Goal: Information Seeking & Learning: Learn about a topic

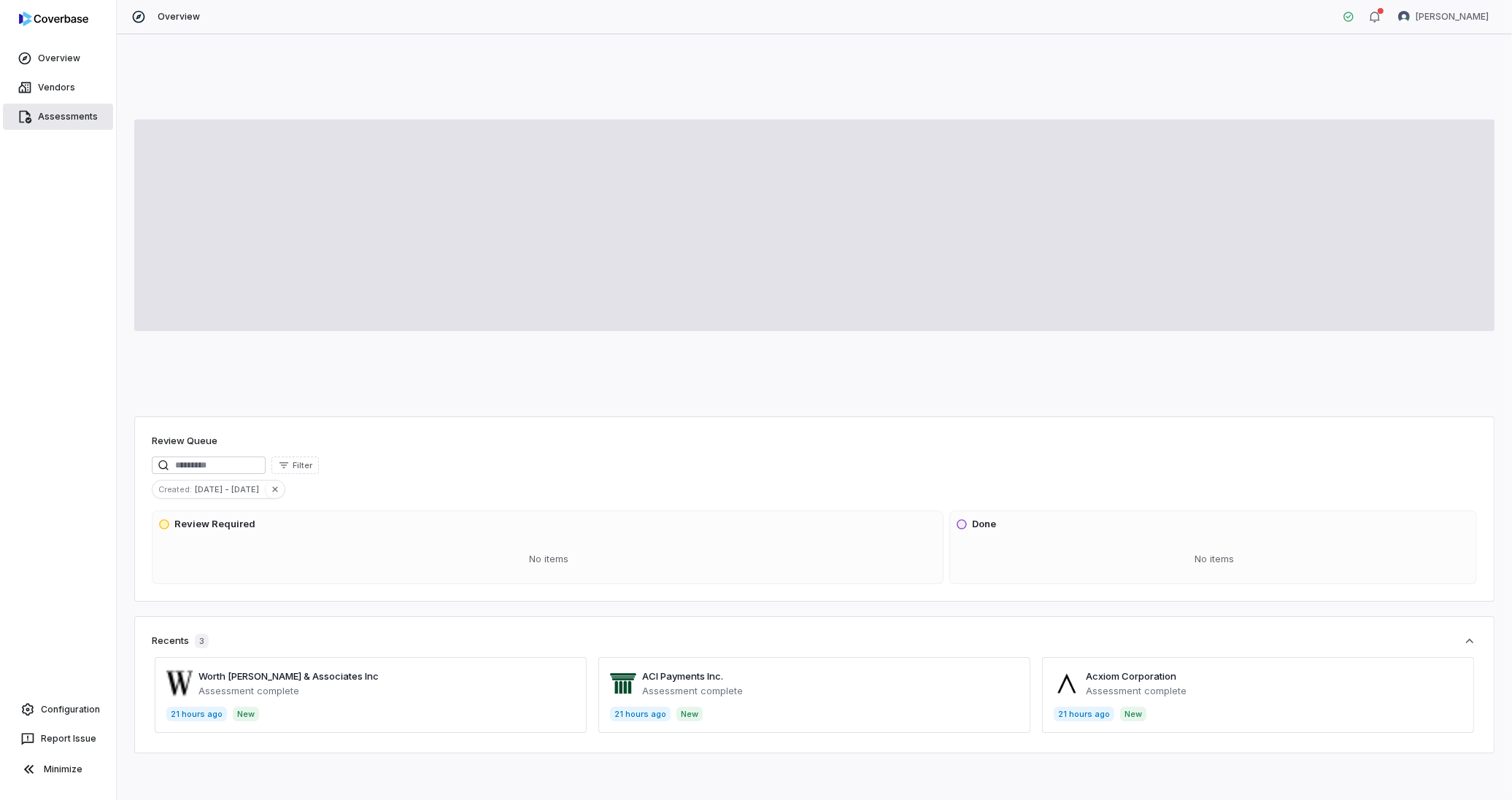
click at [68, 115] on link "Assessments" at bounding box center [58, 116] width 110 height 27
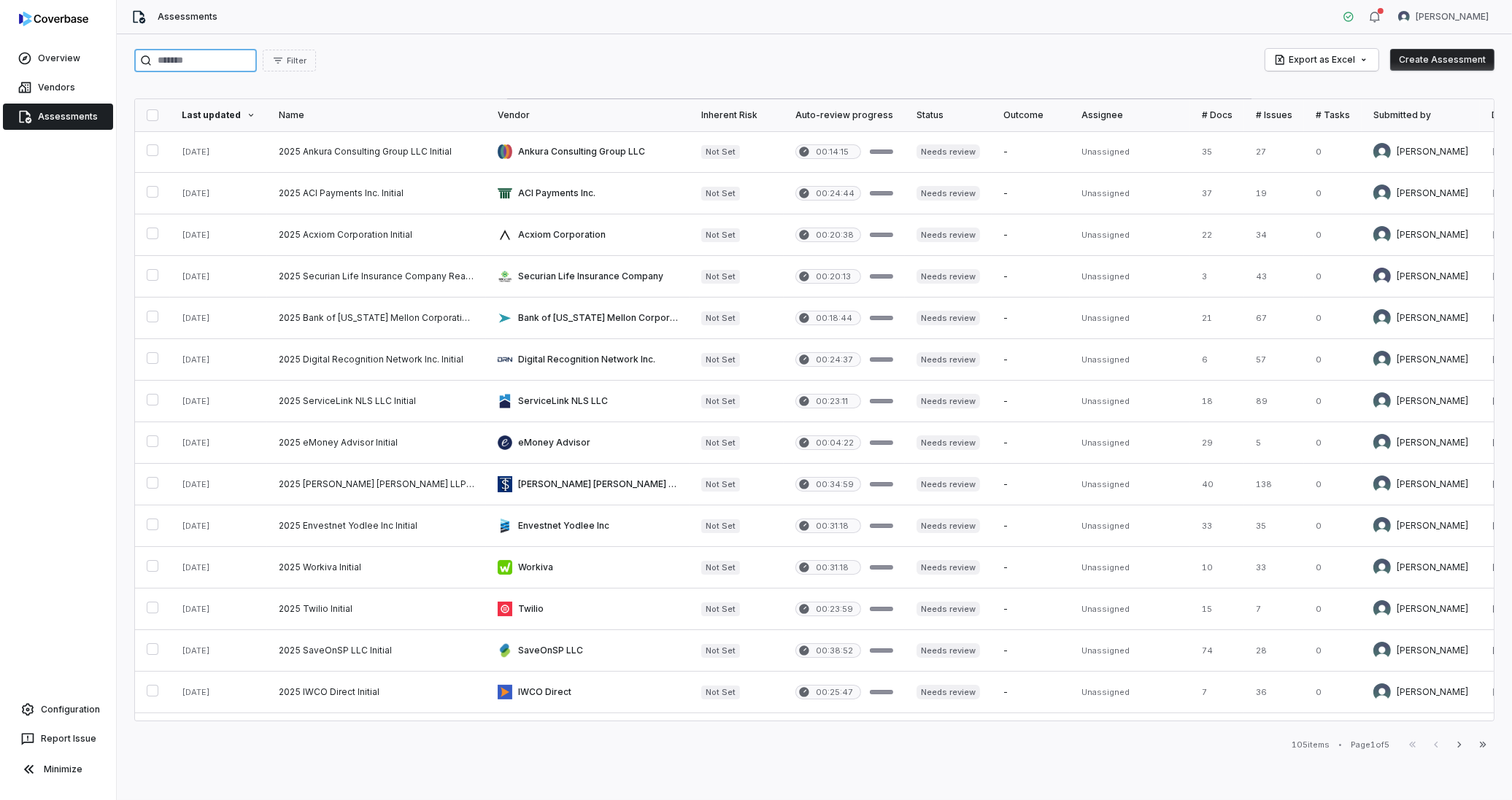
click at [221, 67] on input "search" at bounding box center [195, 60] width 122 height 24
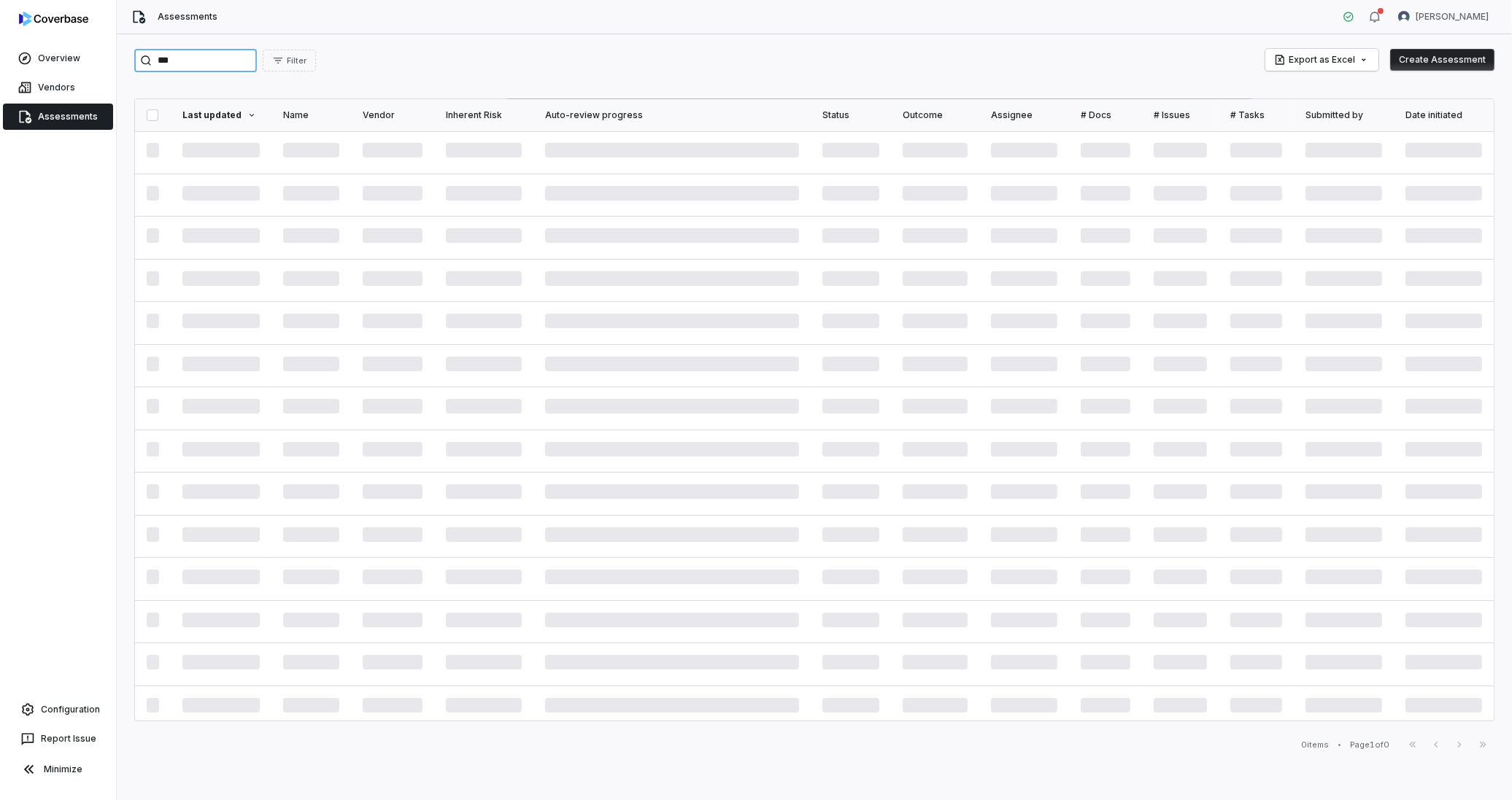
type input "***"
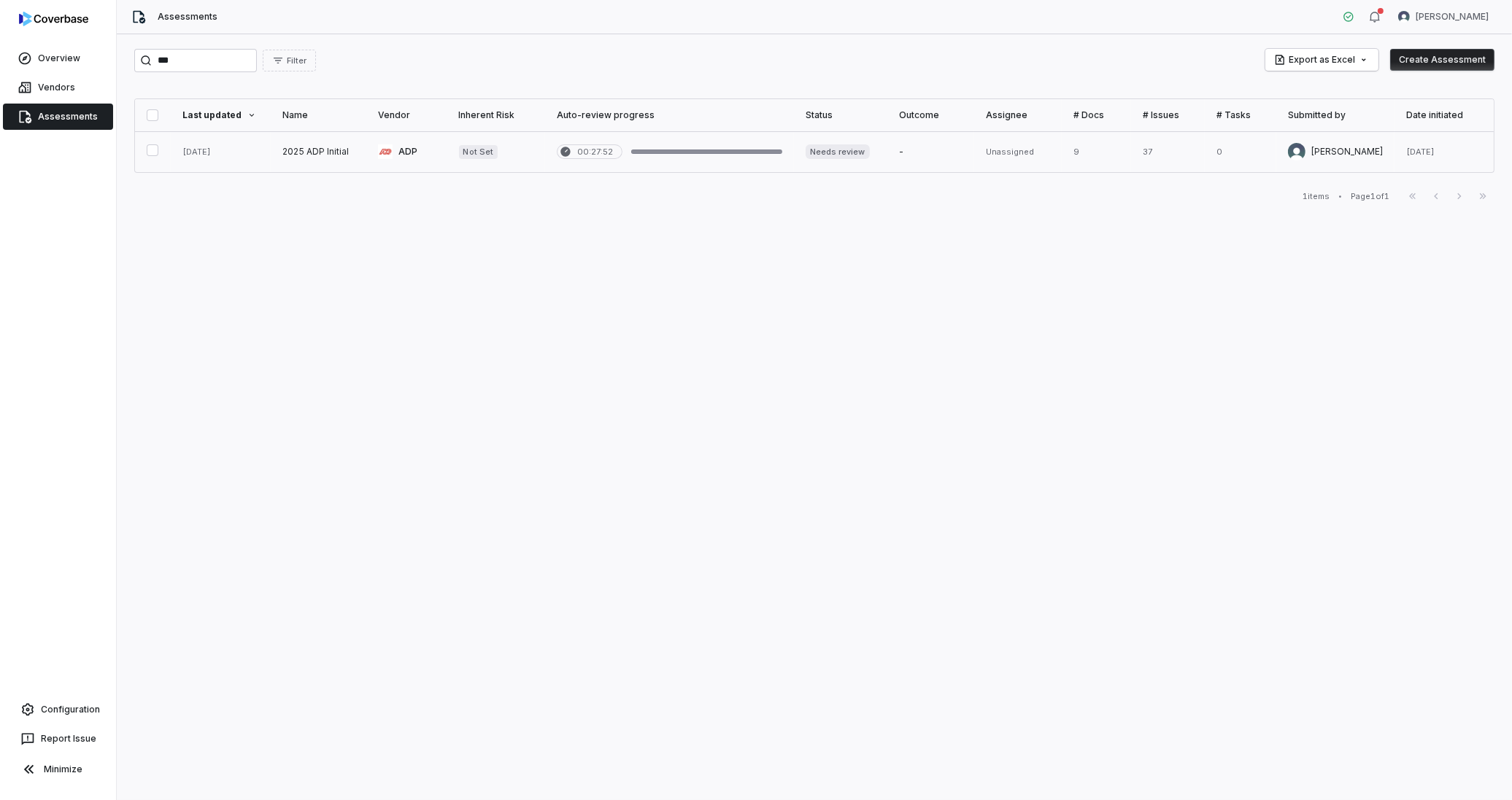
click at [395, 146] on link at bounding box center [406, 152] width 81 height 41
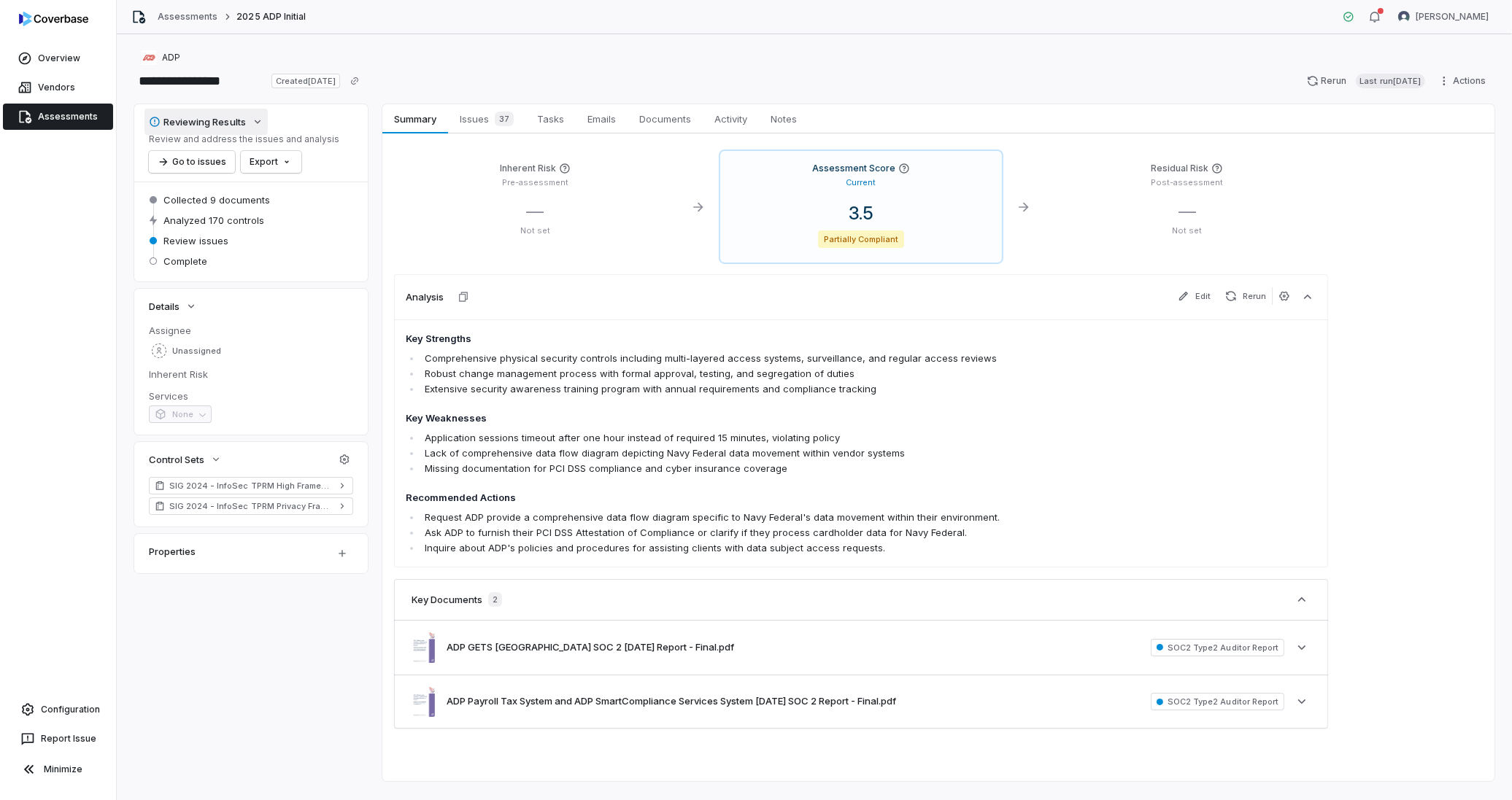
click at [250, 121] on button "Reviewing Results" at bounding box center [206, 121] width 123 height 27
click at [201, 163] on button "Go to issues" at bounding box center [191, 162] width 86 height 22
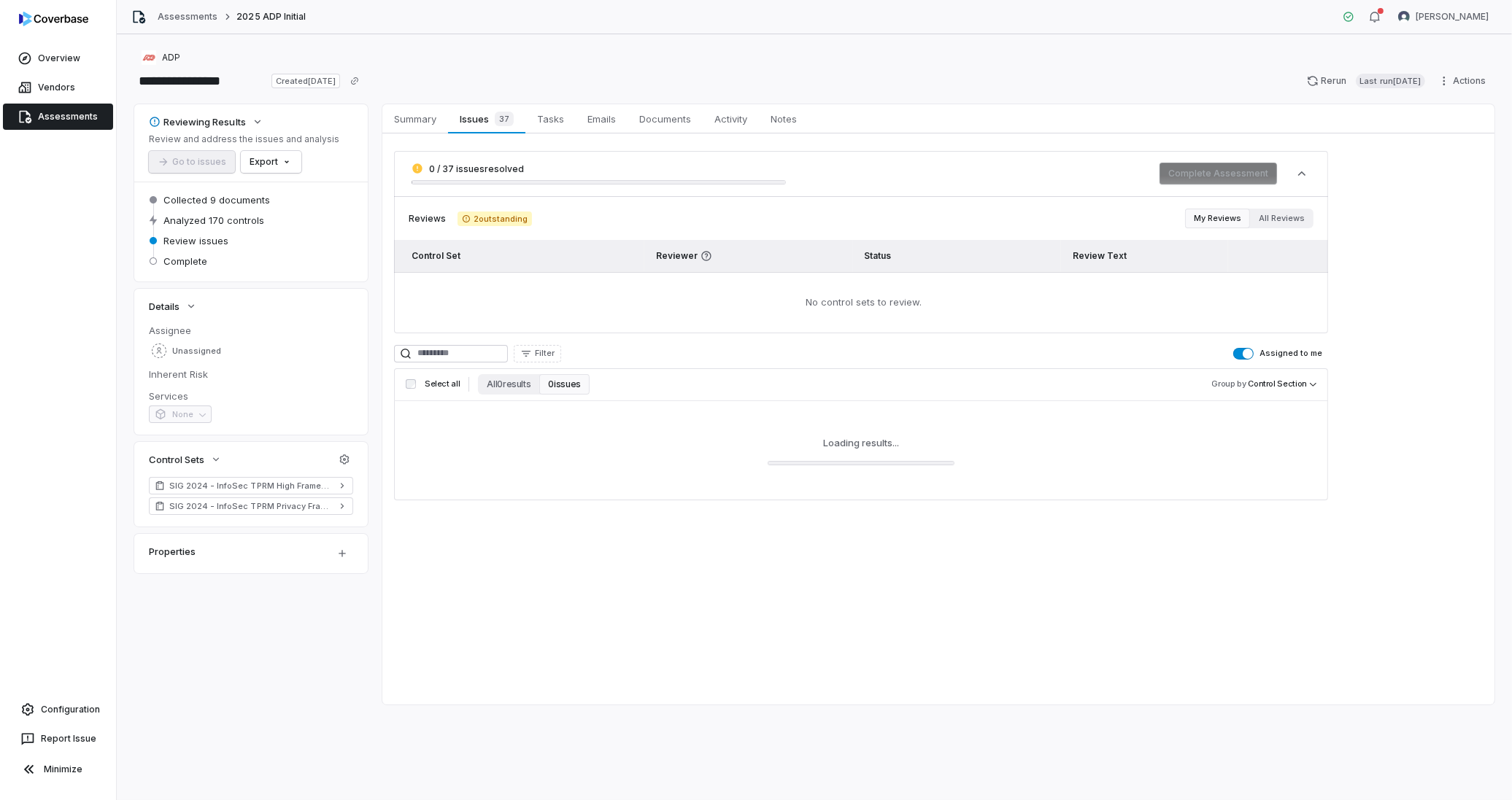
click at [1242, 354] on button "Assigned to me" at bounding box center [1243, 353] width 21 height 11
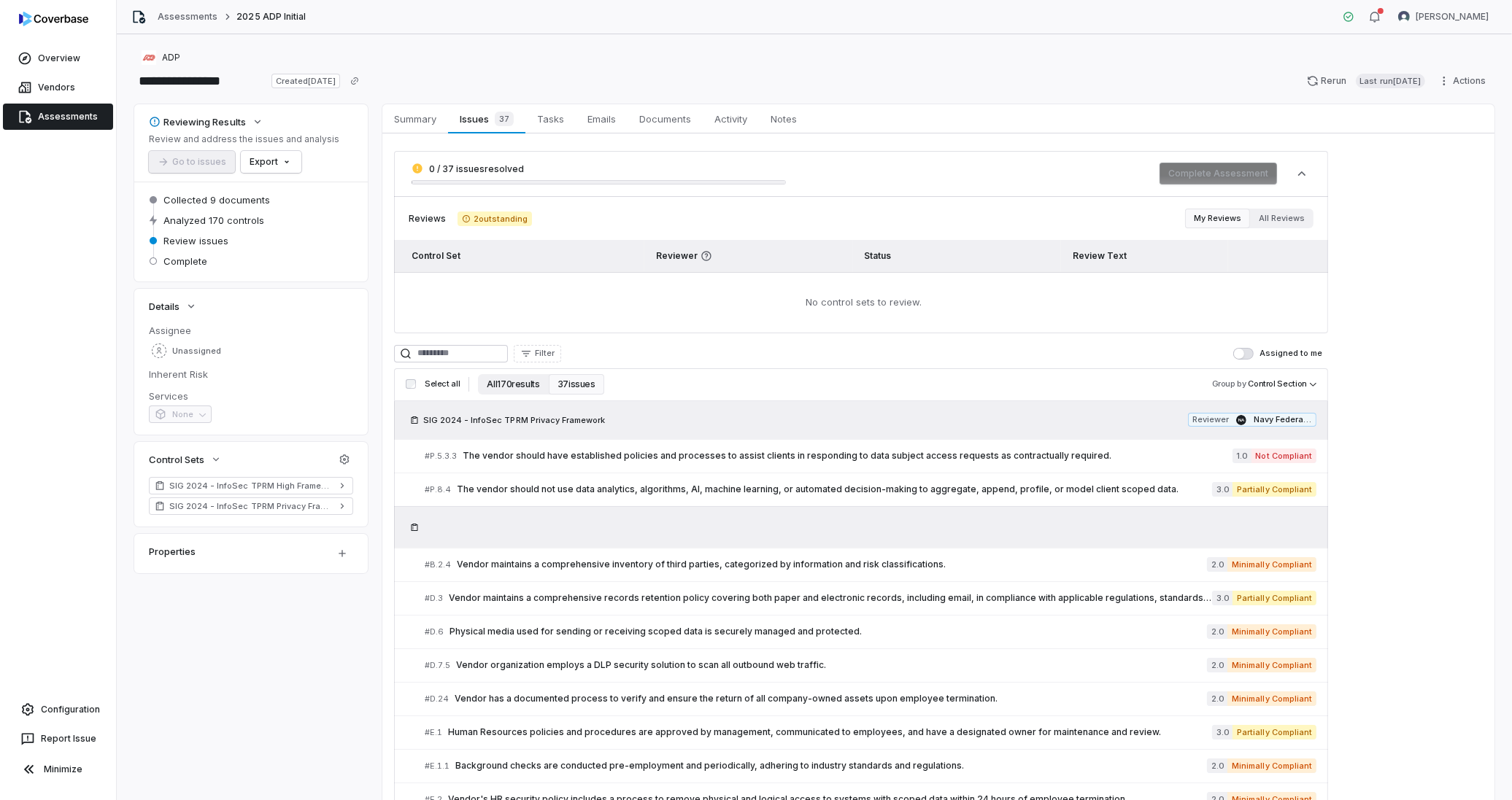
click at [514, 380] on button "All 170 results" at bounding box center [513, 384] width 70 height 20
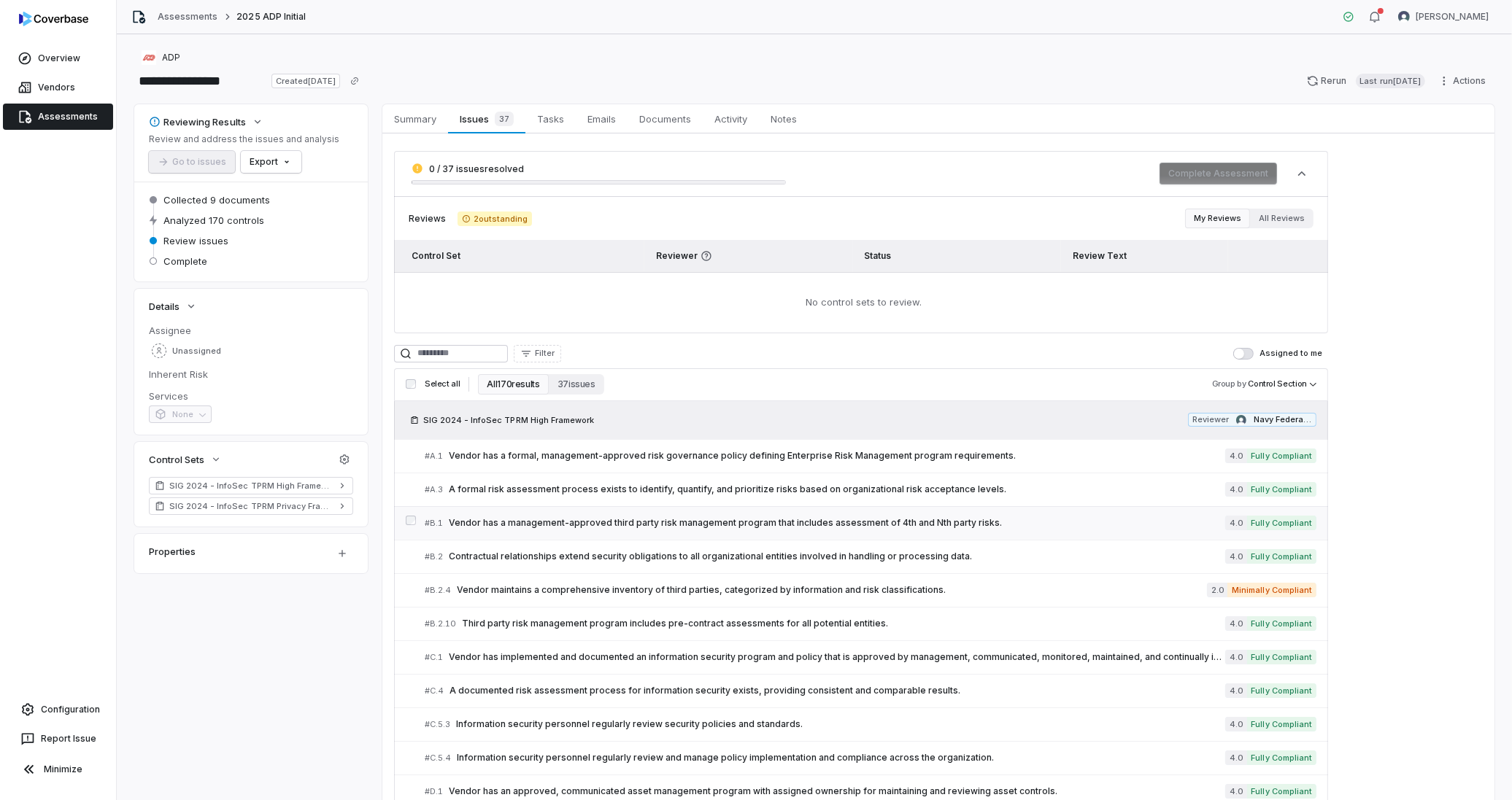
click at [500, 536] on link "# B.1 Vendor has a management-approved third party risk management program that…" at bounding box center [870, 523] width 892 height 33
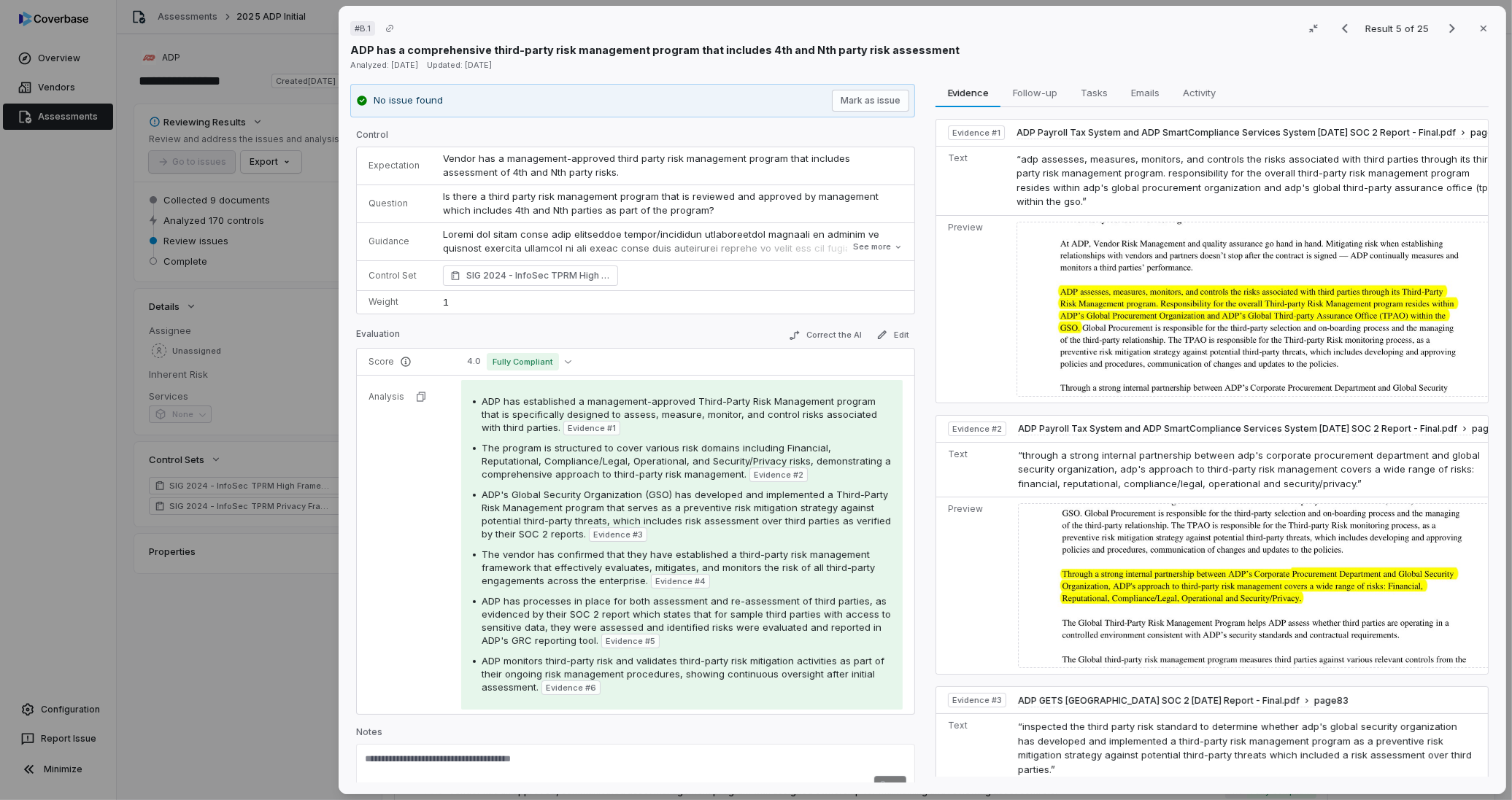
click at [761, 479] on span "Evidence # 2" at bounding box center [778, 474] width 49 height 11
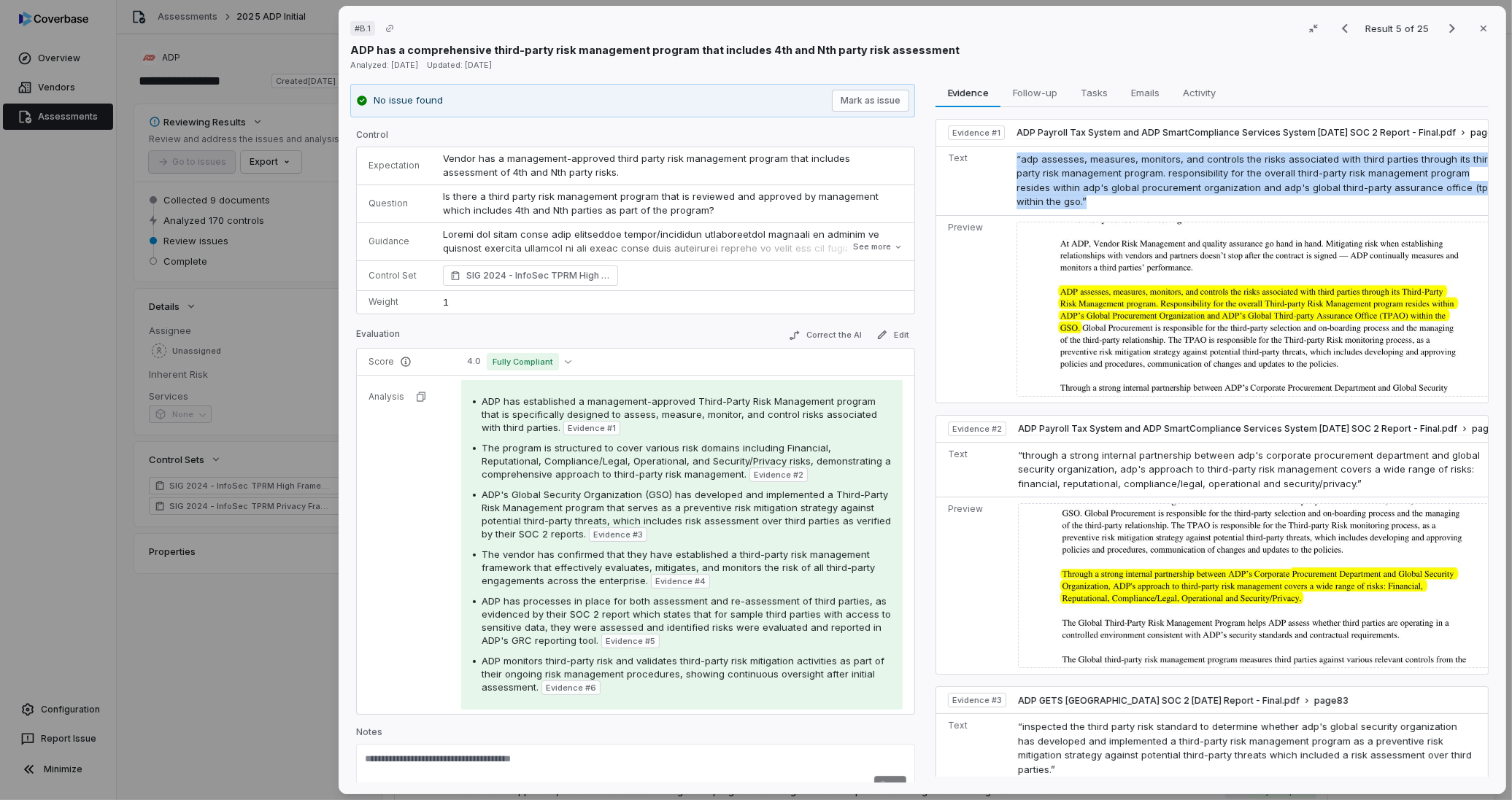
drag, startPoint x: 1096, startPoint y: 200, endPoint x: 1012, endPoint y: 161, distance: 92.6
click at [1012, 161] on td "“adp assesses, measures, monitors, and controls the risks associated with third…" at bounding box center [1264, 180] width 506 height 69
drag, startPoint x: 1012, startPoint y: 161, endPoint x: 1025, endPoint y: 164, distance: 13.3
copy span "“adp assesses, measures, monitors, and controls the risks associated with third…"
click at [1081, 165] on td "“adp assesses, measures, monitors, and controls the risks associated with third…" at bounding box center [1264, 180] width 506 height 69
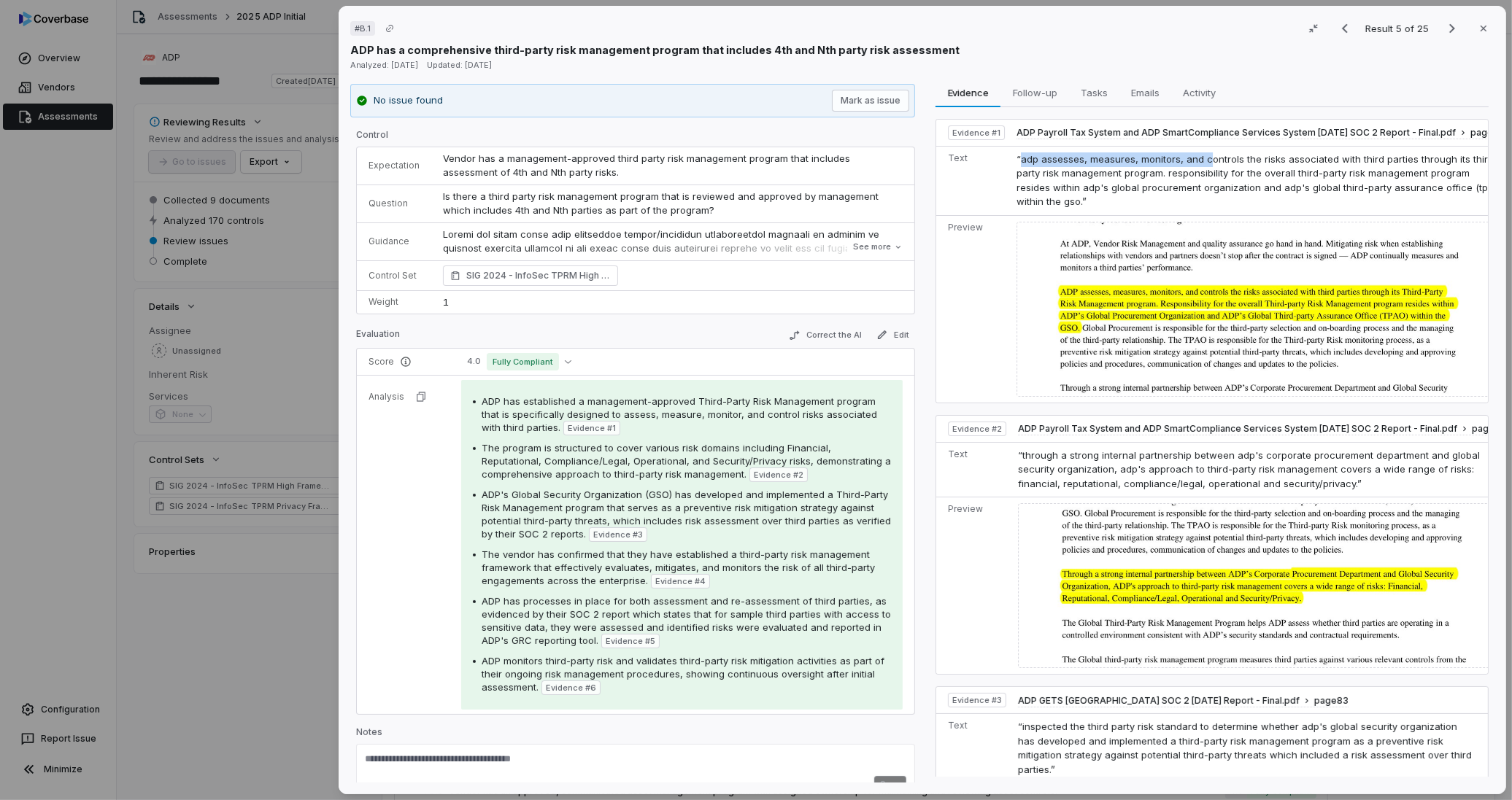
drag, startPoint x: 1015, startPoint y: 160, endPoint x: 1201, endPoint y: 159, distance: 186.0
click at [1201, 159] on span "“adp assesses, measures, monitors, and controls the risks associated with third…" at bounding box center [1260, 181] width 486 height 55
copy span "adp assesses, measures, monitors, and c"
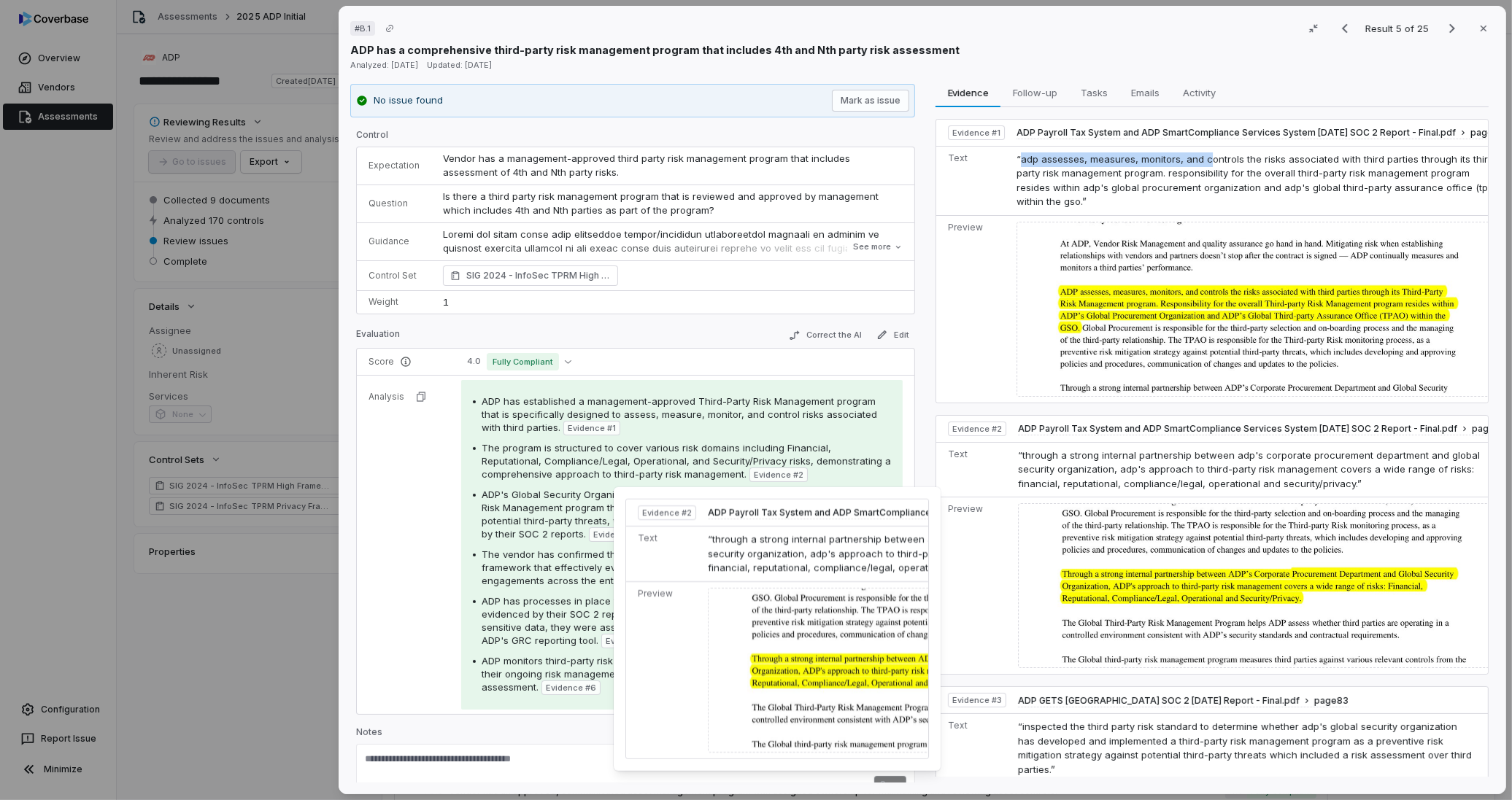
click at [793, 474] on span "Evidence # 2" at bounding box center [778, 474] width 49 height 11
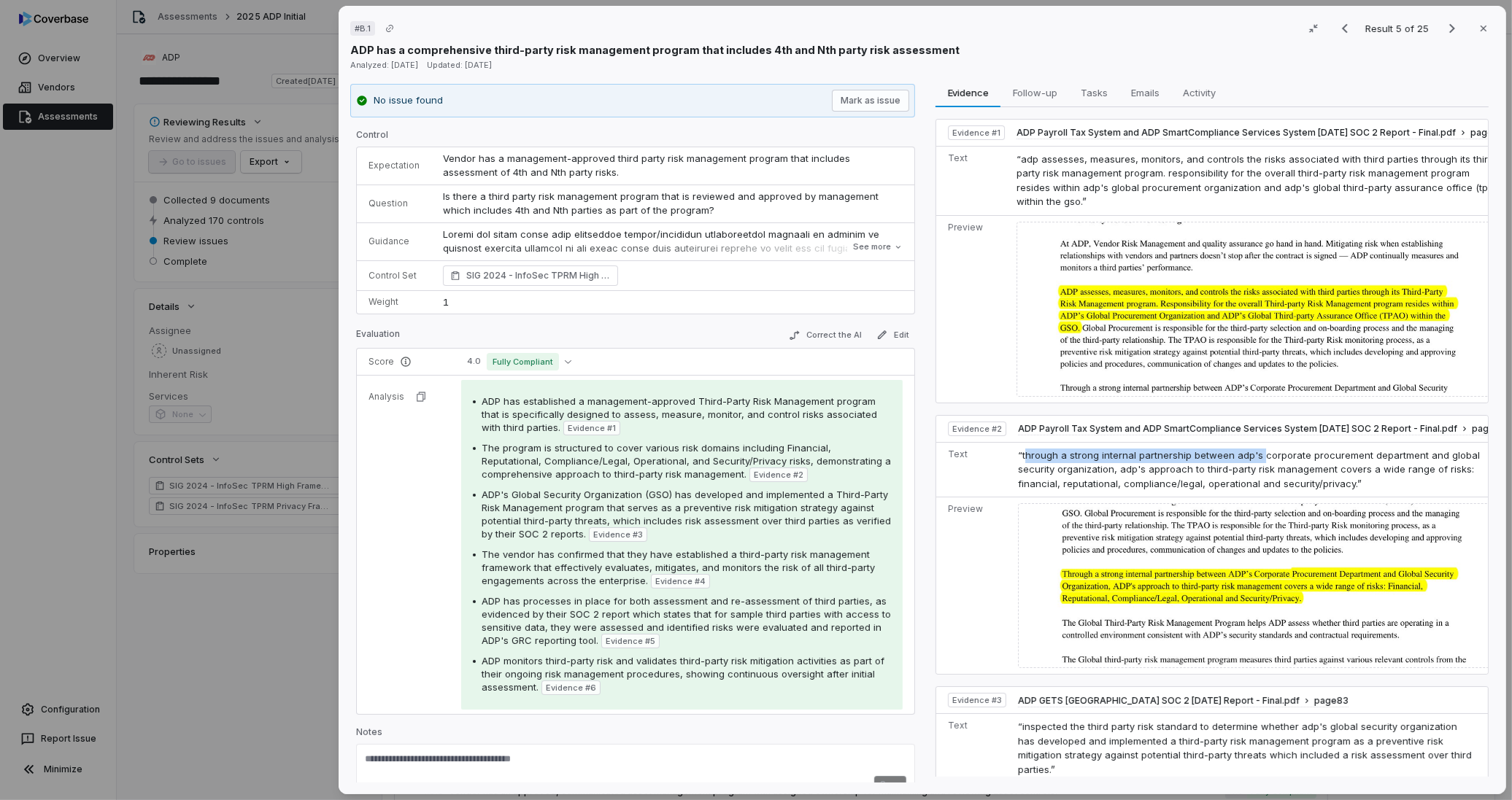
drag, startPoint x: 1018, startPoint y: 460, endPoint x: 1255, endPoint y: 461, distance: 237.0
click at [1255, 461] on span "“through a strong internal partnership between adp's corporate procurement depa…" at bounding box center [1248, 469] width 462 height 40
copy span "hrough a strong internal partnership between adp's"
drag, startPoint x: 1219, startPoint y: 483, endPoint x: 1226, endPoint y: 482, distance: 7.1
click at [1219, 483] on span "“through a strong internal partnership between adp's corporate procurement depa…" at bounding box center [1248, 469] width 462 height 40
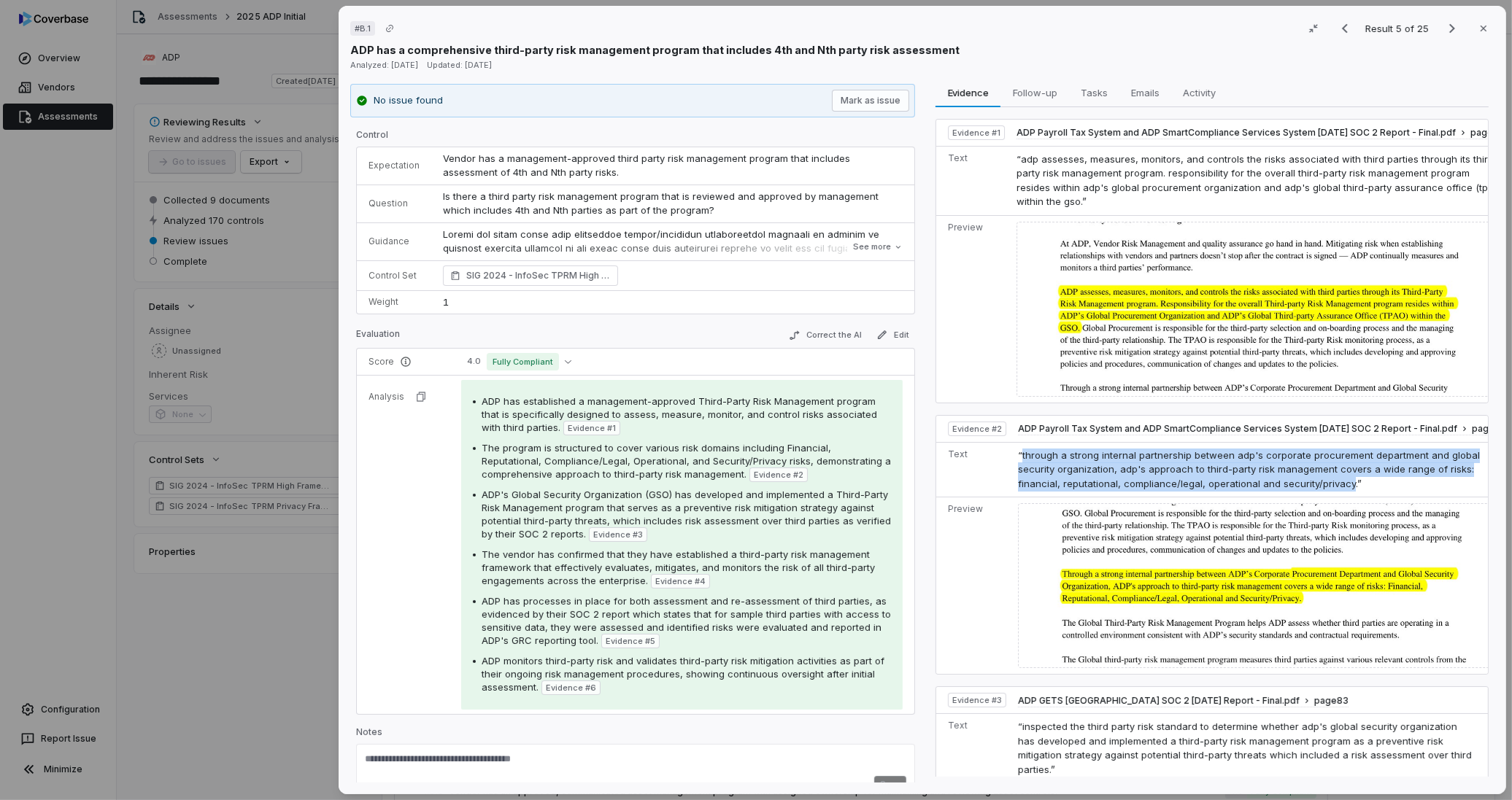
drag, startPoint x: 1318, startPoint y: 490, endPoint x: 1015, endPoint y: 463, distance: 304.2
click at [1018, 463] on span "“through a strong internal partnership between adp's corporate procurement depa…" at bounding box center [1248, 469] width 462 height 40
drag, startPoint x: 1015, startPoint y: 463, endPoint x: 1059, endPoint y: 464, distance: 44.0
copy span "through a strong internal partnership between adp's corporate procurement depar…"
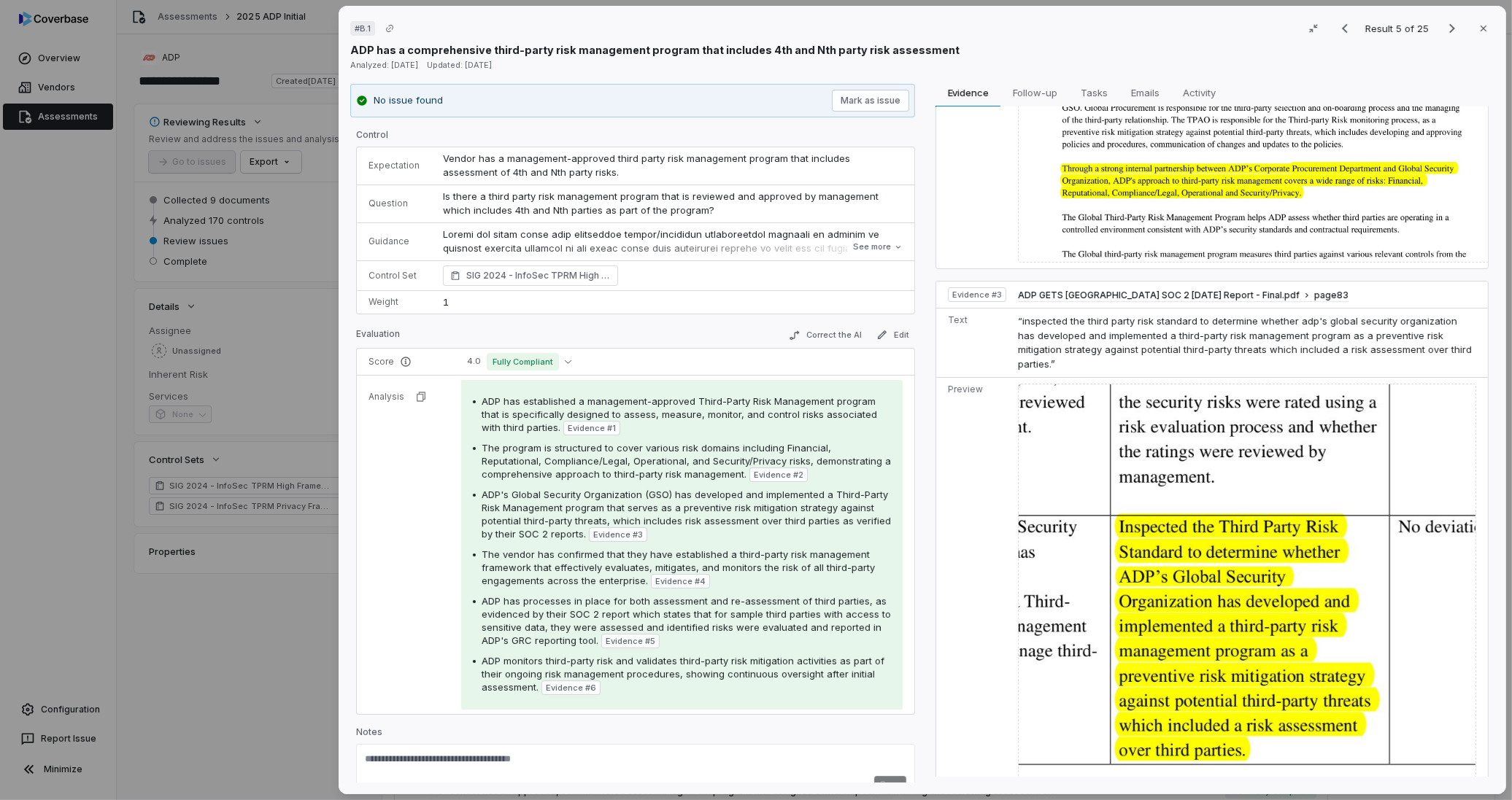
scroll to position [405, 0]
click at [1172, 572] on img at bounding box center [1246, 638] width 458 height 507
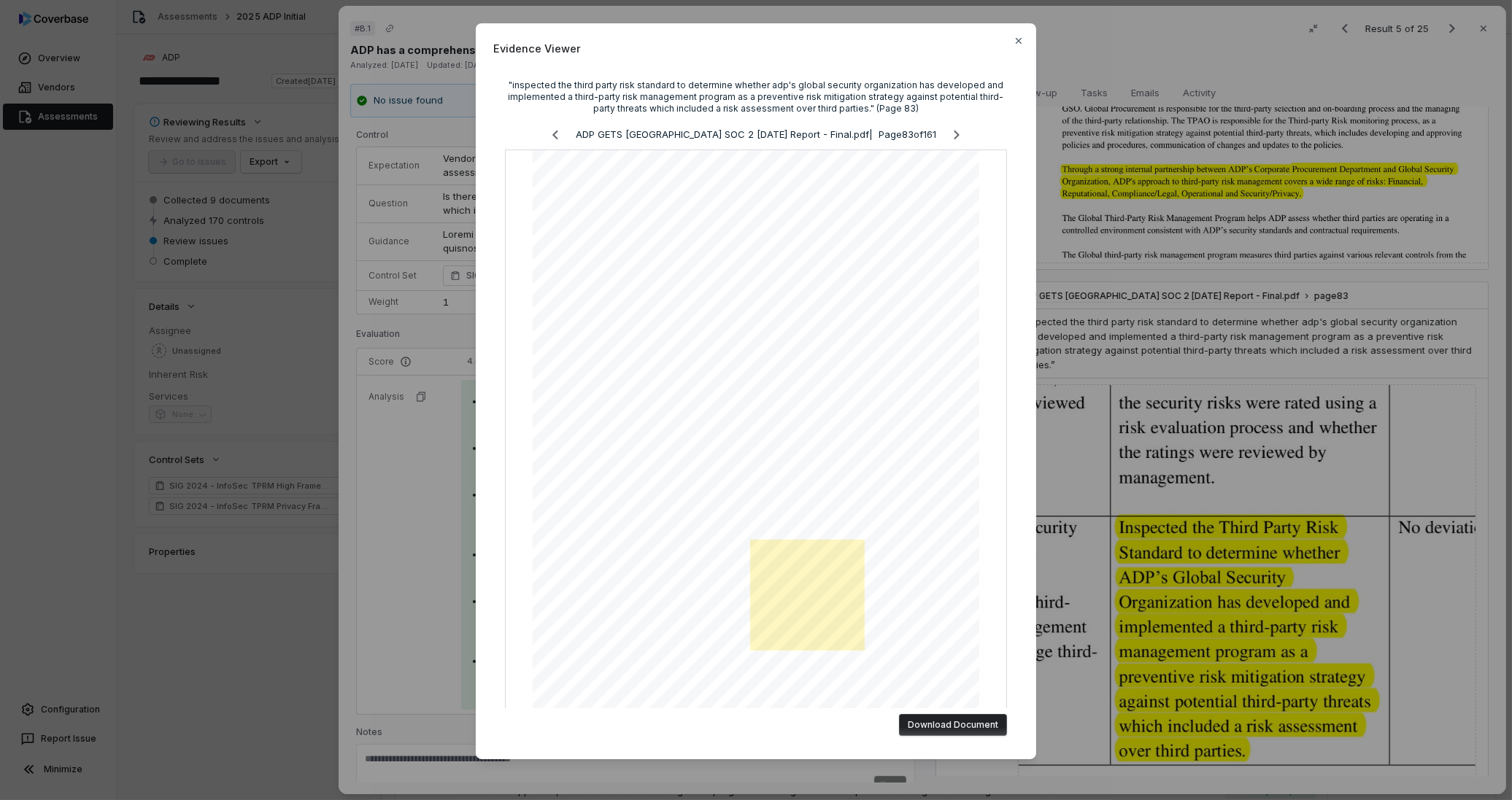
click at [1049, 584] on div "Evidence Viewer "inspected the third party risk standard to determine whether a…" at bounding box center [756, 400] width 1512 height 800
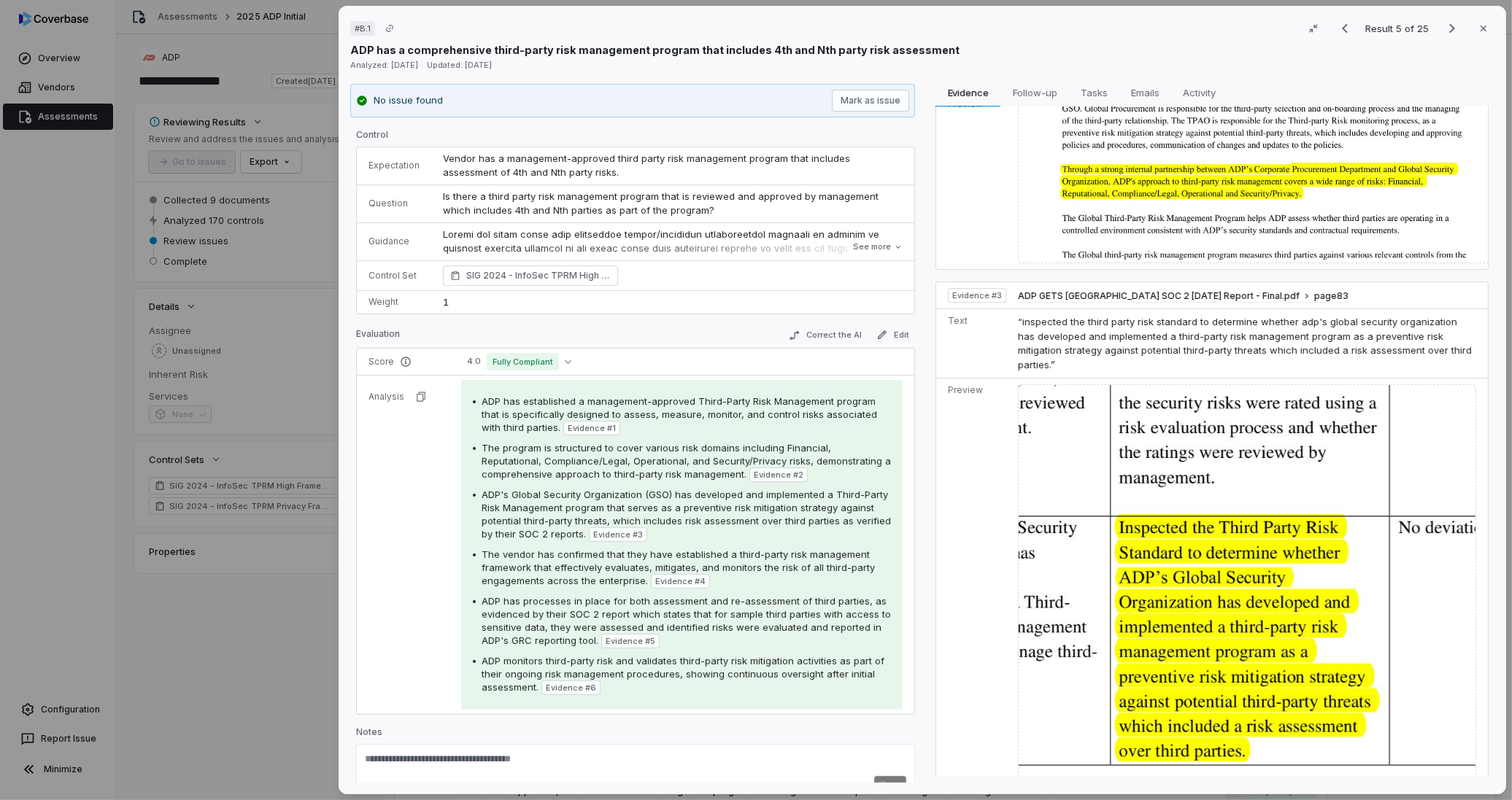
click at [1084, 601] on img at bounding box center [1246, 638] width 458 height 507
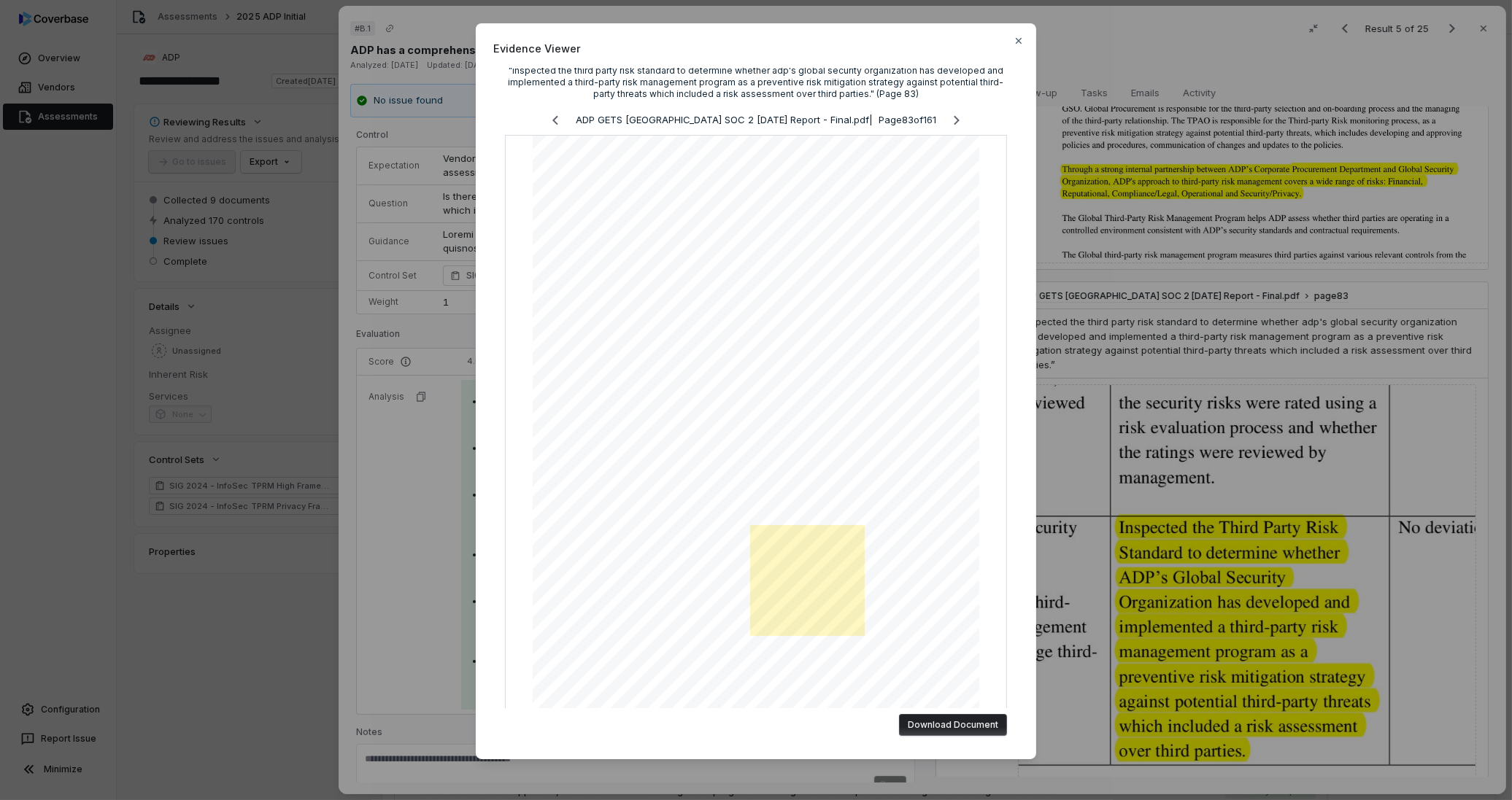
scroll to position [0, 0]
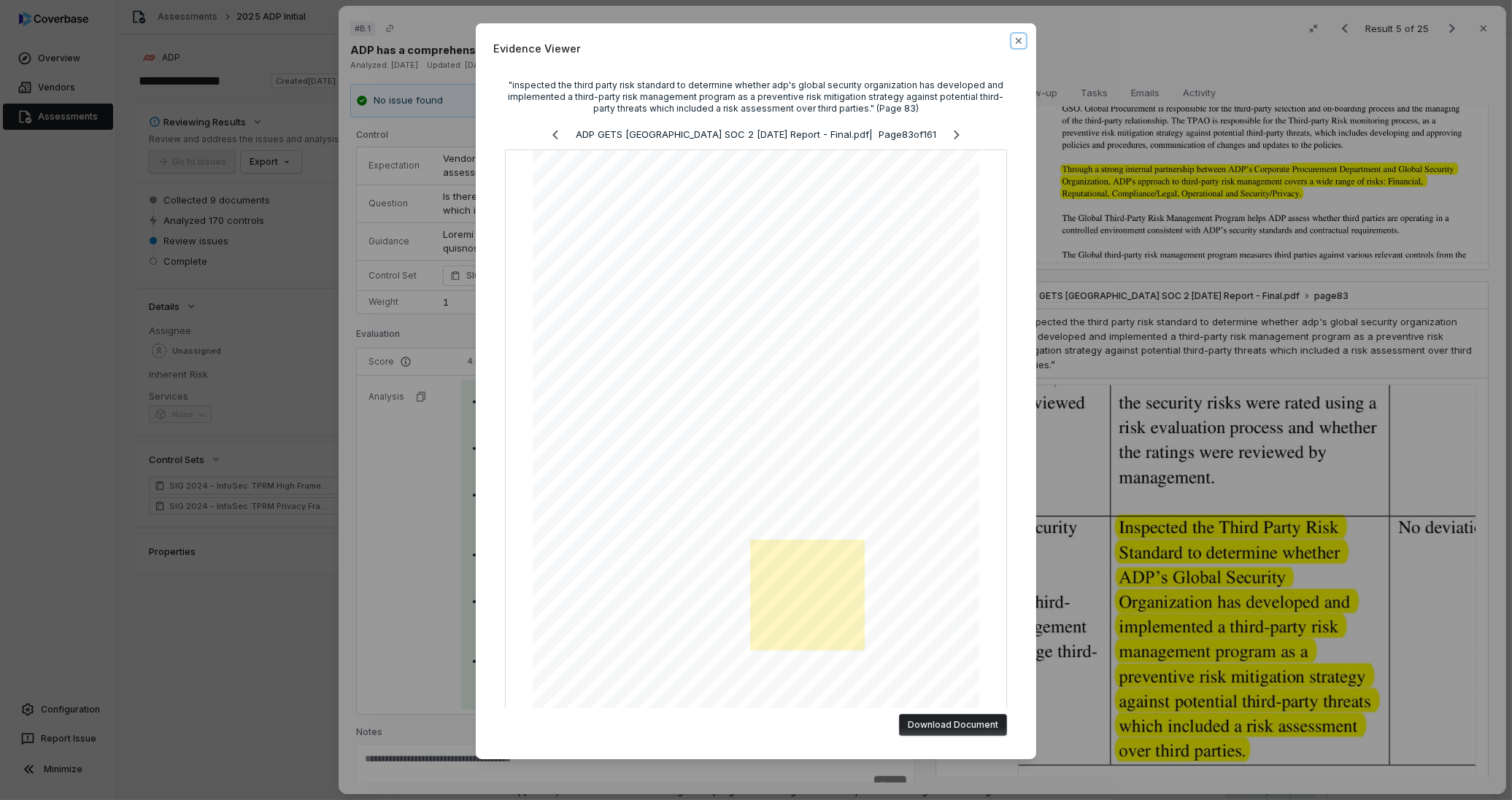
click at [1018, 44] on icon "button" at bounding box center [1018, 40] width 11 height 11
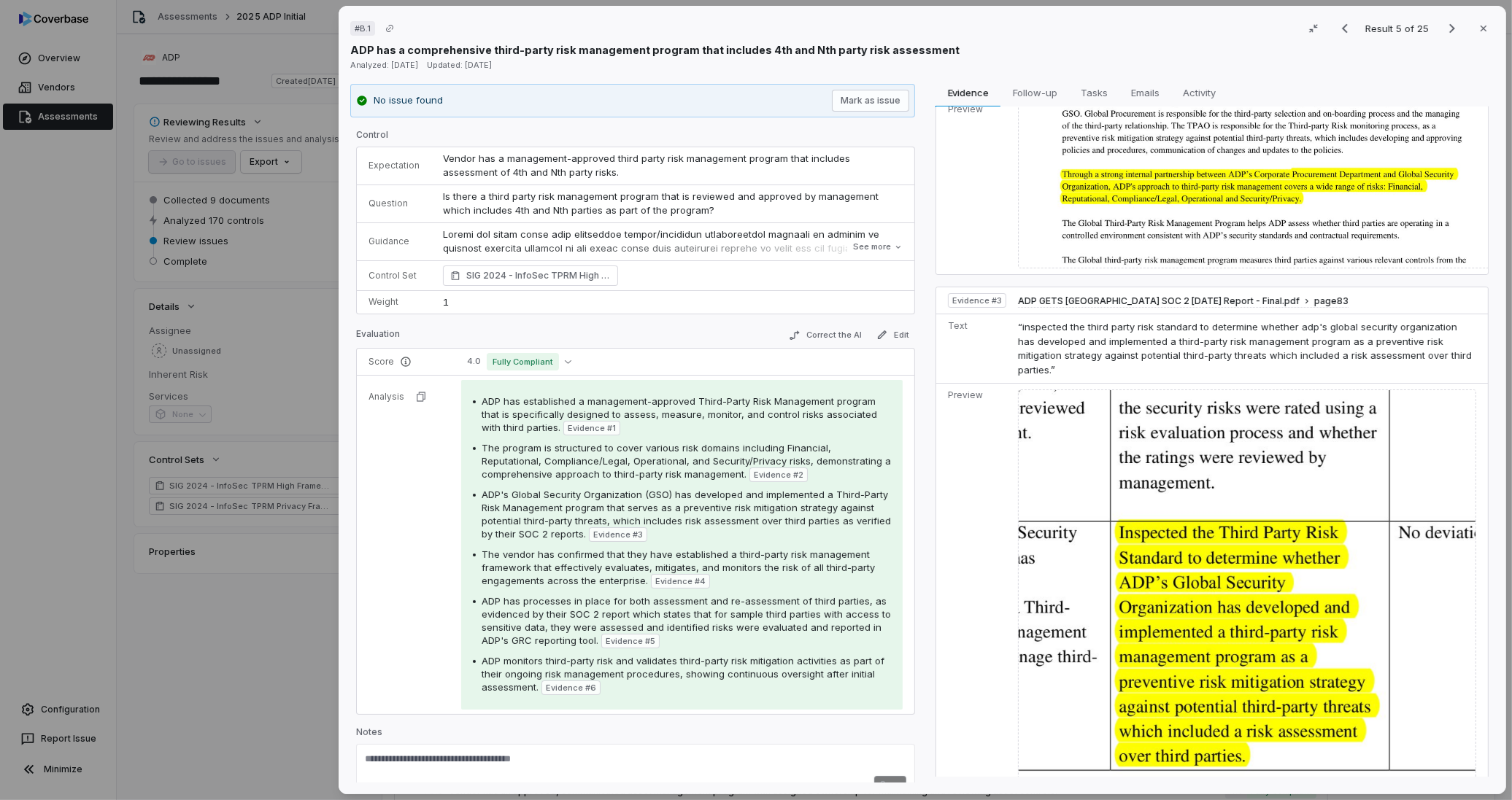
scroll to position [405, 0]
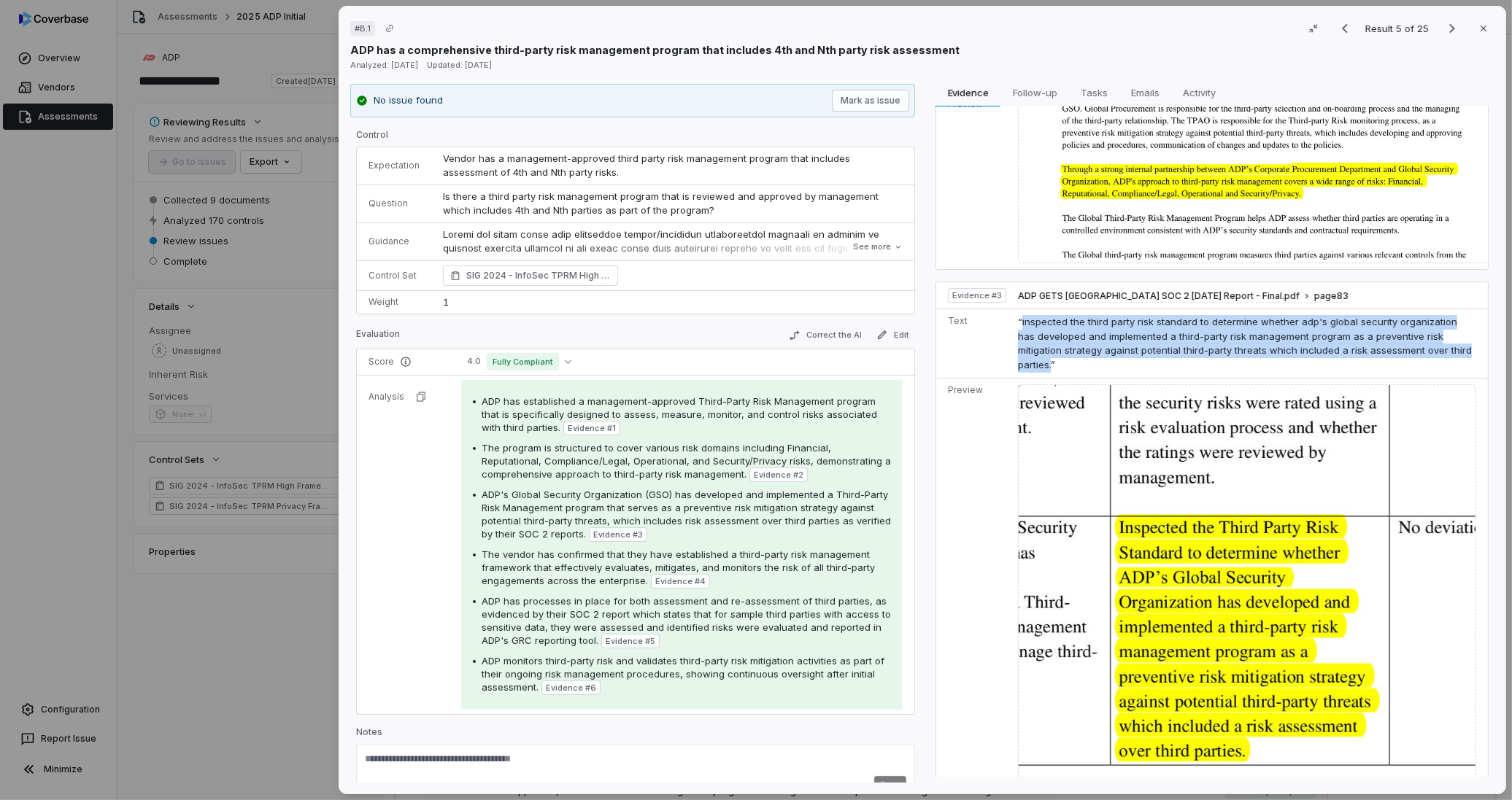
drag, startPoint x: 1445, startPoint y: 354, endPoint x: 1016, endPoint y: 332, distance: 429.6
click at [1018, 332] on span "“inspected the third party risk standard to determine whether adp's global secu…" at bounding box center [1245, 343] width 454 height 55
copy span "inspected the third party risk standard to determine whether adp's global secur…"
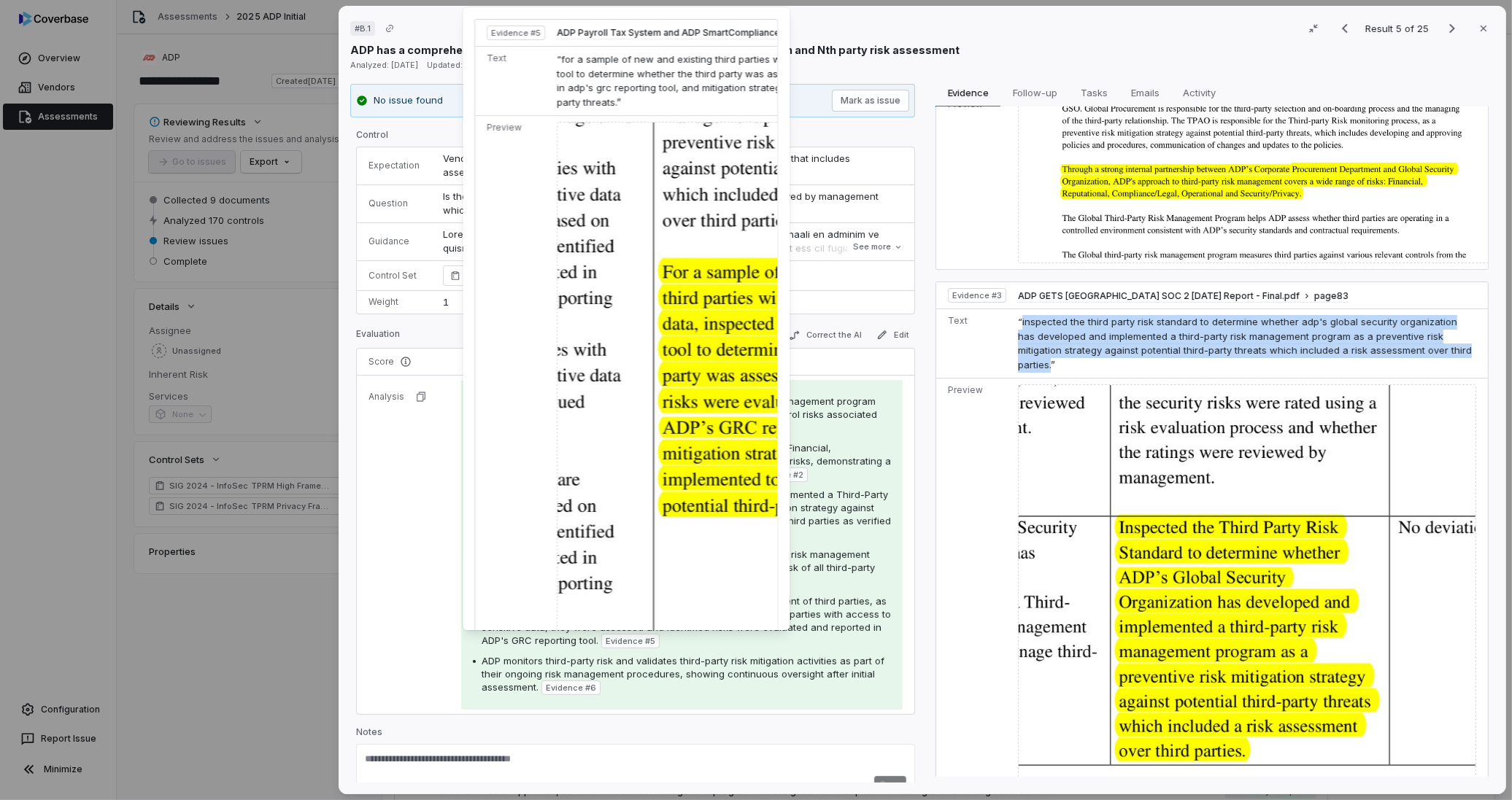
click at [644, 646] on span "Evidence # 5" at bounding box center [630, 641] width 49 height 11
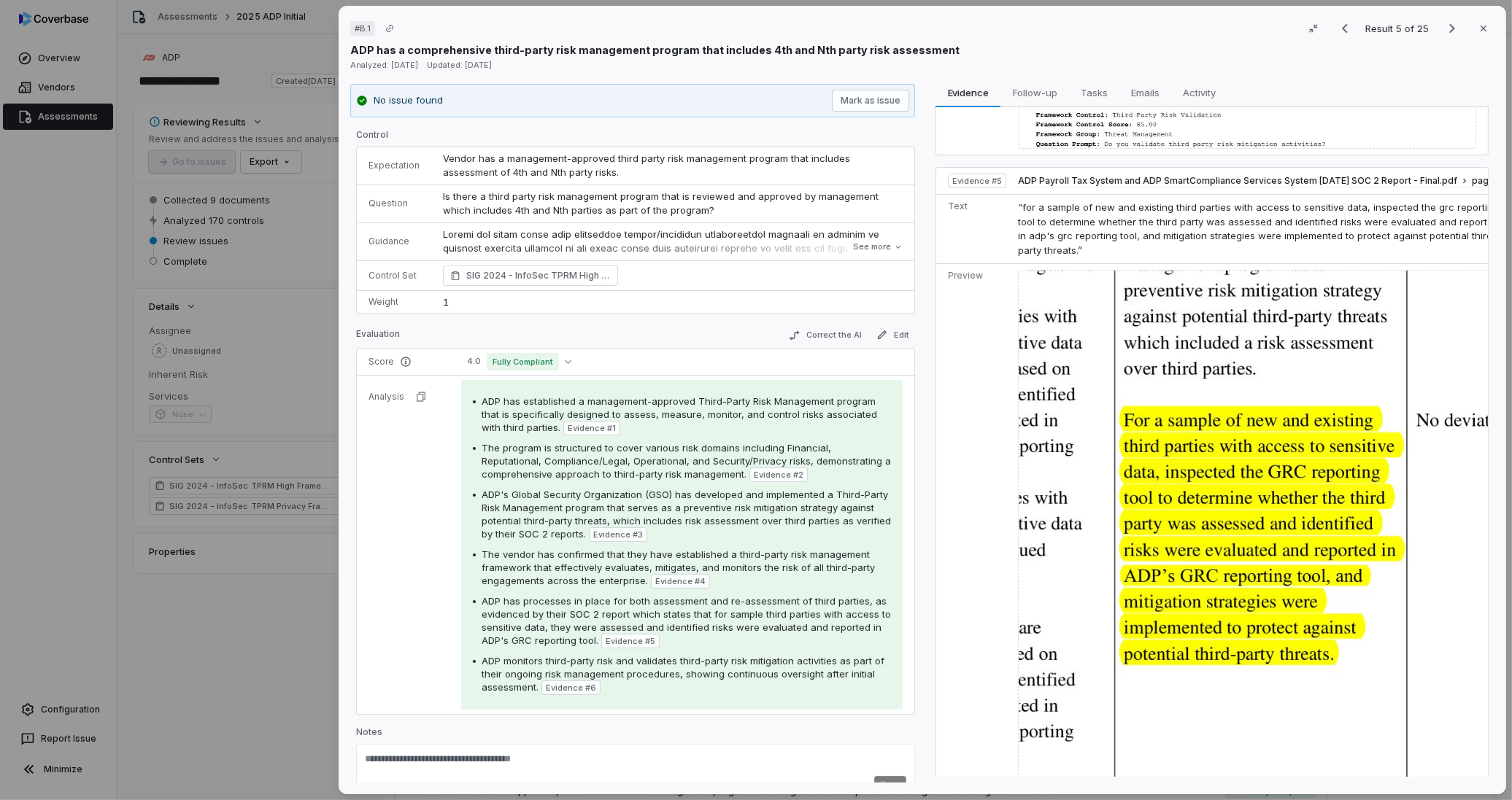
scroll to position [1459, 0]
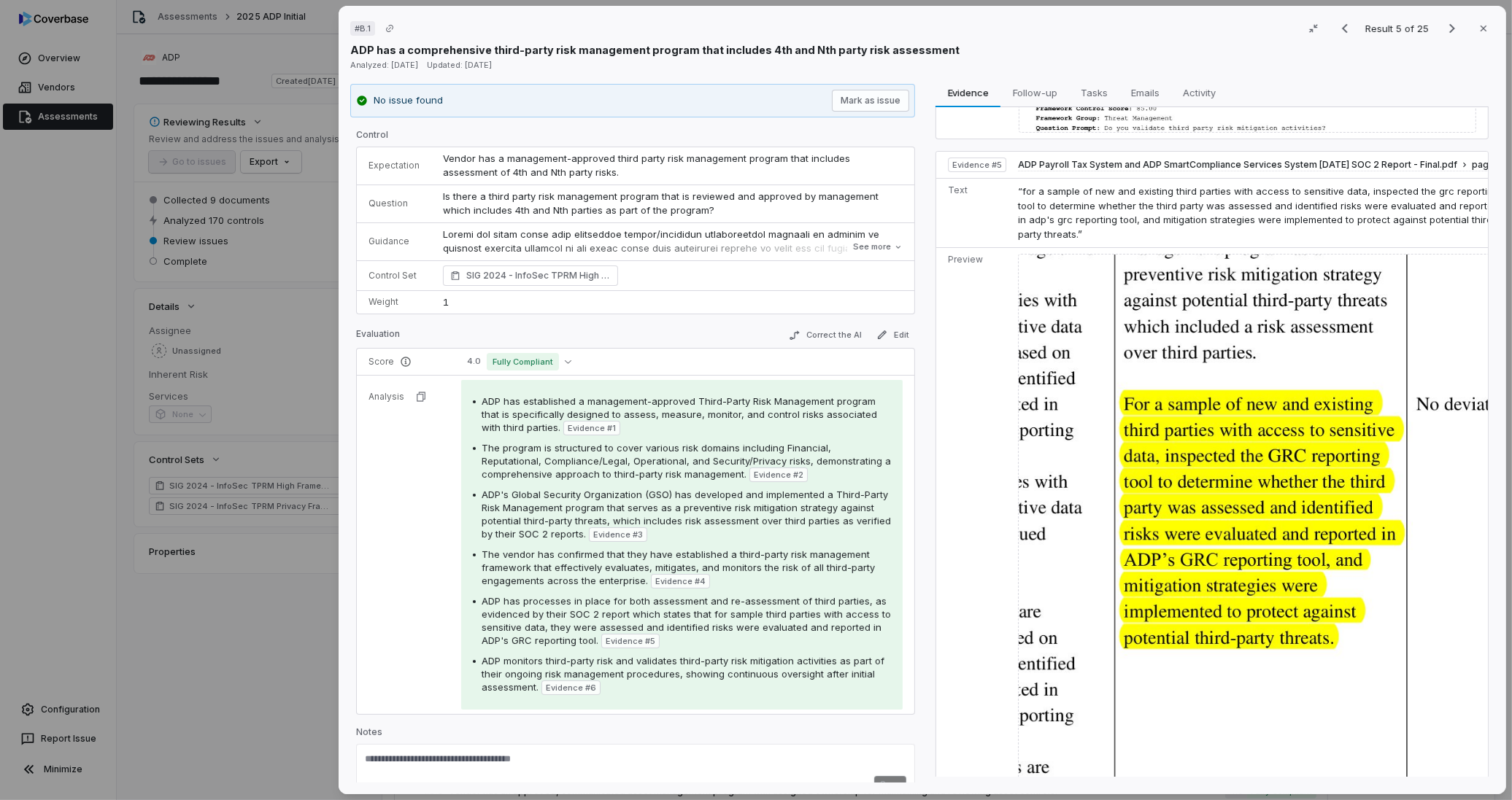
click at [1199, 540] on img at bounding box center [1261, 519] width 488 height 531
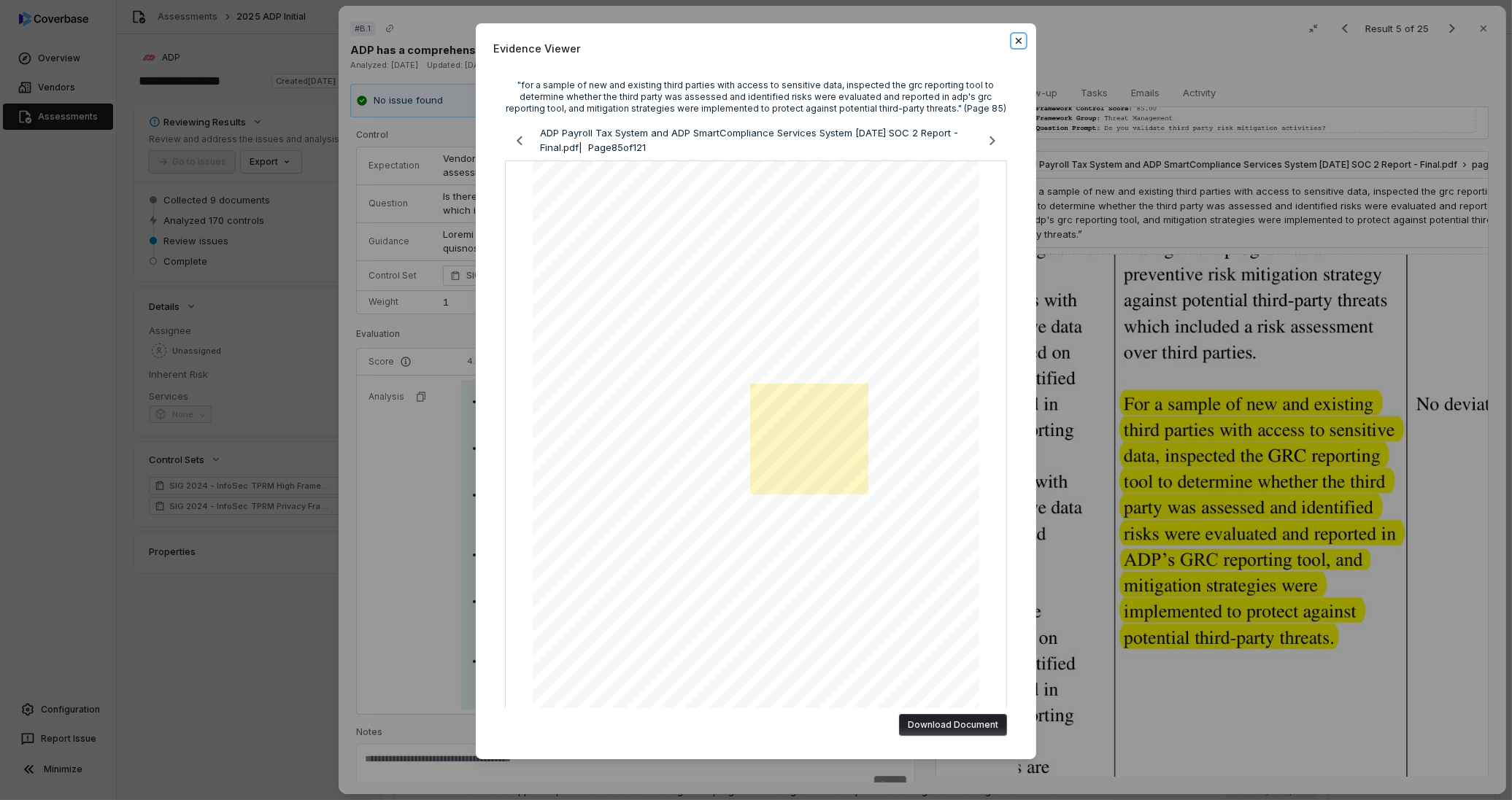
click at [1013, 41] on icon "button" at bounding box center [1018, 40] width 11 height 11
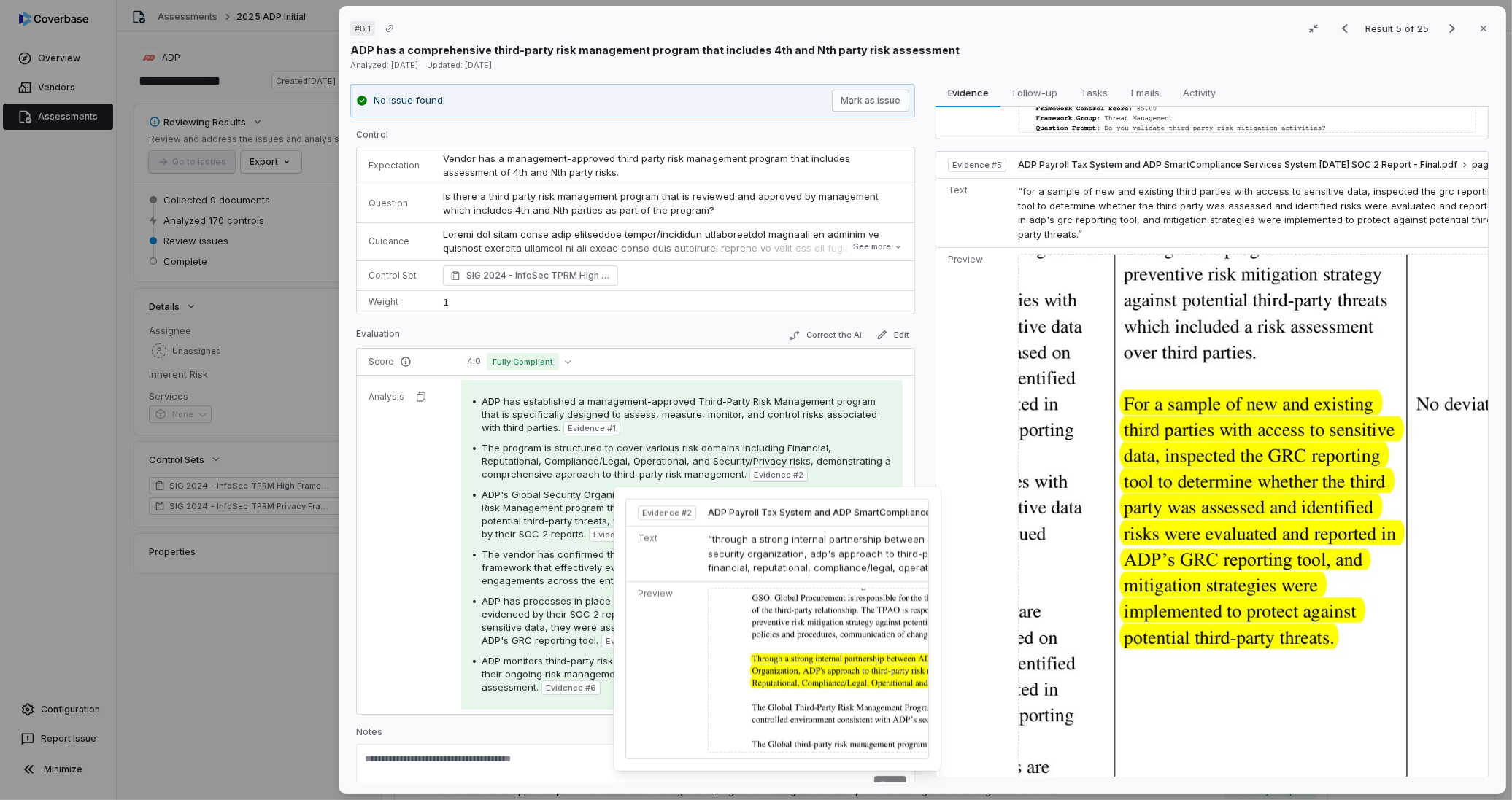
click at [771, 471] on span "Evidence # 2" at bounding box center [778, 474] width 49 height 11
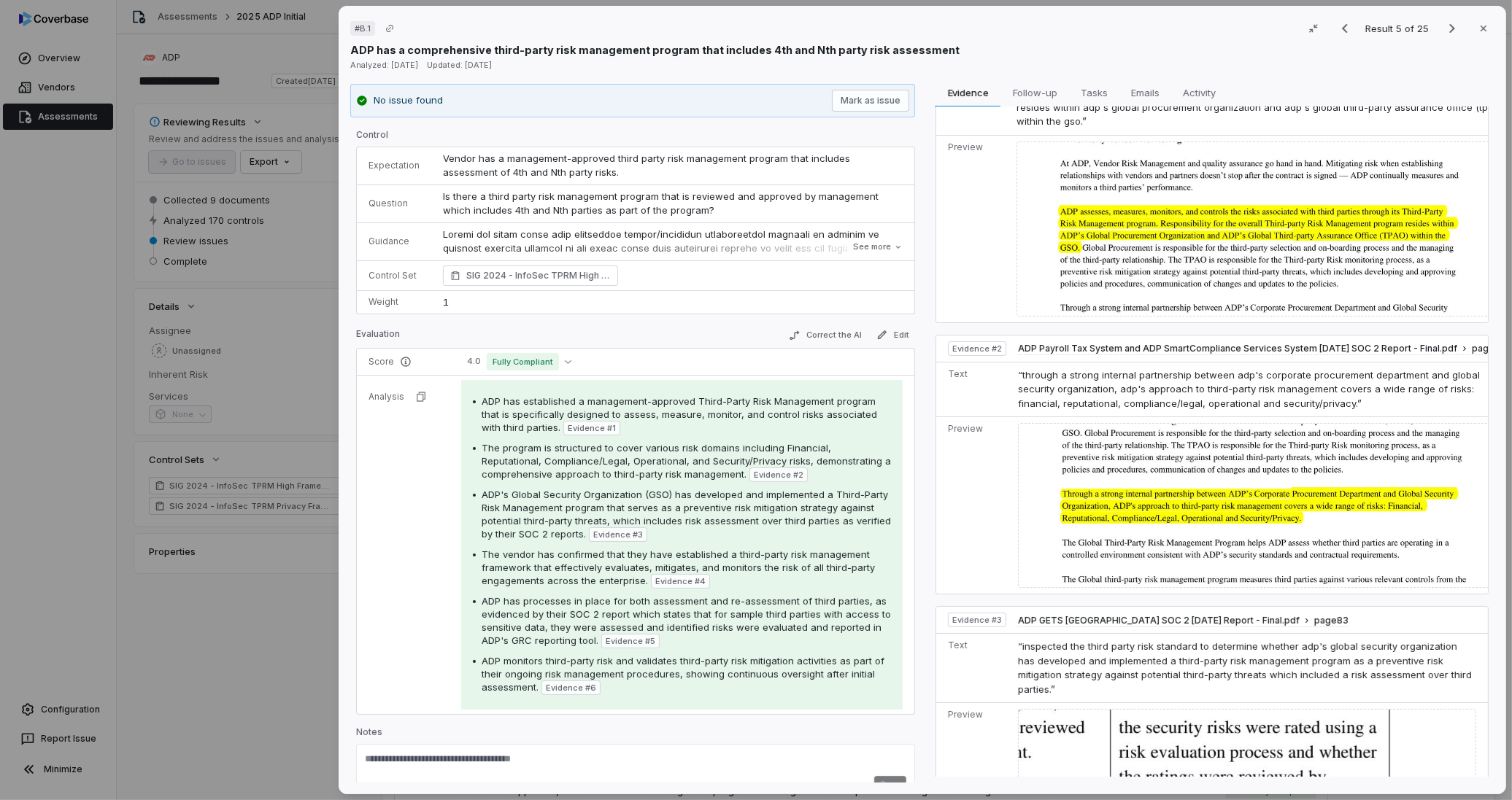
scroll to position [0, 0]
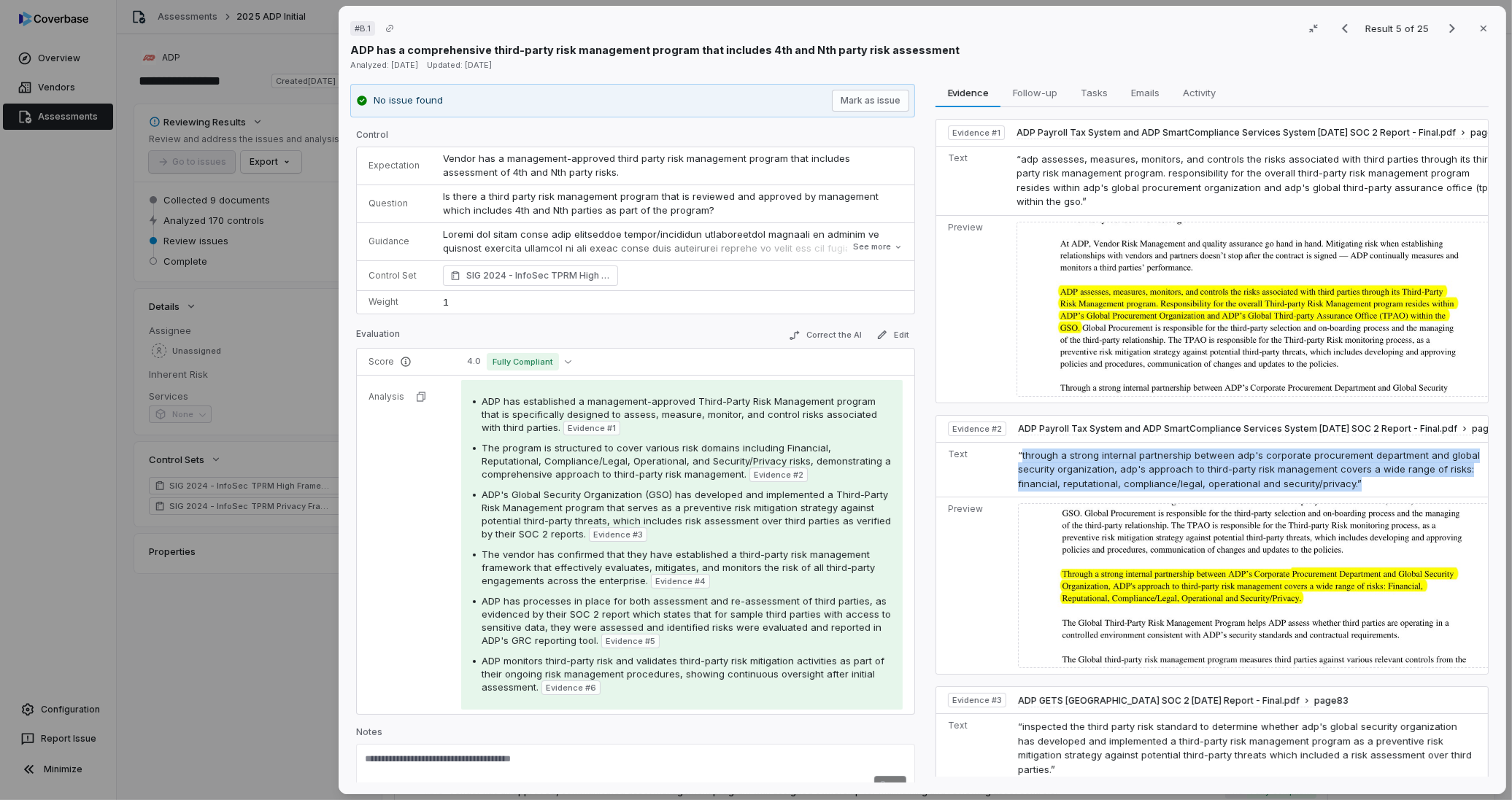
drag, startPoint x: 1017, startPoint y: 461, endPoint x: 1324, endPoint y: 490, distance: 308.4
click at [1324, 490] on td "“through a strong internal partnership between adp's corporate procurement depa…" at bounding box center [1265, 469] width 506 height 55
copy span "through a strong internal partnership between adp's corporate procurement depar…"
click at [557, 685] on span "Evidence # 6" at bounding box center [571, 687] width 50 height 11
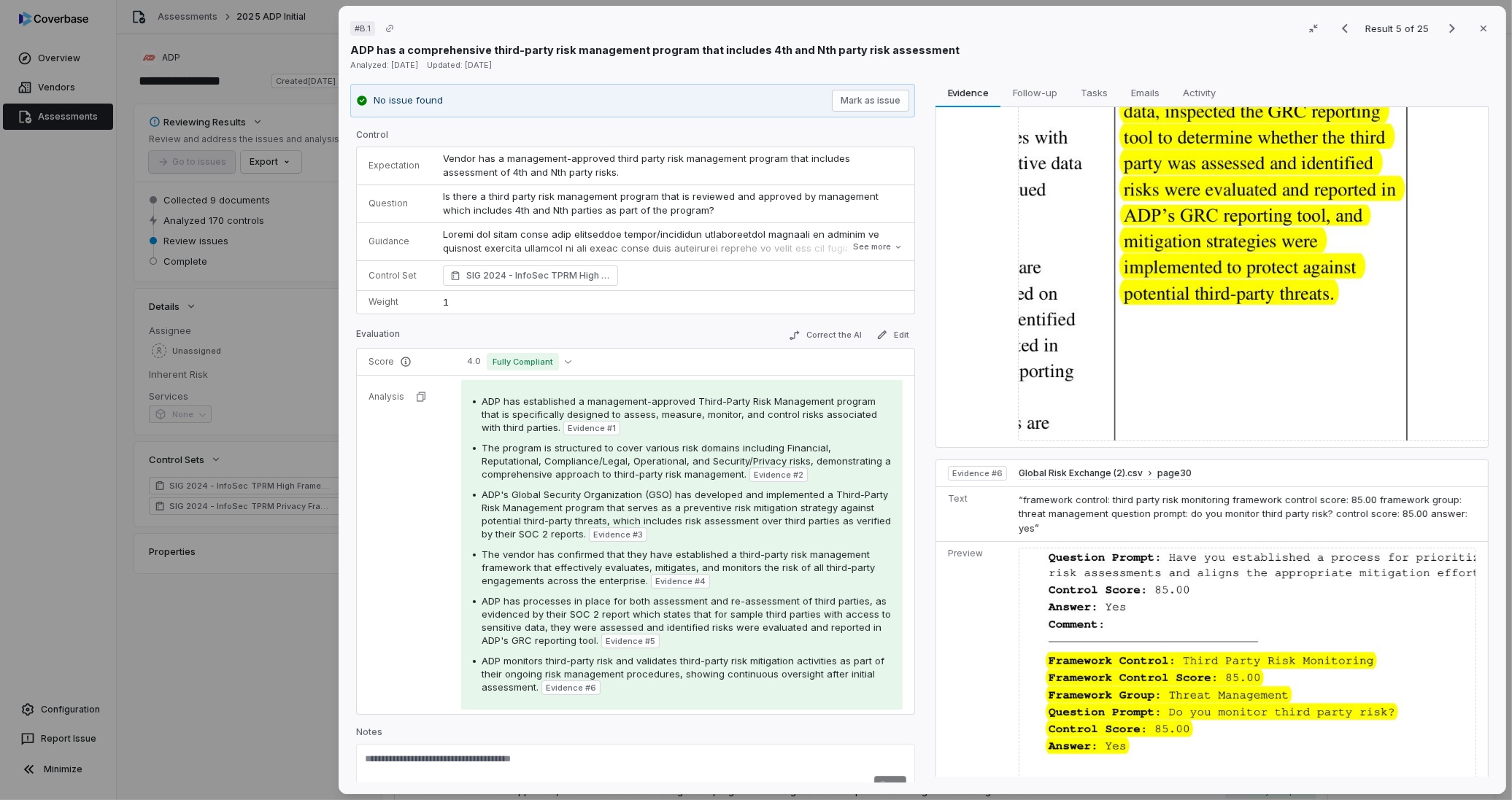
scroll to position [1809, 0]
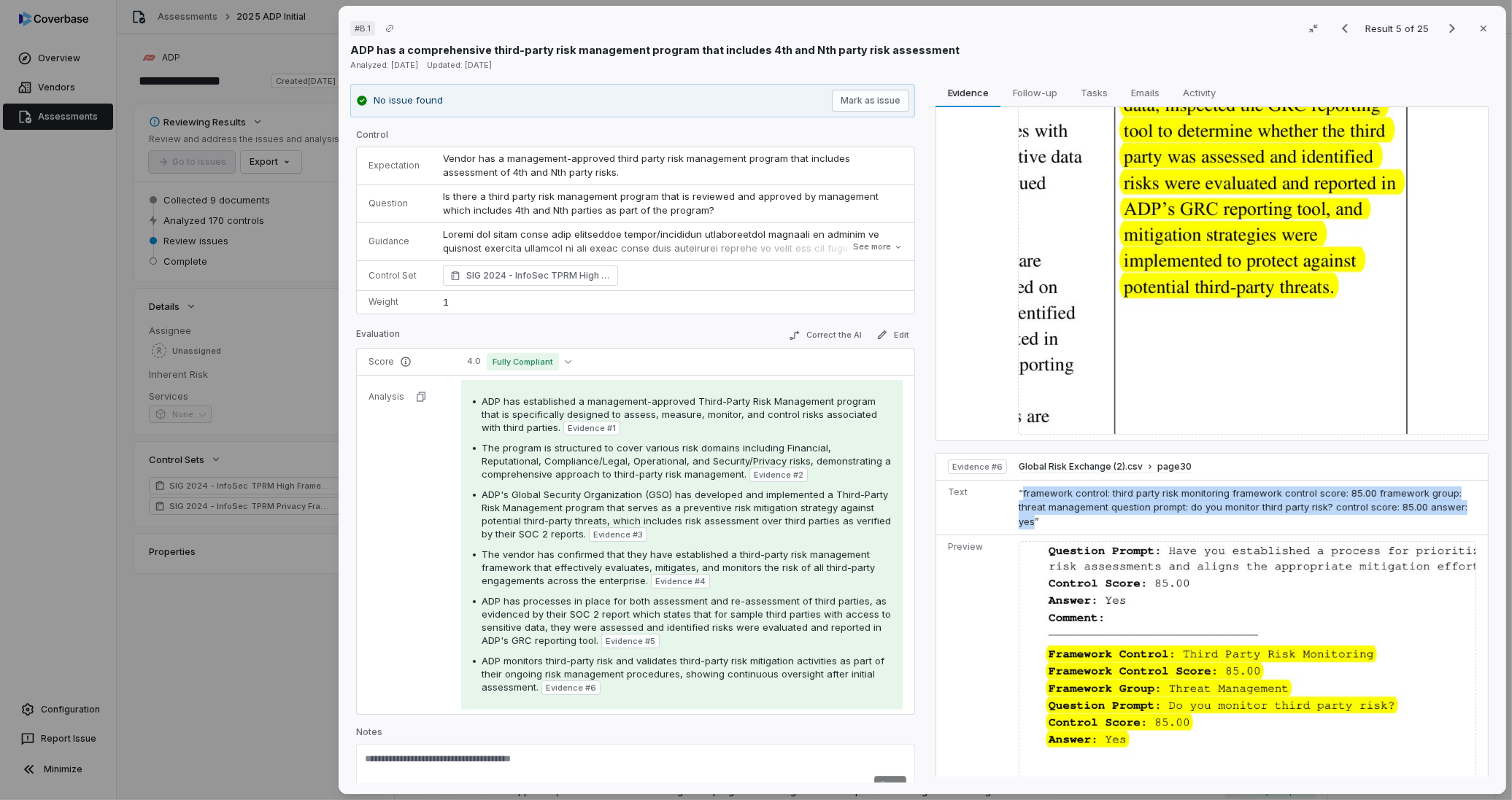
drag, startPoint x: 1015, startPoint y: 465, endPoint x: 1029, endPoint y: 487, distance: 26.1
click at [1029, 487] on span "“framework control: third party risk monitoring framework control score: 85.00 …" at bounding box center [1242, 507] width 449 height 40
drag, startPoint x: 1029, startPoint y: 487, endPoint x: 1024, endPoint y: 475, distance: 13.0
copy span "framework control: third party risk monitoring framework control score: 85.00 f…"
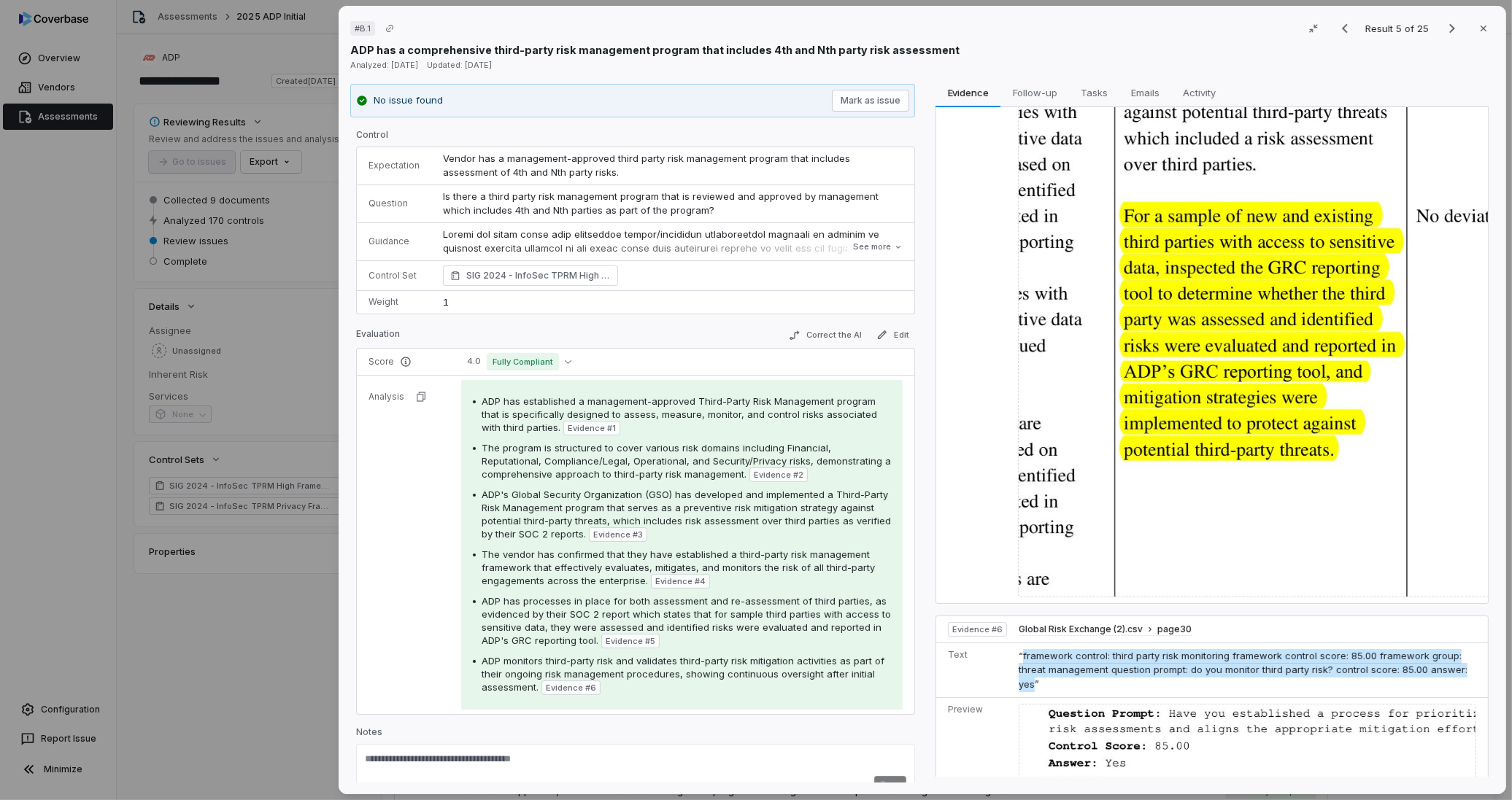
scroll to position [1161, 0]
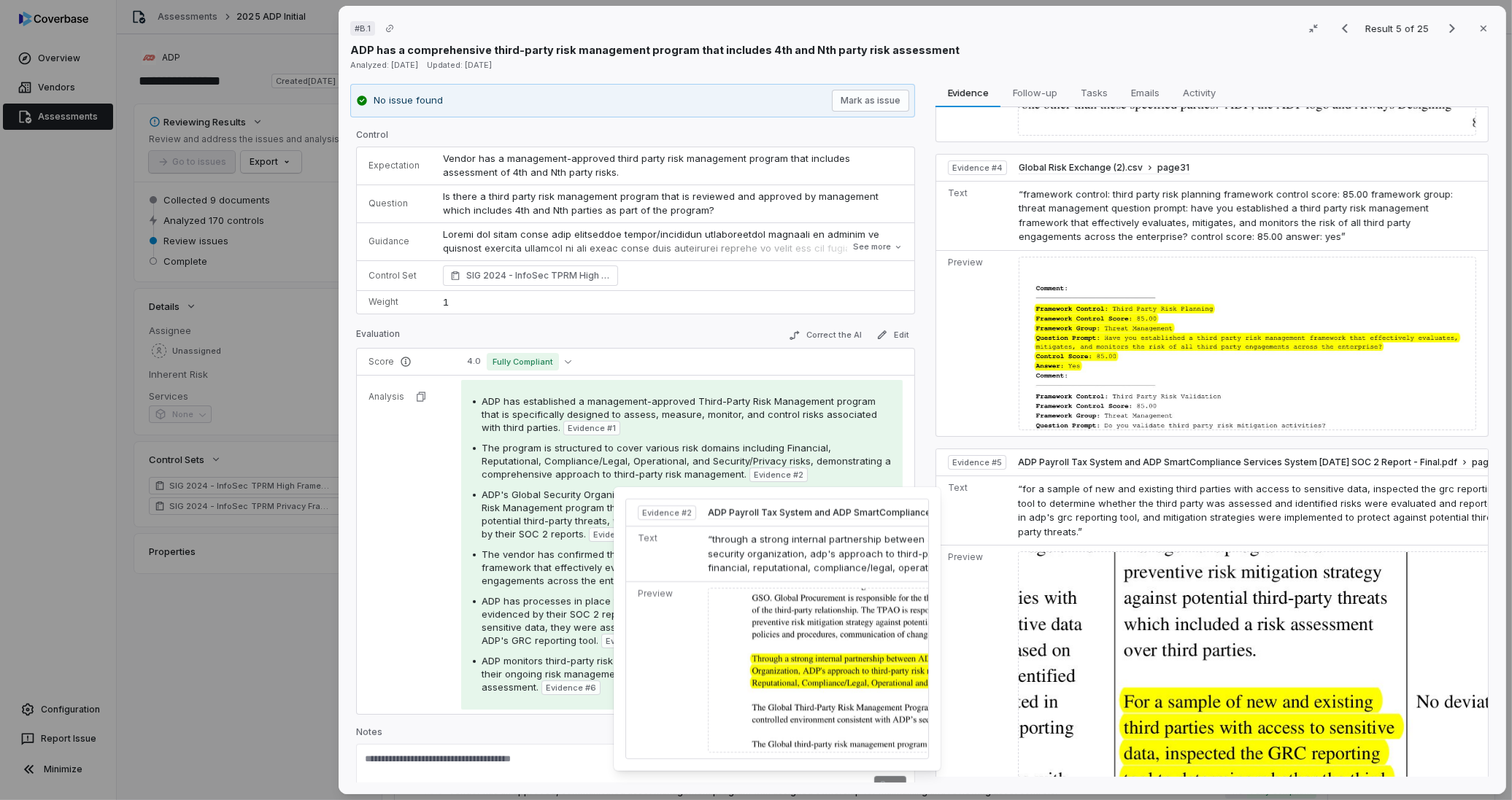
click at [795, 475] on span "Evidence # 2" at bounding box center [778, 474] width 49 height 11
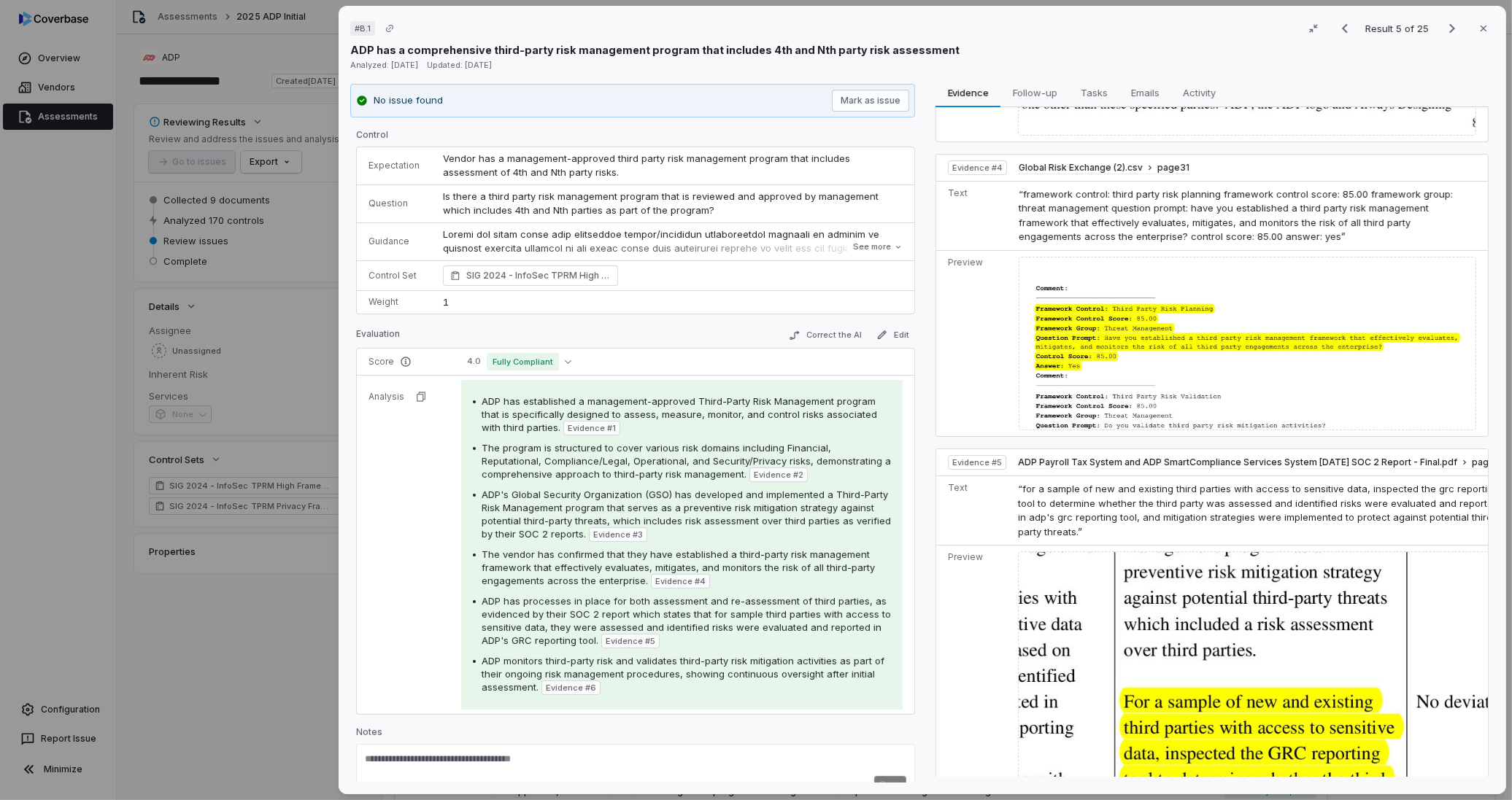
drag, startPoint x: 1485, startPoint y: 29, endPoint x: 1460, endPoint y: 39, distance: 26.9
click at [1485, 29] on button "Close" at bounding box center [1483, 28] width 30 height 30
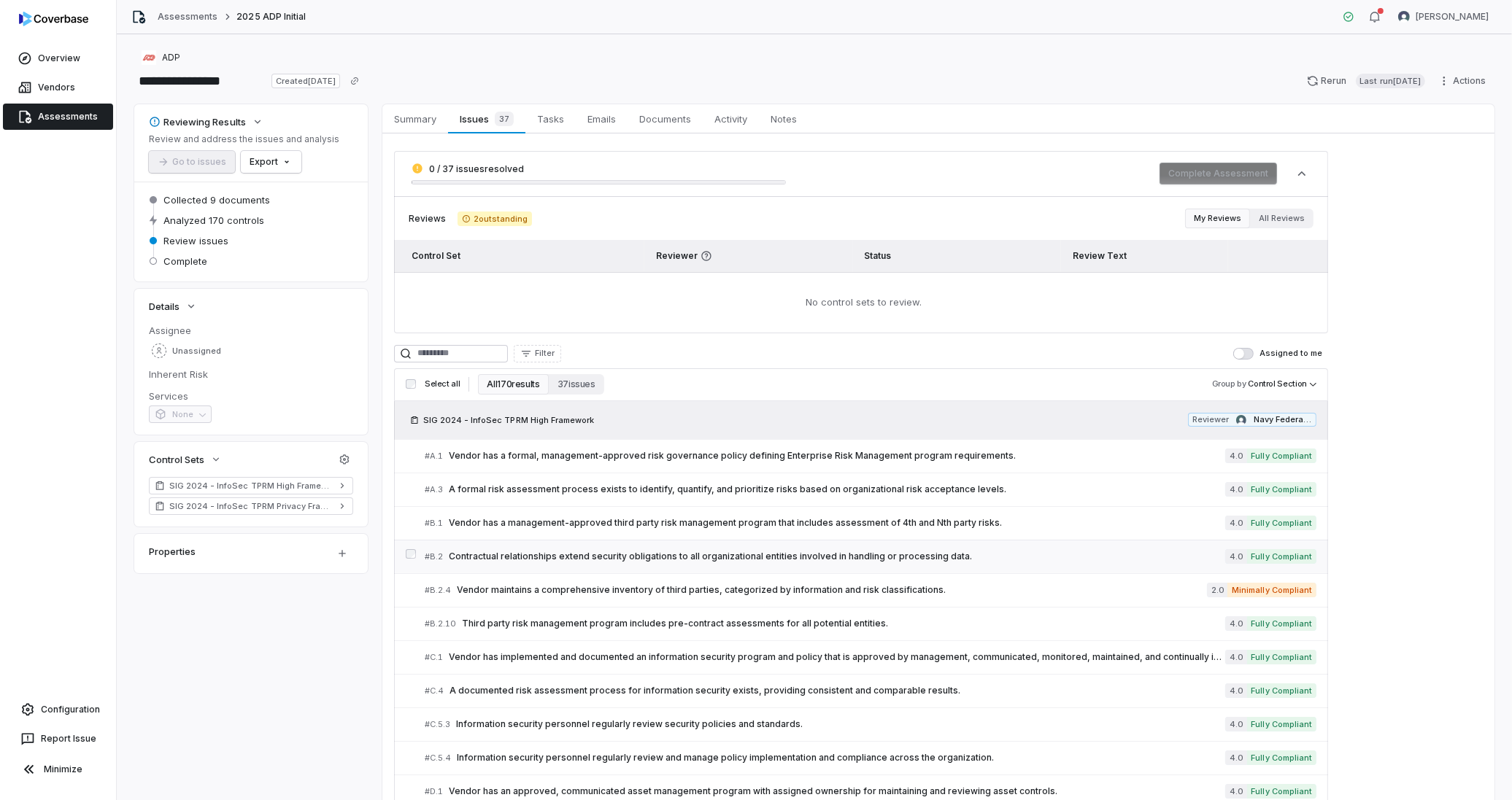
click at [526, 553] on span "Contractual relationships extend security obligations to all organizational ent…" at bounding box center [837, 556] width 777 height 11
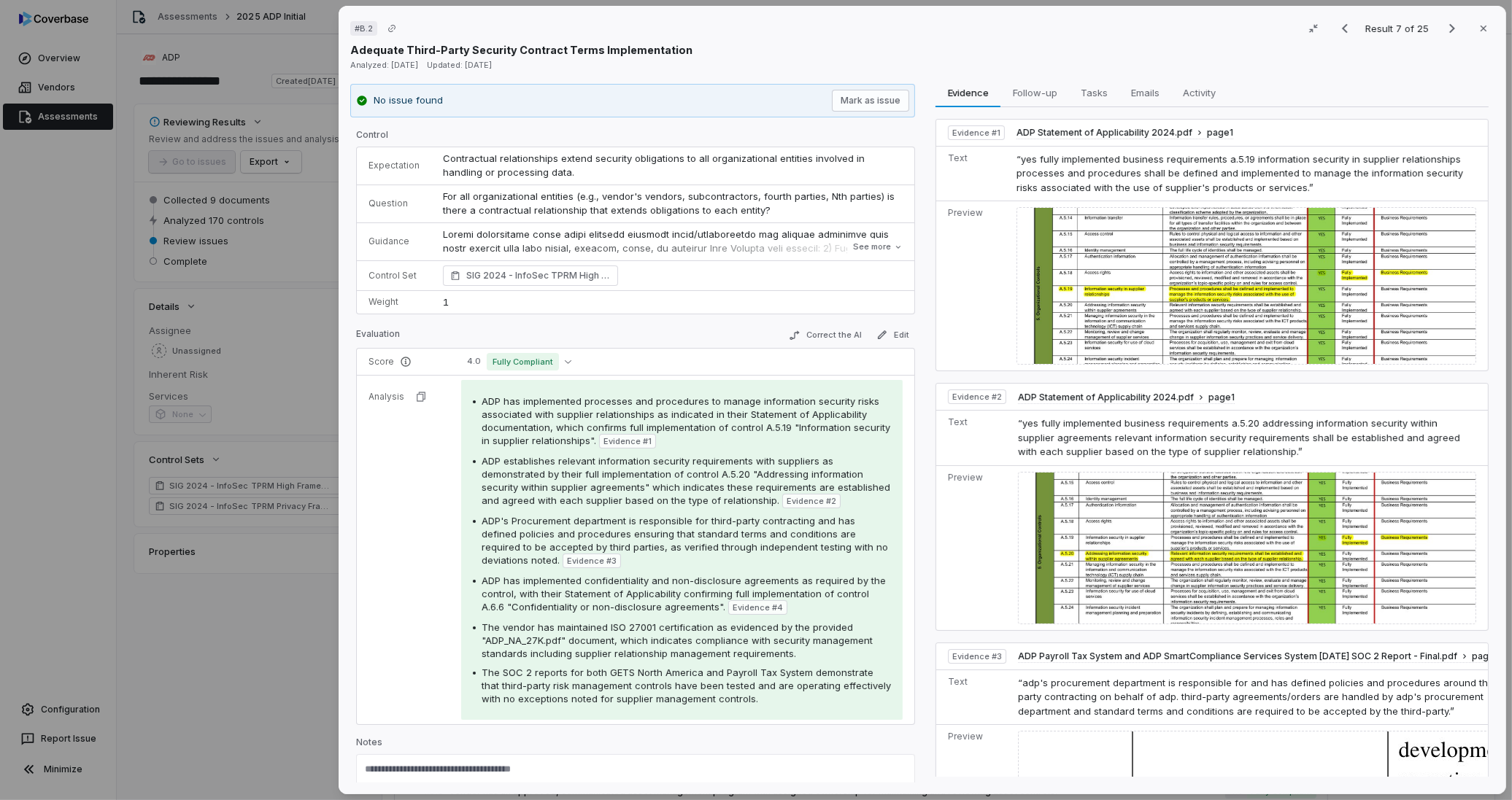
click at [702, 541] on span "ADP's Procurement department is responsible for third-party contracting and has…" at bounding box center [684, 540] width 406 height 51
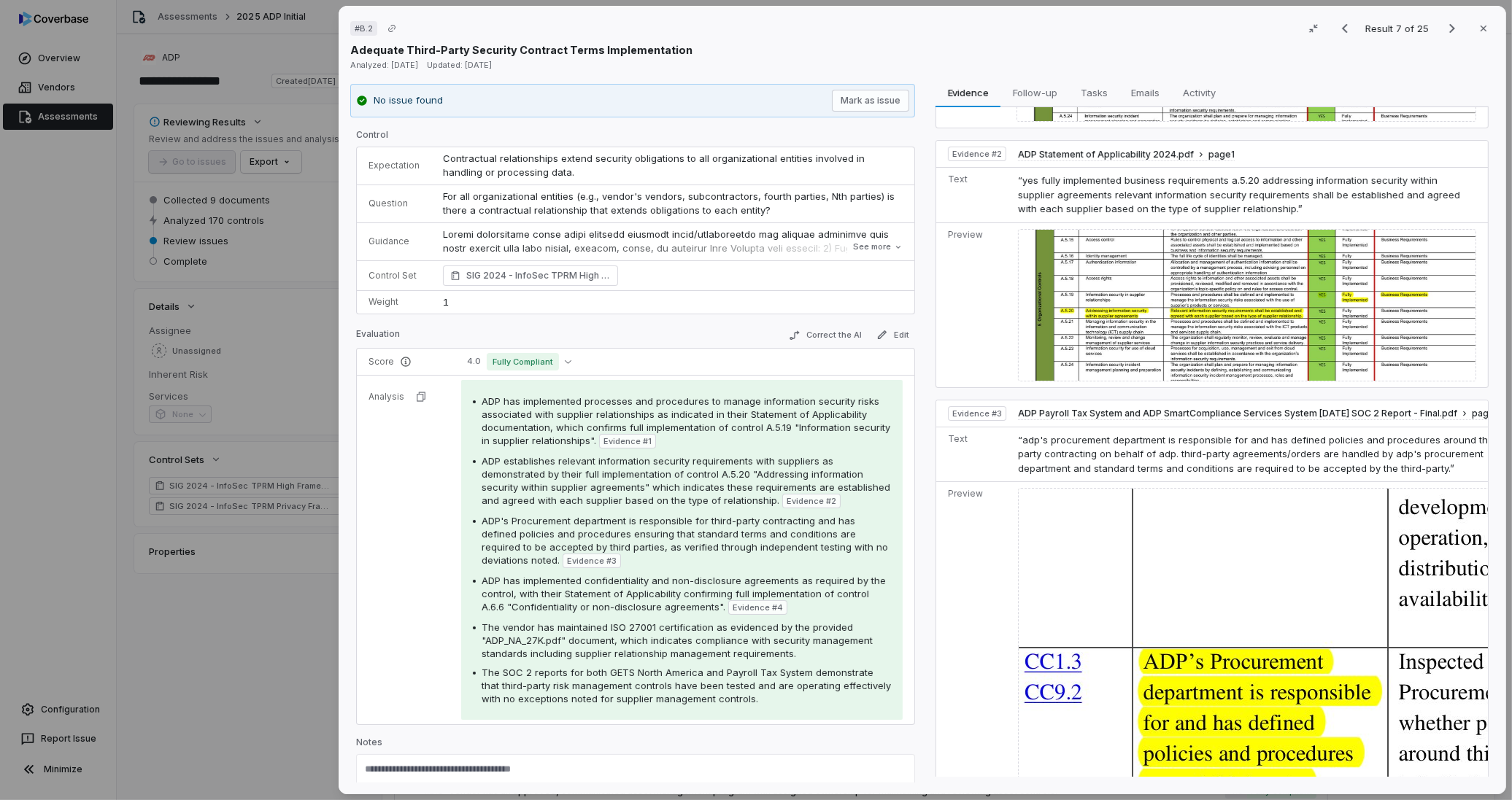
scroll to position [35, 0]
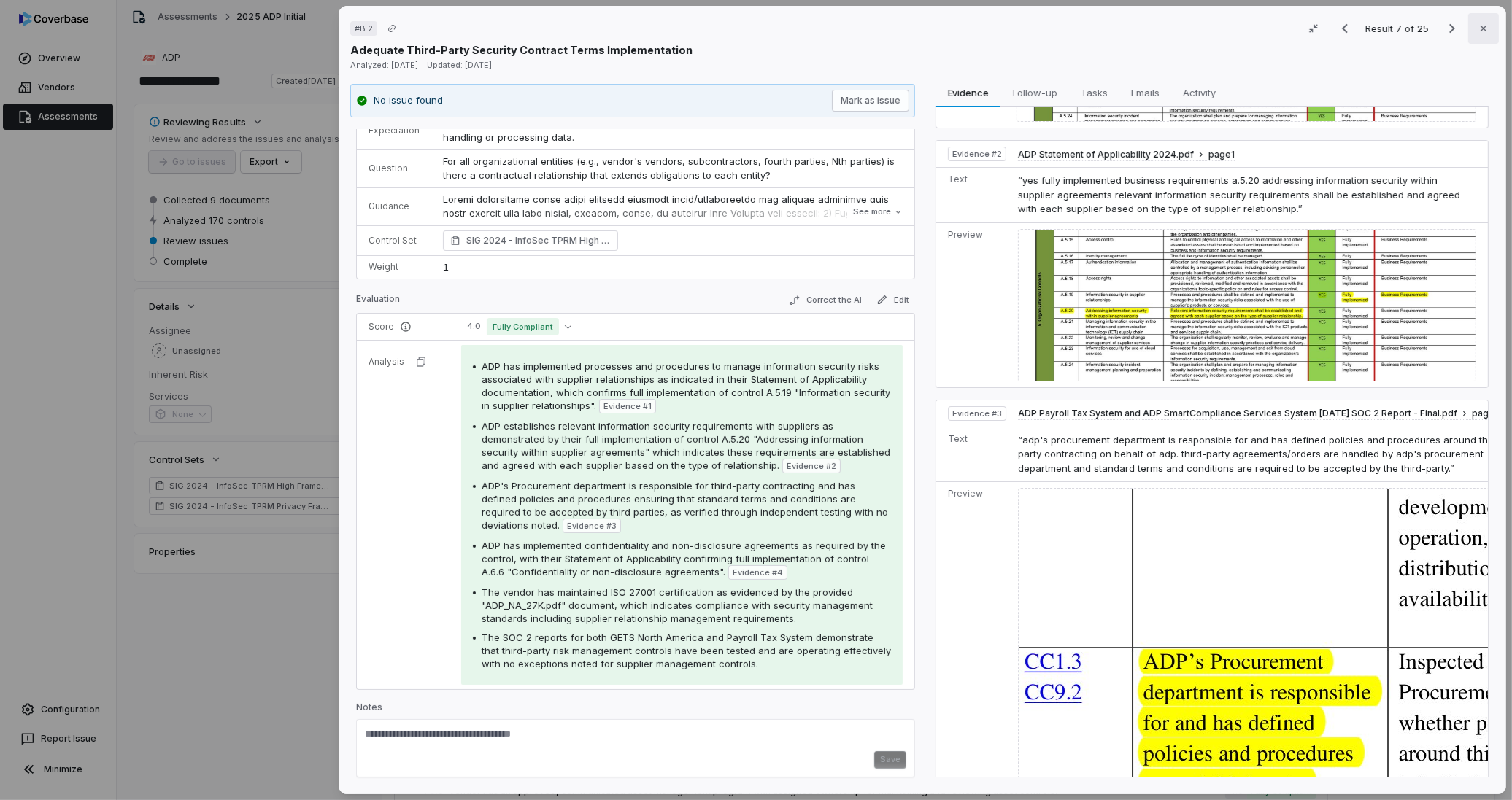
click at [1469, 33] on button "Close" at bounding box center [1483, 28] width 30 height 30
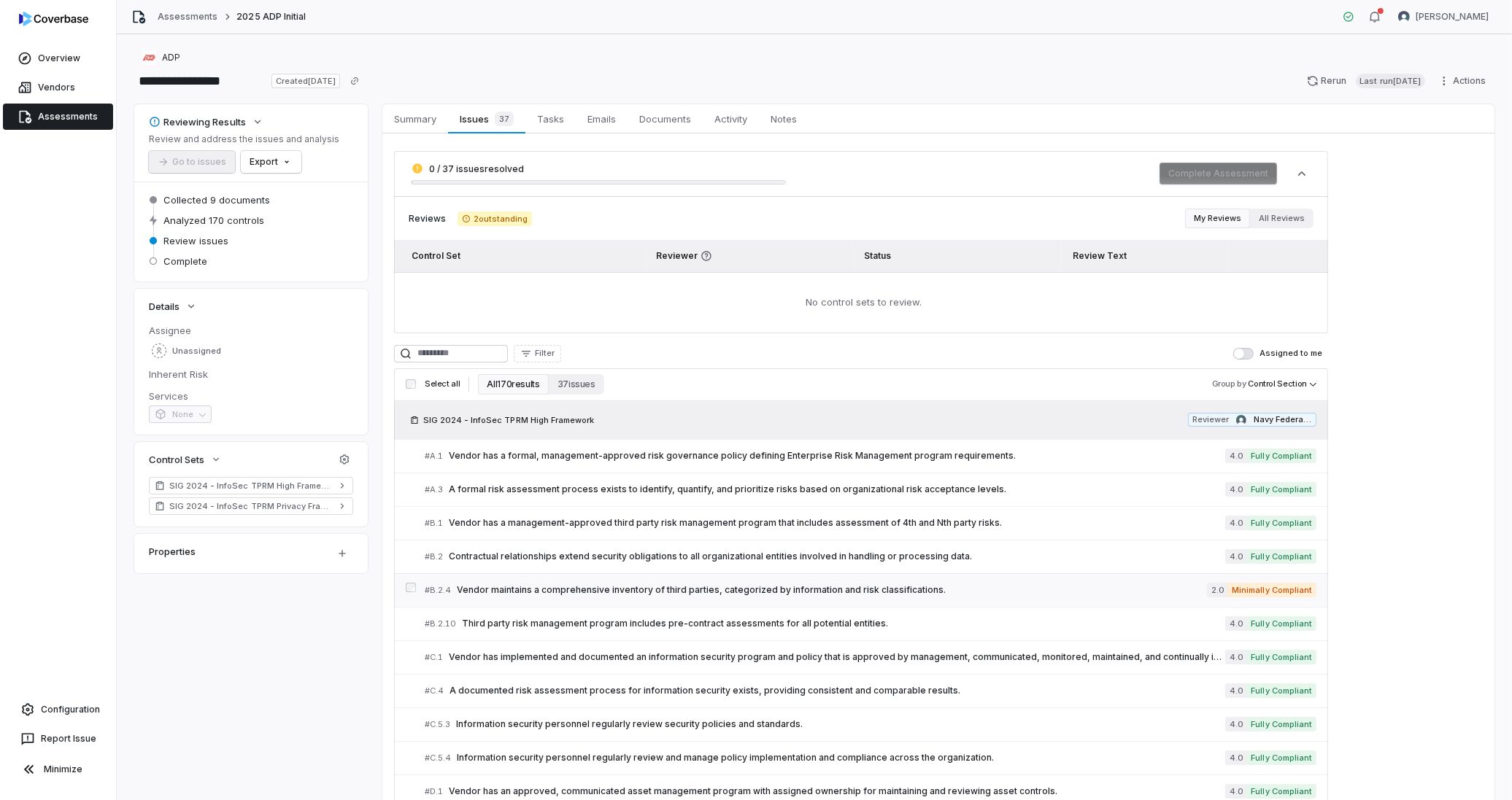
click at [500, 576] on link "# B.2.4 Vendor maintains a comprehensive inventory of third parties, categorize…" at bounding box center [870, 590] width 892 height 33
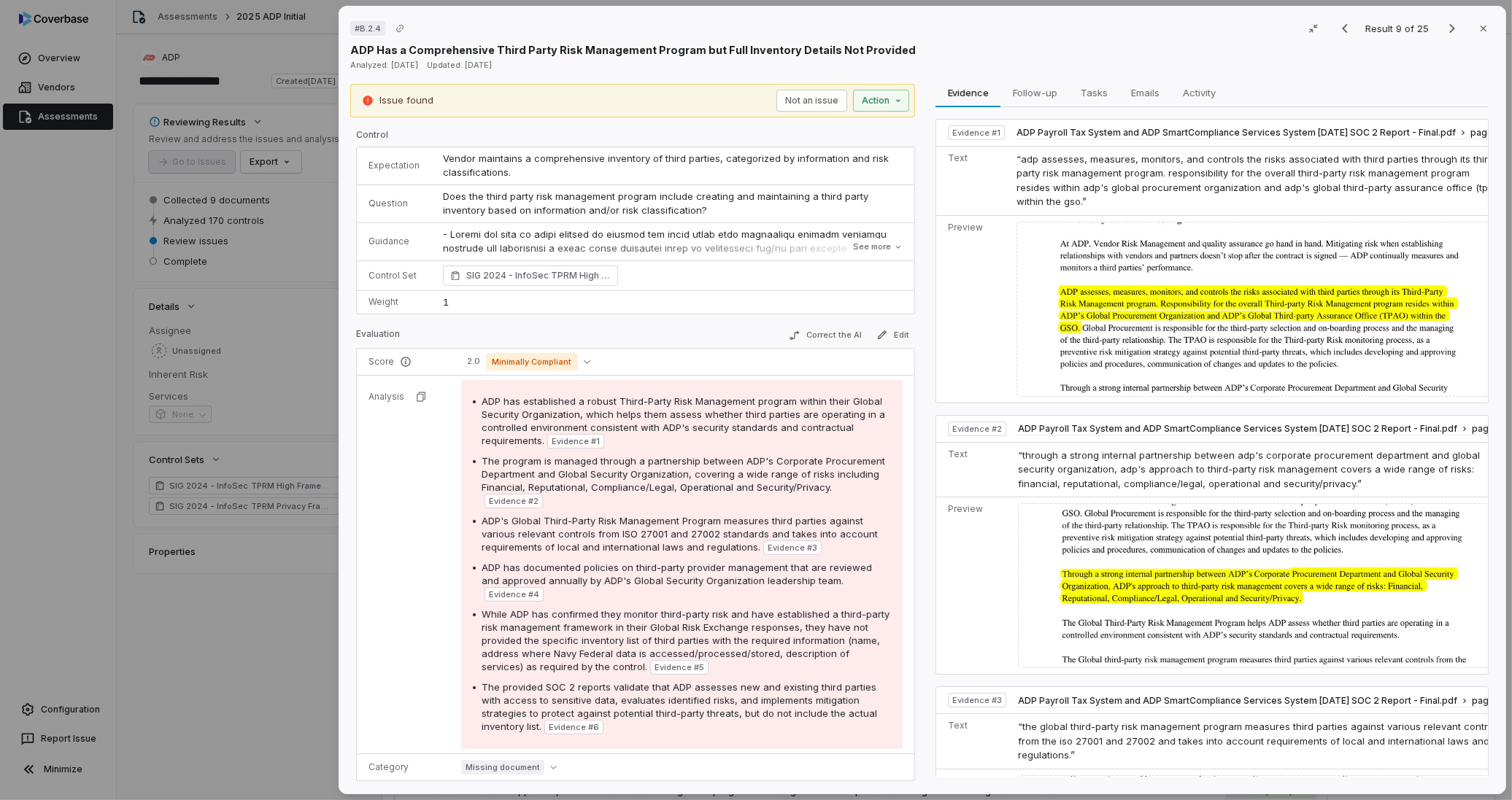
scroll to position [91, 0]
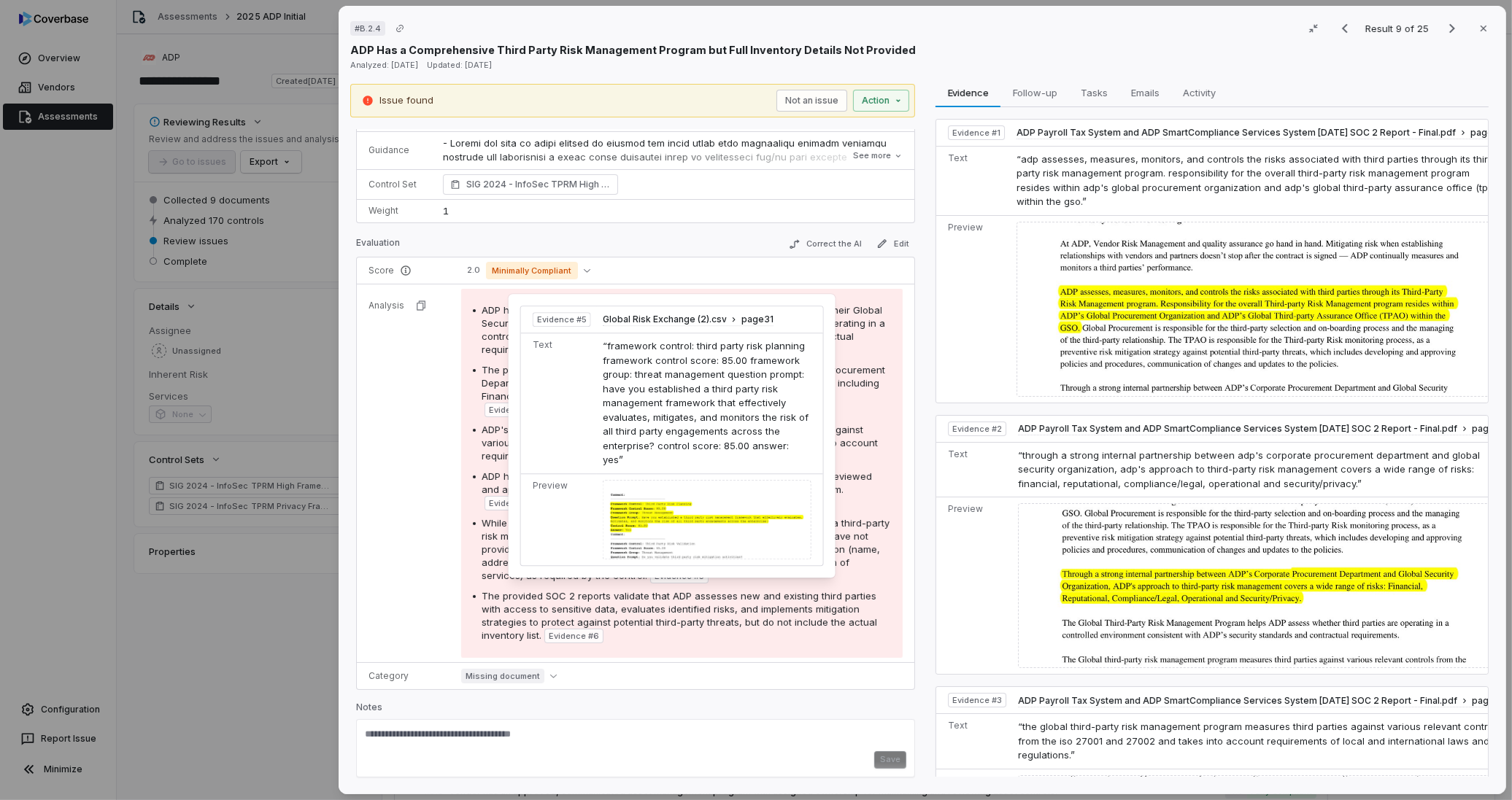
click at [687, 579] on span "Evidence # 5" at bounding box center [679, 575] width 49 height 11
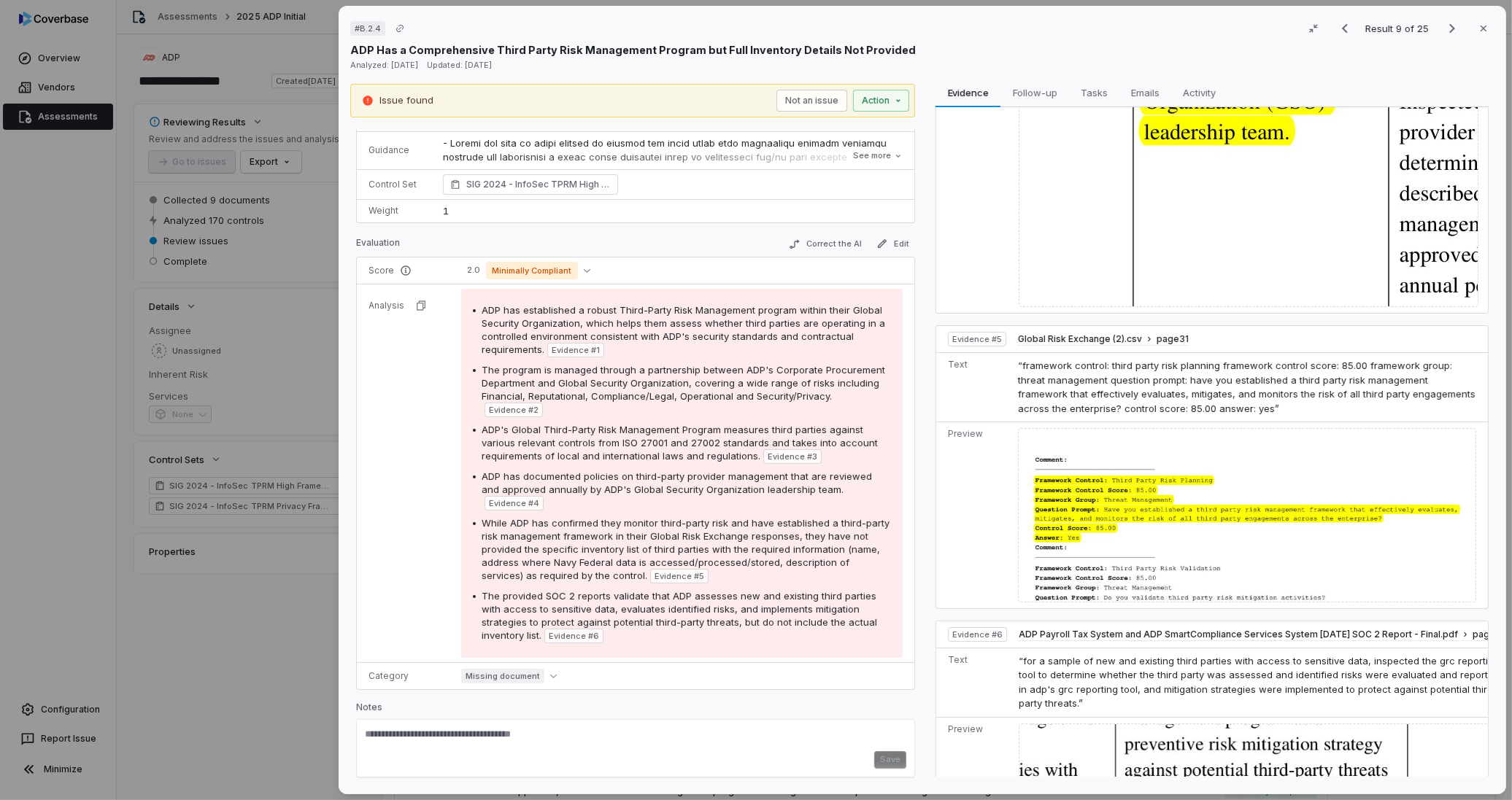
scroll to position [1377, 0]
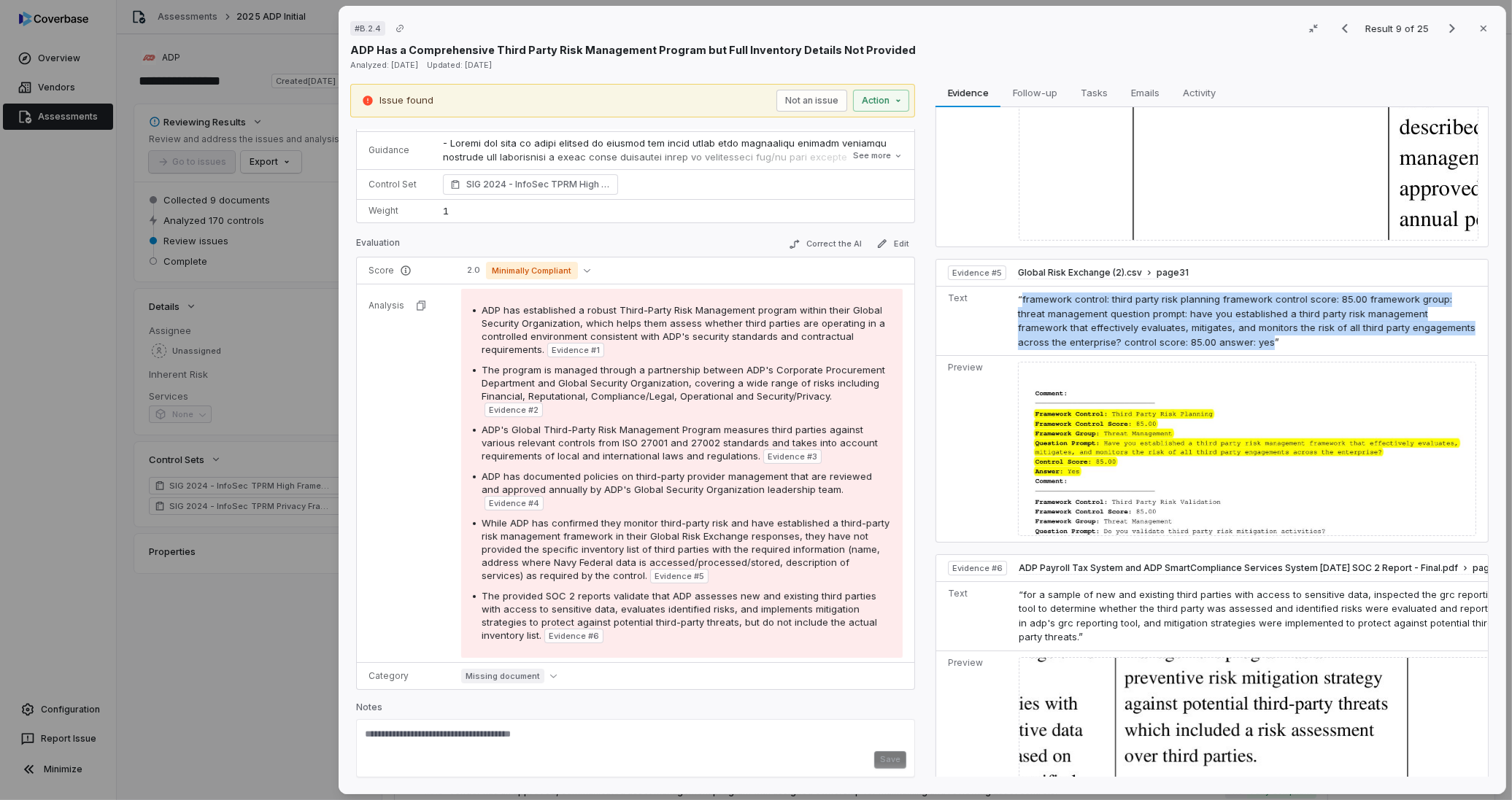
drag, startPoint x: 1260, startPoint y: 359, endPoint x: 1017, endPoint y: 317, distance: 246.6
click at [1018, 317] on span "“framework control: third party risk planning framework control score: 85.00 fr…" at bounding box center [1246, 320] width 457 height 55
copy span "framework control: third party risk planning framework control score: 85.00 fra…"
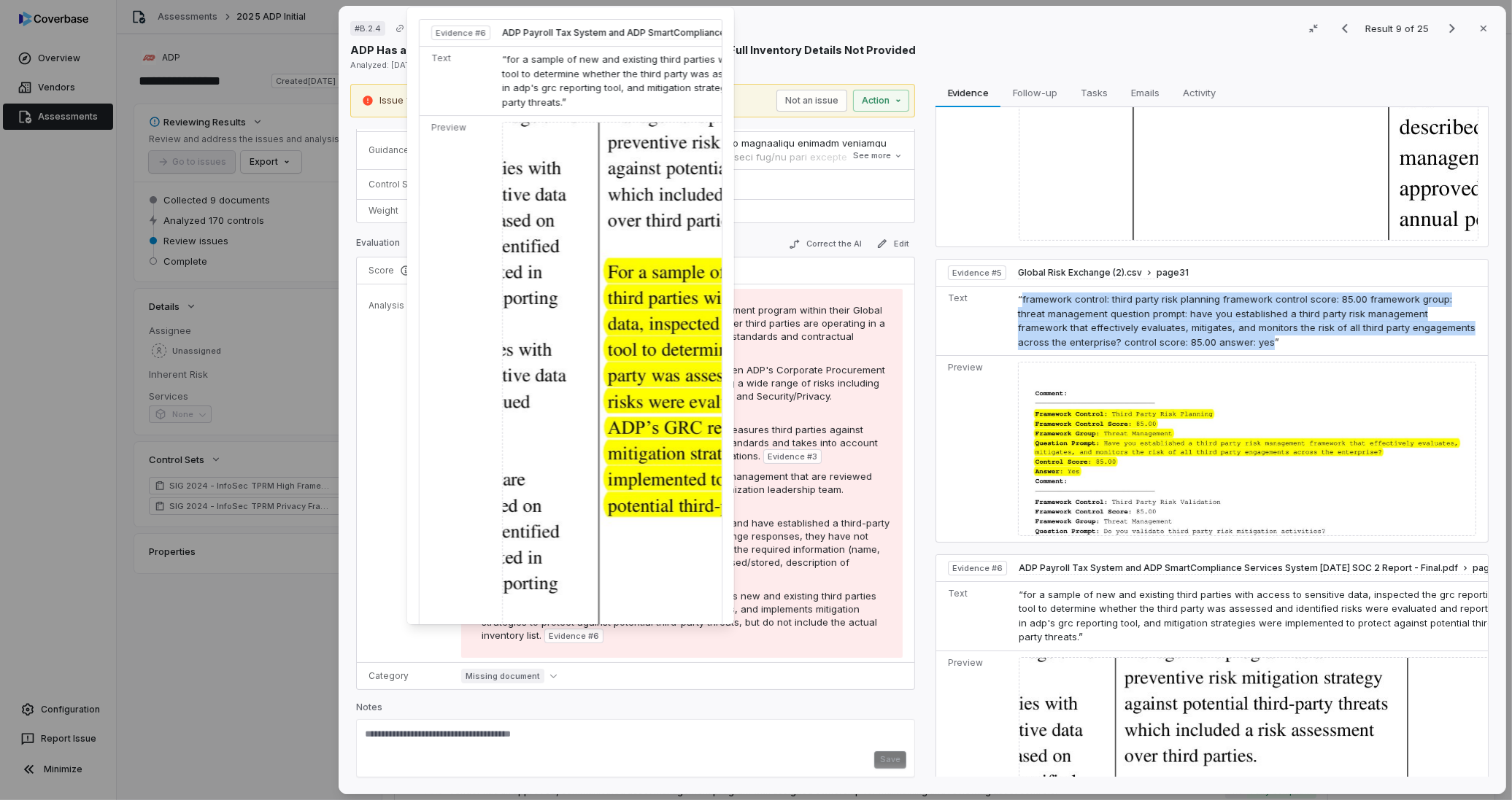
click at [589, 637] on span "Evidence # 6" at bounding box center [574, 635] width 50 height 11
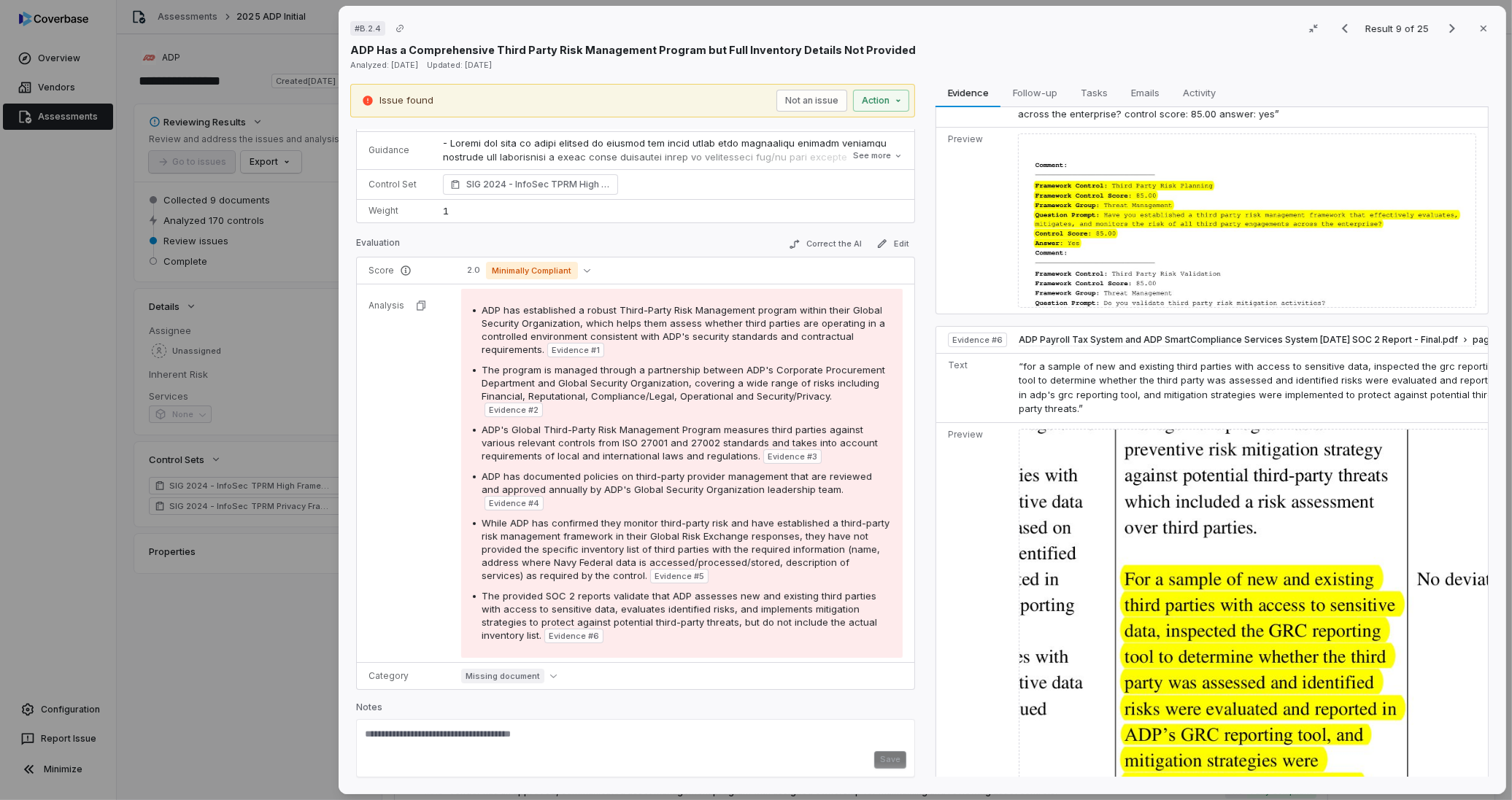
scroll to position [1815, 0]
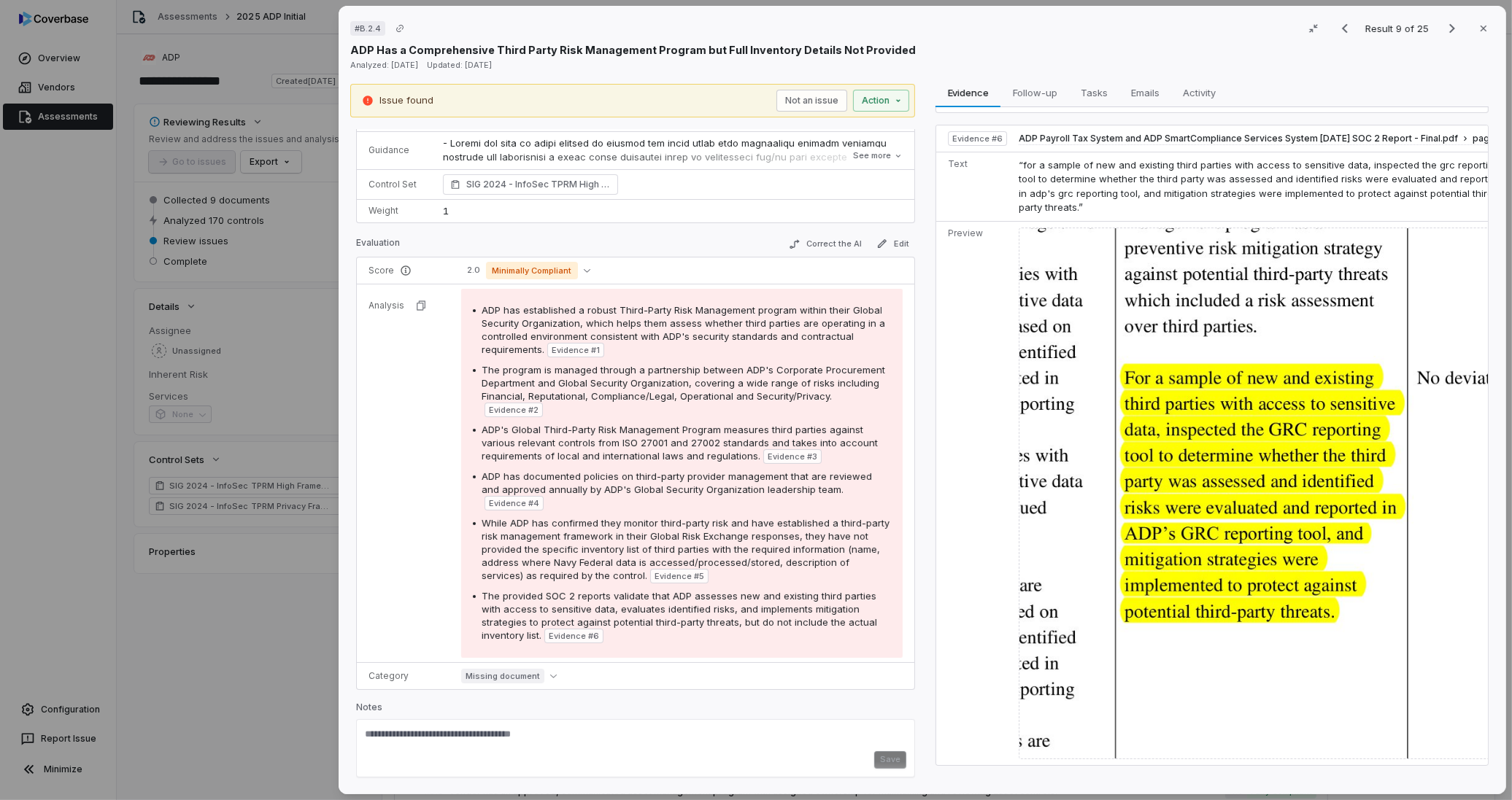
click at [1297, 628] on img at bounding box center [1262, 493] width 488 height 531
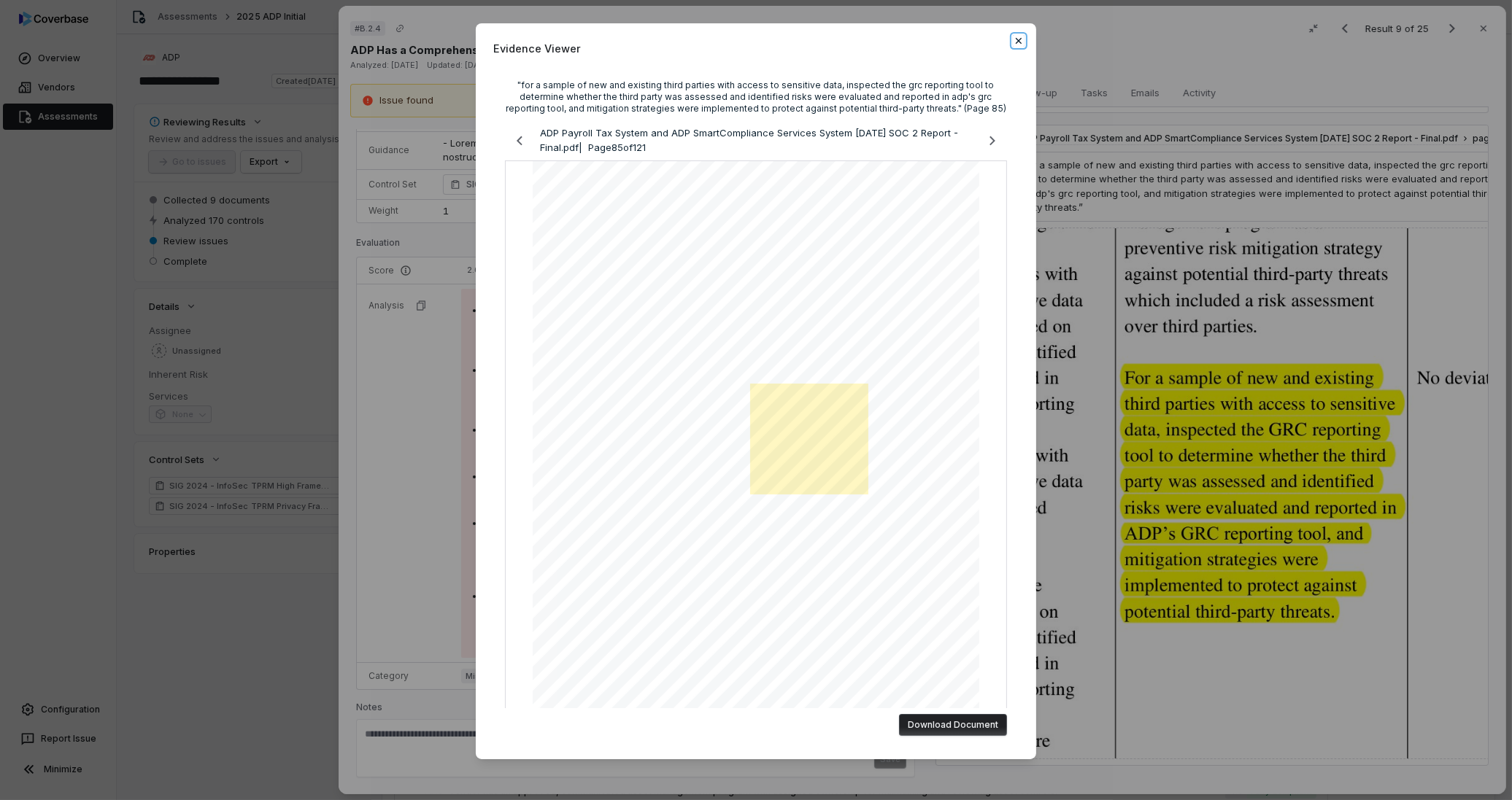
click at [1013, 40] on icon "button" at bounding box center [1018, 40] width 11 height 11
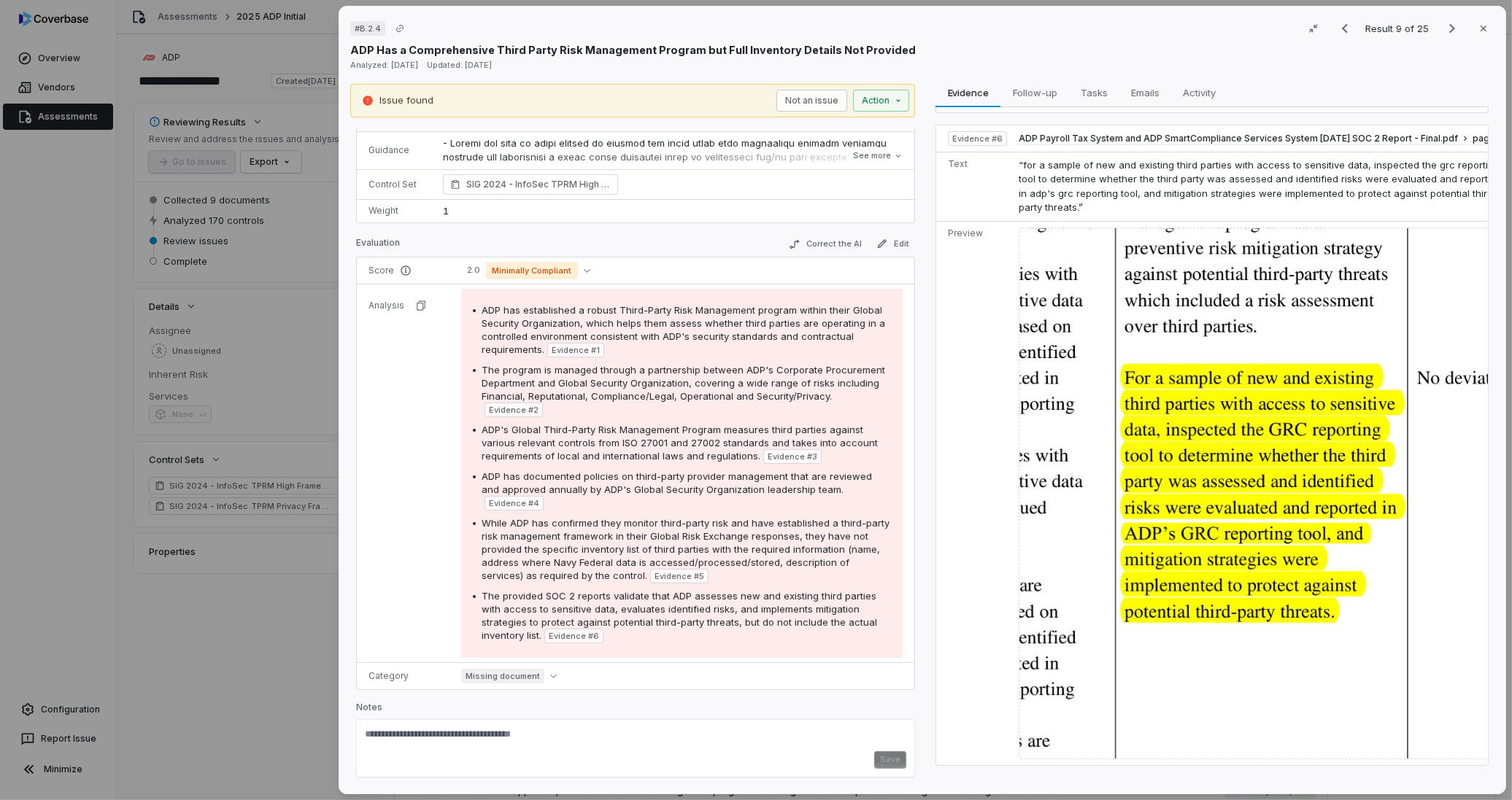
click at [1478, 27] on icon "button" at bounding box center [1483, 28] width 11 height 11
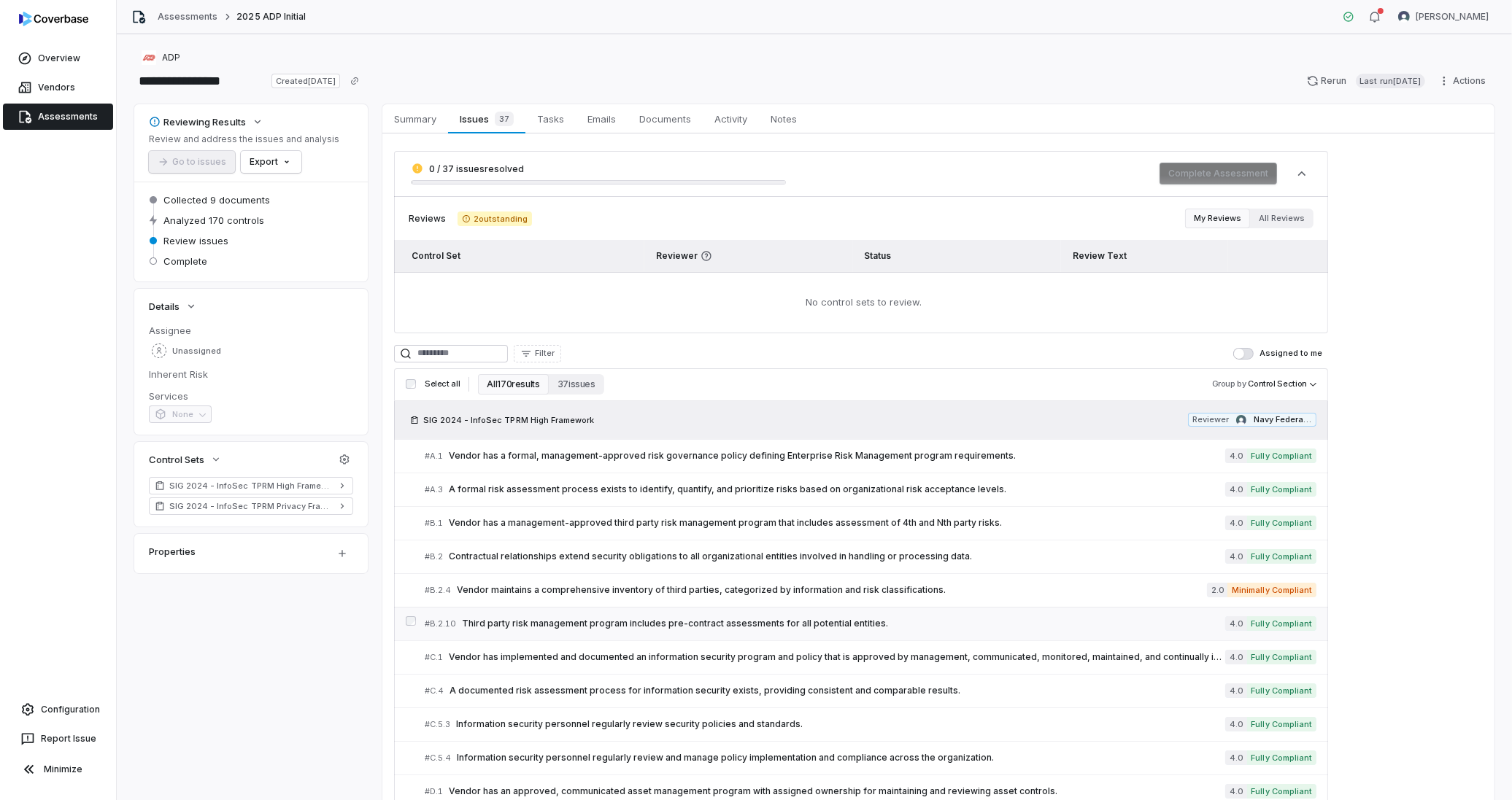
click at [503, 627] on span "Third party risk management program includes pre-contract assessments for all p…" at bounding box center [844, 623] width 764 height 11
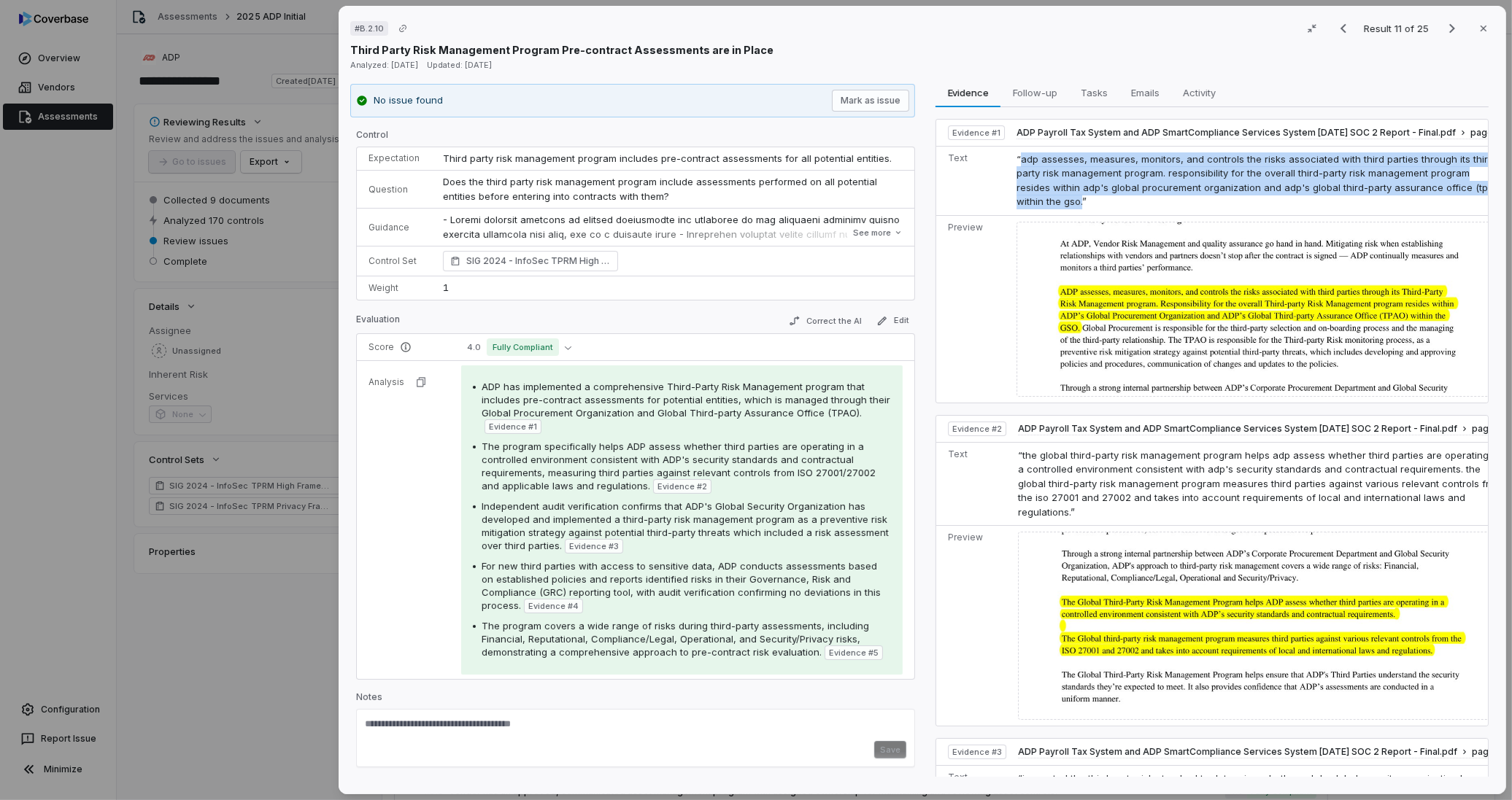
drag, startPoint x: 1075, startPoint y: 200, endPoint x: 1015, endPoint y: 162, distance: 71.0
click at [1017, 162] on span "“adp assesses, measures, monitors, and controls the risks associated with third…" at bounding box center [1260, 181] width 486 height 55
copy span "adp assesses, measures, monitors, and controls the risks associated with third …"
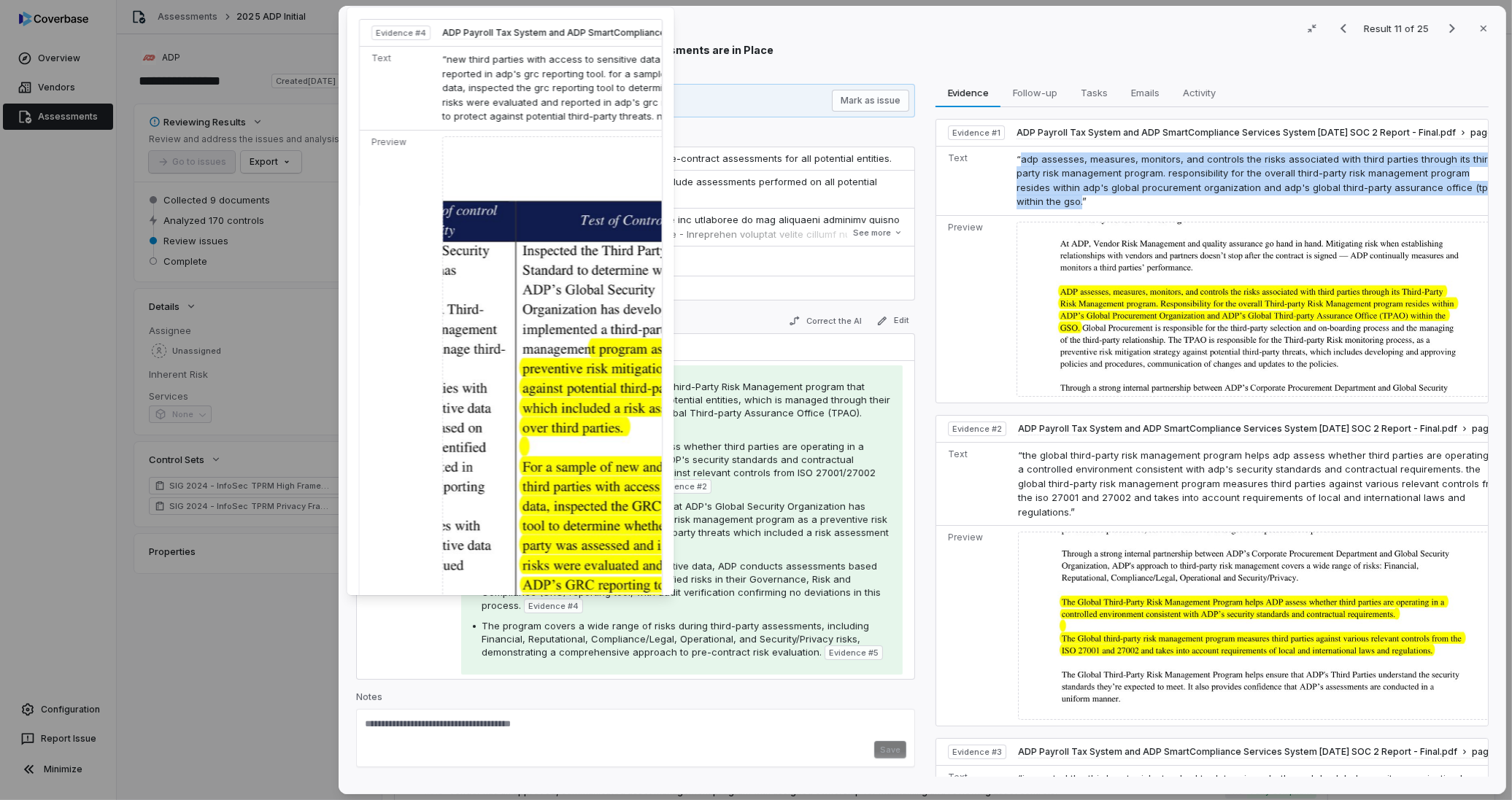
click at [529, 603] on span "Evidence # 4" at bounding box center [554, 606] width 50 height 11
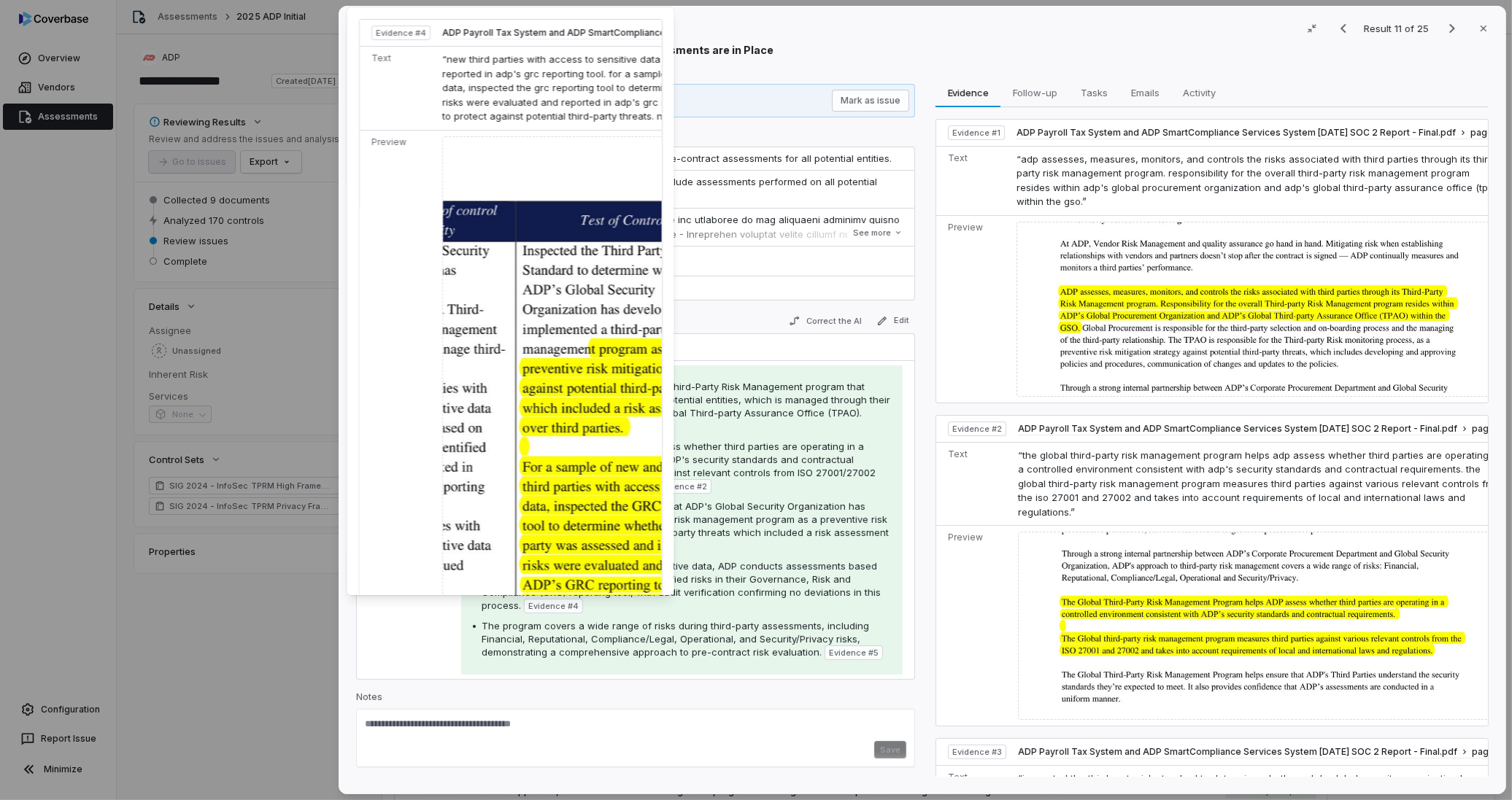
click at [551, 526] on img at bounding box center [686, 457] width 488 height 641
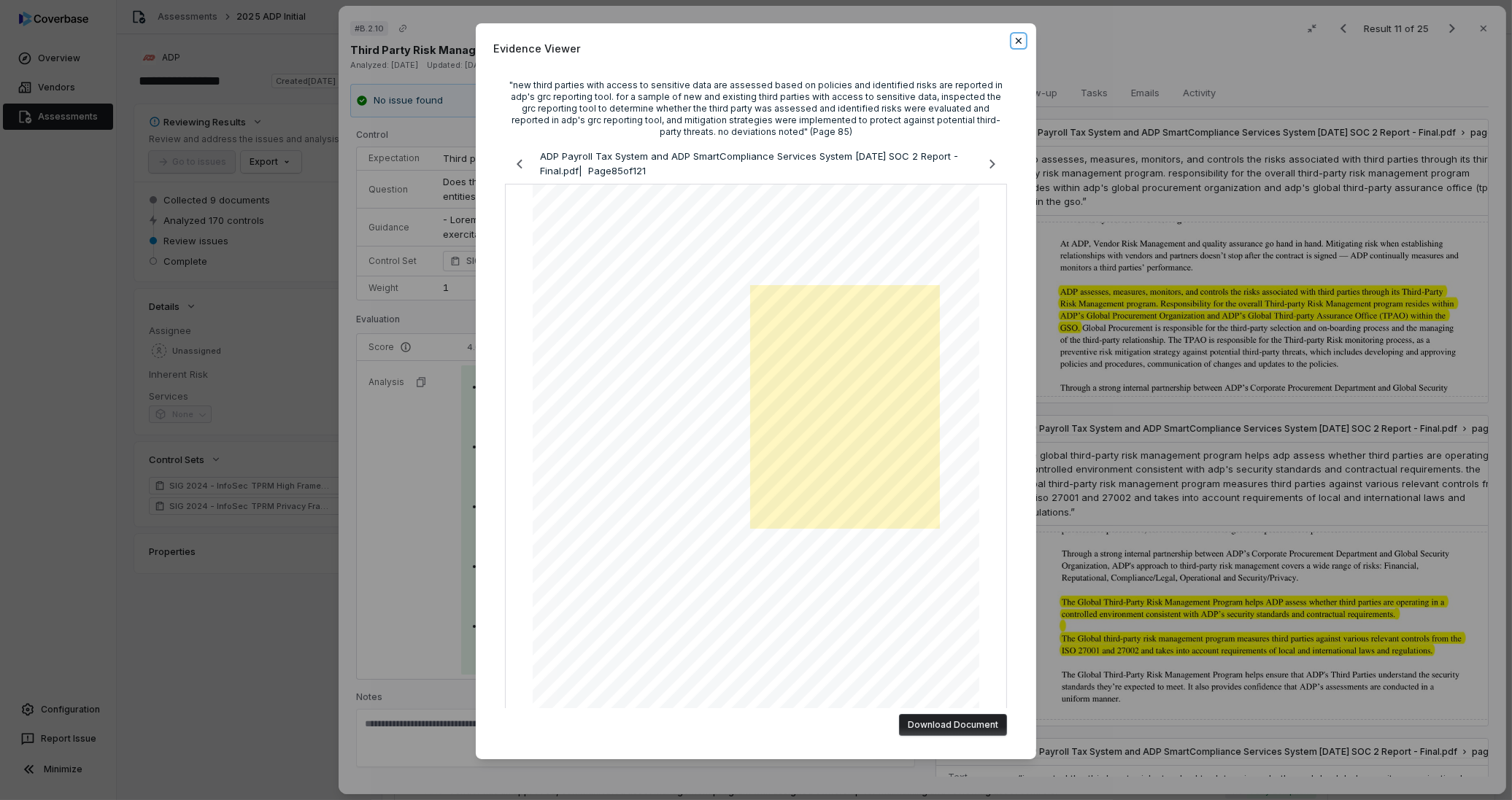
click at [1015, 46] on icon "button" at bounding box center [1018, 40] width 11 height 11
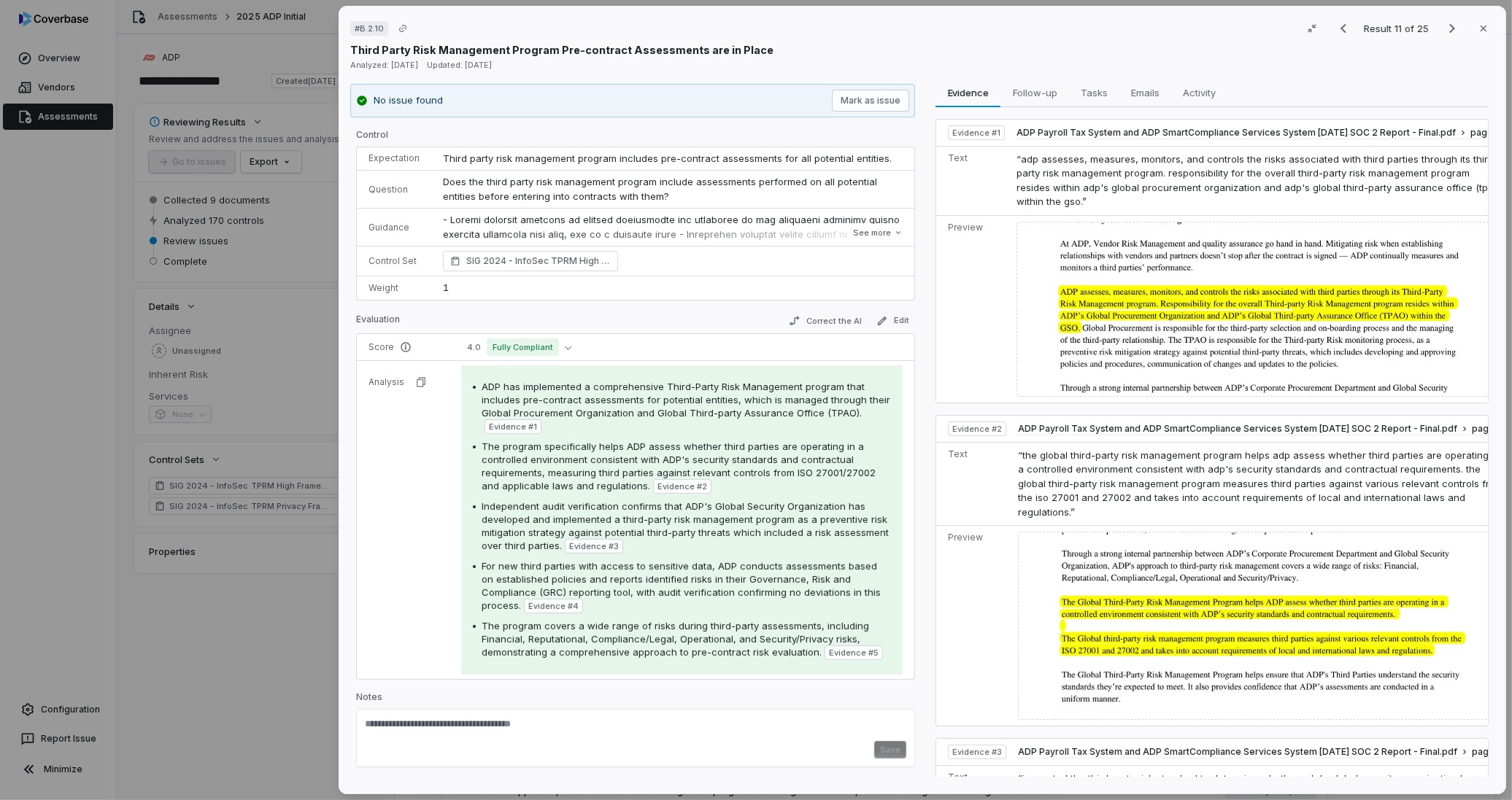
drag, startPoint x: 1469, startPoint y: 30, endPoint x: 1446, endPoint y: 46, distance: 28.0
click at [1478, 30] on icon "button" at bounding box center [1483, 28] width 11 height 11
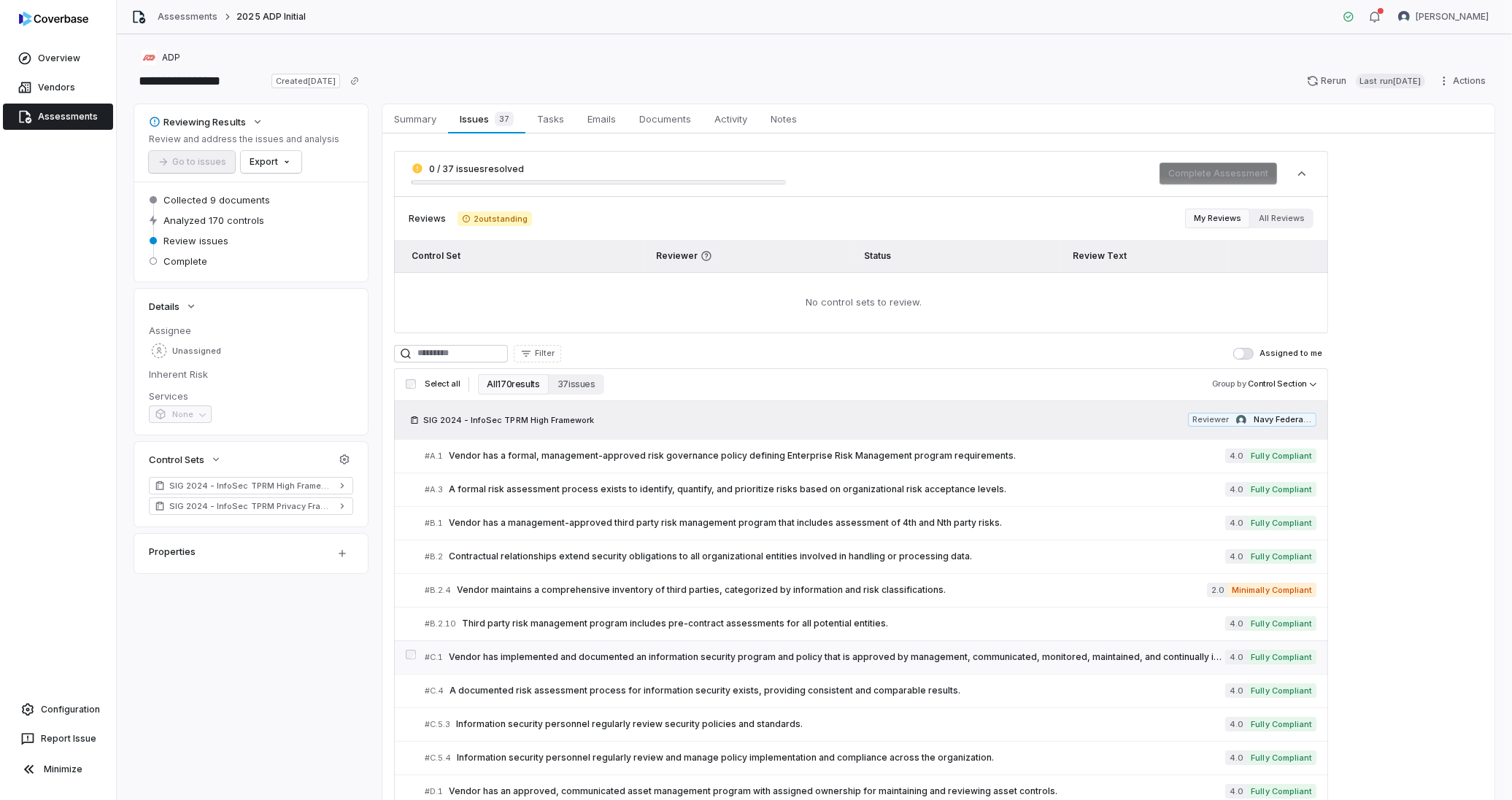
click at [529, 644] on link "# C.1 Vendor has implemented and documented an information security program and…" at bounding box center [870, 657] width 892 height 33
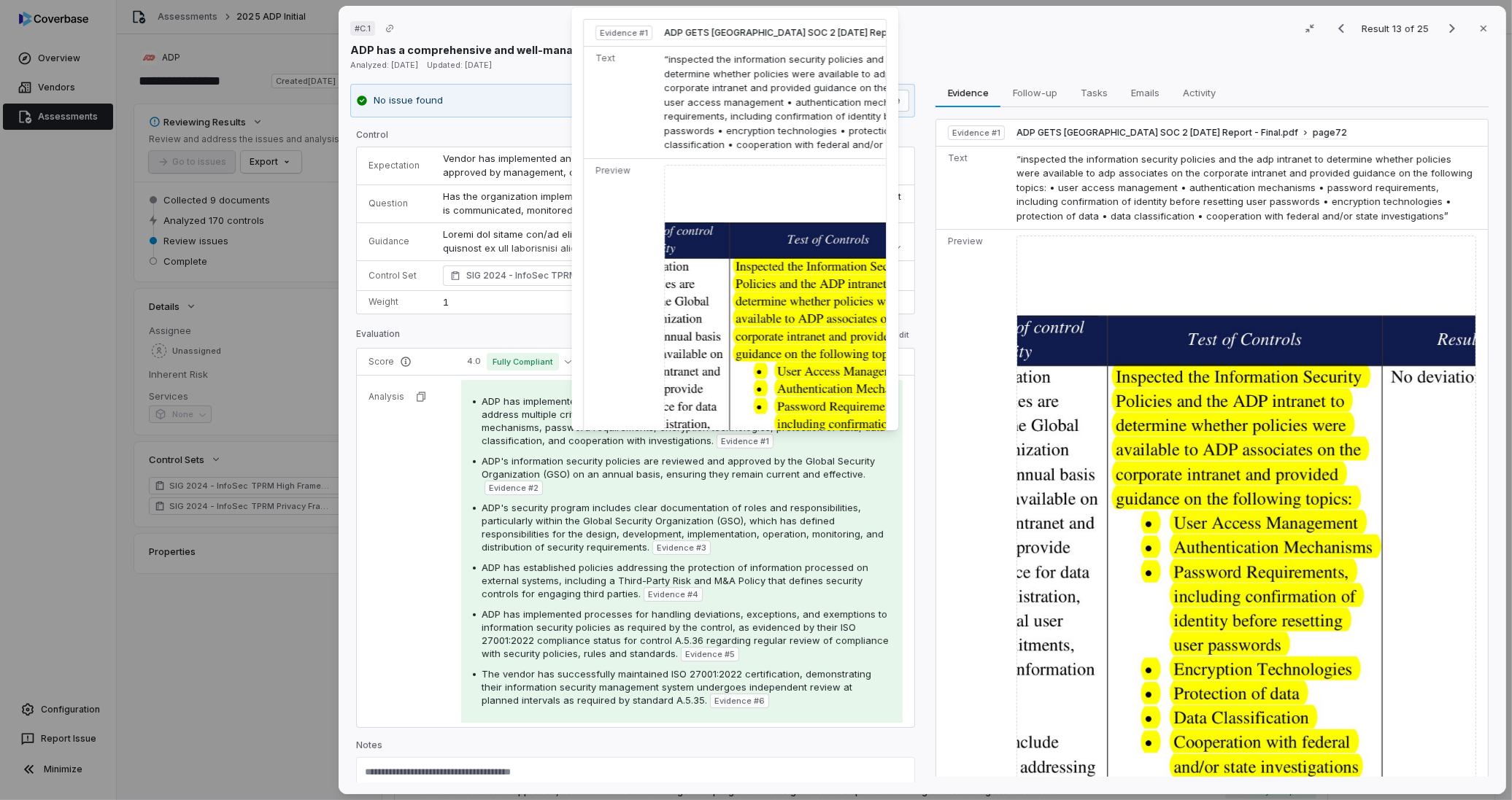
click at [735, 443] on span "Evidence # 1" at bounding box center [744, 441] width 48 height 11
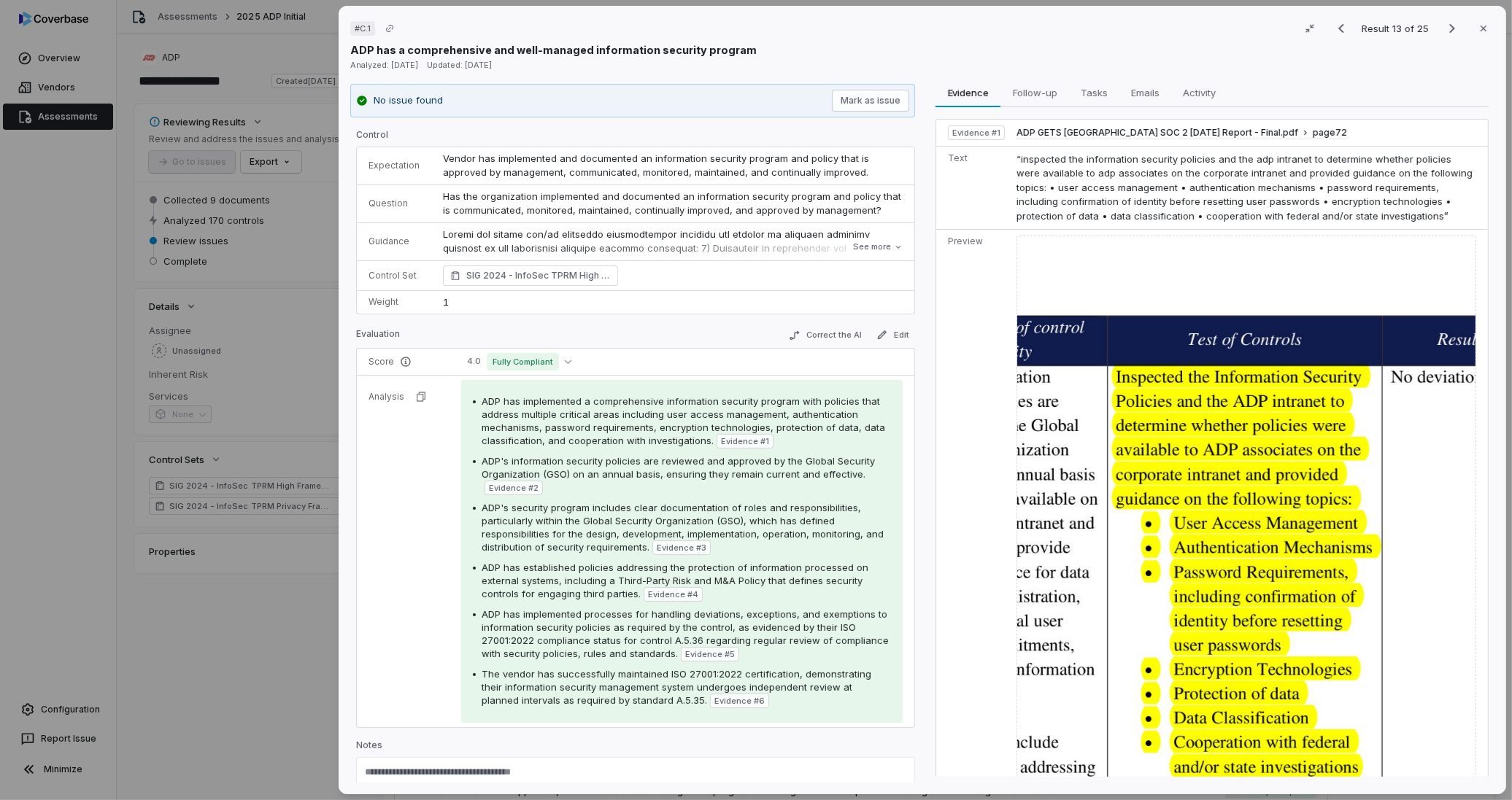
click at [1200, 463] on img at bounding box center [1246, 570] width 459 height 670
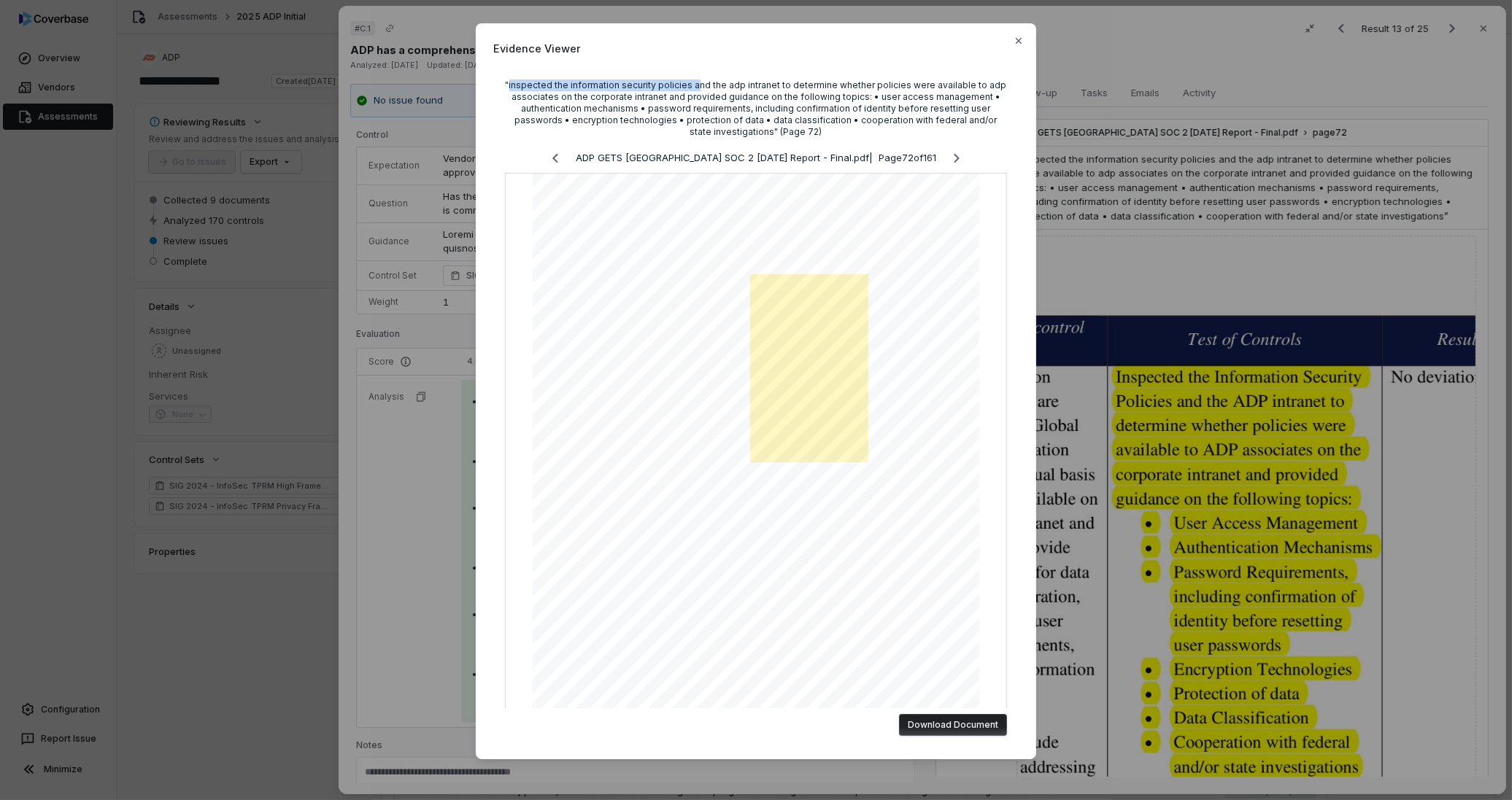
drag, startPoint x: 512, startPoint y: 84, endPoint x: 693, endPoint y: 86, distance: 181.0
click at [693, 86] on div ""inspected the information security policies and the adp intranet to determine …" at bounding box center [756, 109] width 502 height 58
click at [702, 93] on div ""inspected the information security policies and the adp intranet to determine …" at bounding box center [756, 109] width 502 height 58
drag, startPoint x: 724, startPoint y: 93, endPoint x: 683, endPoint y: 80, distance: 43.0
click at [683, 80] on div ""inspected the information security policies and the adp intranet to determine …" at bounding box center [756, 109] width 502 height 58
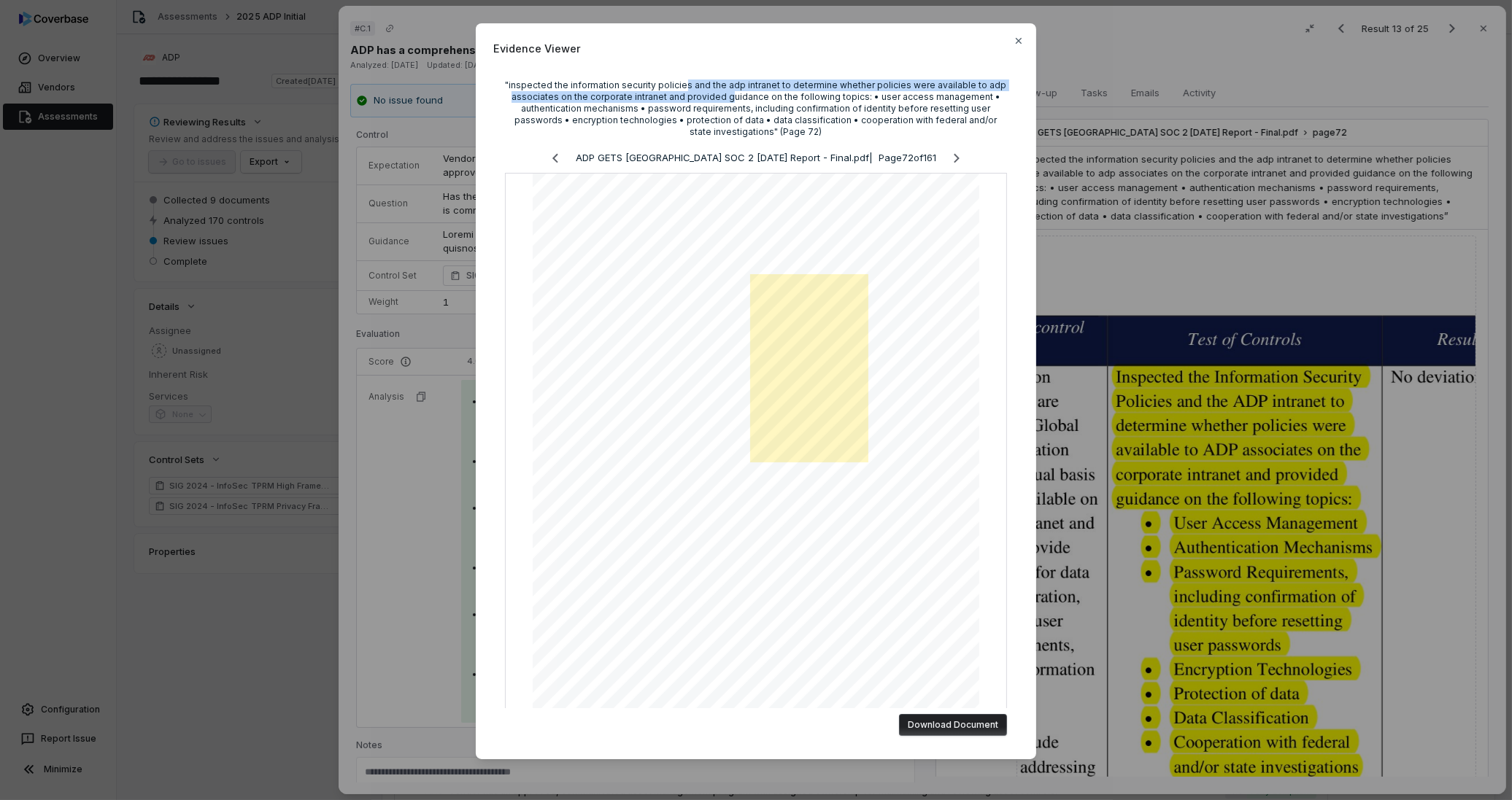
drag, startPoint x: 683, startPoint y: 80, endPoint x: 669, endPoint y: 80, distance: 14.0
click at [669, 80] on div ""inspected the information security policies and the adp intranet to determine …" at bounding box center [756, 109] width 502 height 58
drag, startPoint x: 867, startPoint y: 98, endPoint x: 975, endPoint y: 98, distance: 108.0
click at [975, 98] on div ""inspected the information security policies and the adp intranet to determine …" at bounding box center [756, 109] width 502 height 58
copy div "user access management"
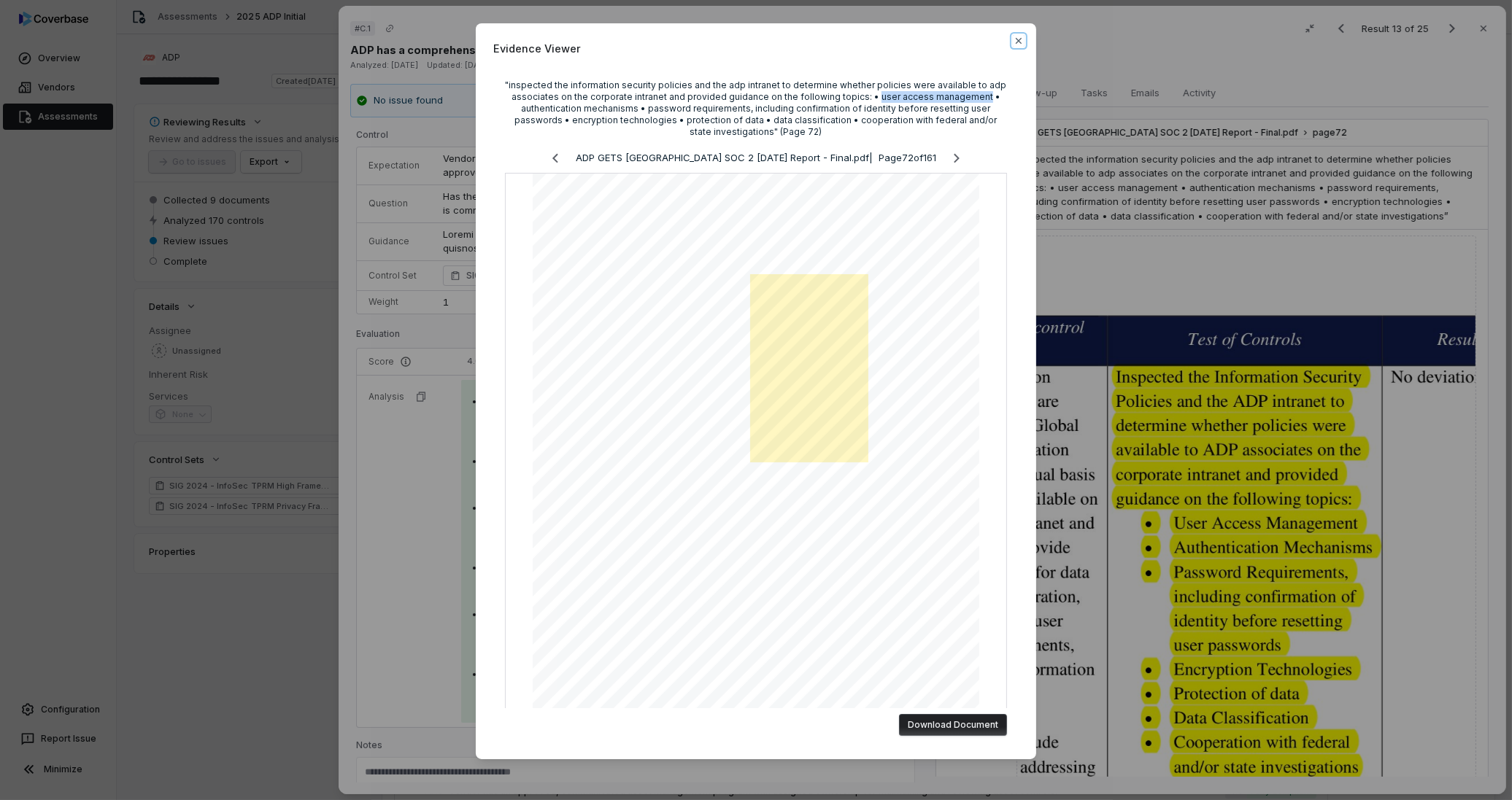
drag, startPoint x: 1018, startPoint y: 42, endPoint x: 570, endPoint y: 196, distance: 473.7
click at [1018, 42] on icon "button" at bounding box center [1018, 40] width 11 height 11
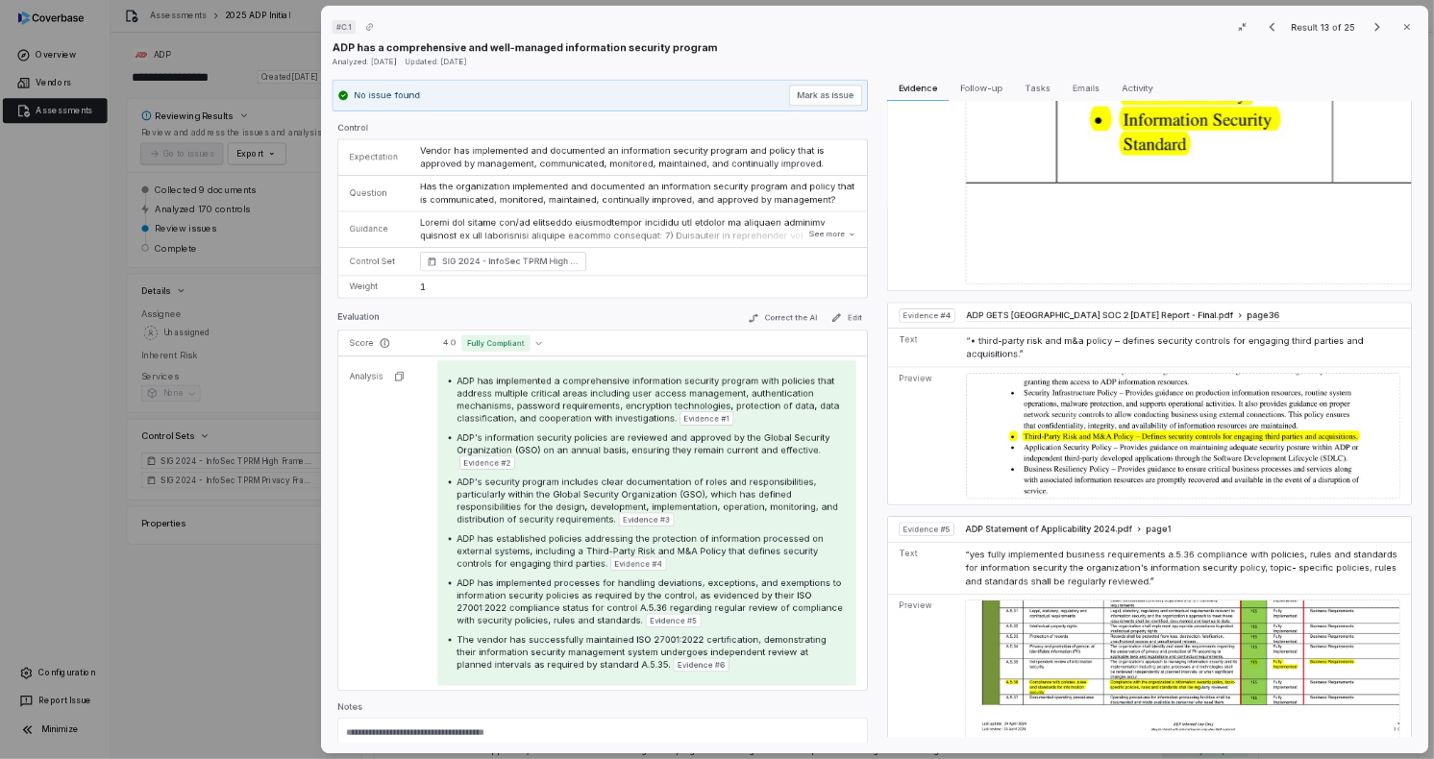
scroll to position [2775, 0]
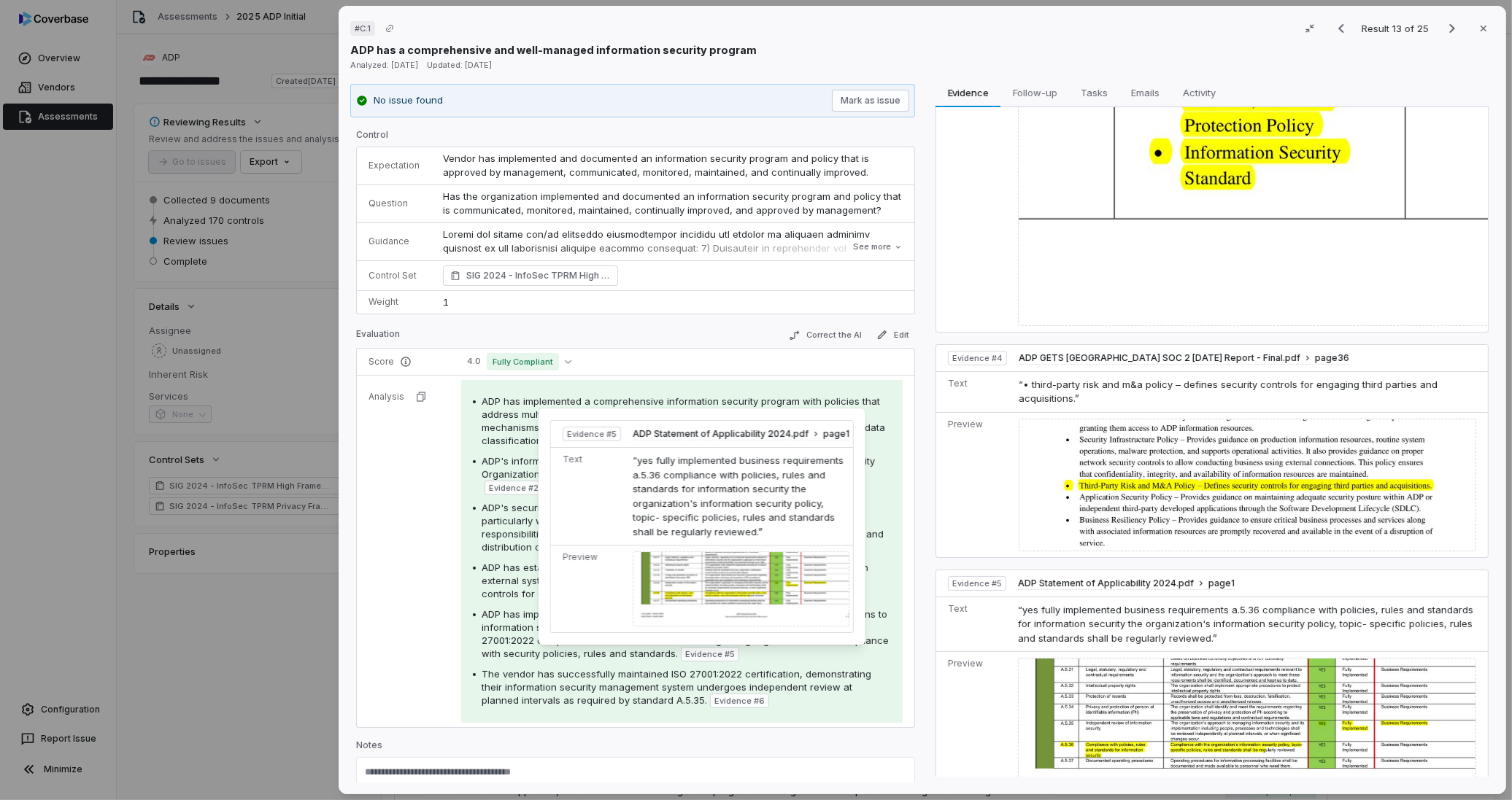
click at [712, 571] on img at bounding box center [740, 588] width 216 height 75
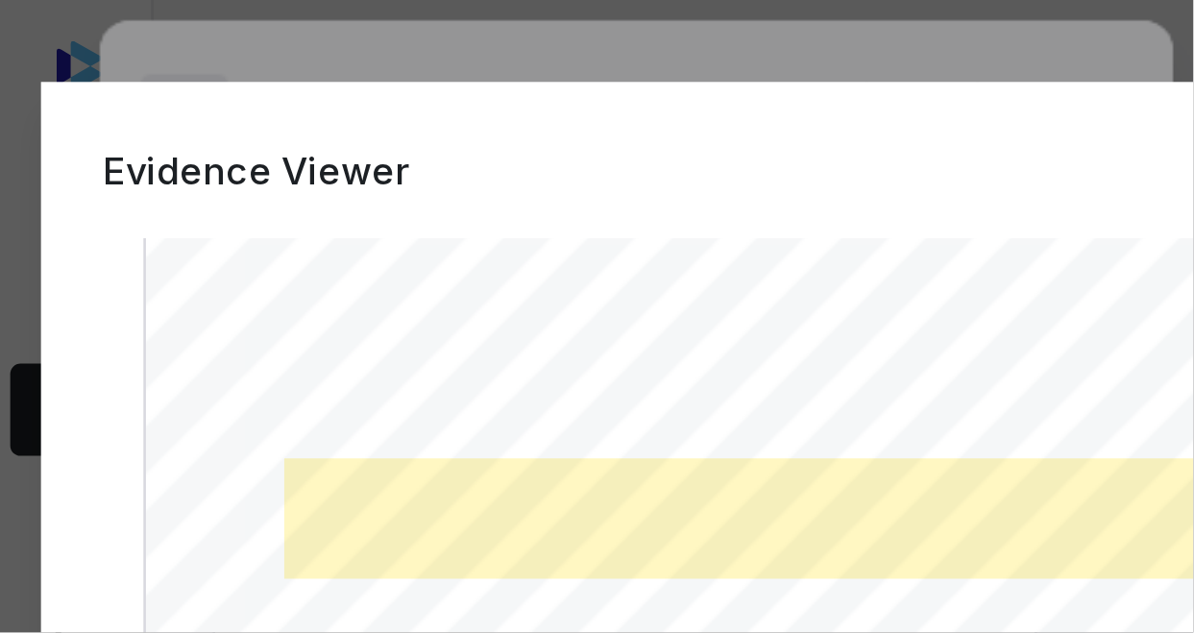
scroll to position [696, 0]
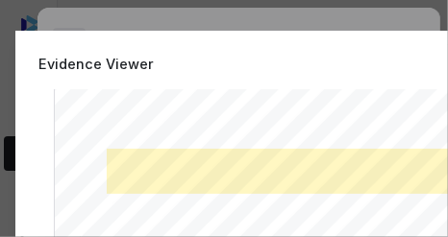
click at [344, 53] on div "Evidence Viewer "yes fully implemented business requirements a.5.36 compliance …" at bounding box center [348, 189] width 667 height 316
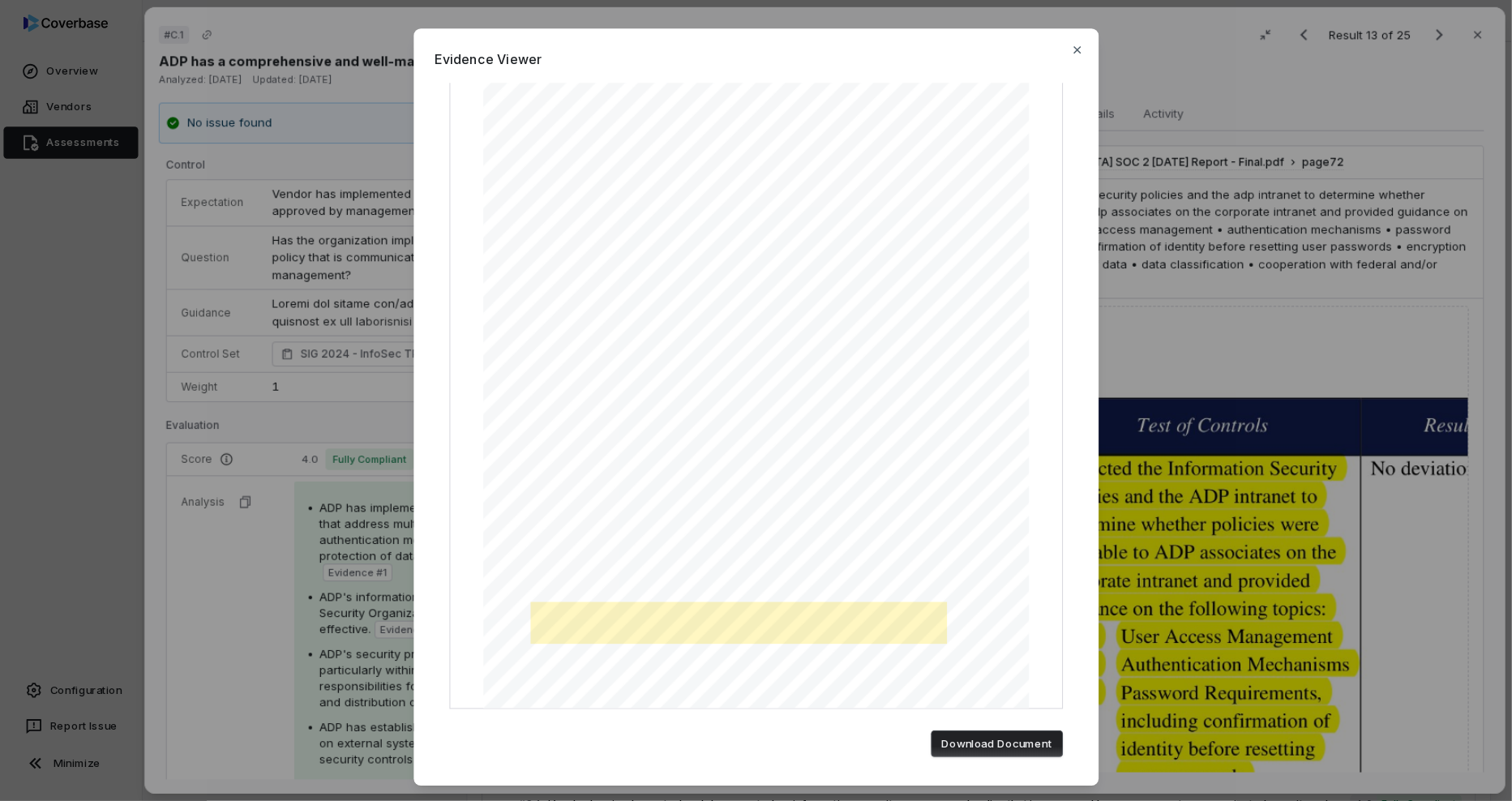
scroll to position [165, 0]
click at [975, 51] on icon "button" at bounding box center [979, 45] width 13 height 13
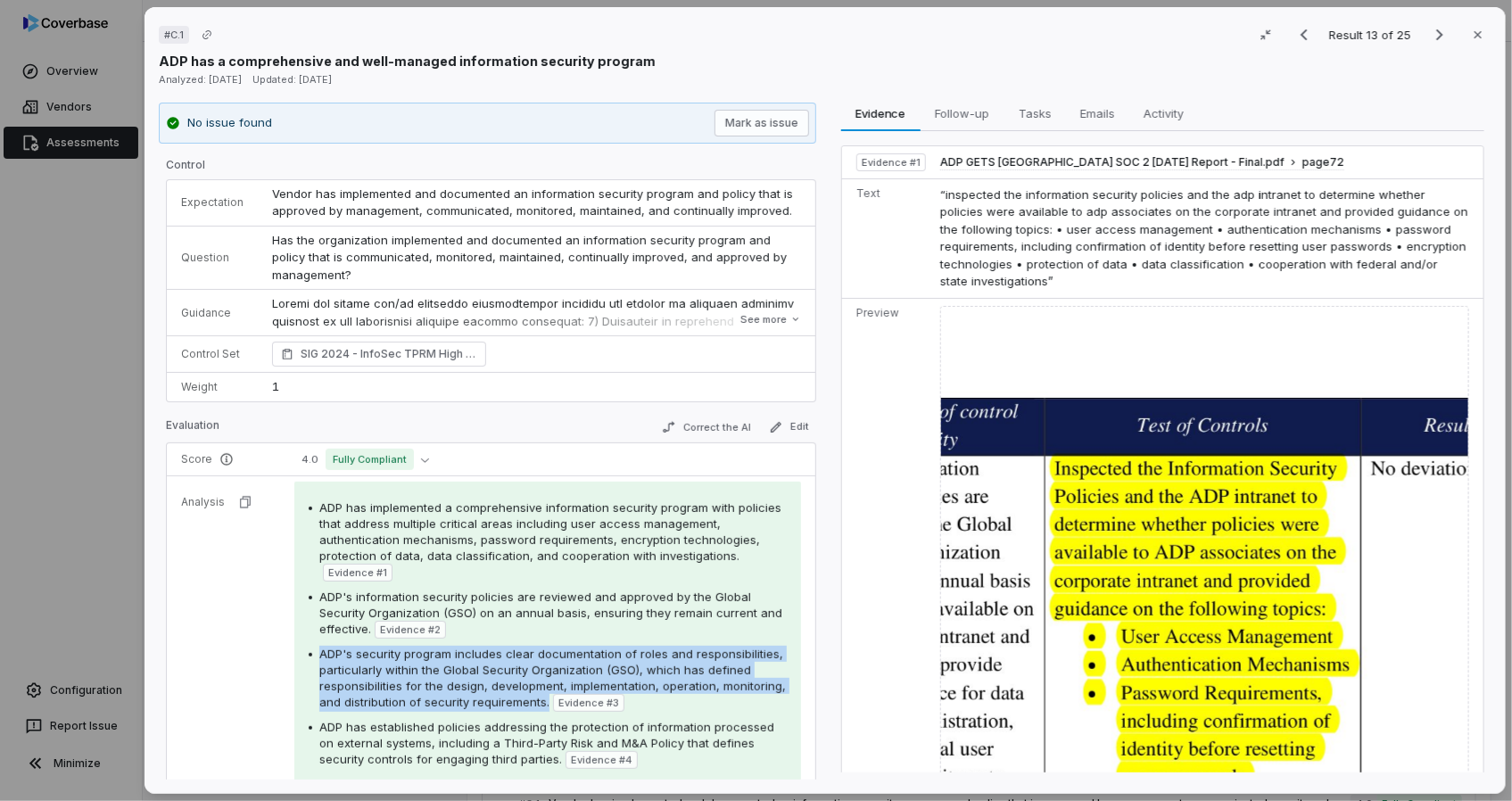
drag, startPoint x: 316, startPoint y: 652, endPoint x: 606, endPoint y: 699, distance: 293.8
click at [606, 699] on div "ADP's security program includes clear documentation of roles and responsibiliti…" at bounding box center [547, 678] width 478 height 66
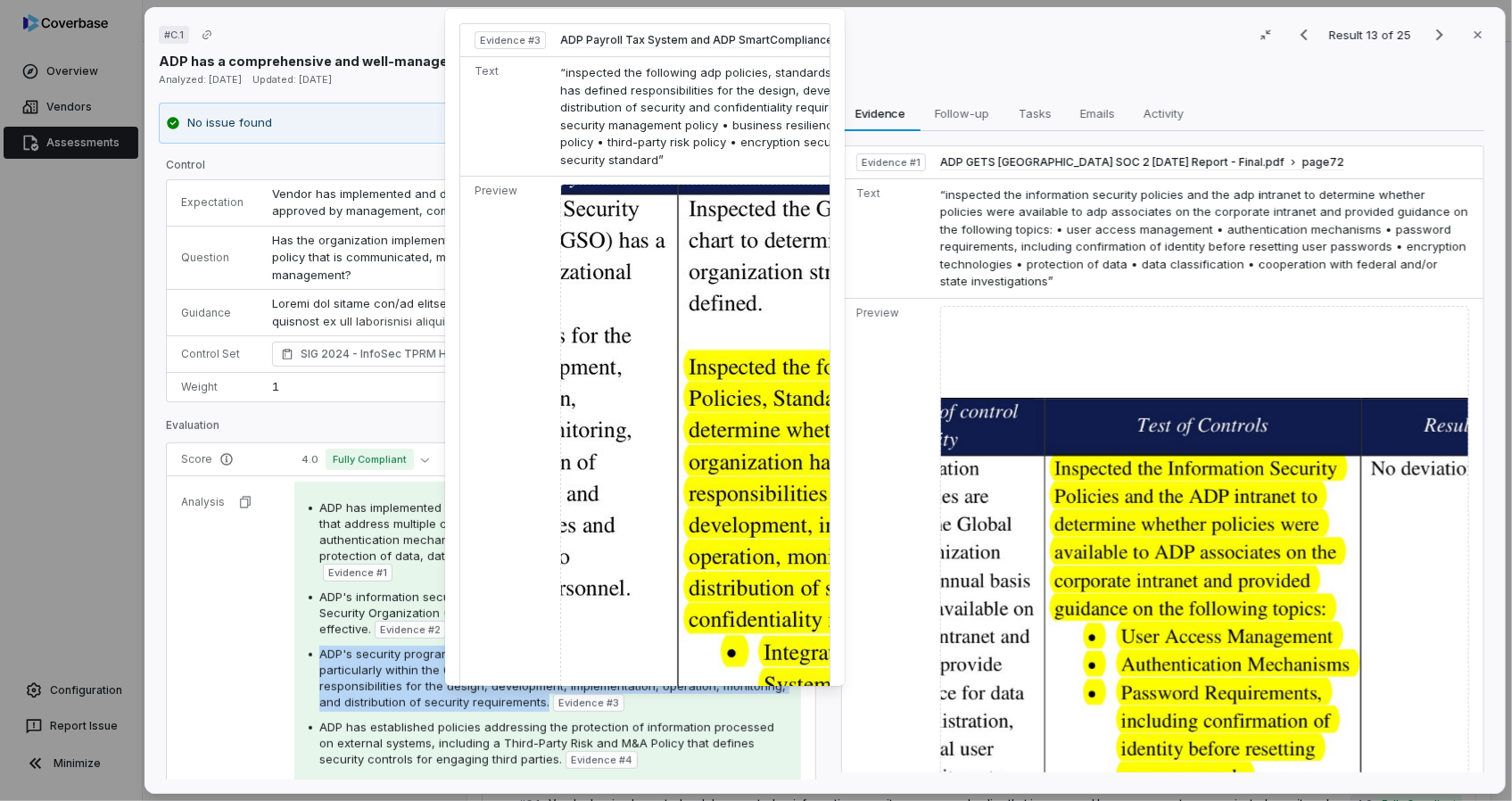
click at [619, 705] on span "Evidence # 3" at bounding box center [588, 703] width 60 height 14
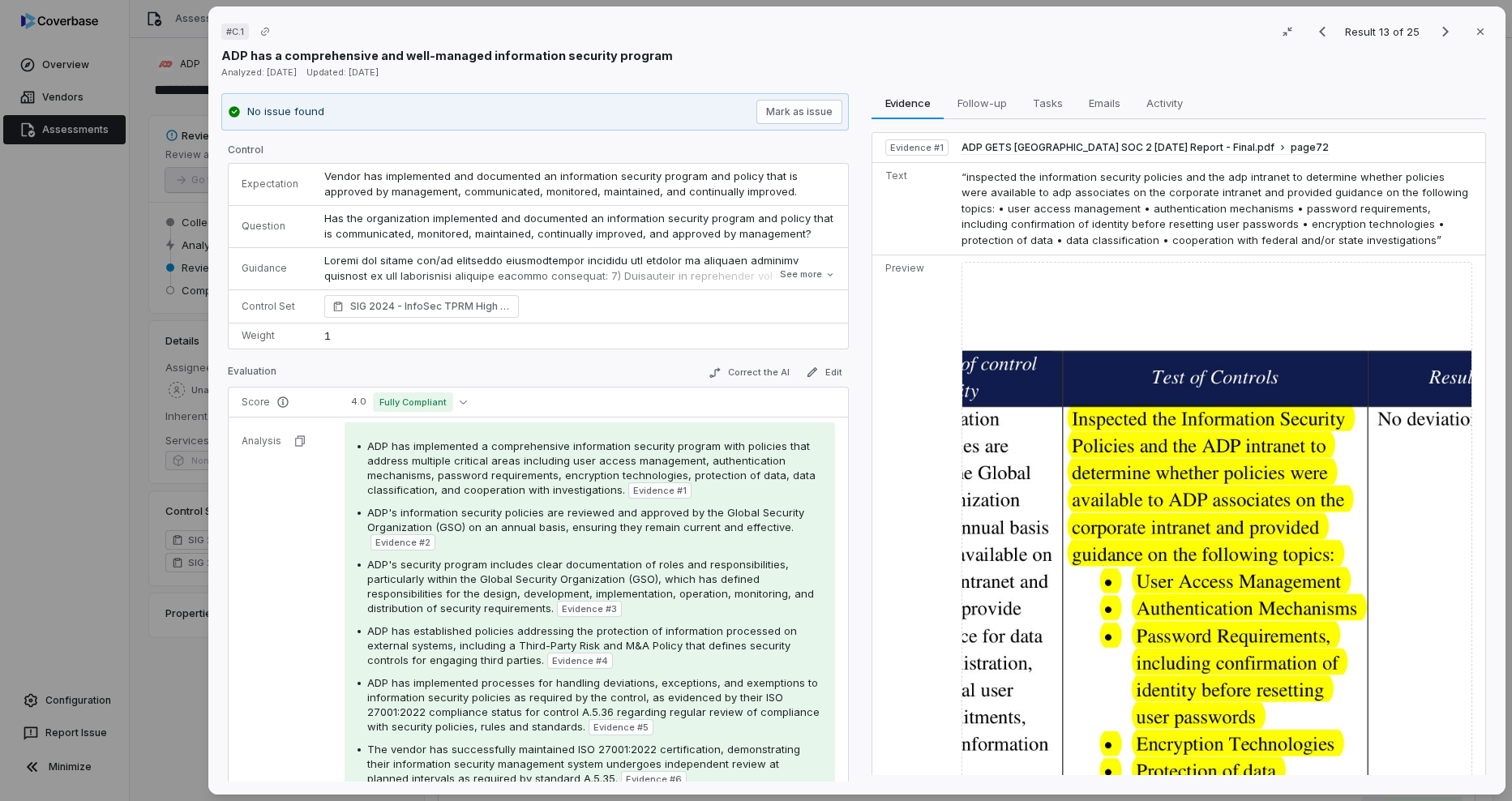
click at [1158, 569] on img at bounding box center [1217, 634] width 510 height 745
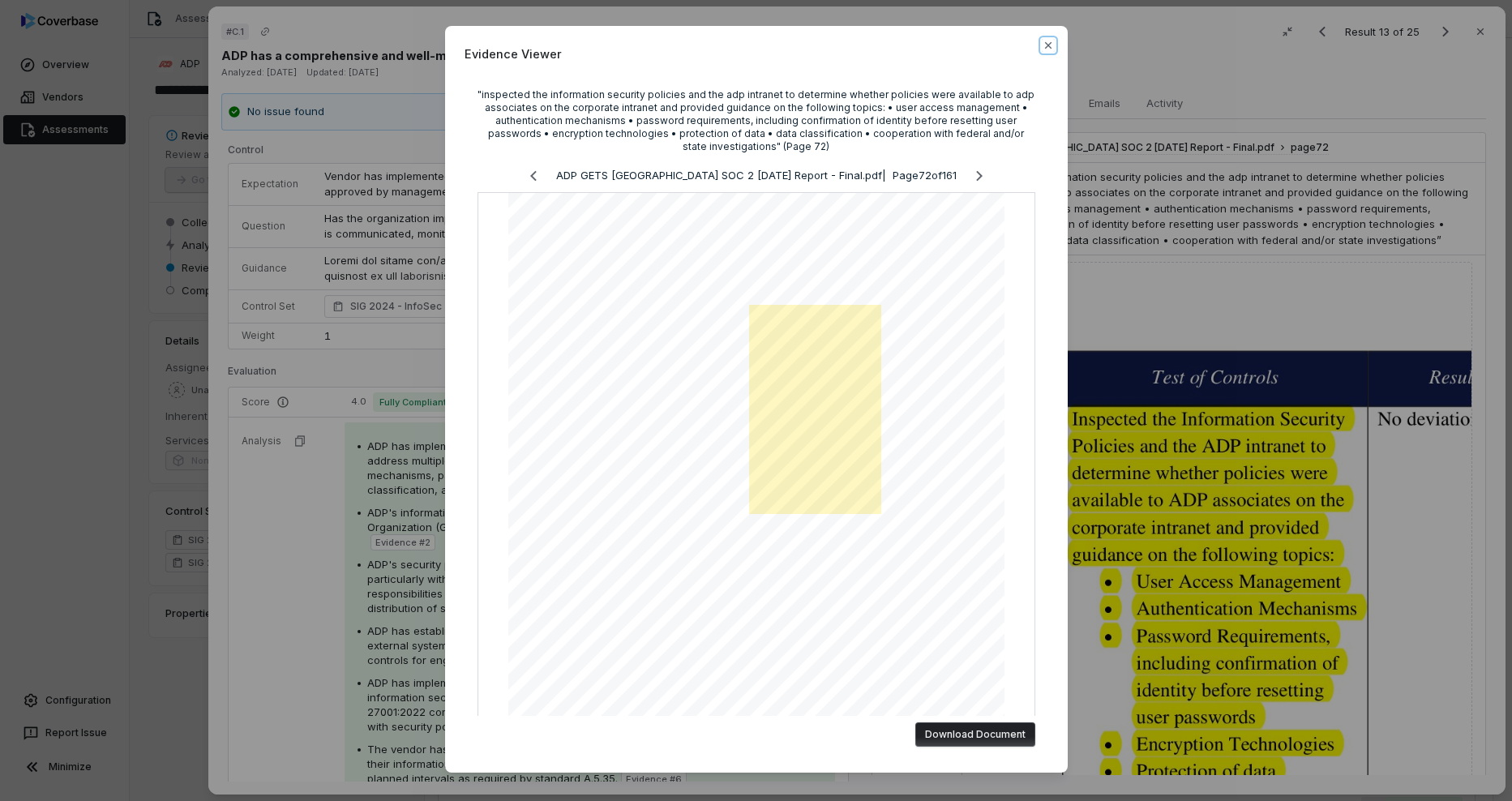
drag, startPoint x: 1044, startPoint y: 45, endPoint x: 1025, endPoint y: 82, distance: 41.6
click at [1045, 45] on icon "button" at bounding box center [1048, 46] width 7 height 7
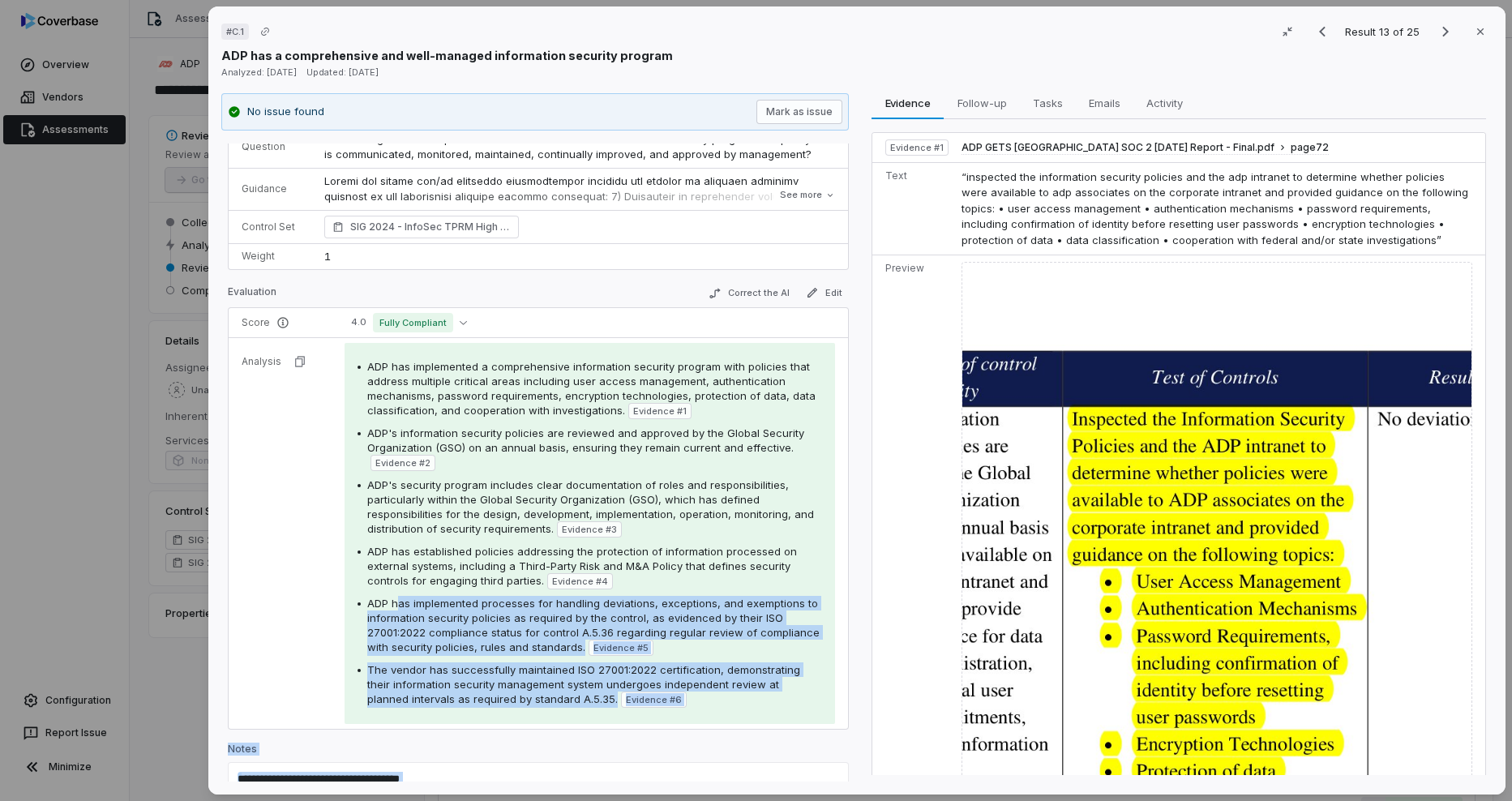
scroll to position [131, 0]
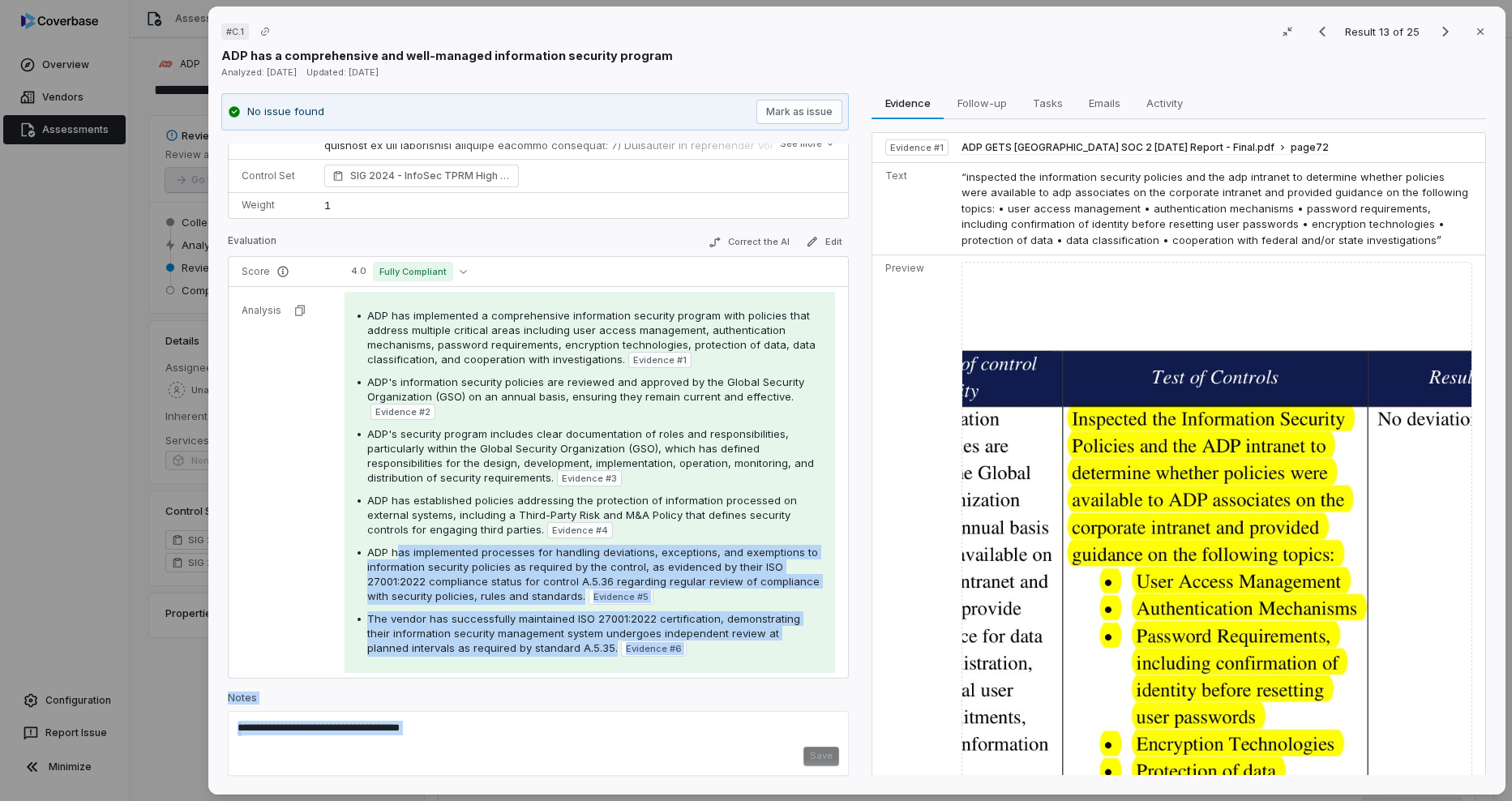
drag, startPoint x: 394, startPoint y: 683, endPoint x: 484, endPoint y: 787, distance: 137.5
click at [484, 787] on div "# C.1 Result 13 of 25 Close ADP has a comprehensive and well-managed informatio…" at bounding box center [856, 401] width 1297 height 788
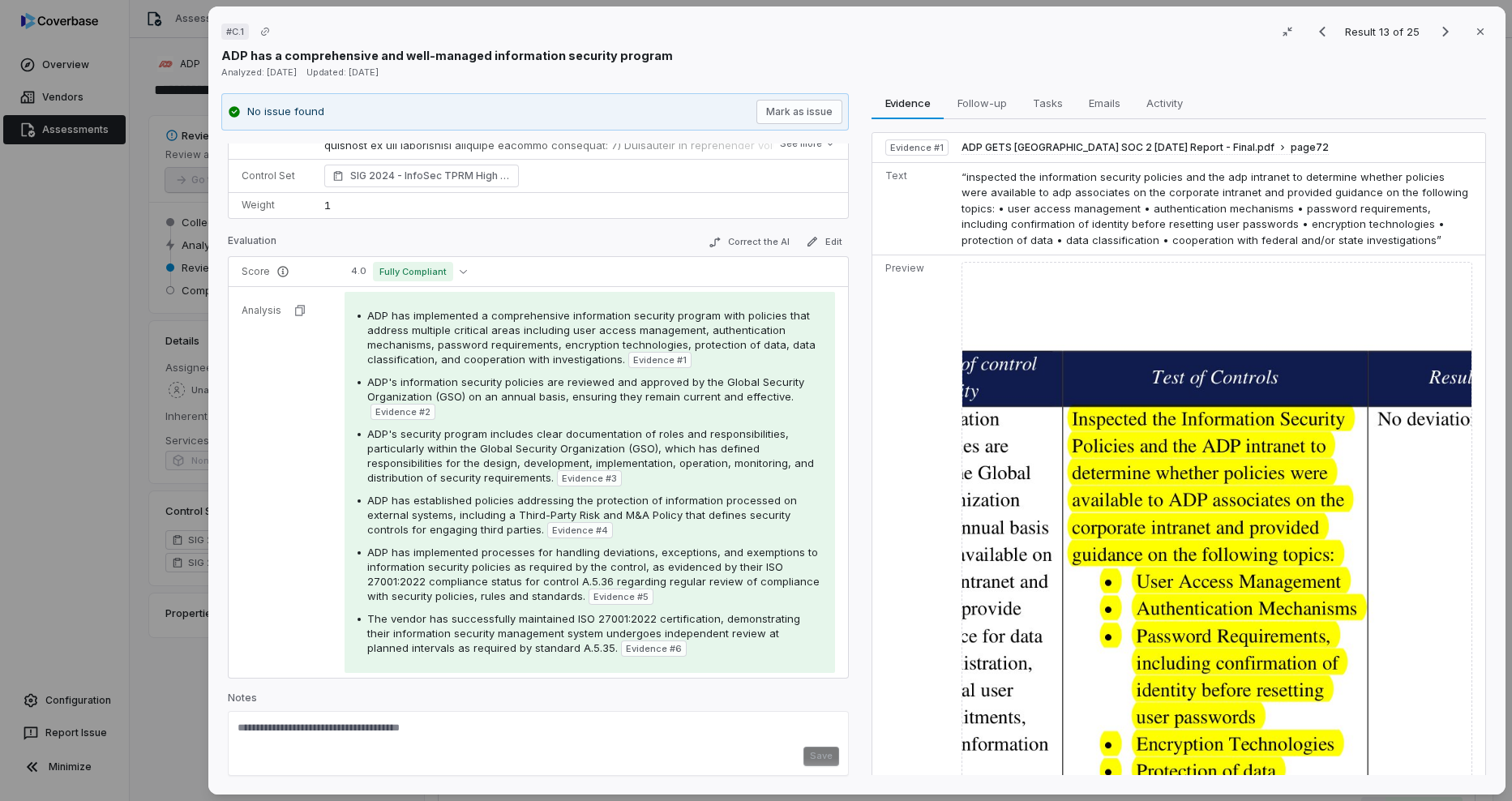
click at [445, 507] on div "ADP has established policies addressing the protection of information processed…" at bounding box center [594, 516] width 455 height 46
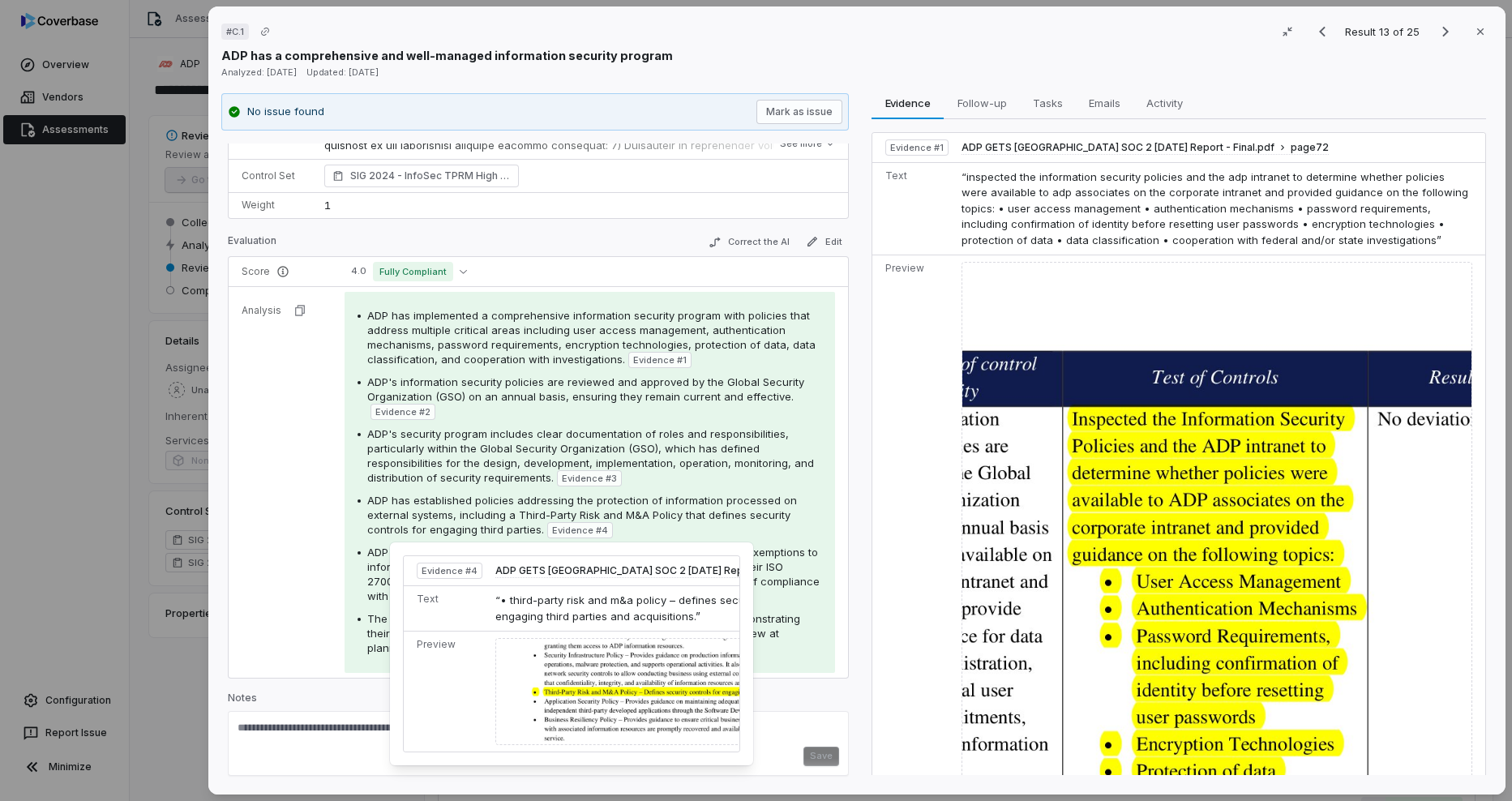
click at [574, 530] on span "Evidence # 4" at bounding box center [580, 530] width 56 height 13
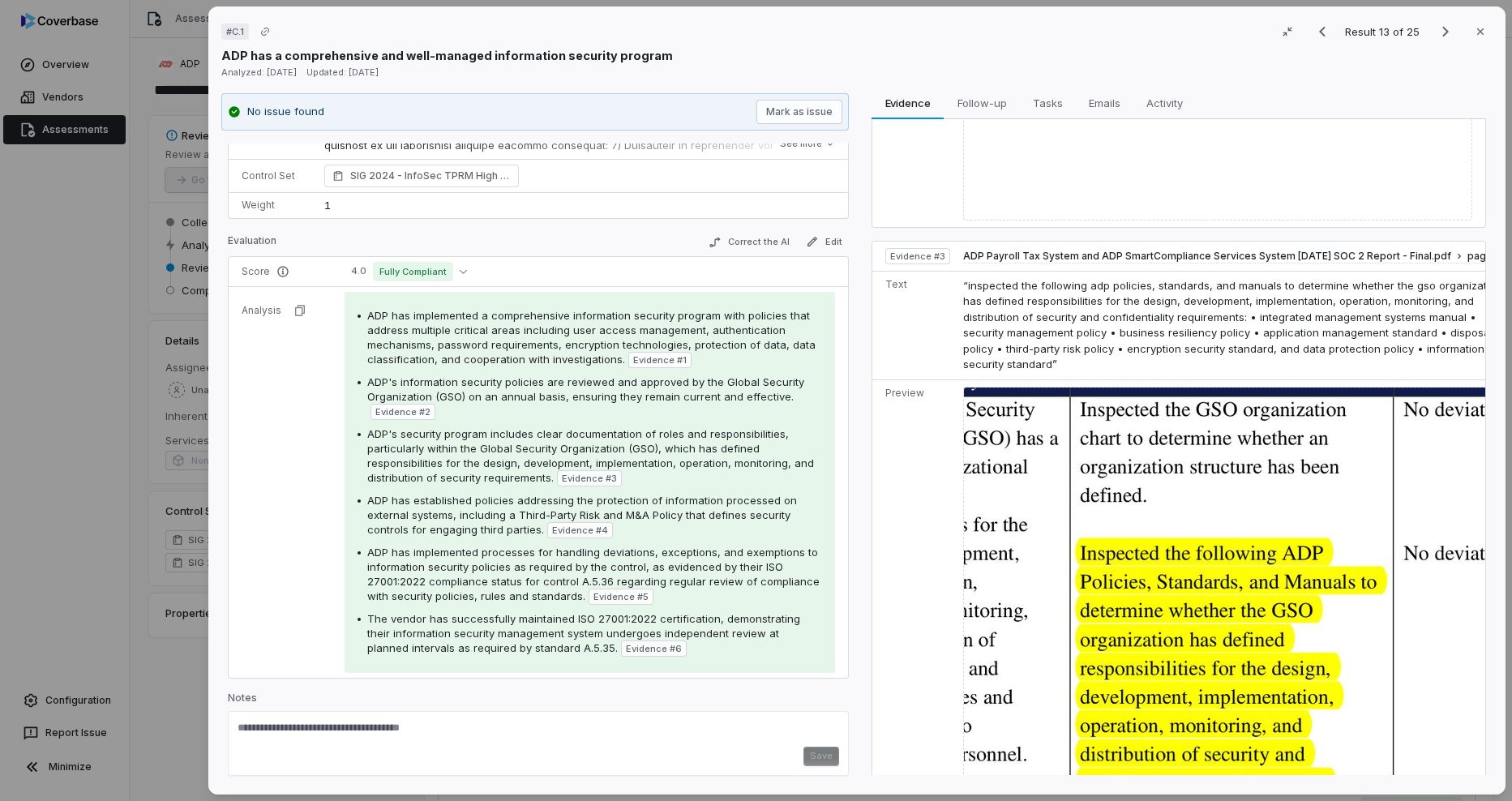
scroll to position [1226, 0]
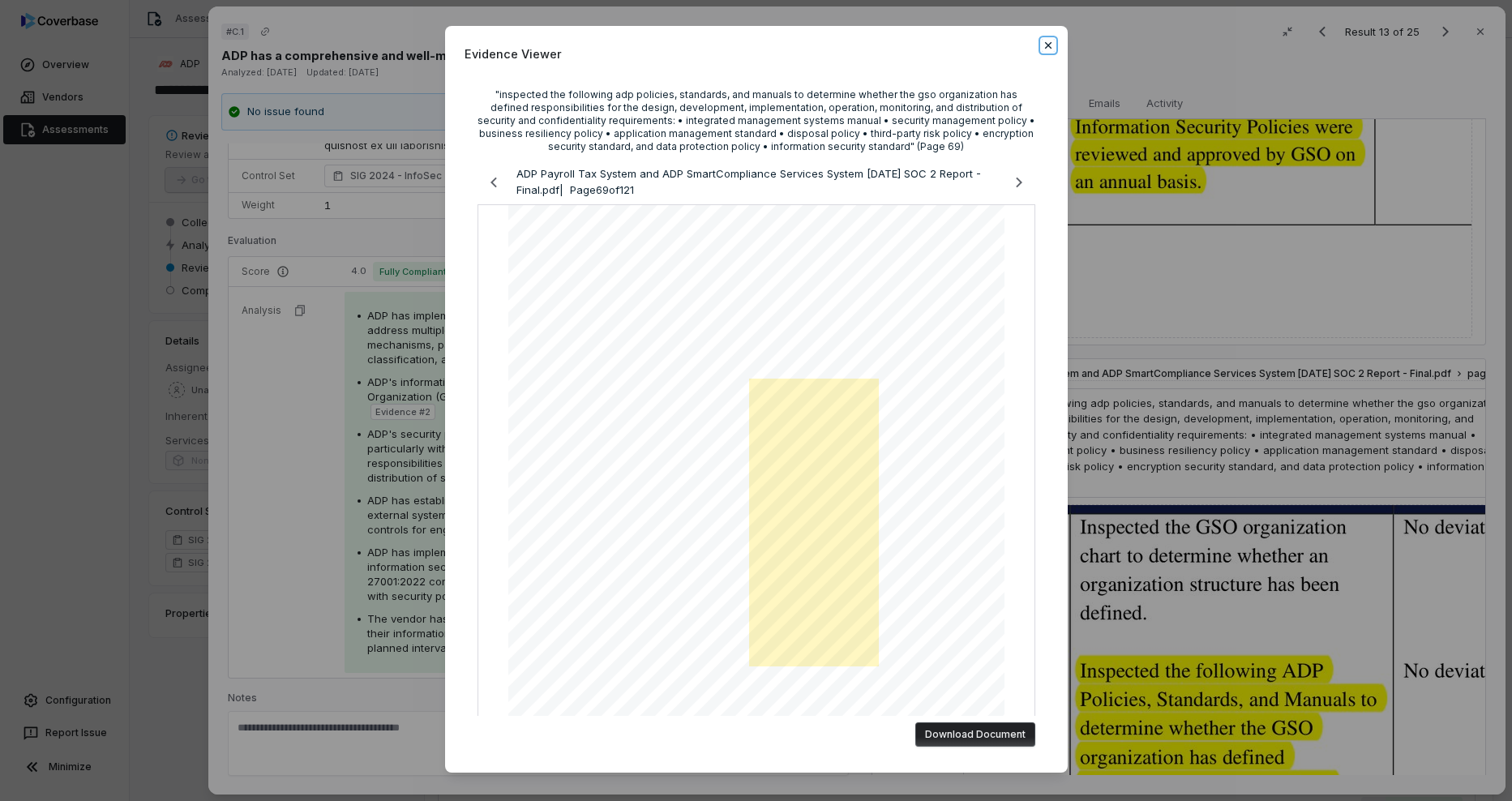
click at [1042, 41] on icon "button" at bounding box center [1048, 45] width 13 height 13
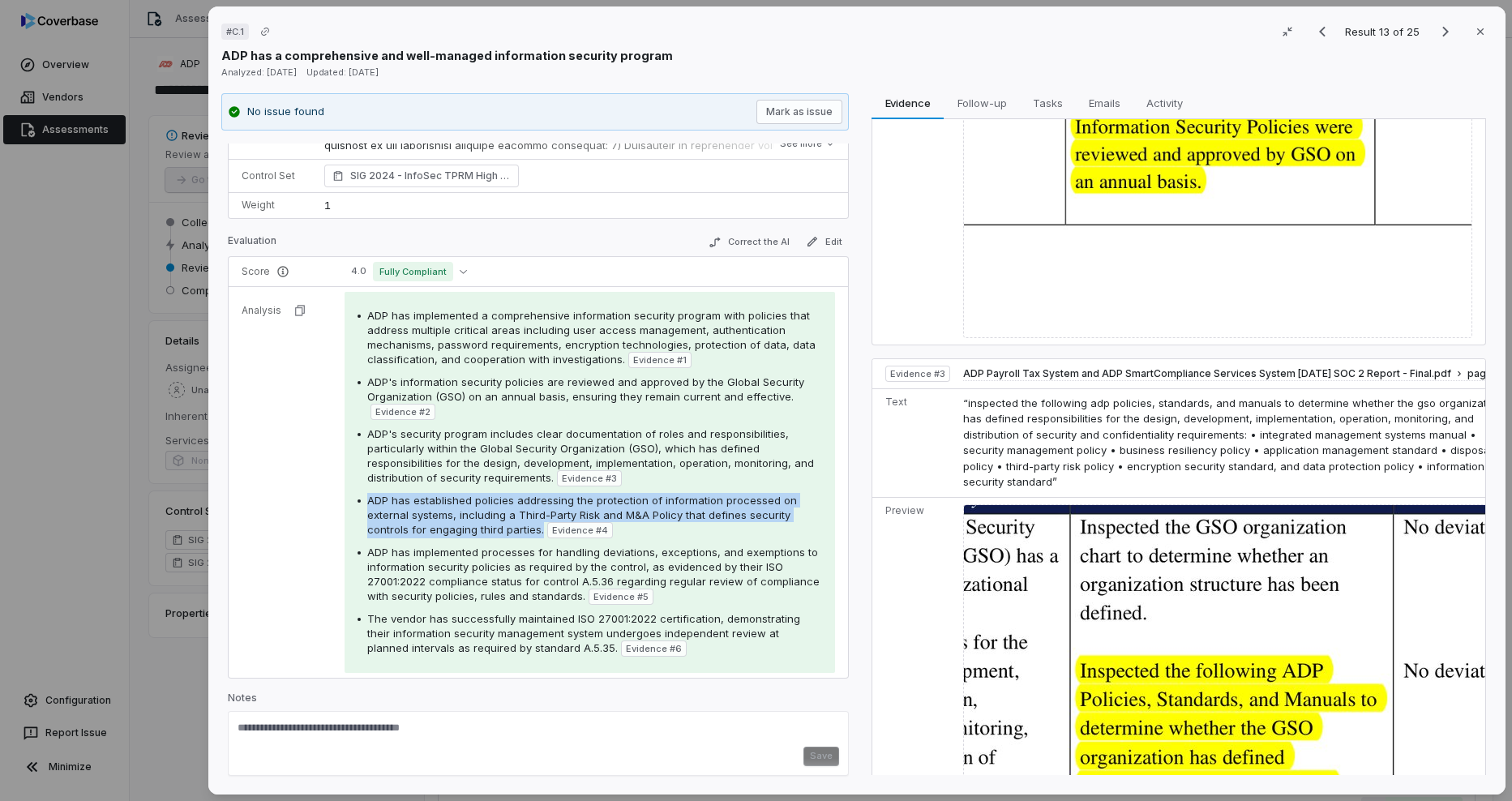
drag, startPoint x: 537, startPoint y: 531, endPoint x: 367, endPoint y: 505, distance: 172.0
click at [367, 505] on span "ADP has established policies addressing the protection of information processed…" at bounding box center [581, 515] width 429 height 42
drag, startPoint x: 367, startPoint y: 505, endPoint x: 388, endPoint y: 506, distance: 21.0
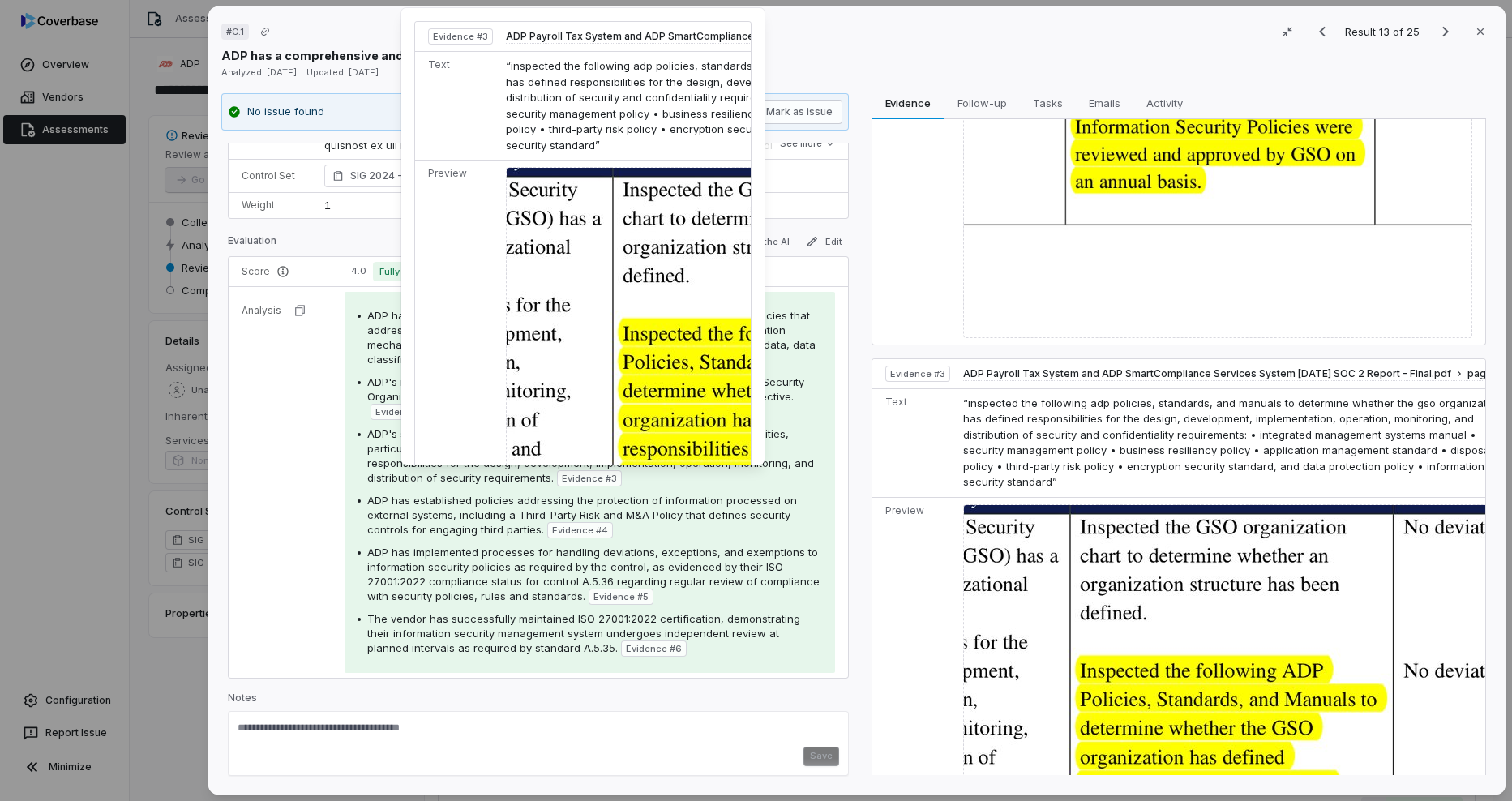
click at [602, 477] on span "Evidence # 3" at bounding box center [589, 478] width 55 height 13
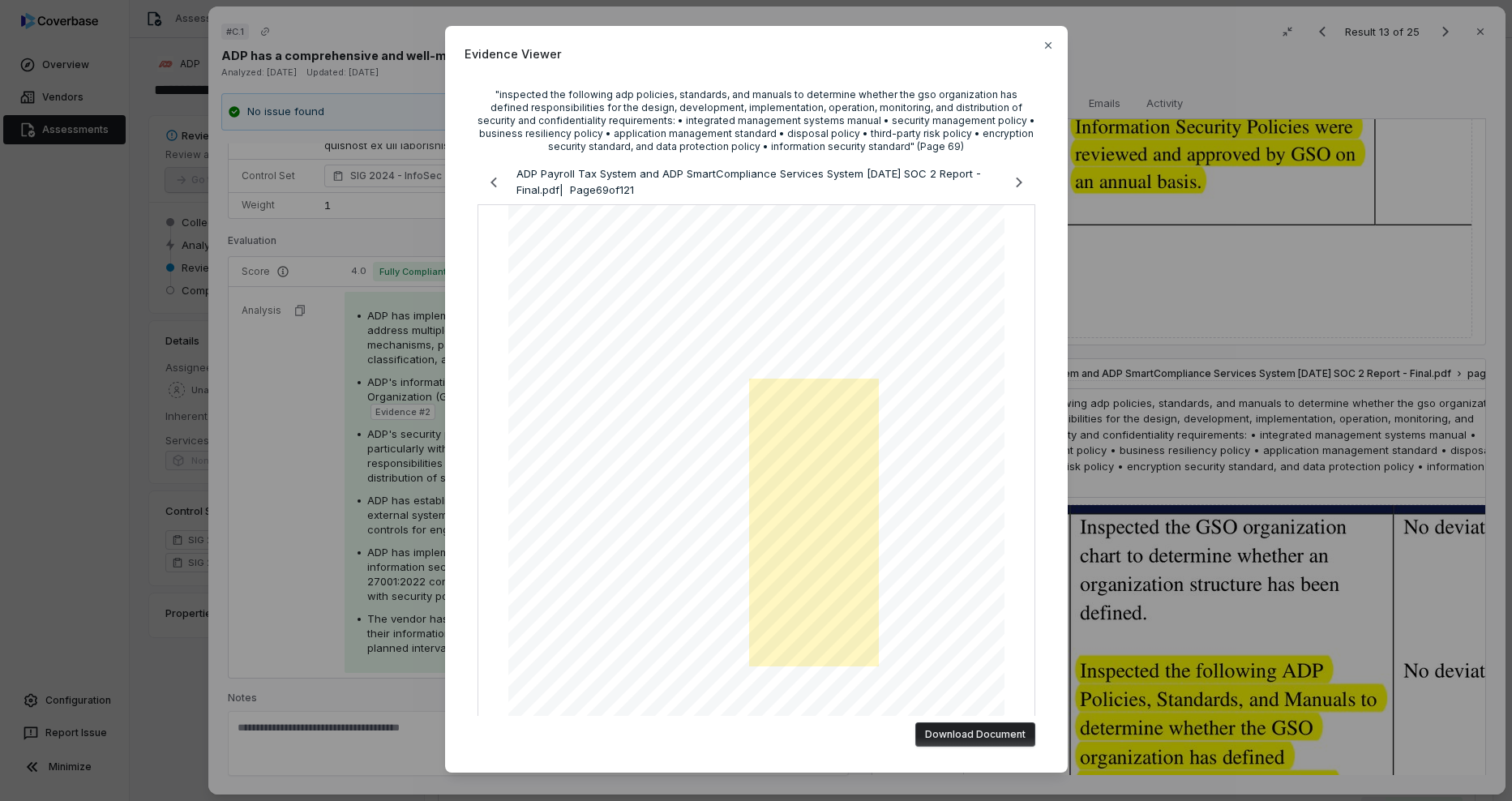
click at [1039, 52] on span "Evidence Viewer" at bounding box center [757, 54] width 584 height 17
click at [1042, 48] on icon "button" at bounding box center [1048, 45] width 13 height 13
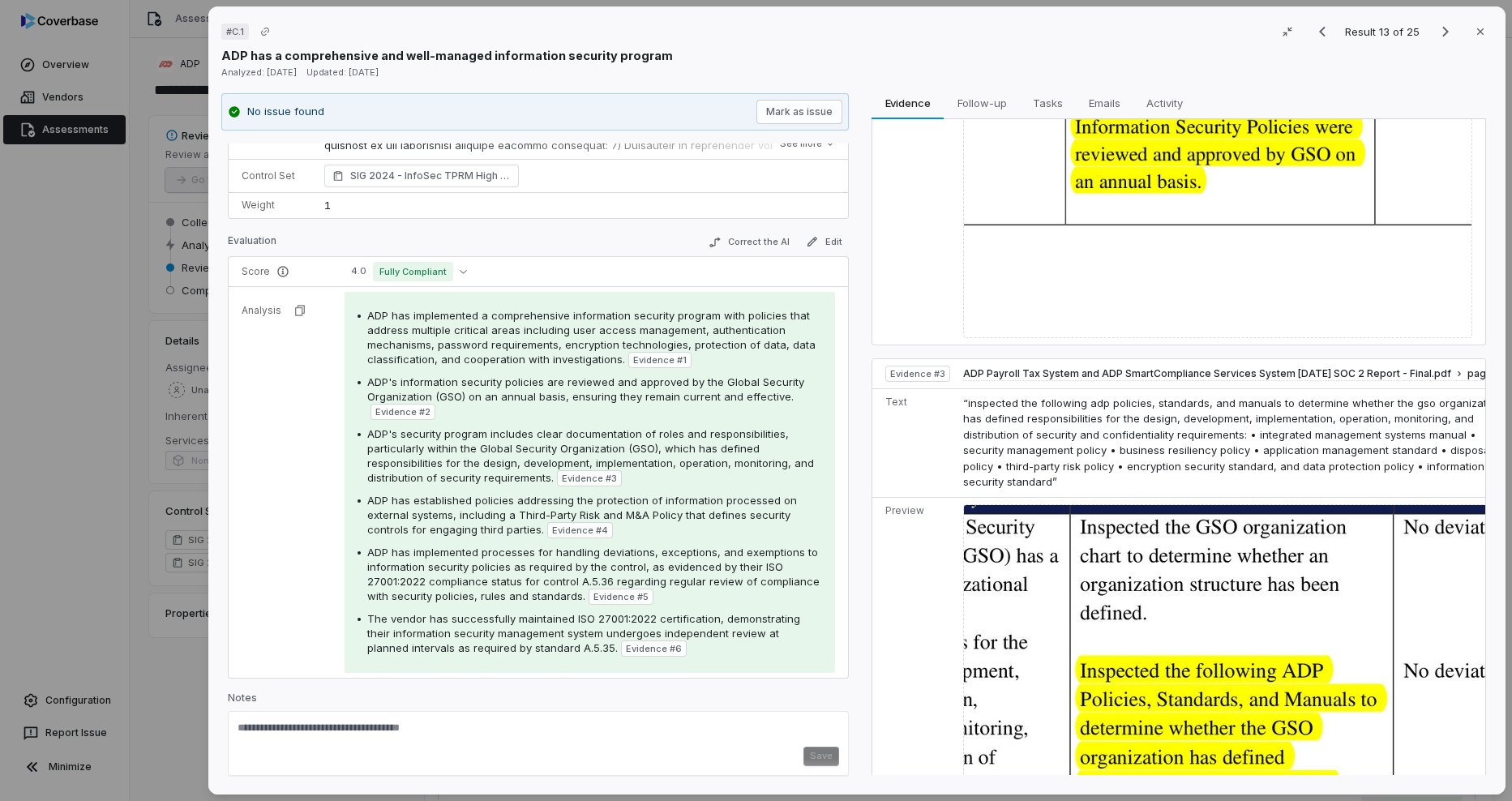
scroll to position [0, 0]
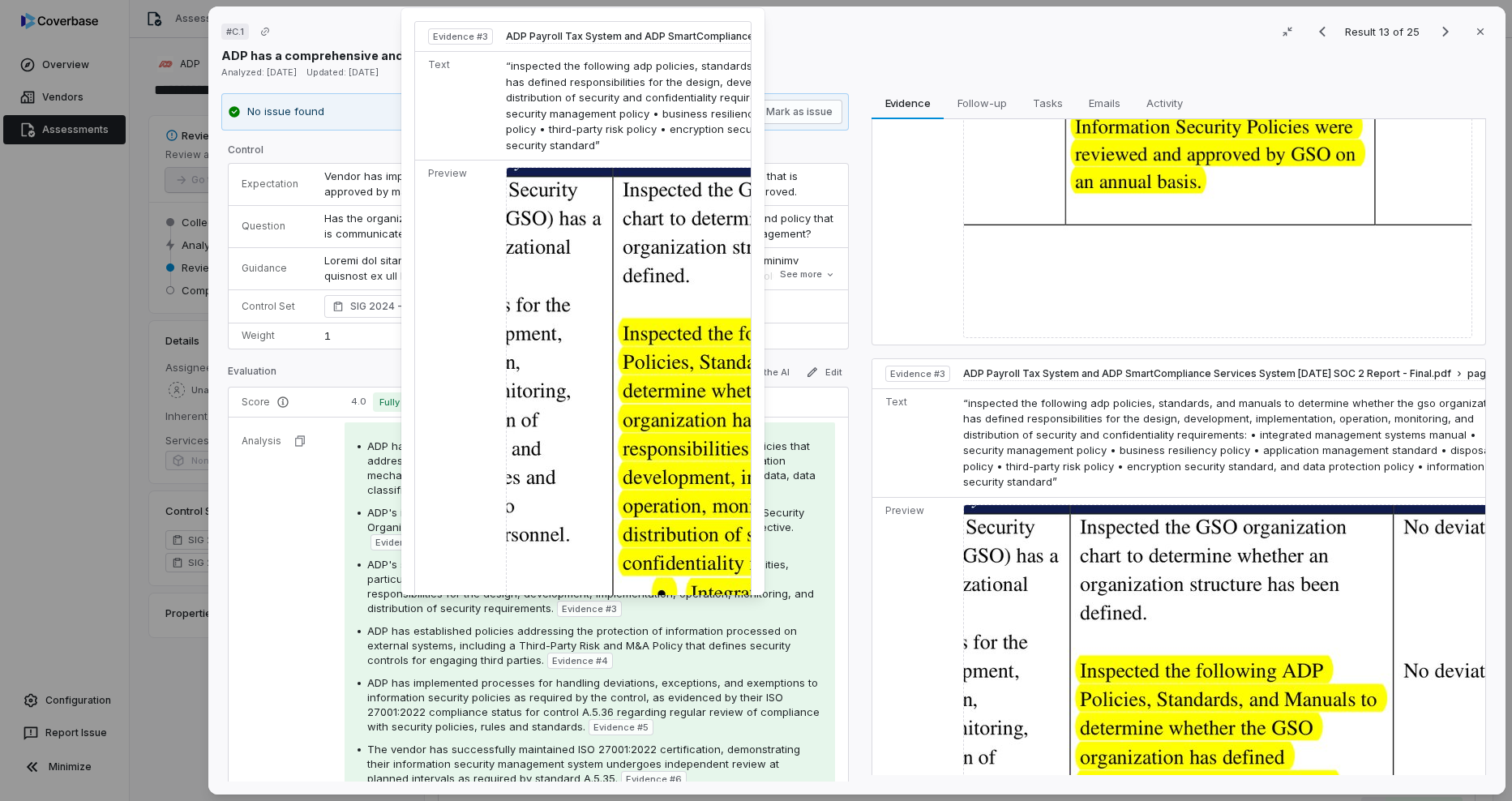
click at [586, 612] on span "Evidence # 3" at bounding box center [589, 609] width 55 height 13
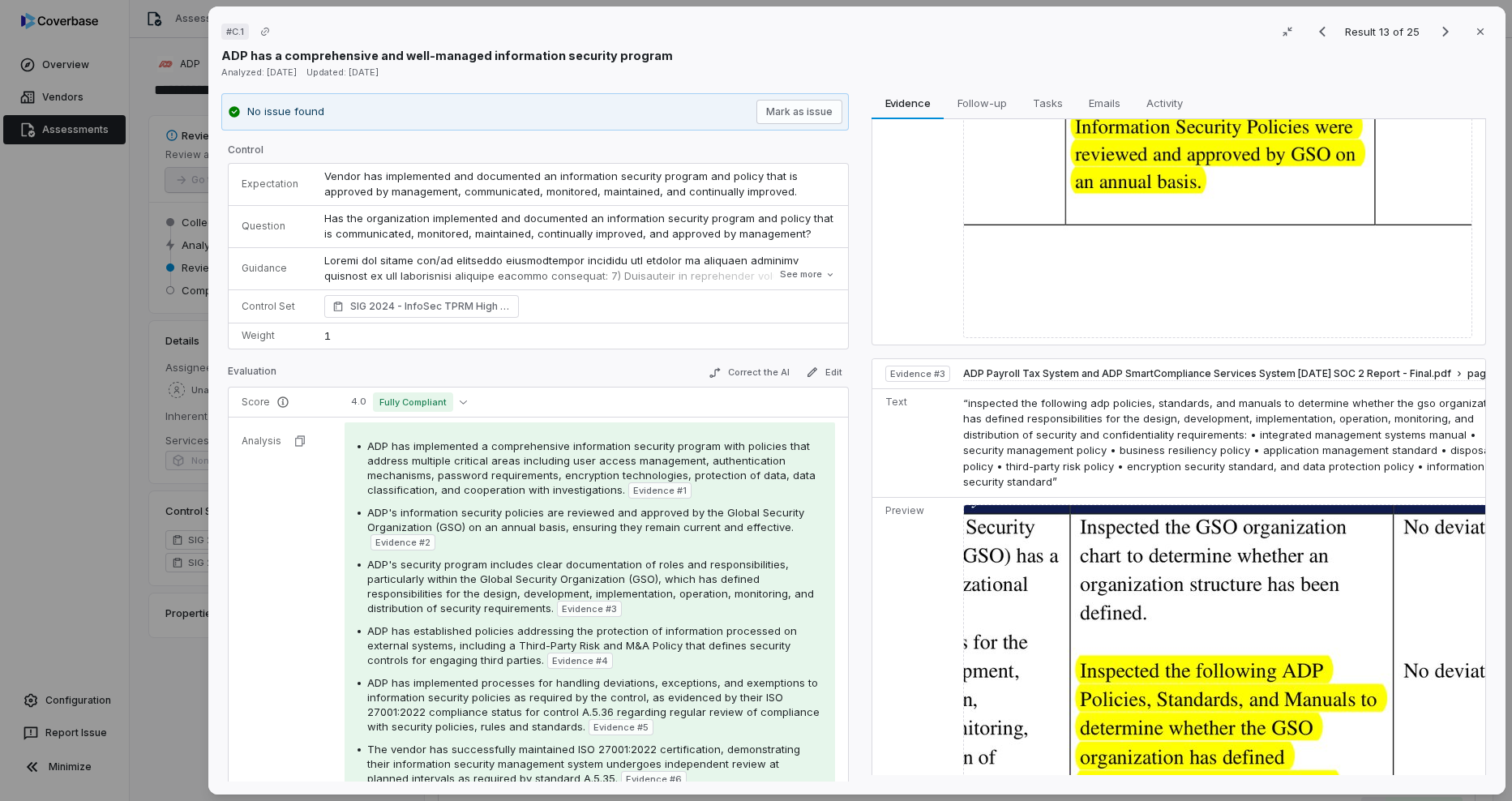
click at [588, 609] on span "Evidence # 3" at bounding box center [589, 609] width 55 height 13
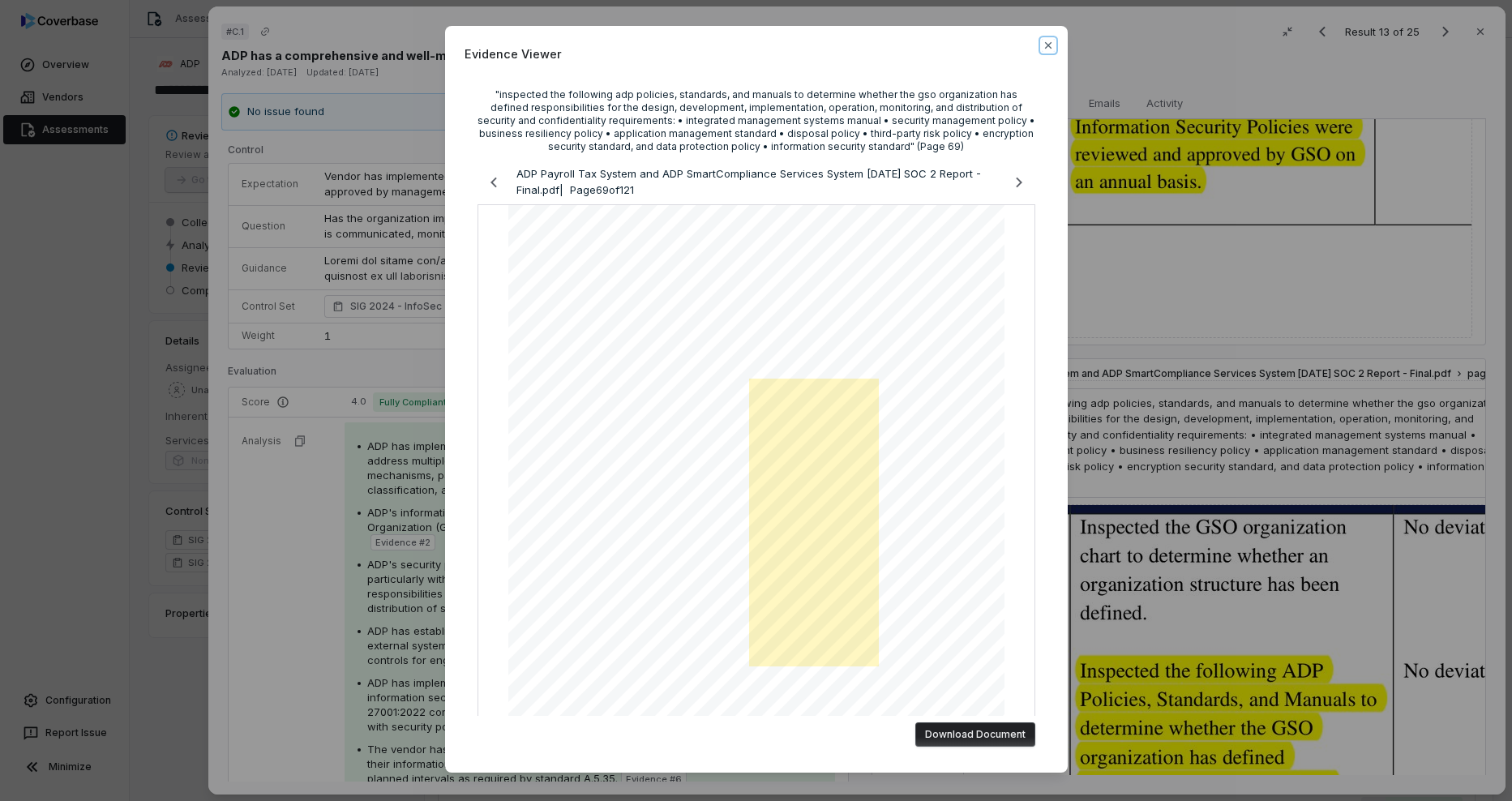
click at [1047, 41] on icon "button" at bounding box center [1048, 45] width 13 height 13
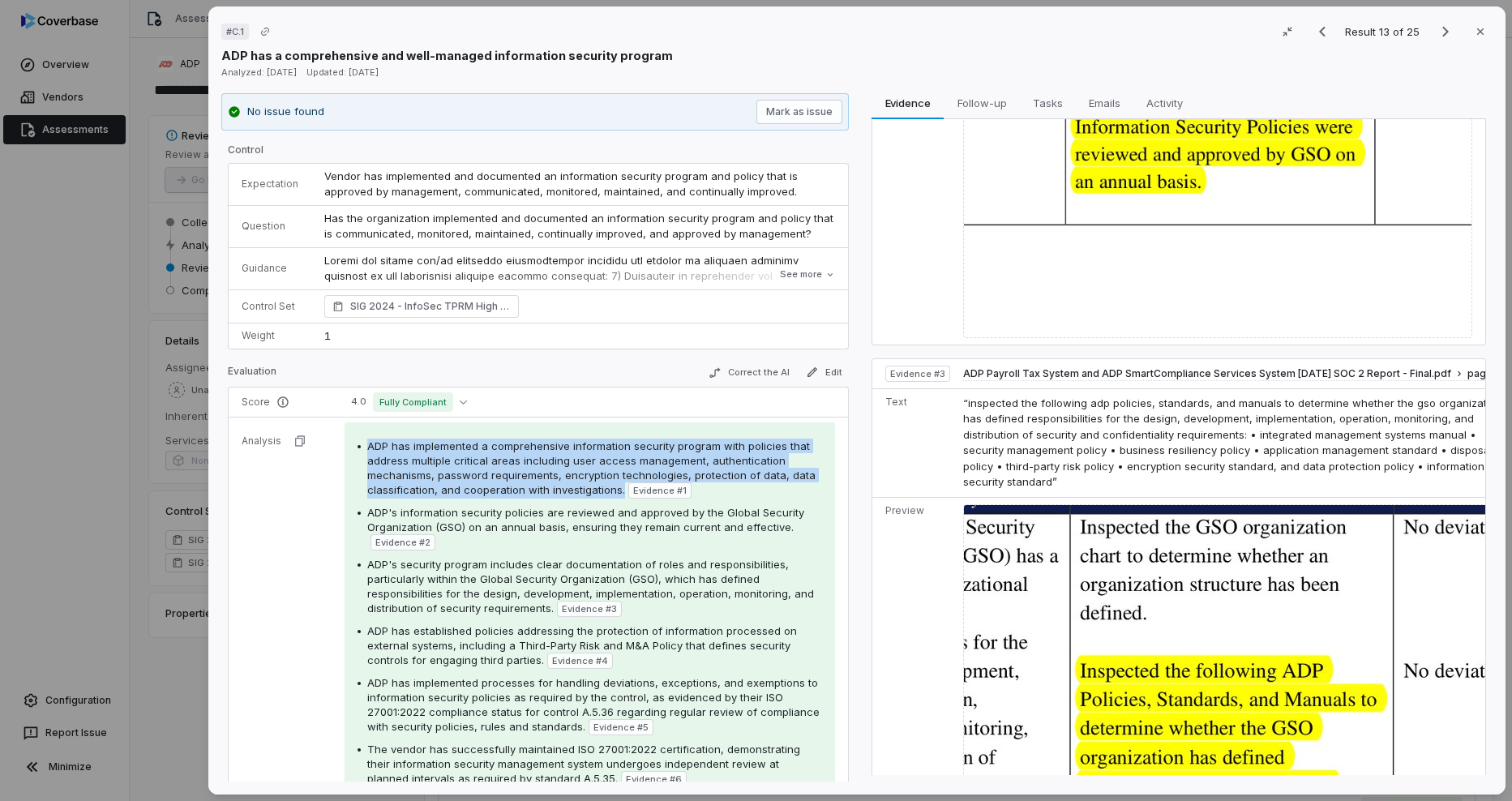
drag, startPoint x: 615, startPoint y: 493, endPoint x: 364, endPoint y: 450, distance: 254.7
click at [364, 450] on div "ADP has implemented a comprehensive information security program with policies …" at bounding box center [590, 468] width 465 height 60
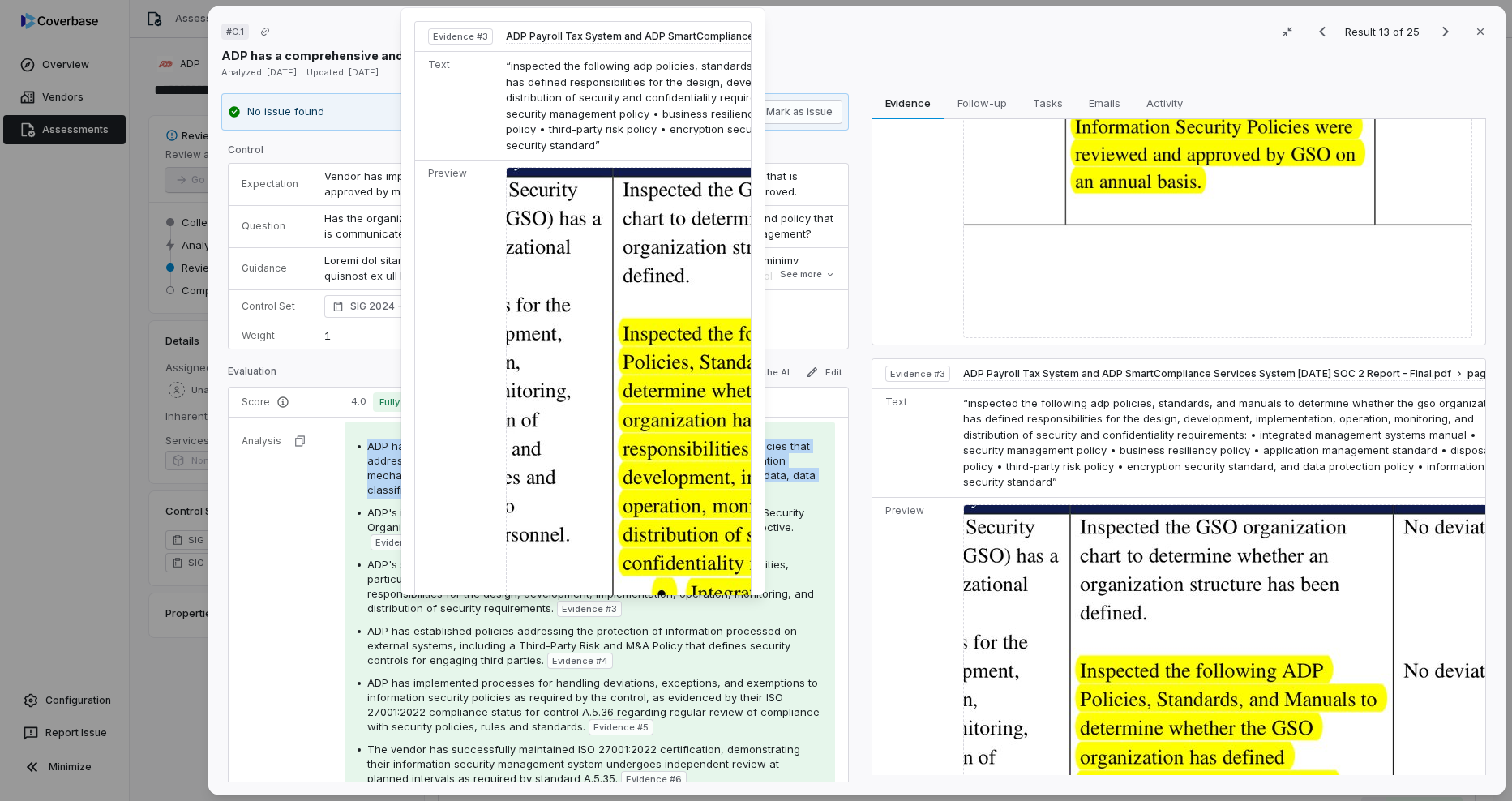
click at [585, 607] on span "Evidence # 3" at bounding box center [589, 609] width 55 height 13
click at [656, 520] on img at bounding box center [774, 654] width 536 height 975
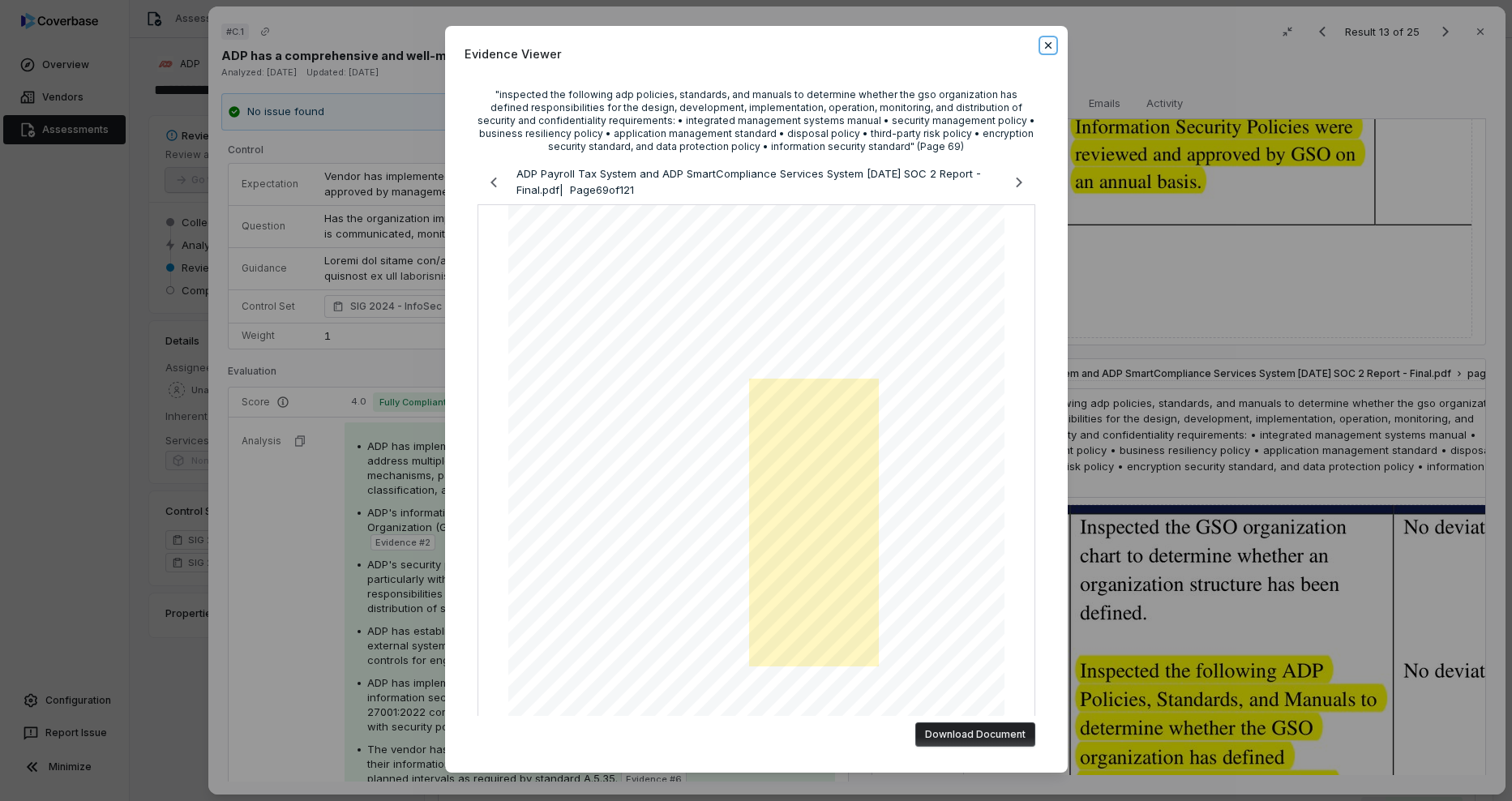
click at [1042, 49] on icon "button" at bounding box center [1048, 45] width 13 height 13
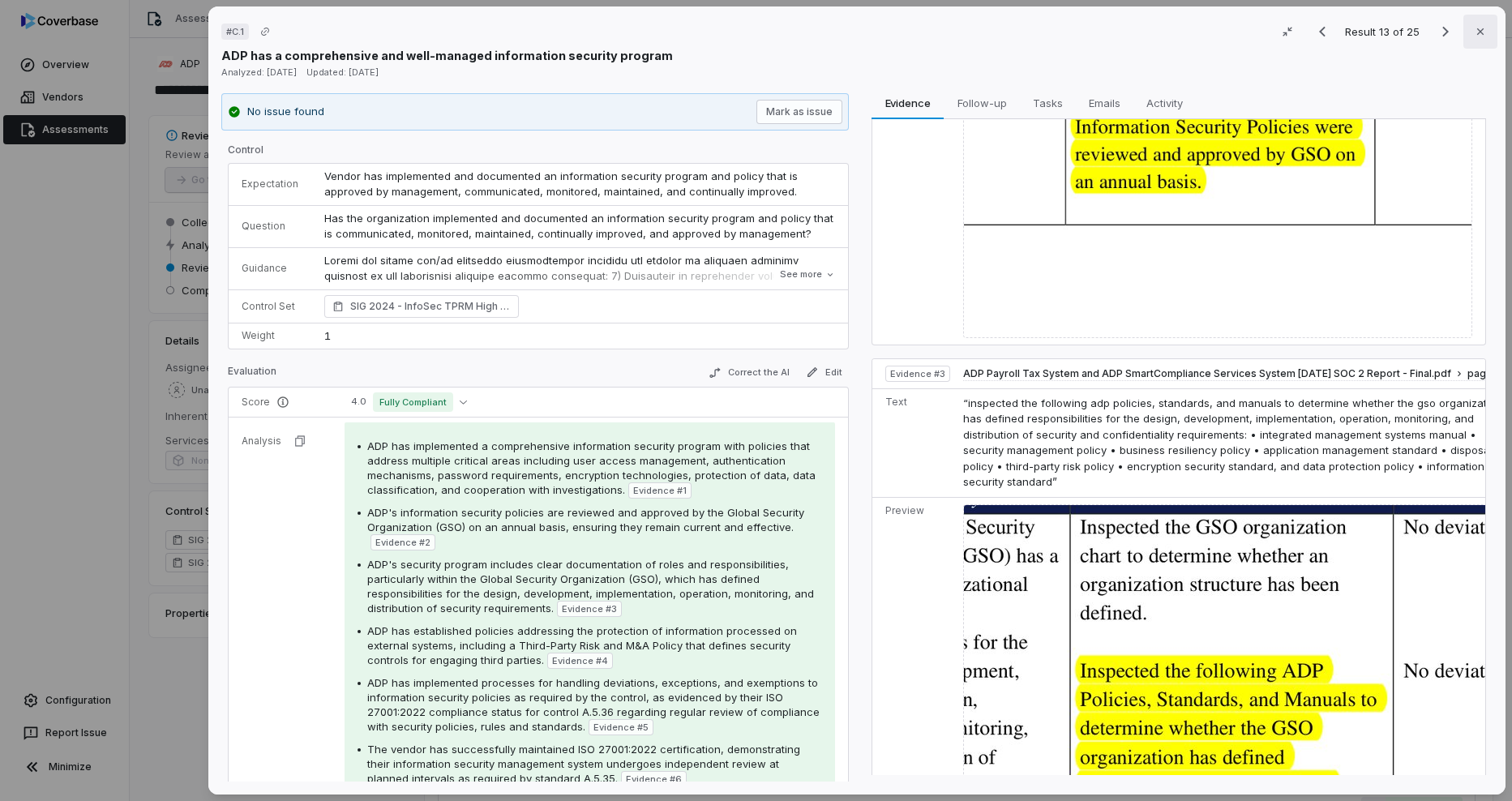
click at [1477, 35] on icon "button" at bounding box center [1480, 31] width 13 height 13
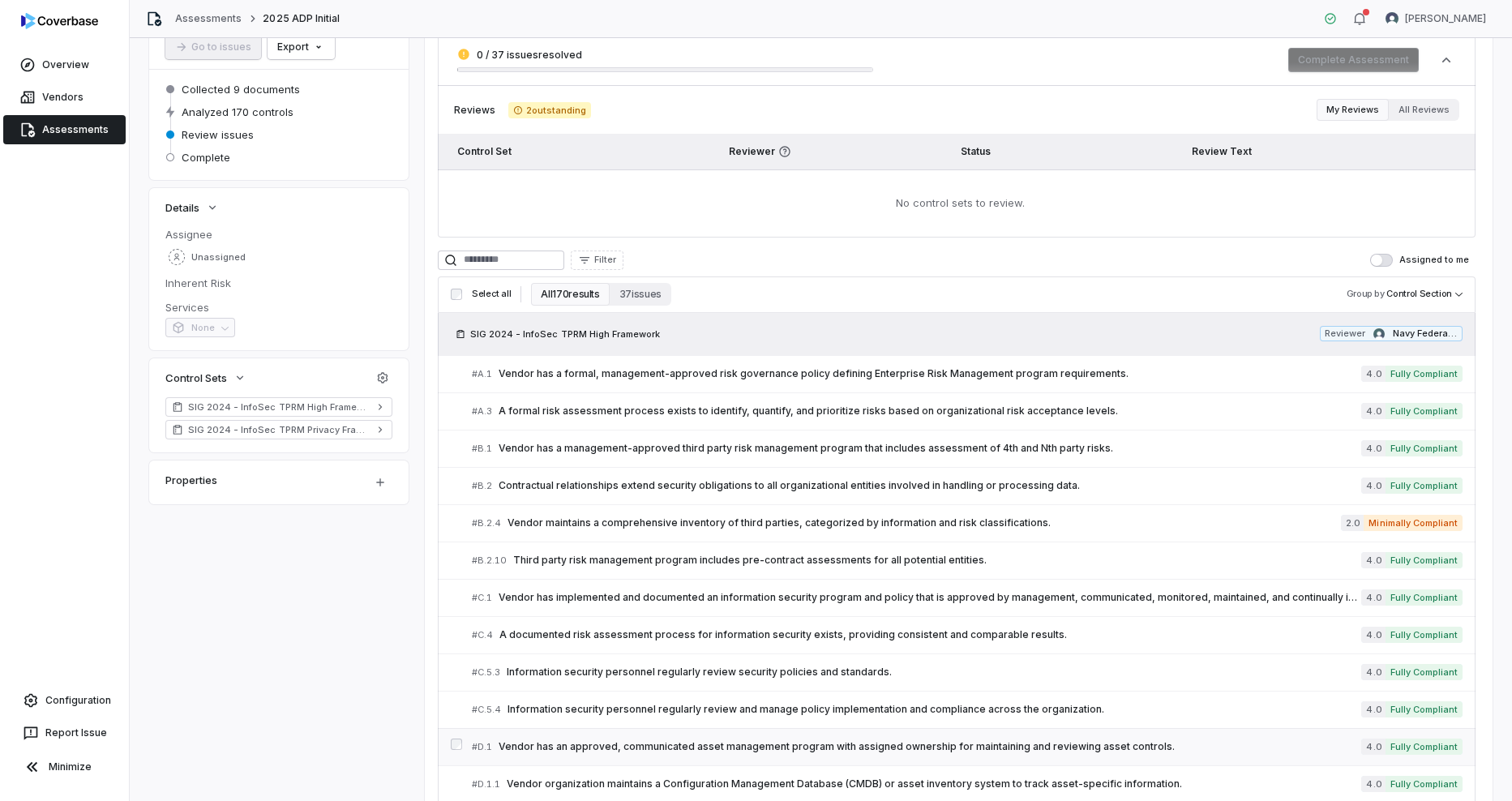
scroll to position [162, 0]
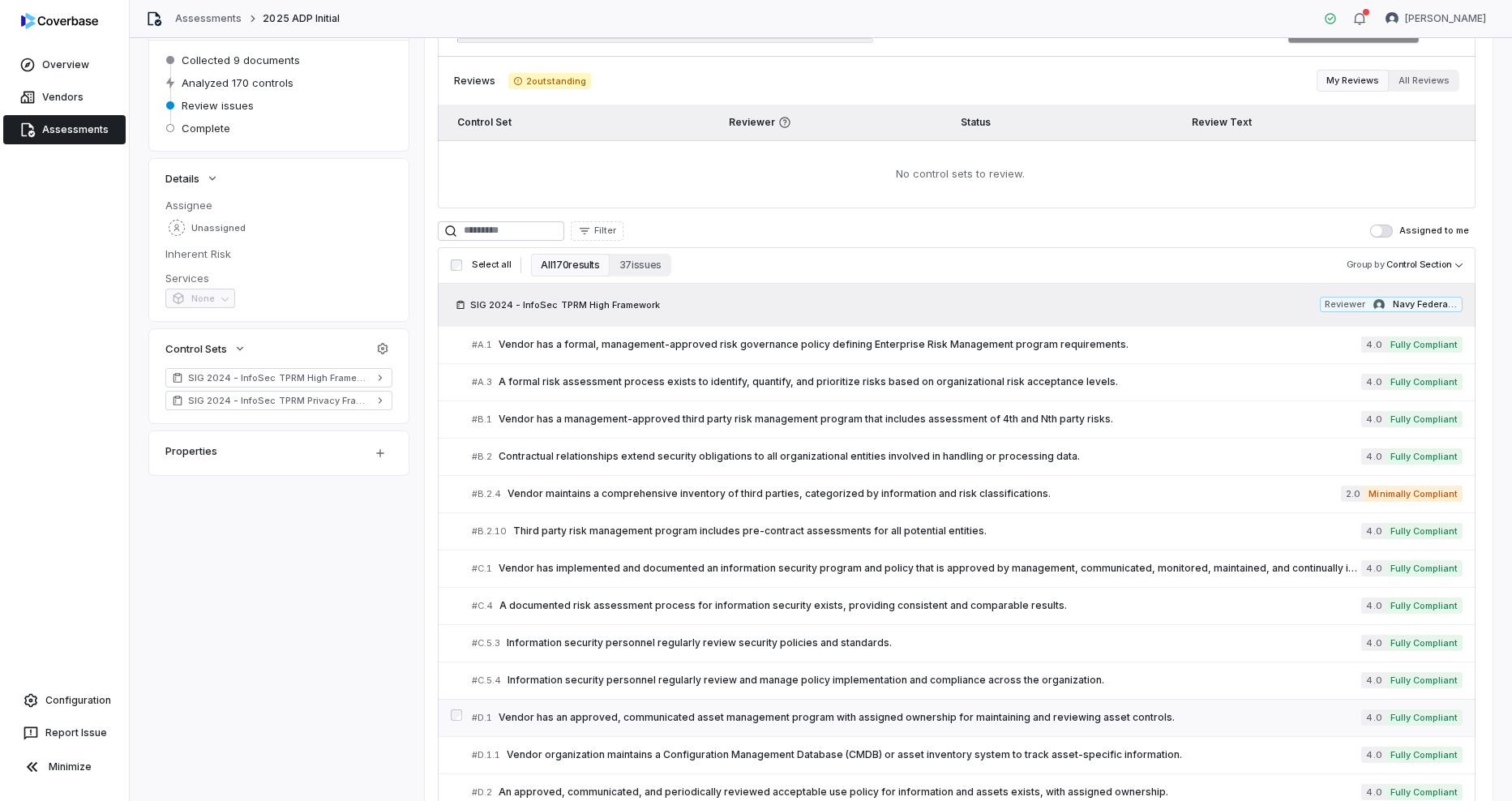
click at [546, 706] on link "# D.1 Vendor has an approved, communicated asset management program with assign…" at bounding box center [967, 717] width 991 height 36
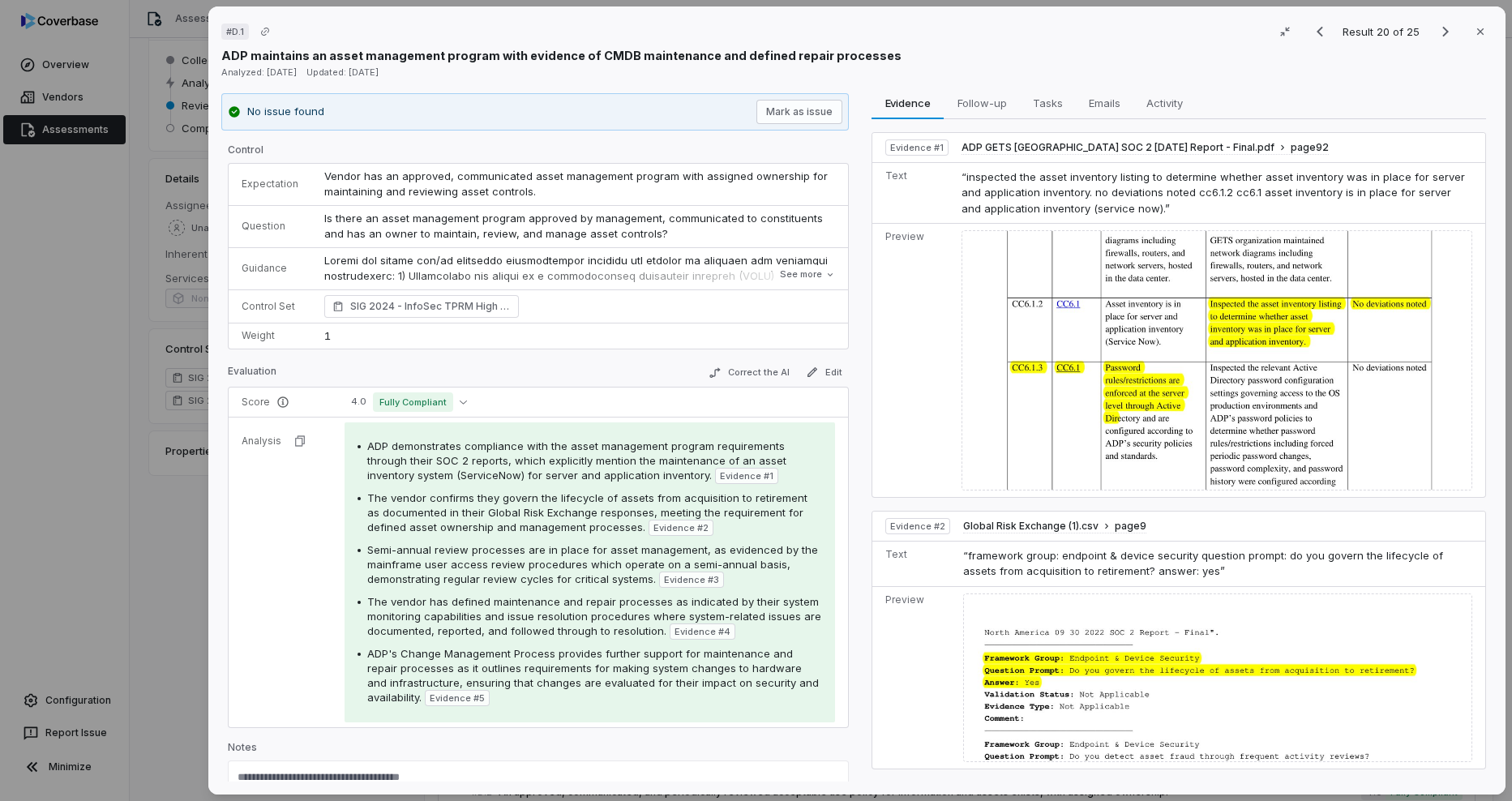
click at [1164, 420] on img at bounding box center [1217, 360] width 510 height 260
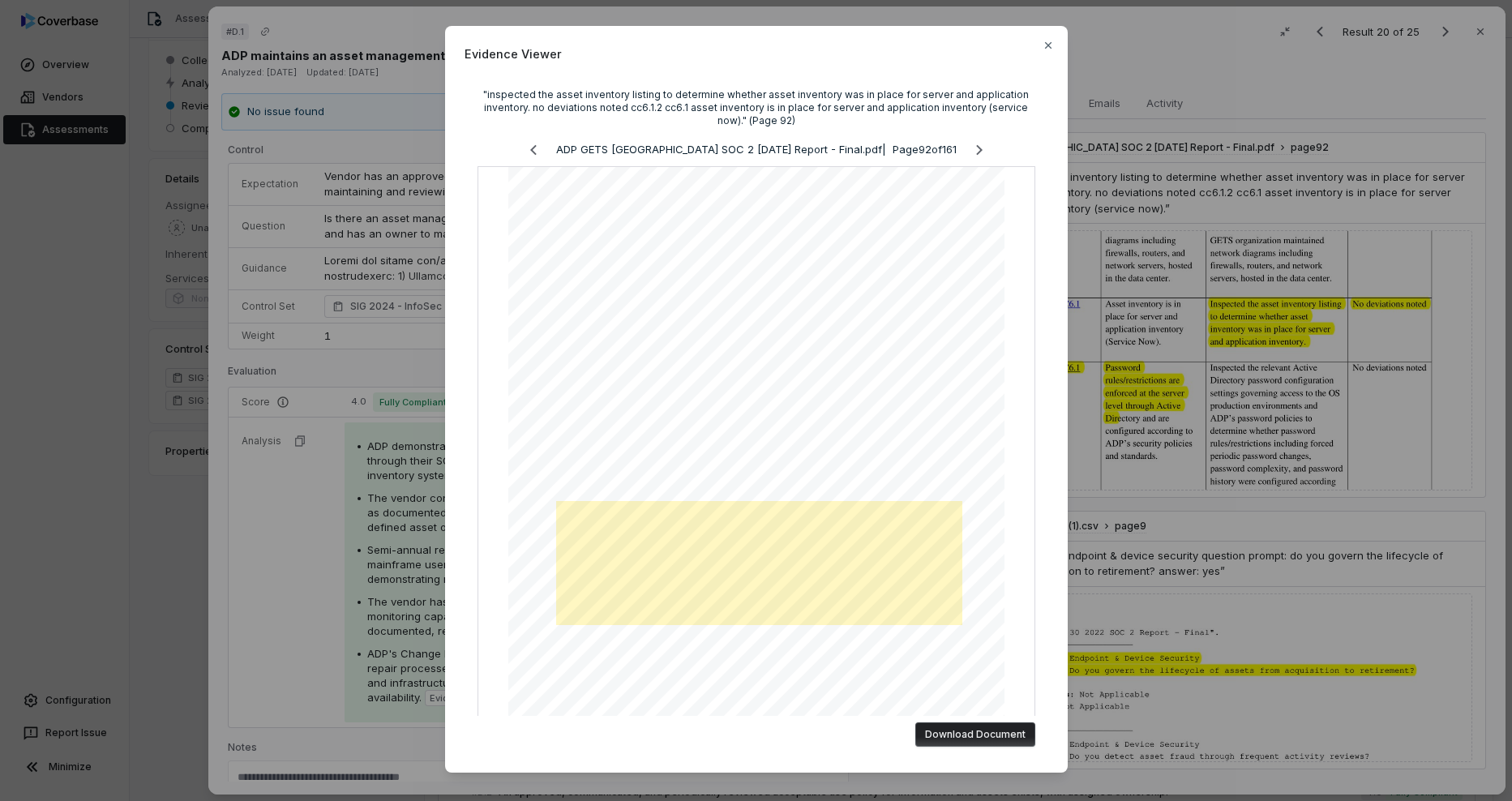
drag, startPoint x: 409, startPoint y: 346, endPoint x: 1051, endPoint y: 44, distance: 709.5
click at [1051, 44] on div "Evidence Viewer "inspected the asset inventory listing to determine whether ass…" at bounding box center [757, 399] width 623 height 747
click at [1045, 44] on icon "button" at bounding box center [1048, 45] width 13 height 13
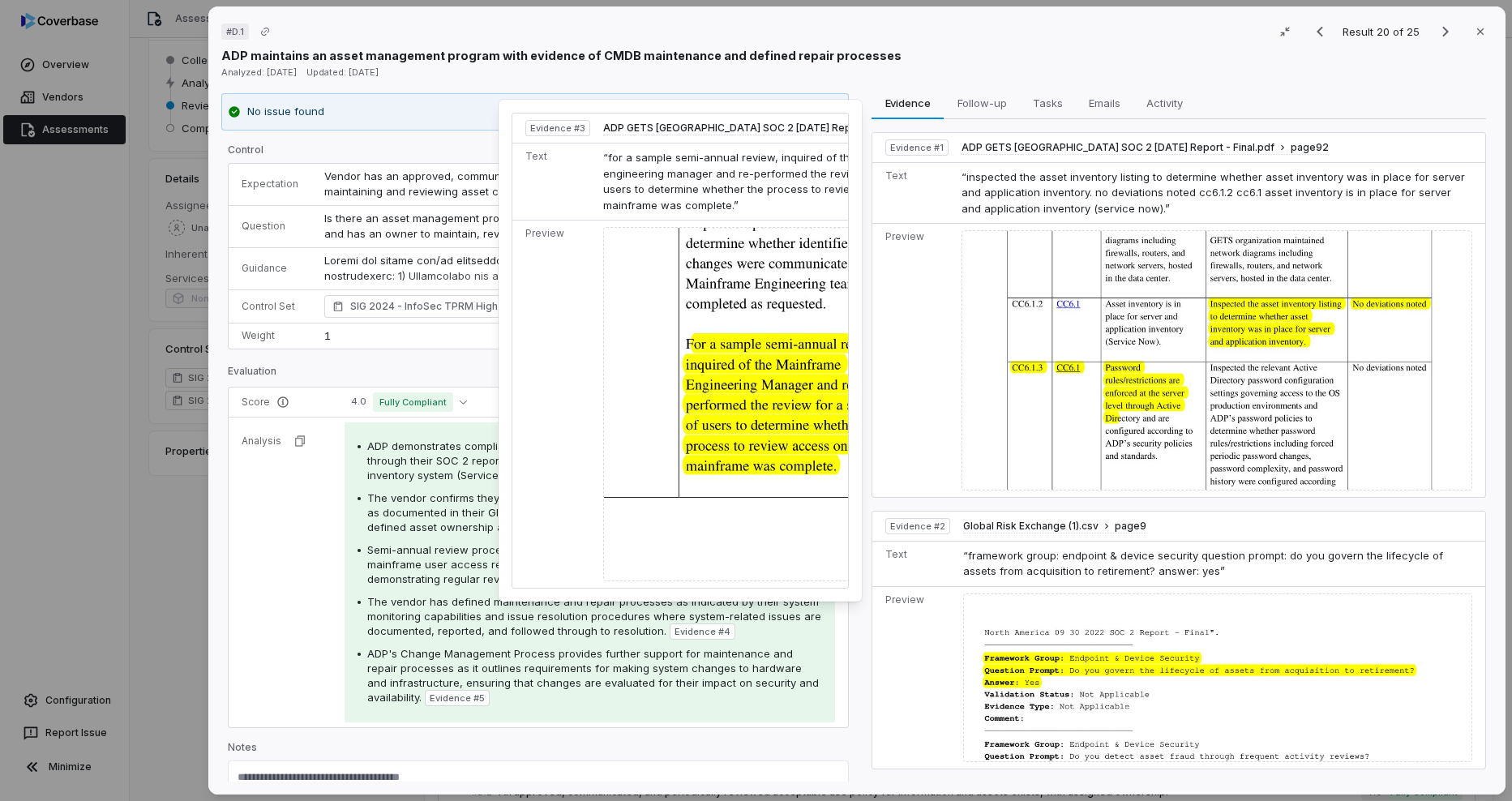
click at [687, 578] on span "Evidence # 3" at bounding box center [691, 579] width 55 height 13
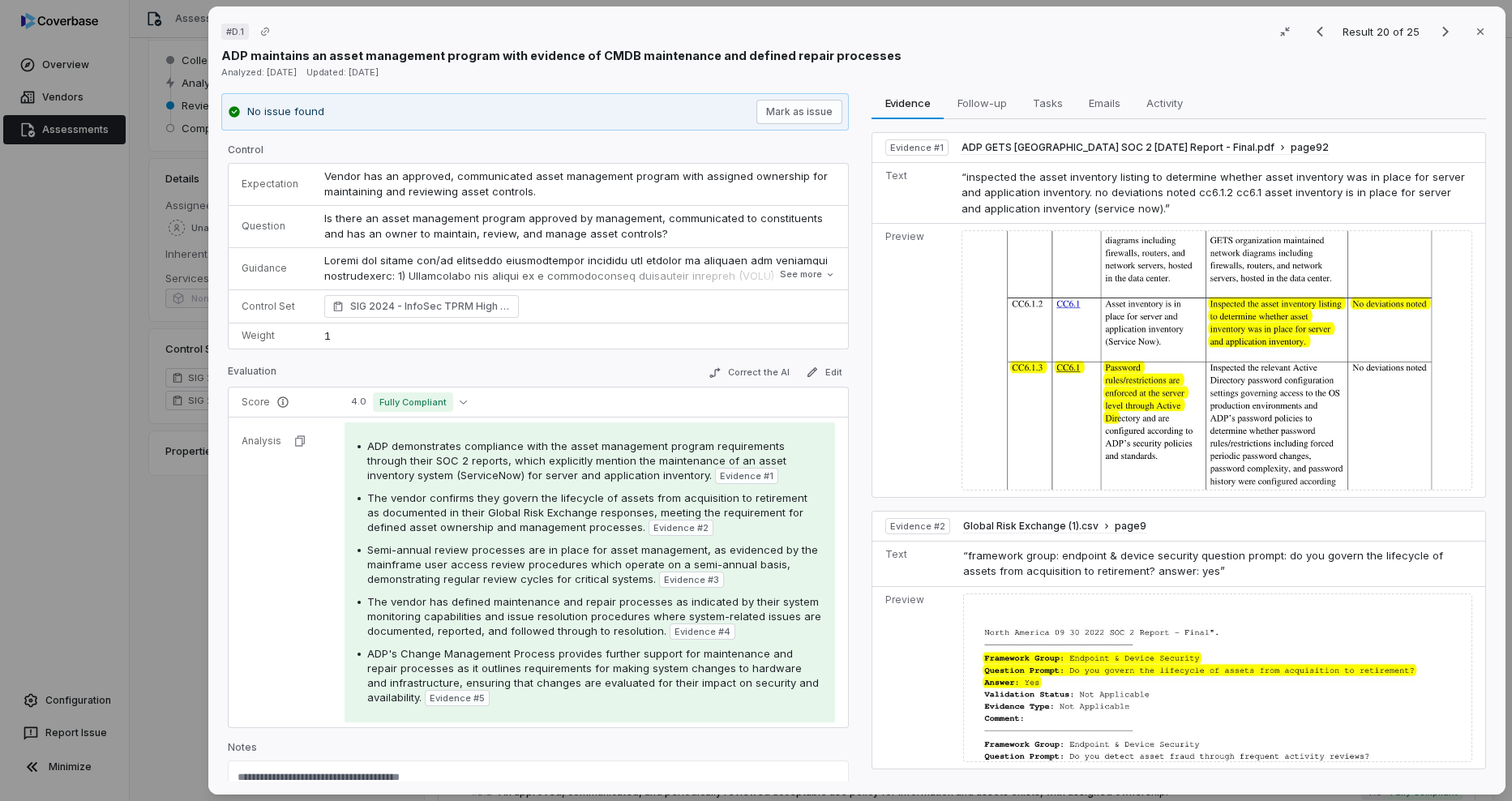
click at [687, 578] on span "Evidence # 3" at bounding box center [691, 579] width 55 height 13
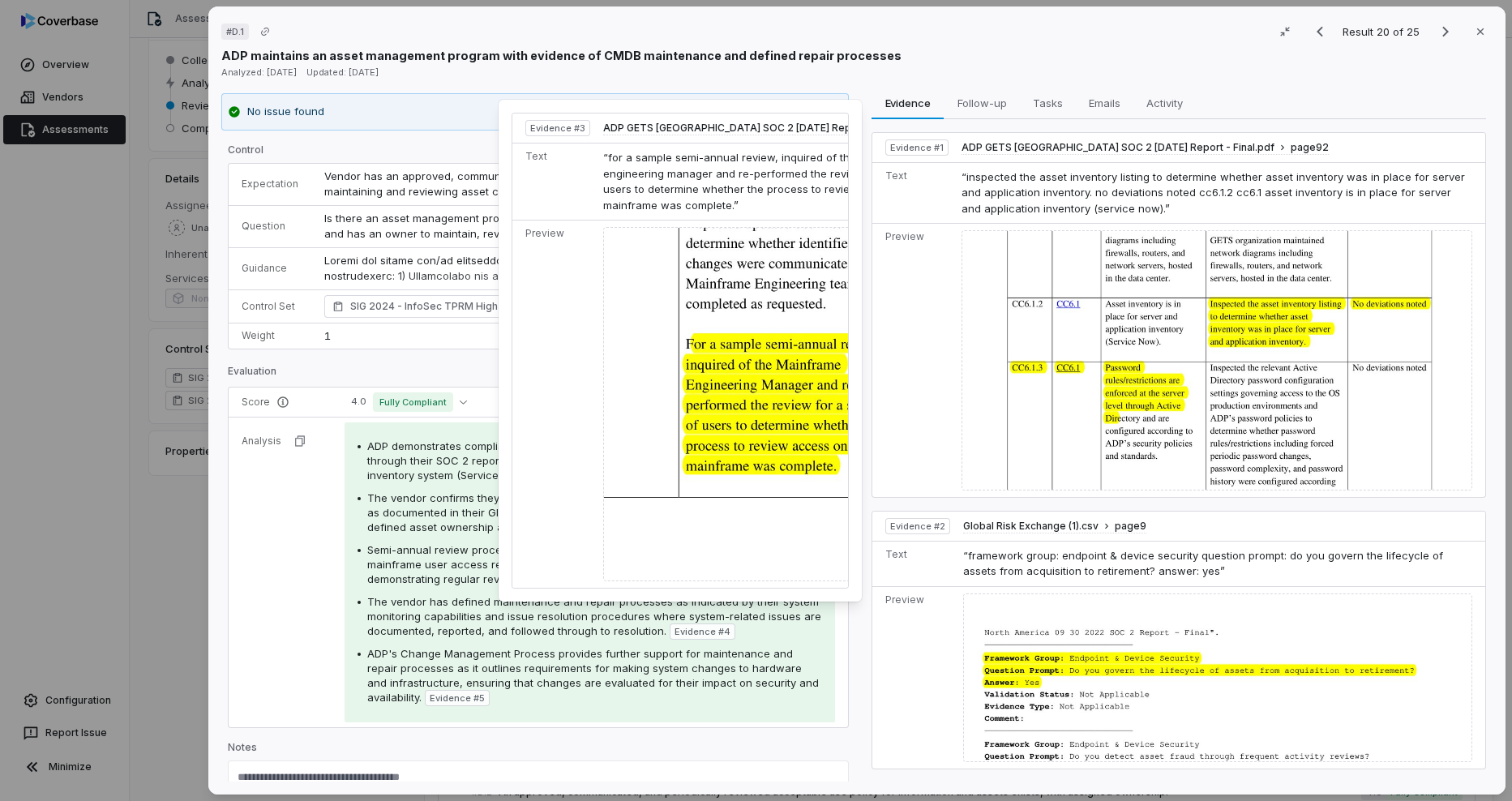
click at [718, 393] on img at bounding box center [789, 404] width 371 height 354
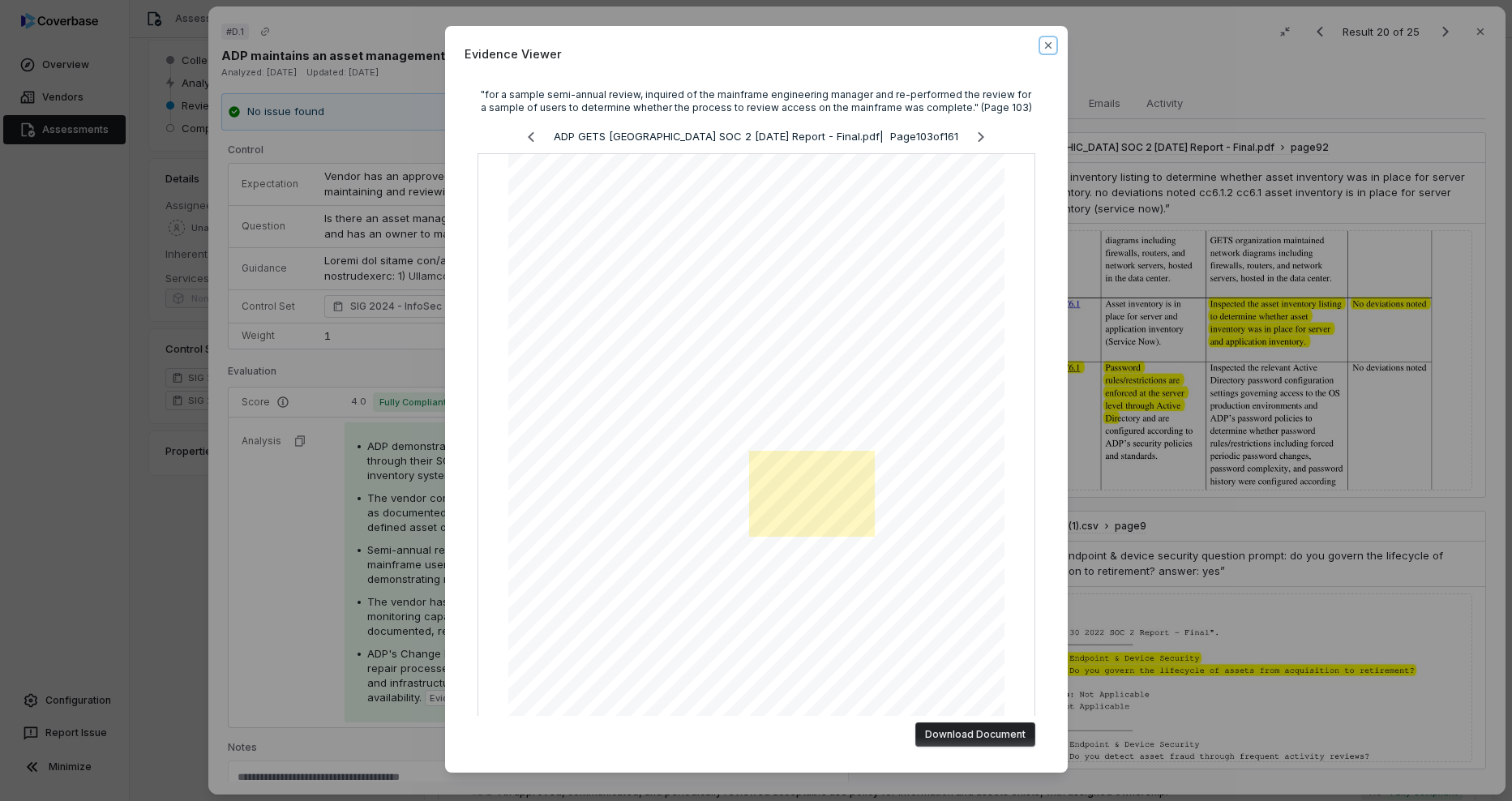
drag, startPoint x: 1042, startPoint y: 44, endPoint x: 1023, endPoint y: 62, distance: 26.2
click at [1045, 44] on icon "button" at bounding box center [1048, 46] width 7 height 7
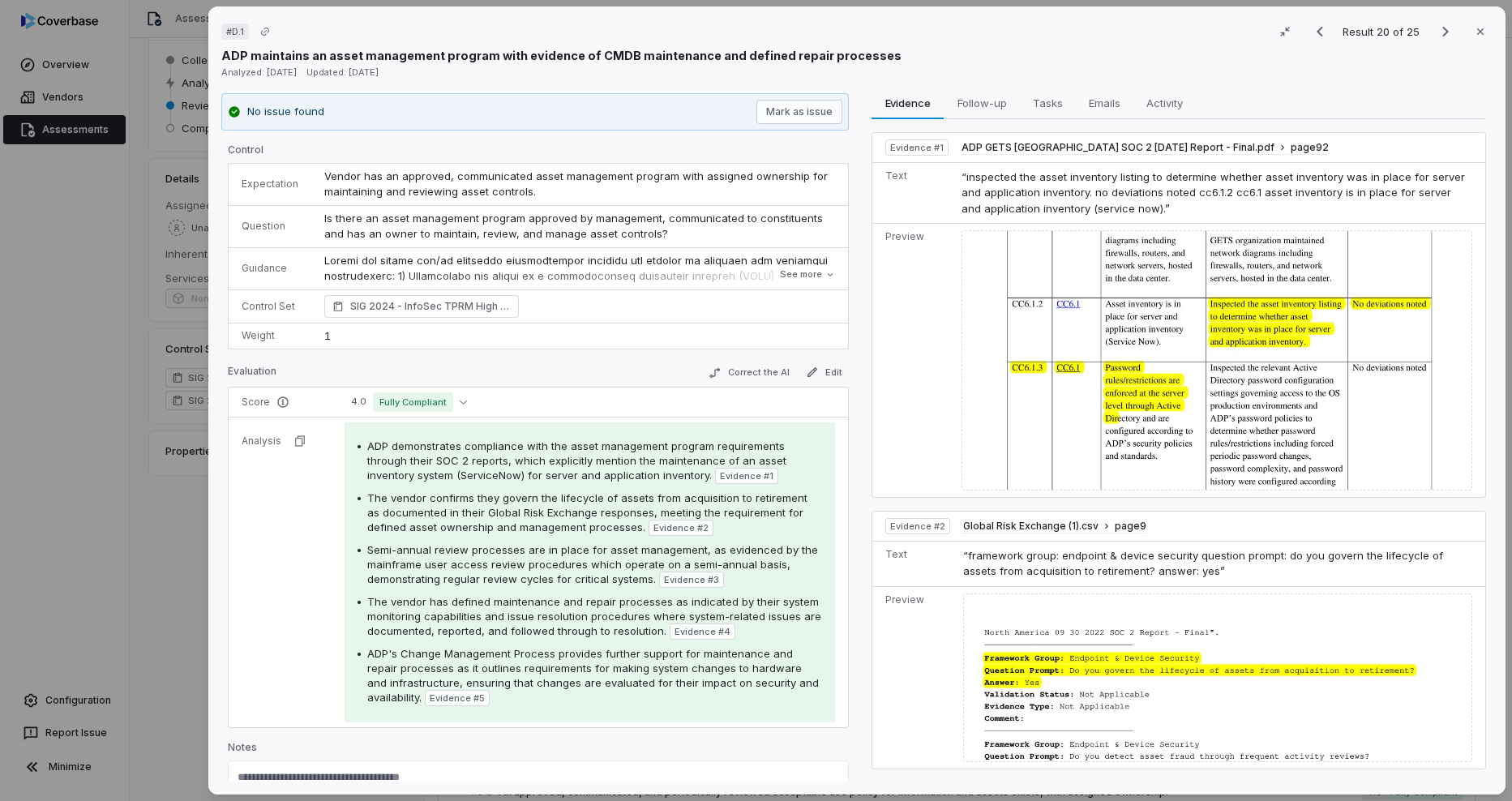
click at [450, 601] on span "The vendor has defined maintenance and repair processes as indicated by their s…" at bounding box center [594, 616] width 454 height 42
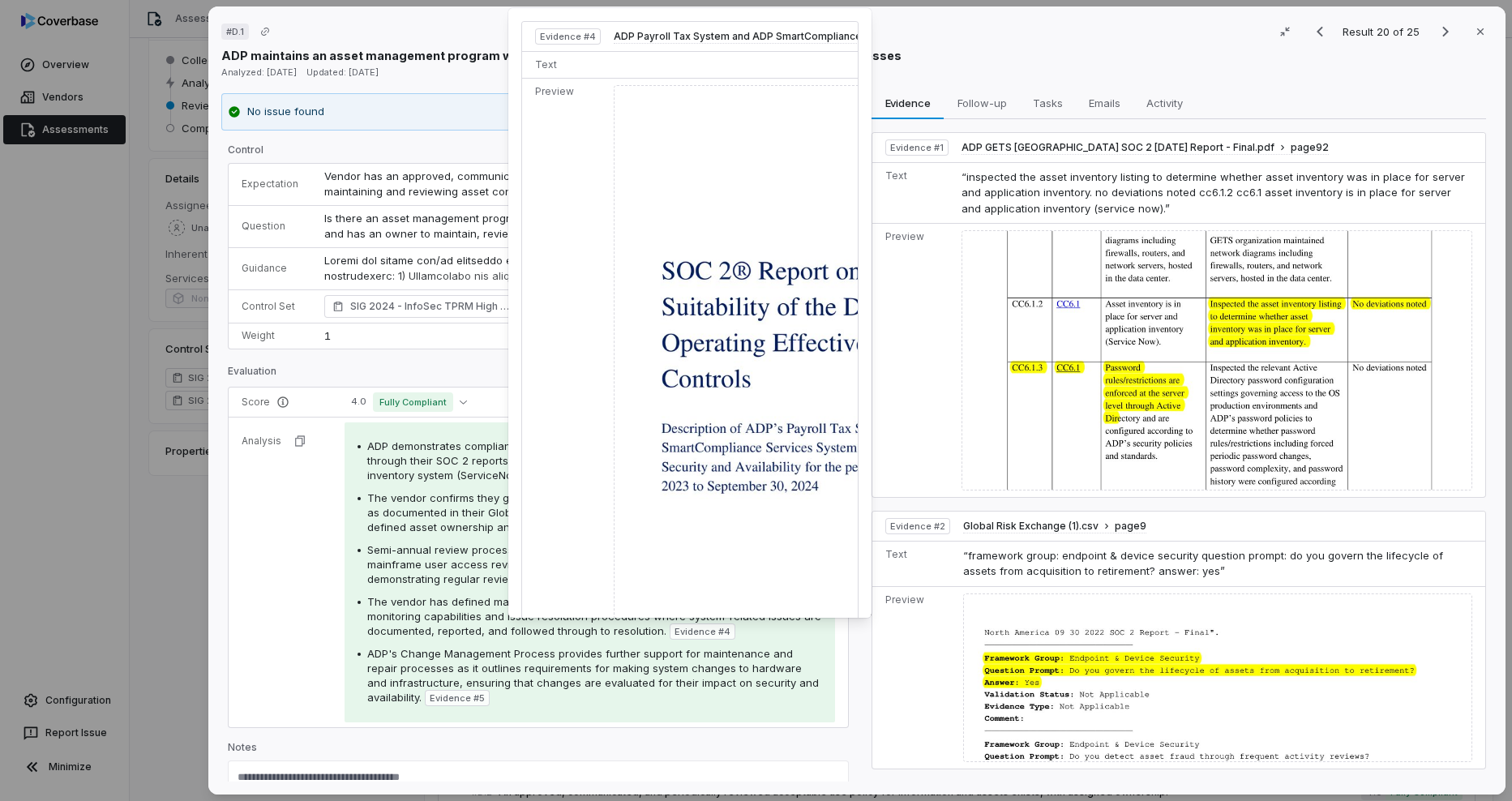
click at [695, 631] on span "Evidence # 4" at bounding box center [702, 631] width 56 height 13
click at [693, 566] on img at bounding box center [880, 430] width 533 height 690
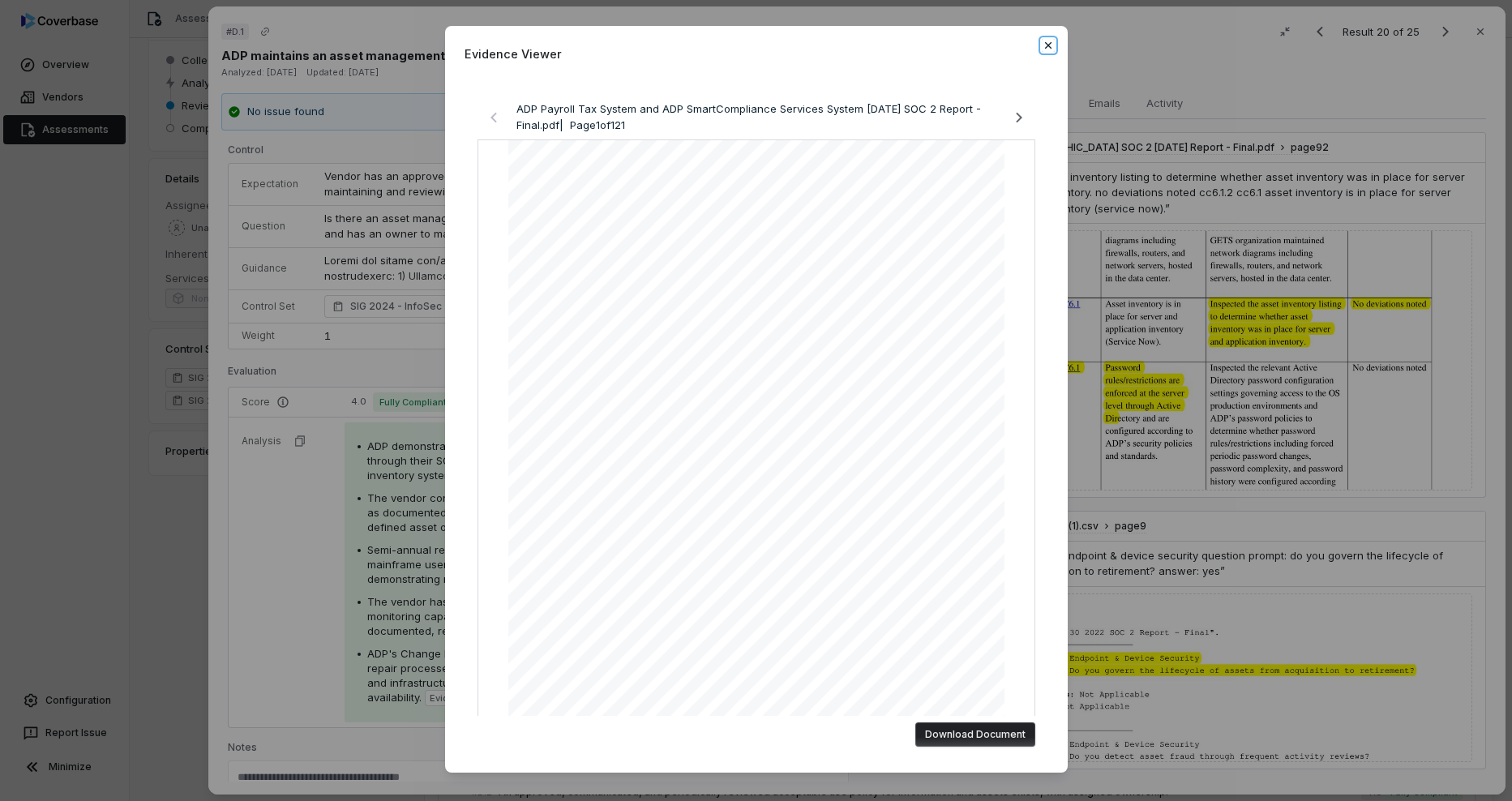
click at [1042, 48] on icon "button" at bounding box center [1048, 45] width 13 height 13
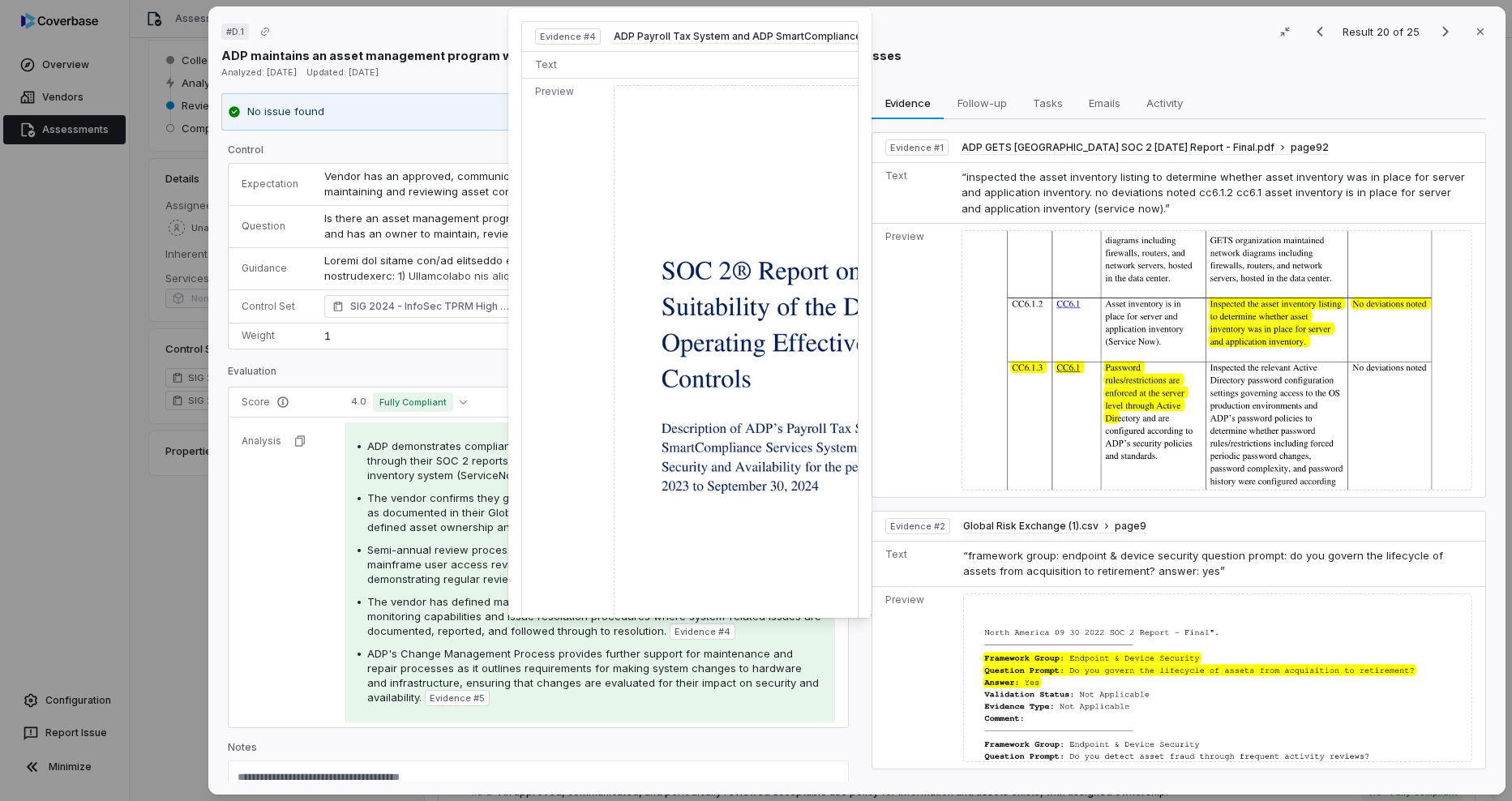
click at [692, 414] on img at bounding box center [880, 430] width 533 height 690
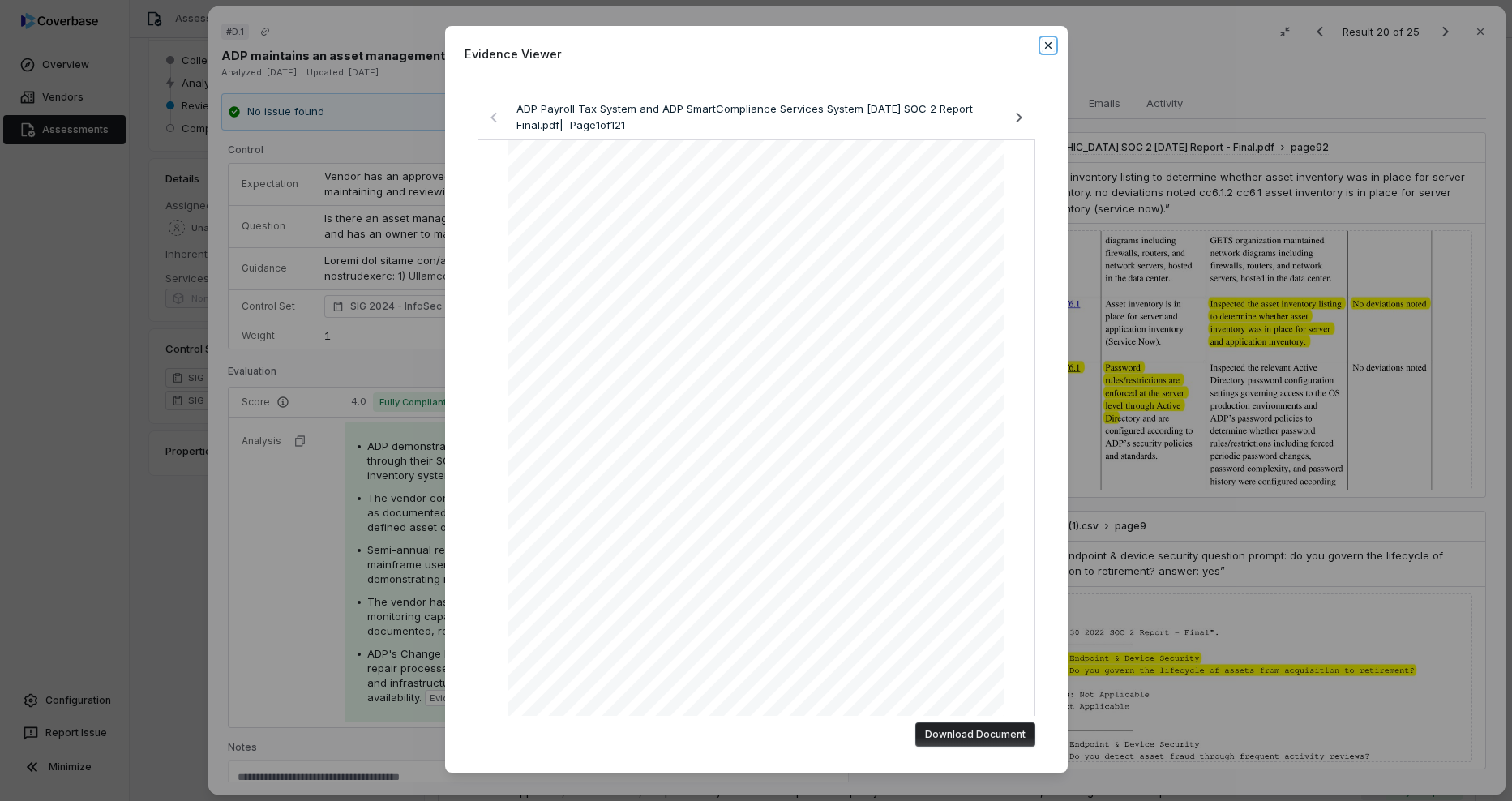
click at [1047, 44] on icon "button" at bounding box center [1048, 45] width 13 height 13
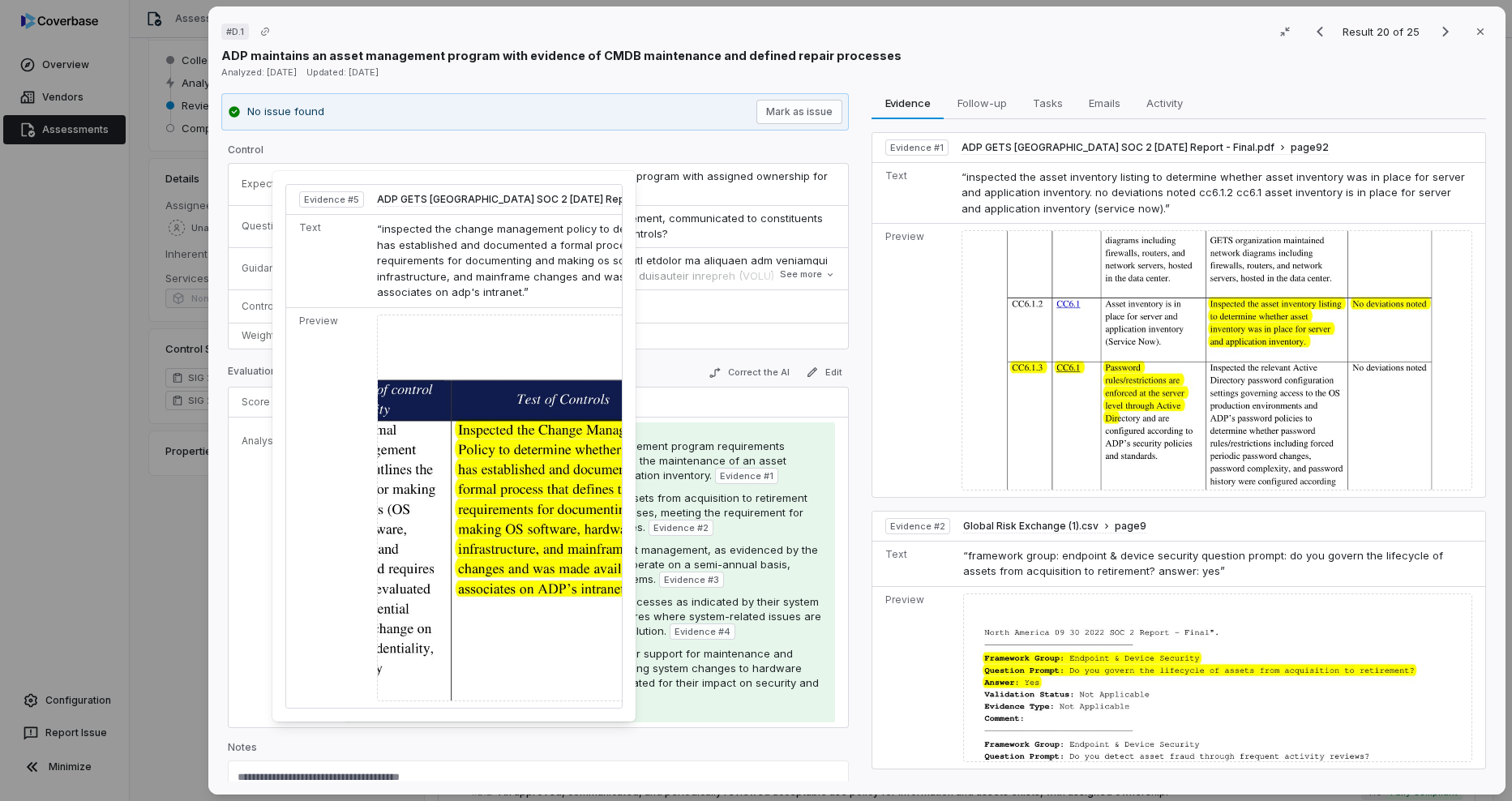
click at [452, 607] on img at bounding box center [561, 508] width 369 height 387
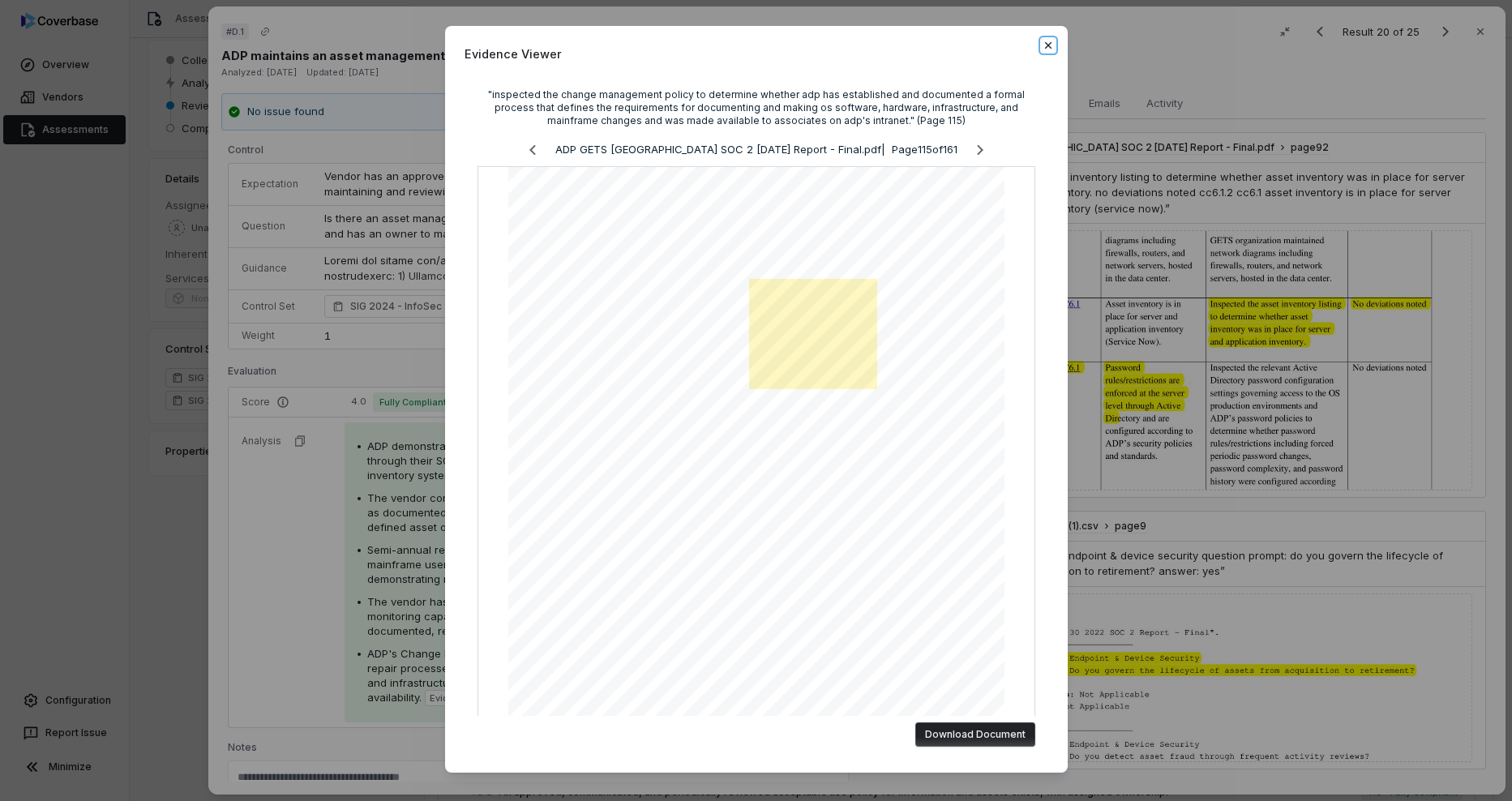
click at [1042, 49] on icon "button" at bounding box center [1048, 45] width 13 height 13
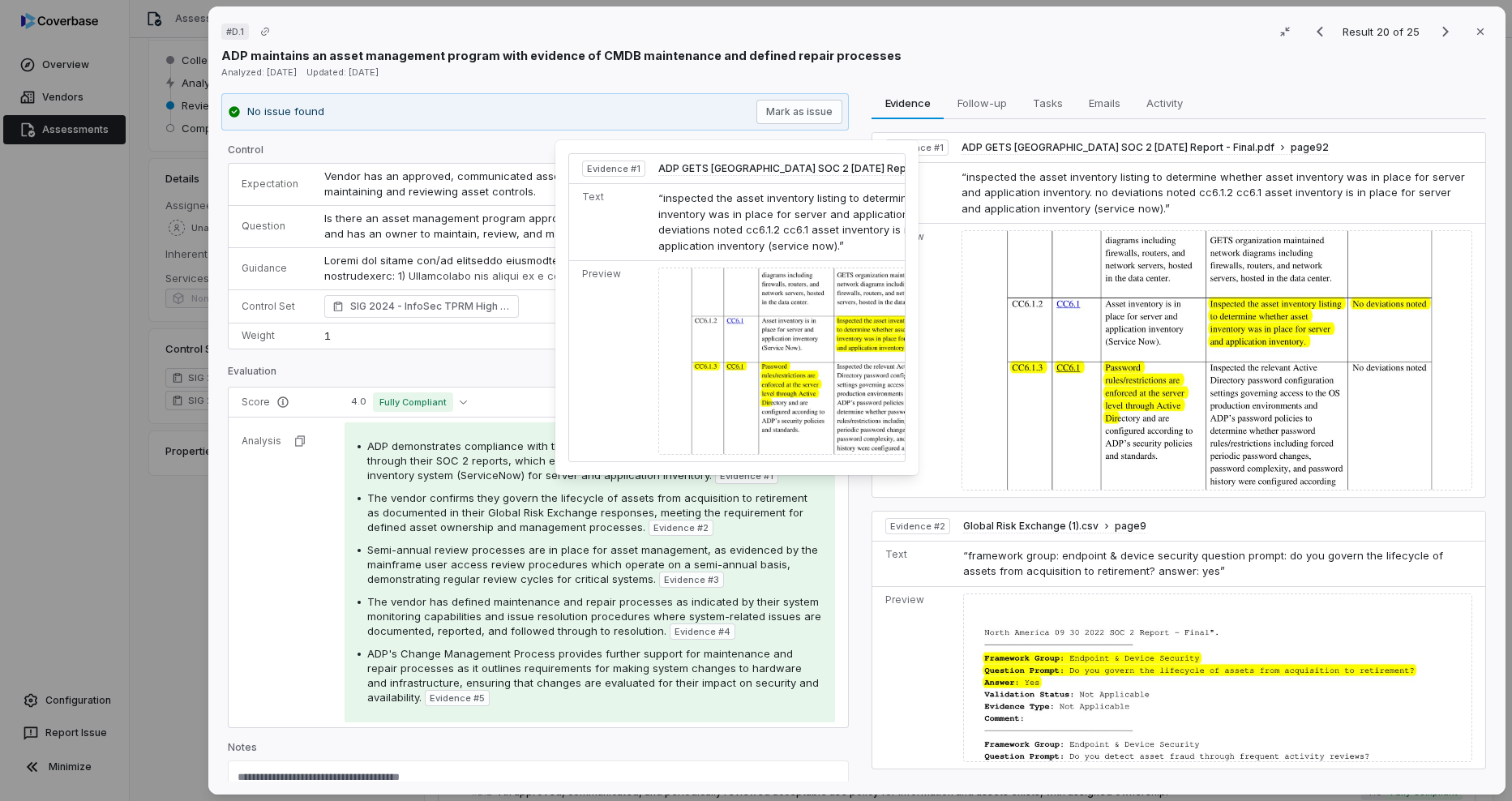
click at [732, 478] on span "Evidence # 1" at bounding box center [746, 475] width 53 height 13
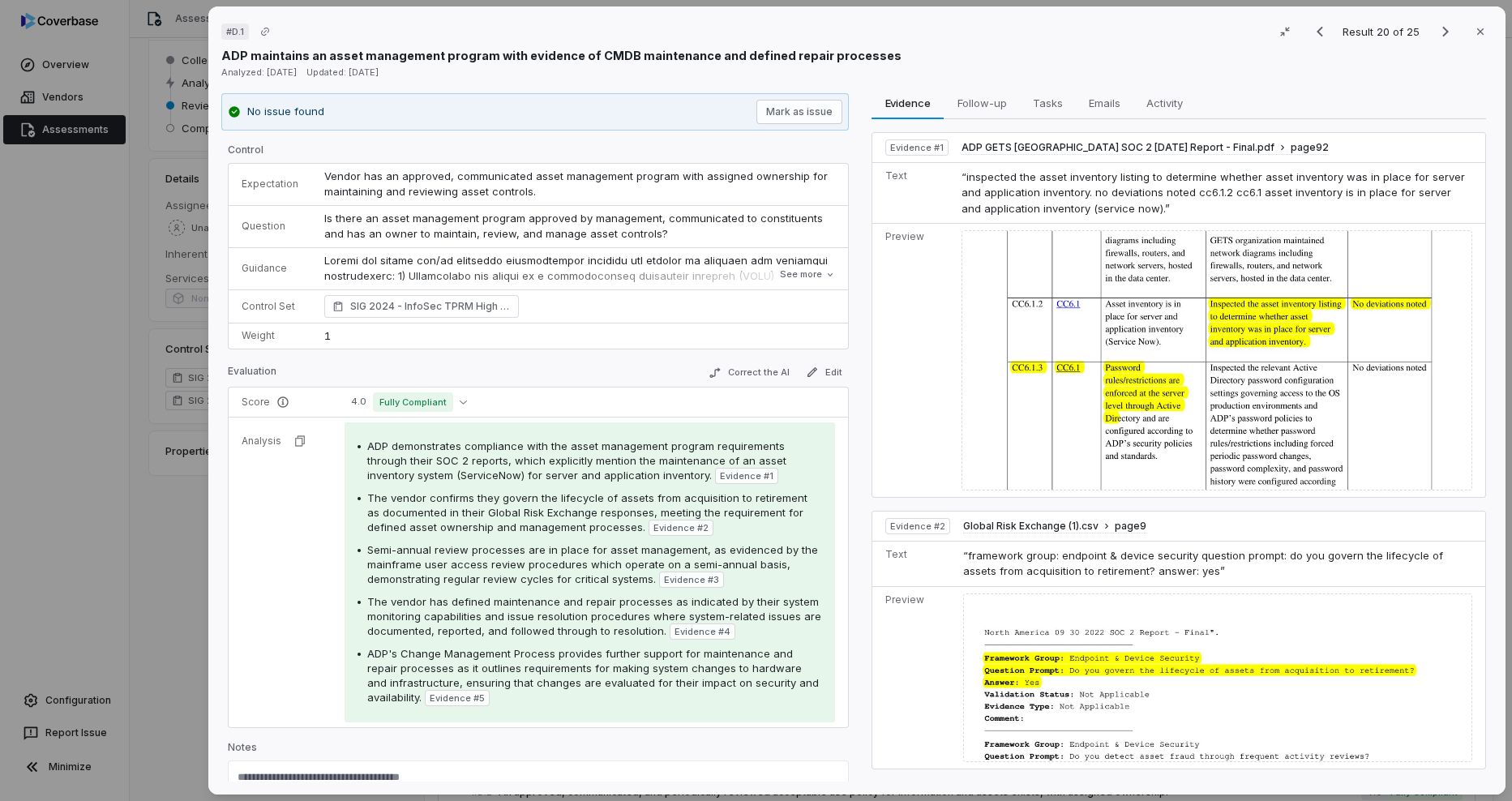
click at [733, 475] on span "Evidence # 1" at bounding box center [746, 475] width 53 height 13
click at [1076, 392] on img at bounding box center [1217, 360] width 510 height 260
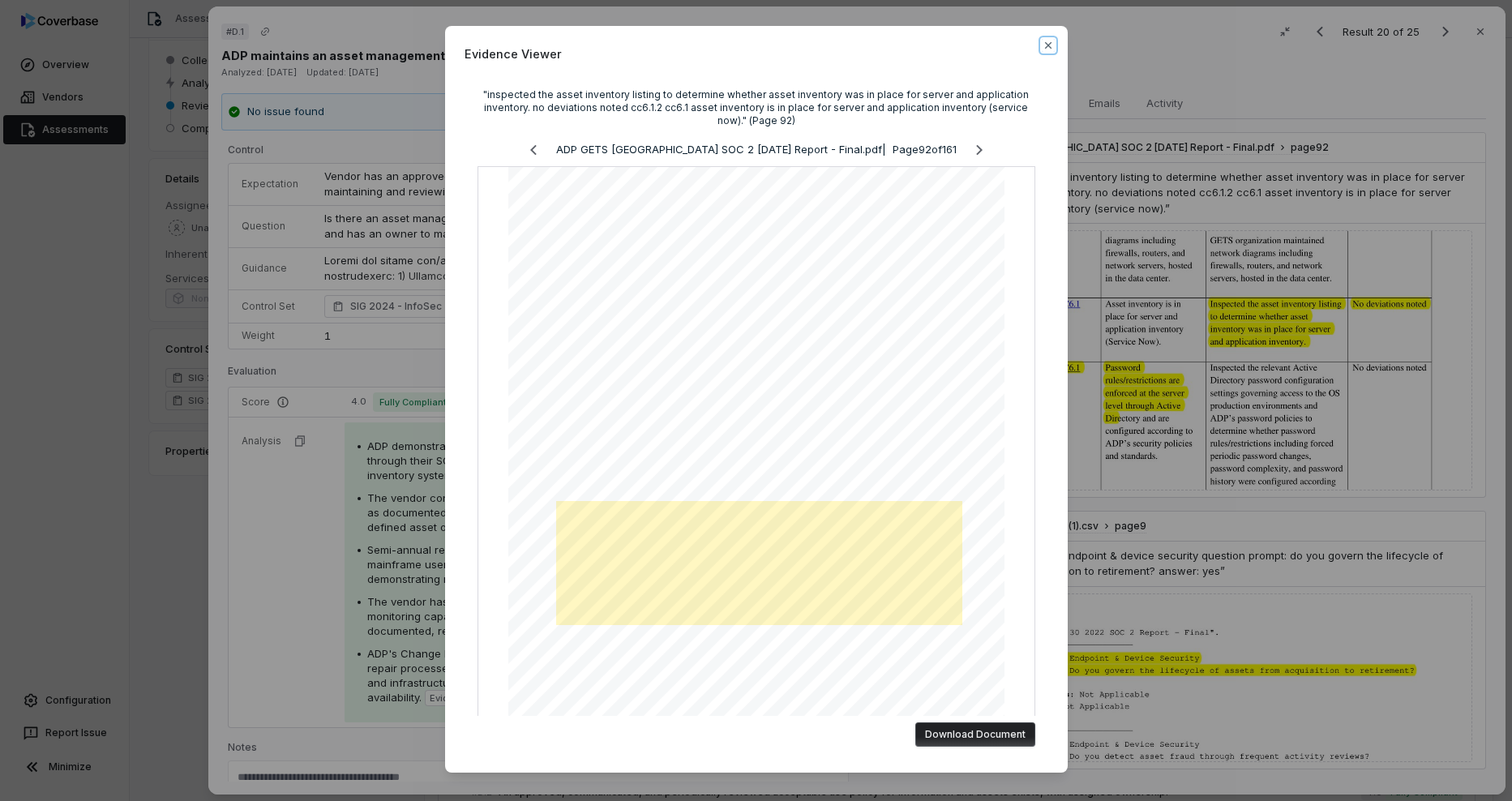
drag, startPoint x: 1040, startPoint y: 48, endPoint x: 1024, endPoint y: 59, distance: 19.4
click at [1042, 48] on icon "button" at bounding box center [1048, 45] width 13 height 13
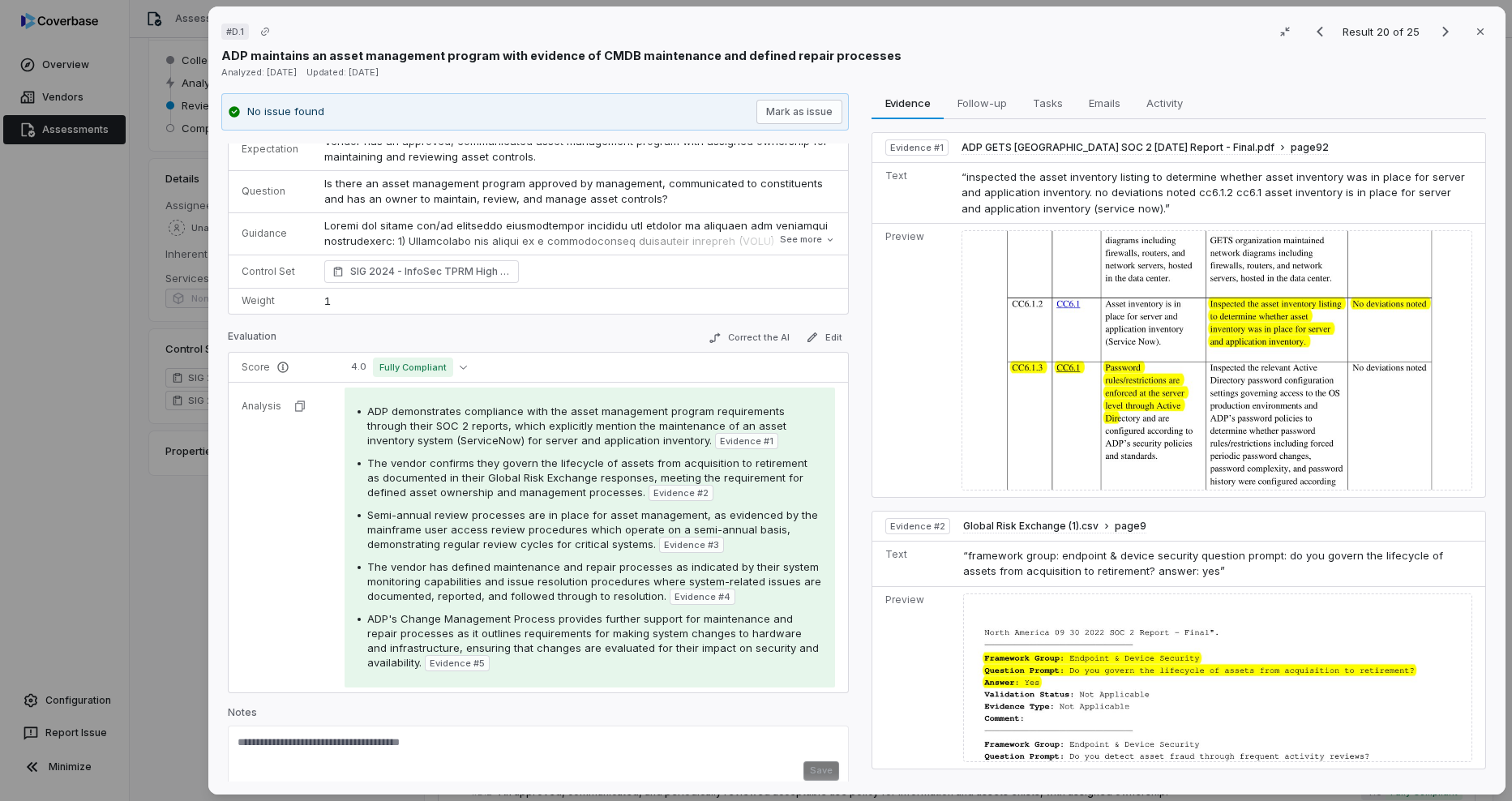
scroll to position [50, 0]
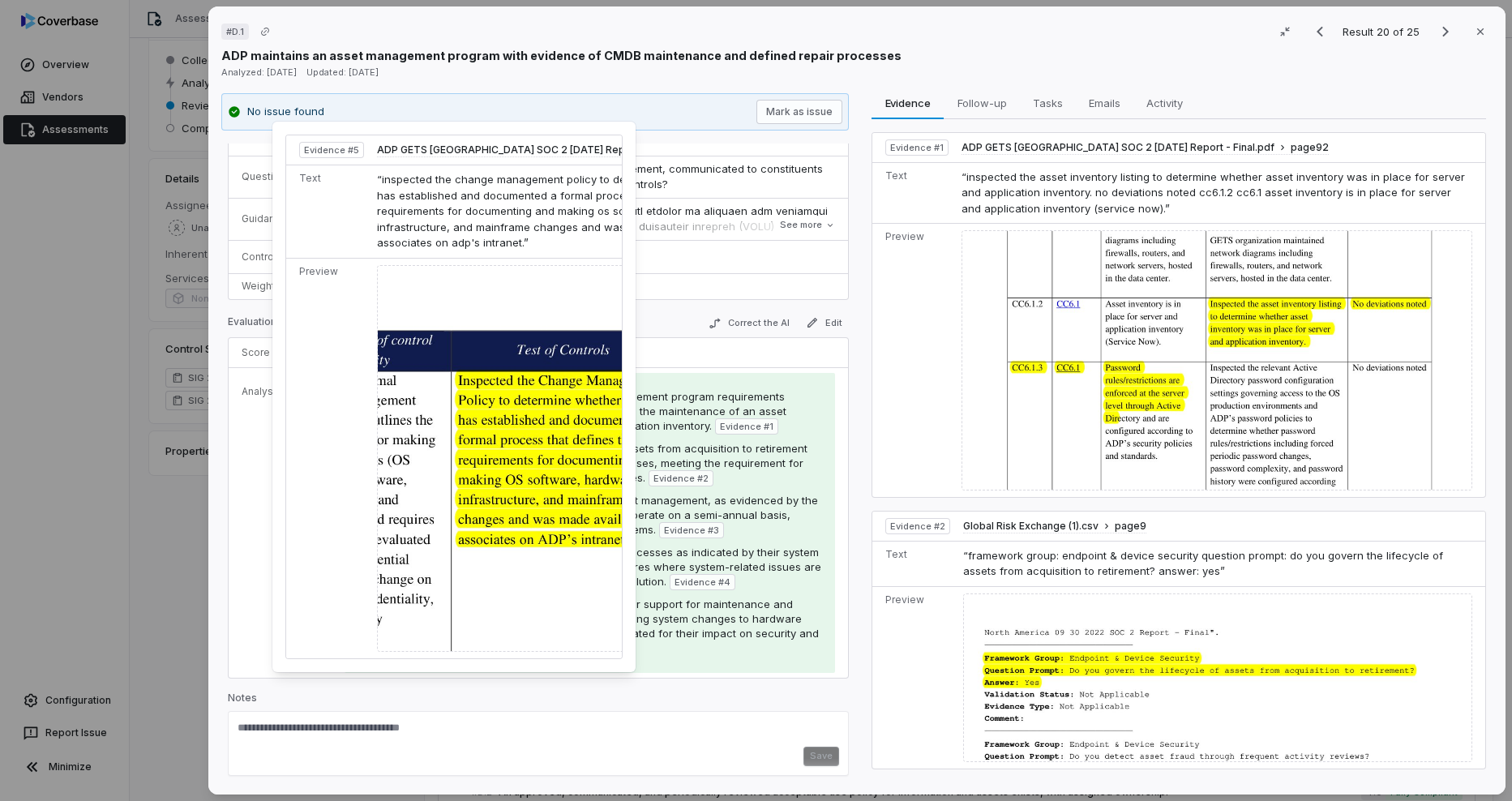
click at [519, 485] on img at bounding box center [561, 458] width 369 height 387
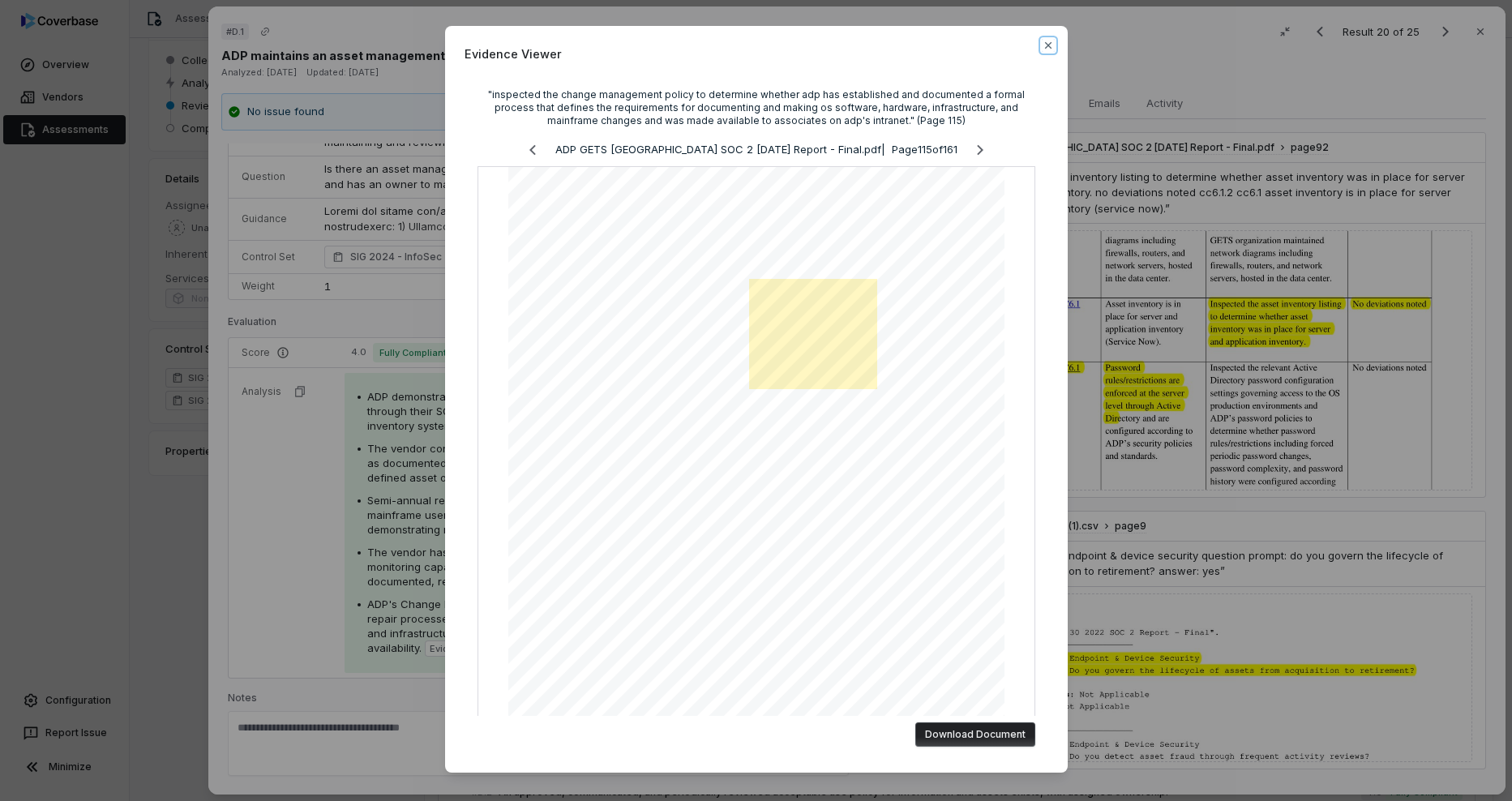
drag, startPoint x: 1042, startPoint y: 43, endPoint x: 1021, endPoint y: 71, distance: 35.0
click at [1045, 43] on icon "button" at bounding box center [1048, 46] width 7 height 7
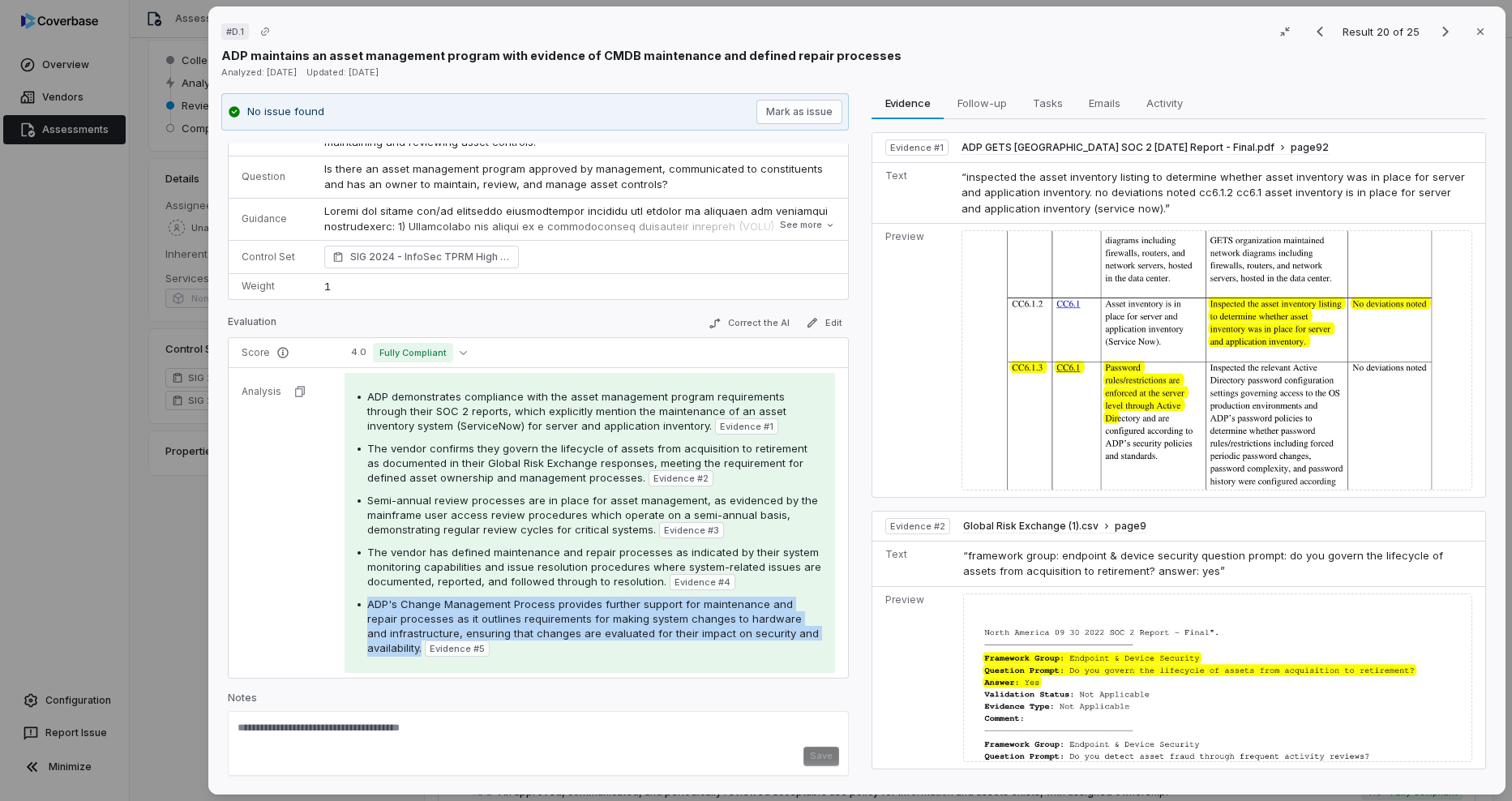
drag, startPoint x: 420, startPoint y: 646, endPoint x: 365, endPoint y: 609, distance: 66.3
click at [367, 609] on span "ADP's Change Management Process provides further support for maintenance and re…" at bounding box center [592, 625] width 451 height 57
drag, startPoint x: 1482, startPoint y: 35, endPoint x: 1034, endPoint y: 199, distance: 477.1
click at [1482, 35] on button "Close" at bounding box center [1480, 31] width 34 height 34
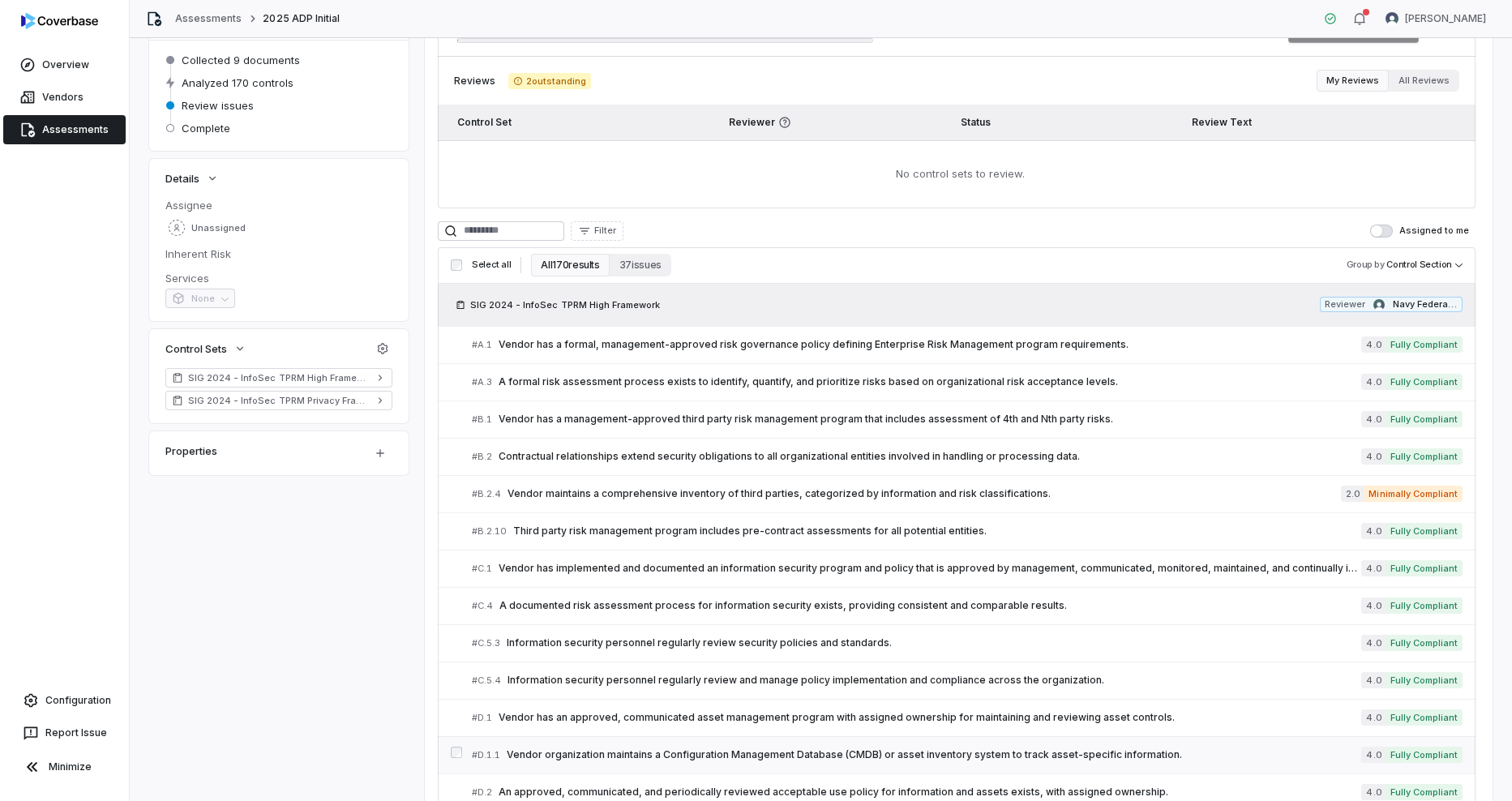
click at [578, 751] on span "Vendor organization maintains a Configuration Management Database (CMDB) or ass…" at bounding box center [934, 755] width 855 height 13
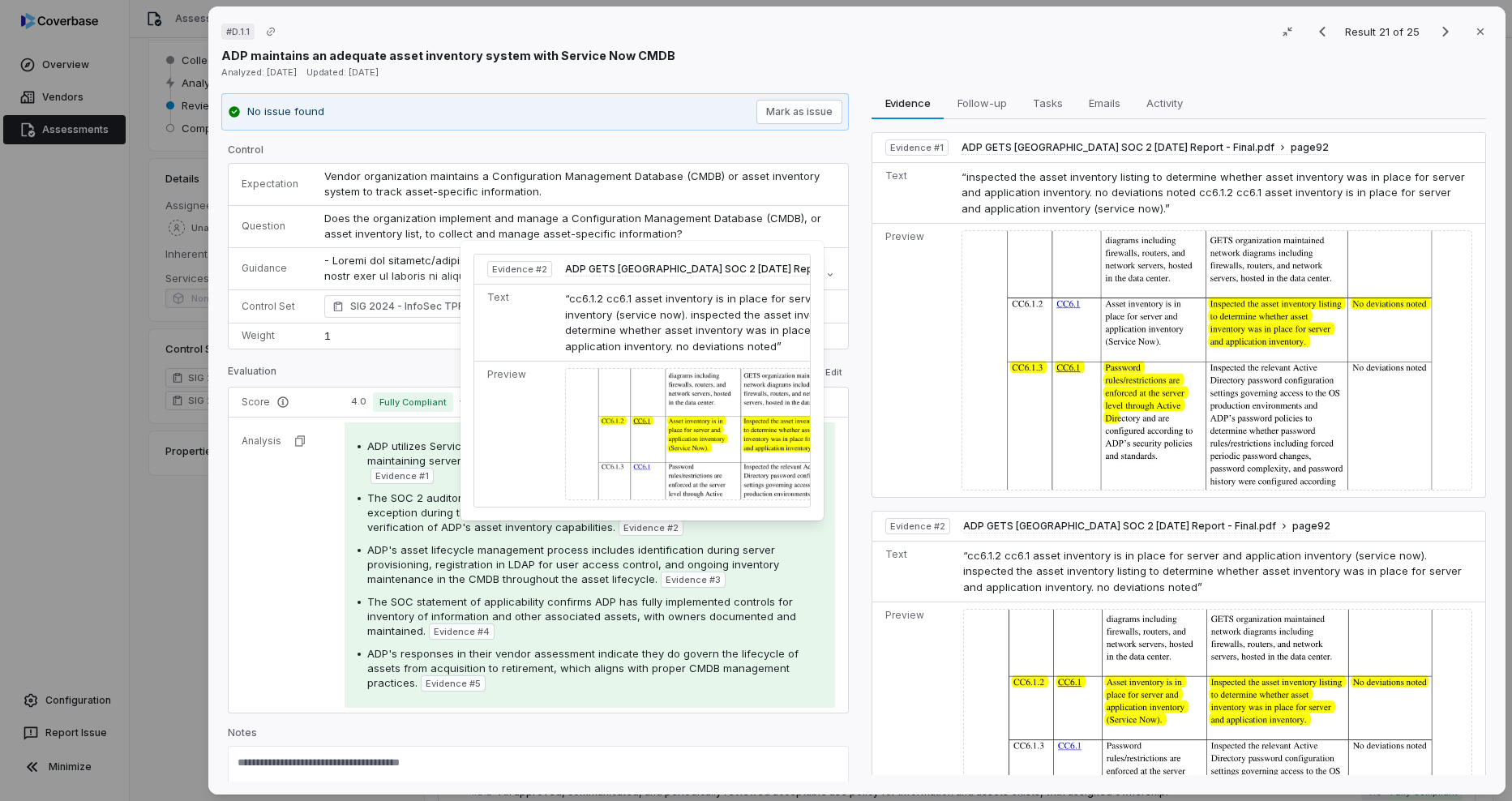
click at [653, 529] on span "Evidence # 2" at bounding box center [651, 528] width 55 height 13
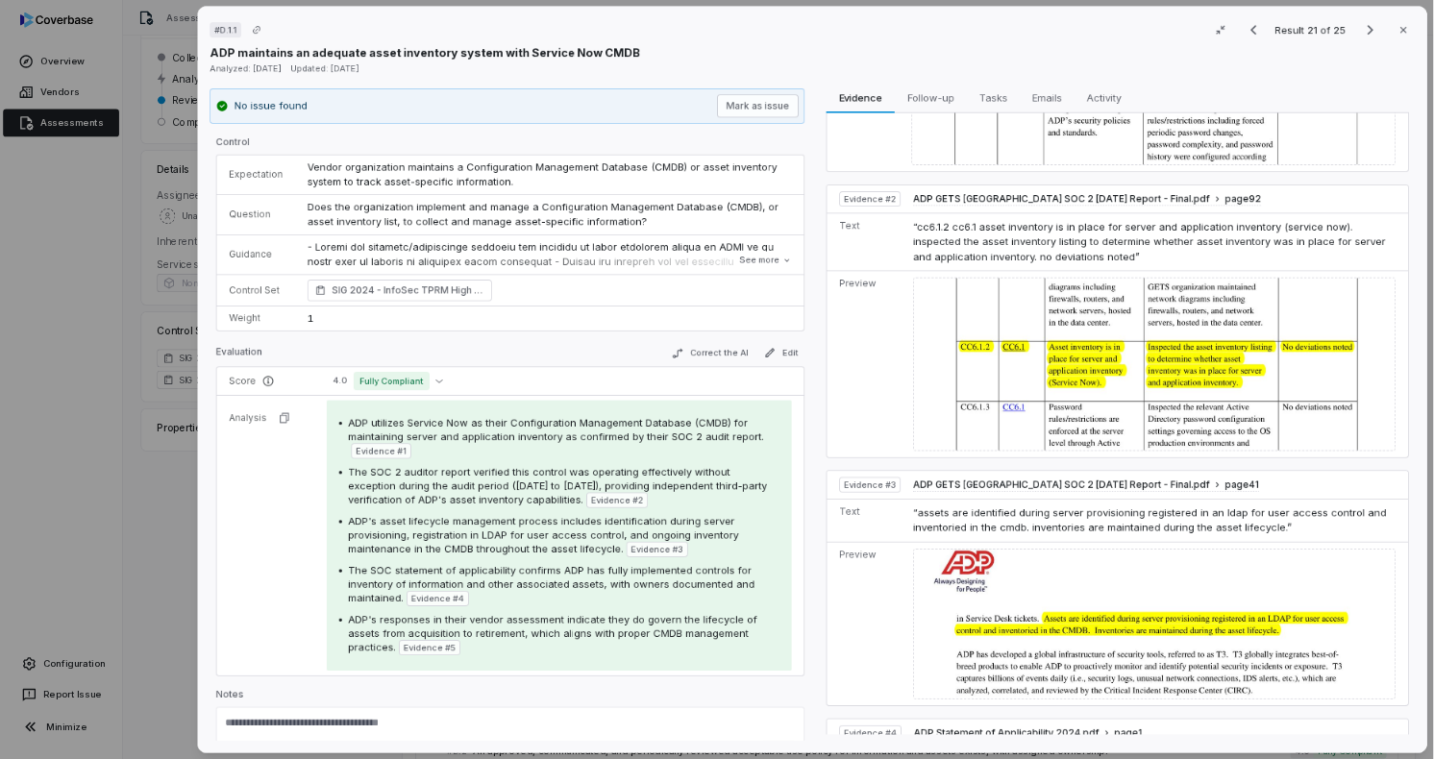
scroll to position [384, 0]
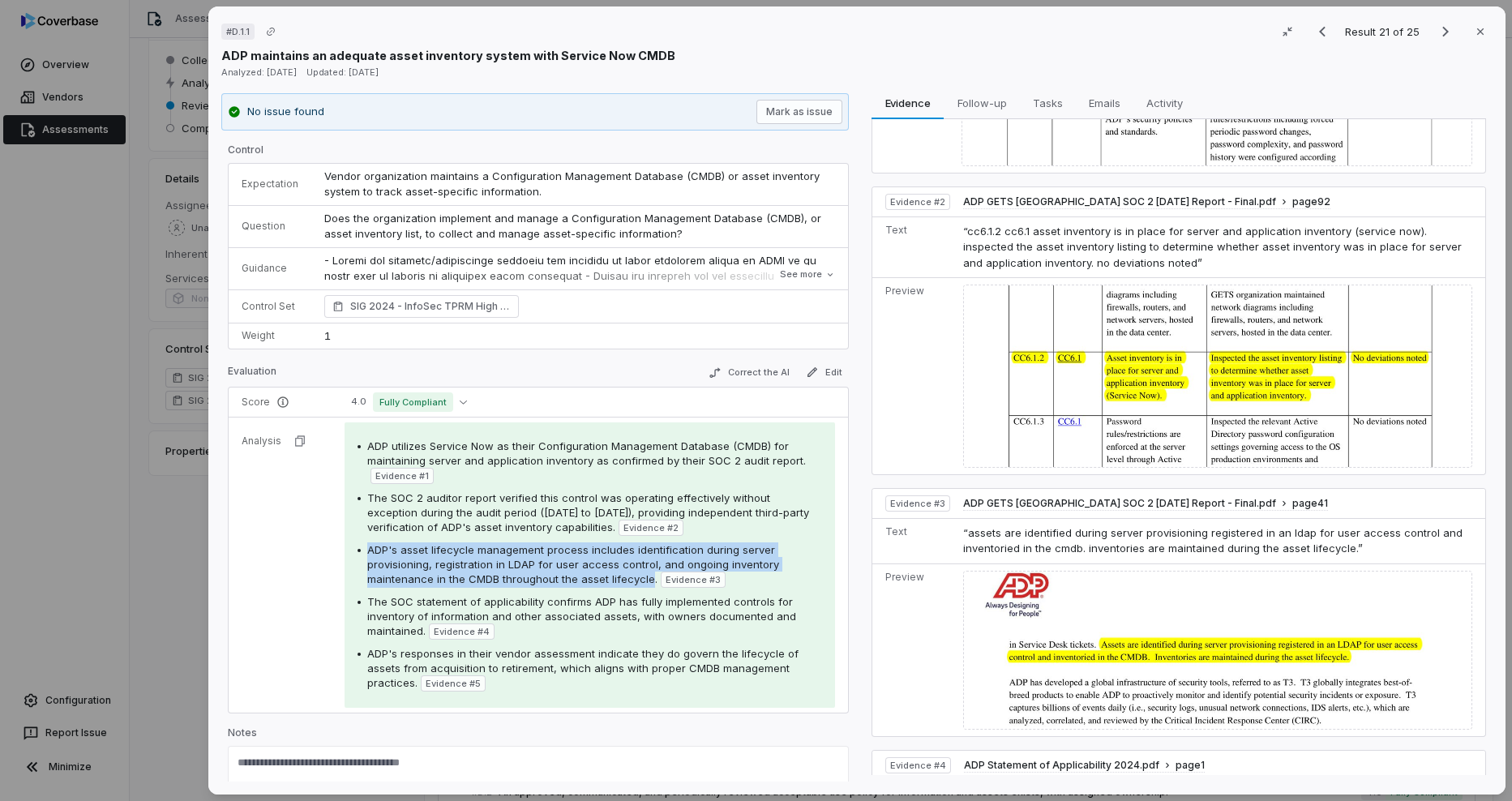
drag, startPoint x: 367, startPoint y: 551, endPoint x: 644, endPoint y: 583, distance: 278.8
click at [644, 583] on span "ADP's asset lifecycle management process includes identification during server …" at bounding box center [573, 565] width 412 height 42
drag, startPoint x: 644, startPoint y: 583, endPoint x: 456, endPoint y: 590, distance: 188.1
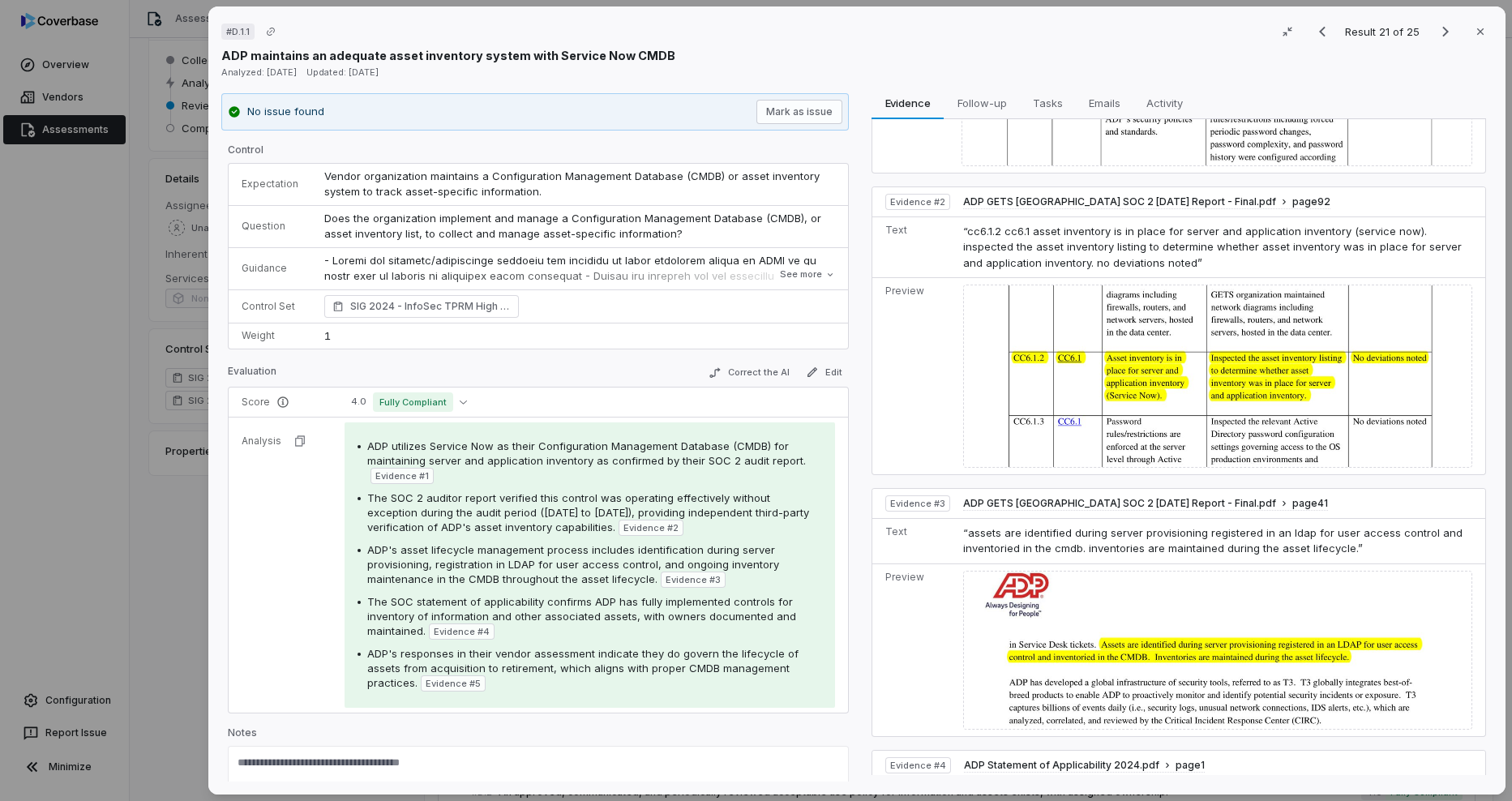
click at [476, 590] on div "ADP utilizes Service Now as their Configuration Management Database (CMDB) for …" at bounding box center [590, 566] width 465 height 253
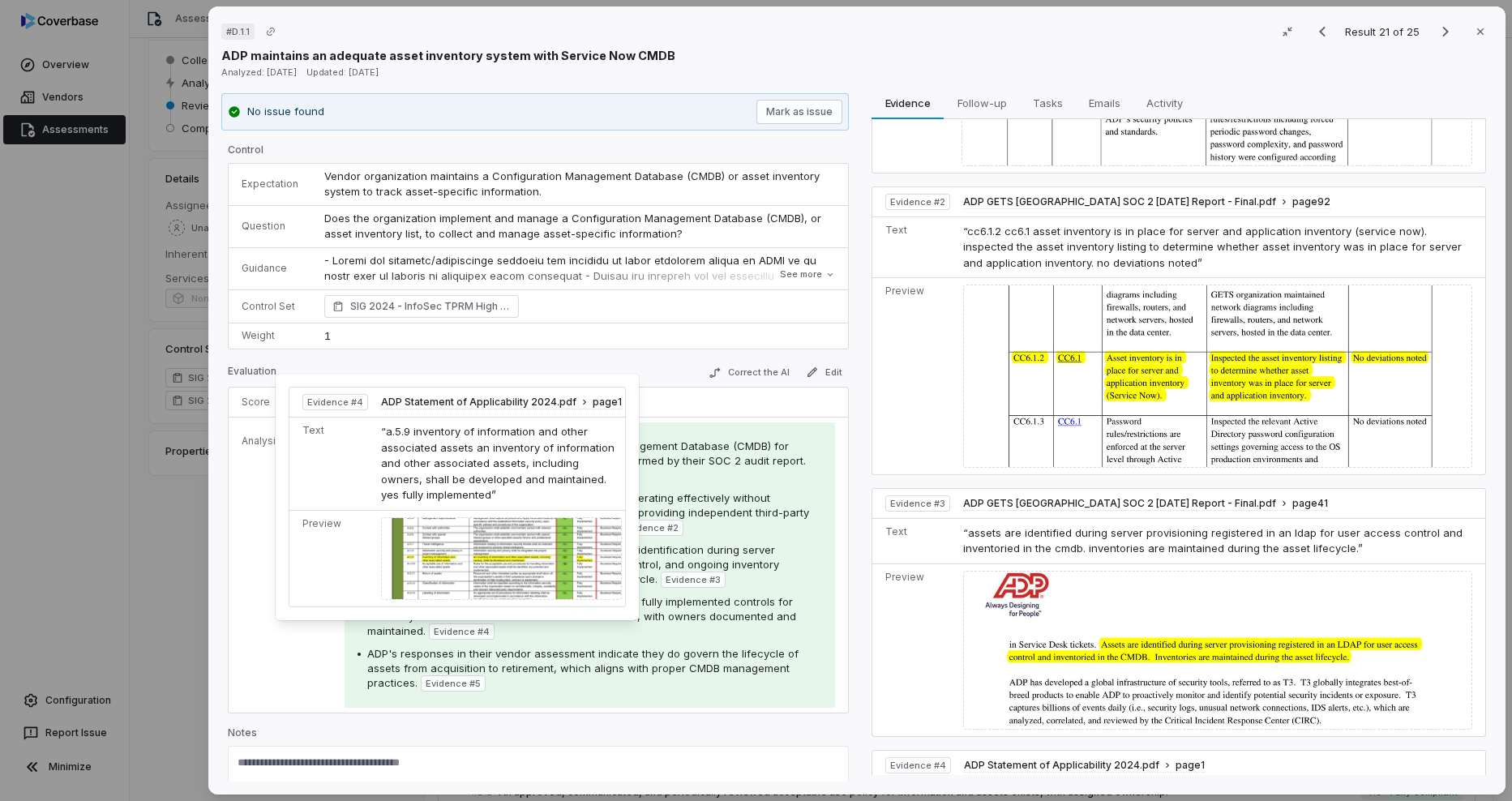
click at [479, 578] on img at bounding box center [501, 559] width 240 height 83
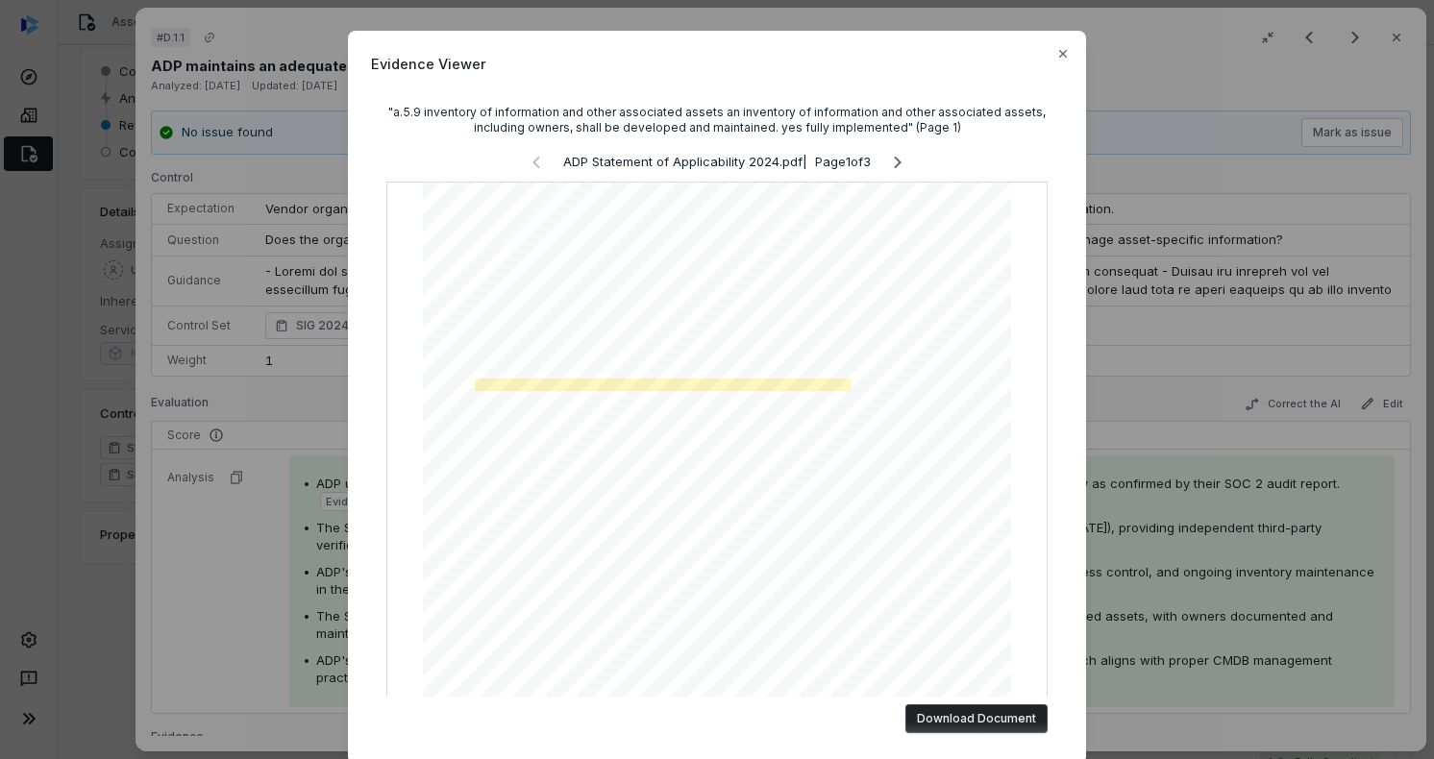
scroll to position [192, 0]
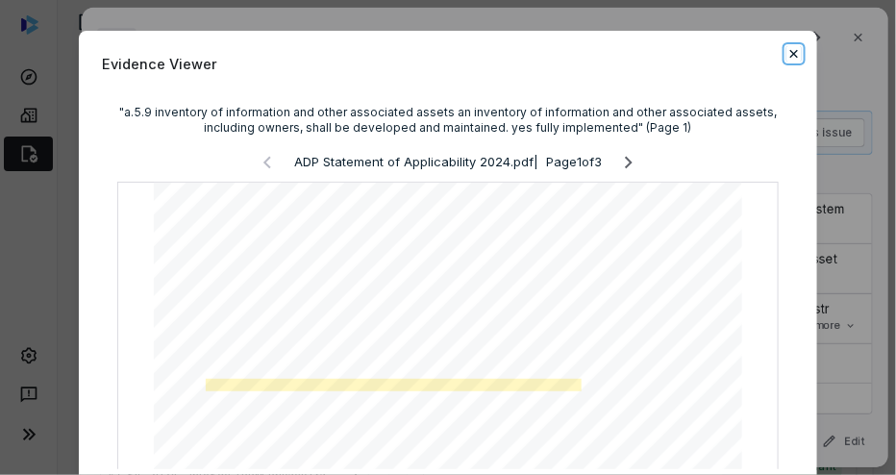
click at [787, 59] on icon "button" at bounding box center [793, 53] width 15 height 15
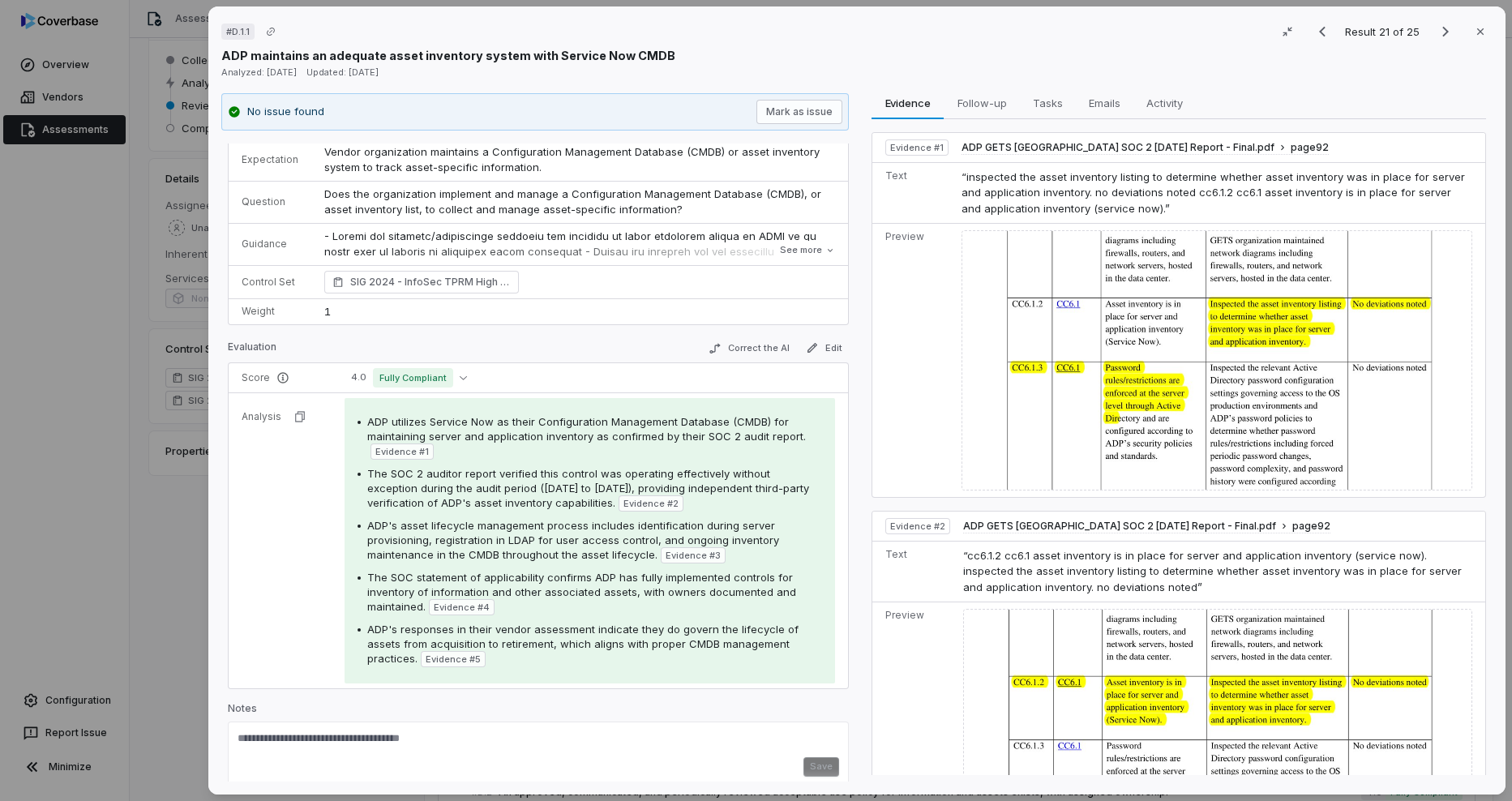
scroll to position [35, 0]
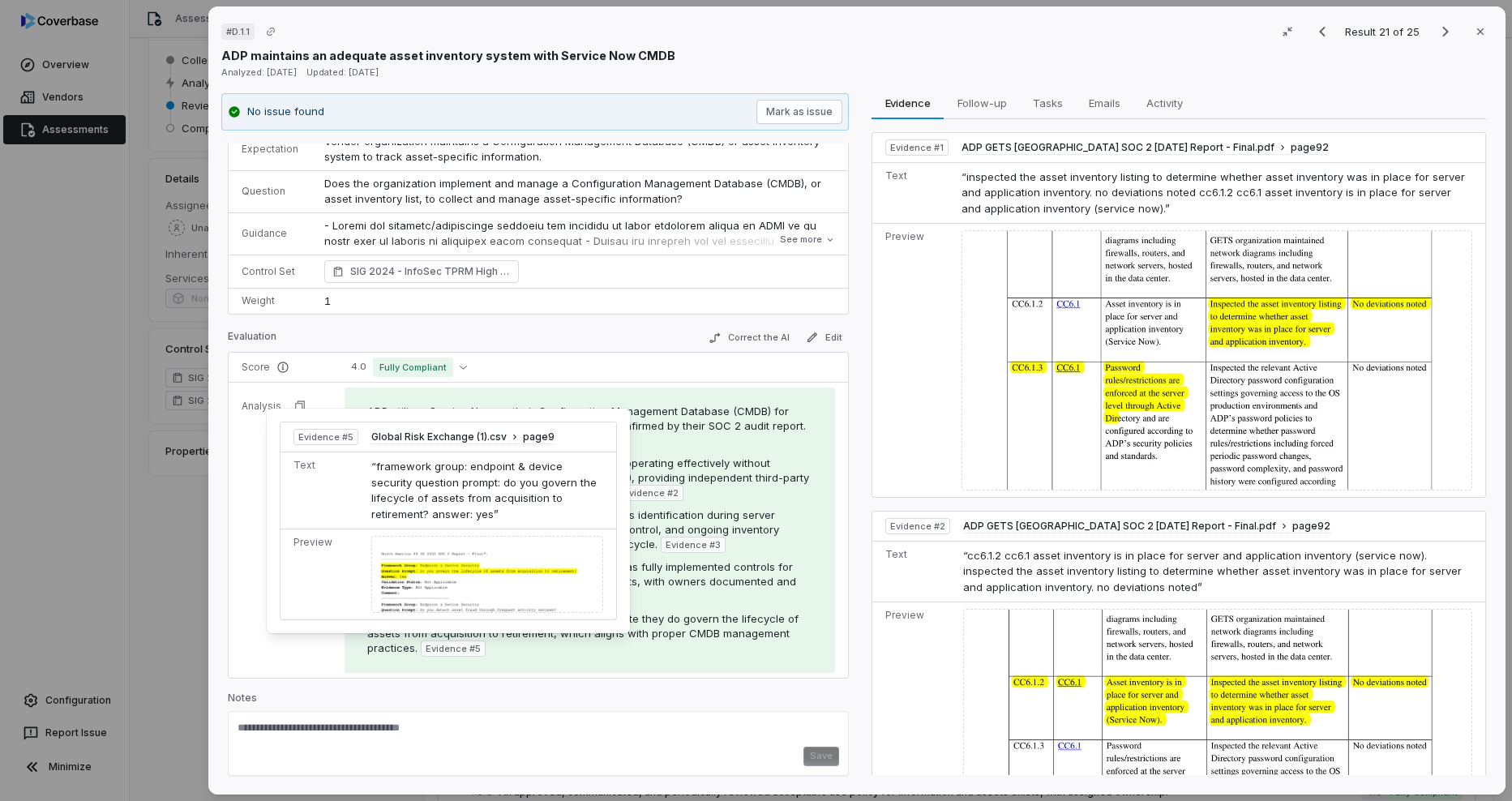
click at [460, 598] on div at bounding box center [487, 574] width 232 height 77
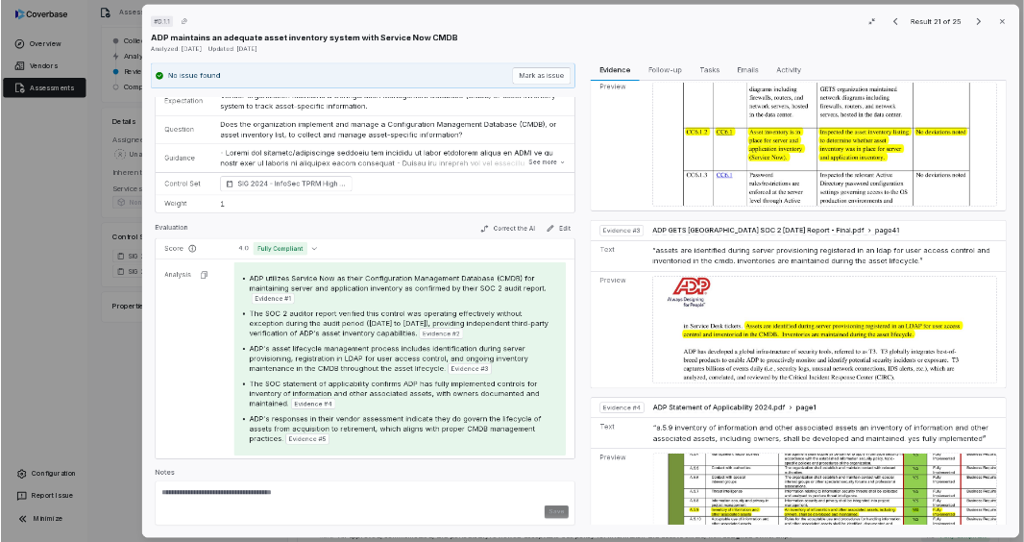
scroll to position [769, 0]
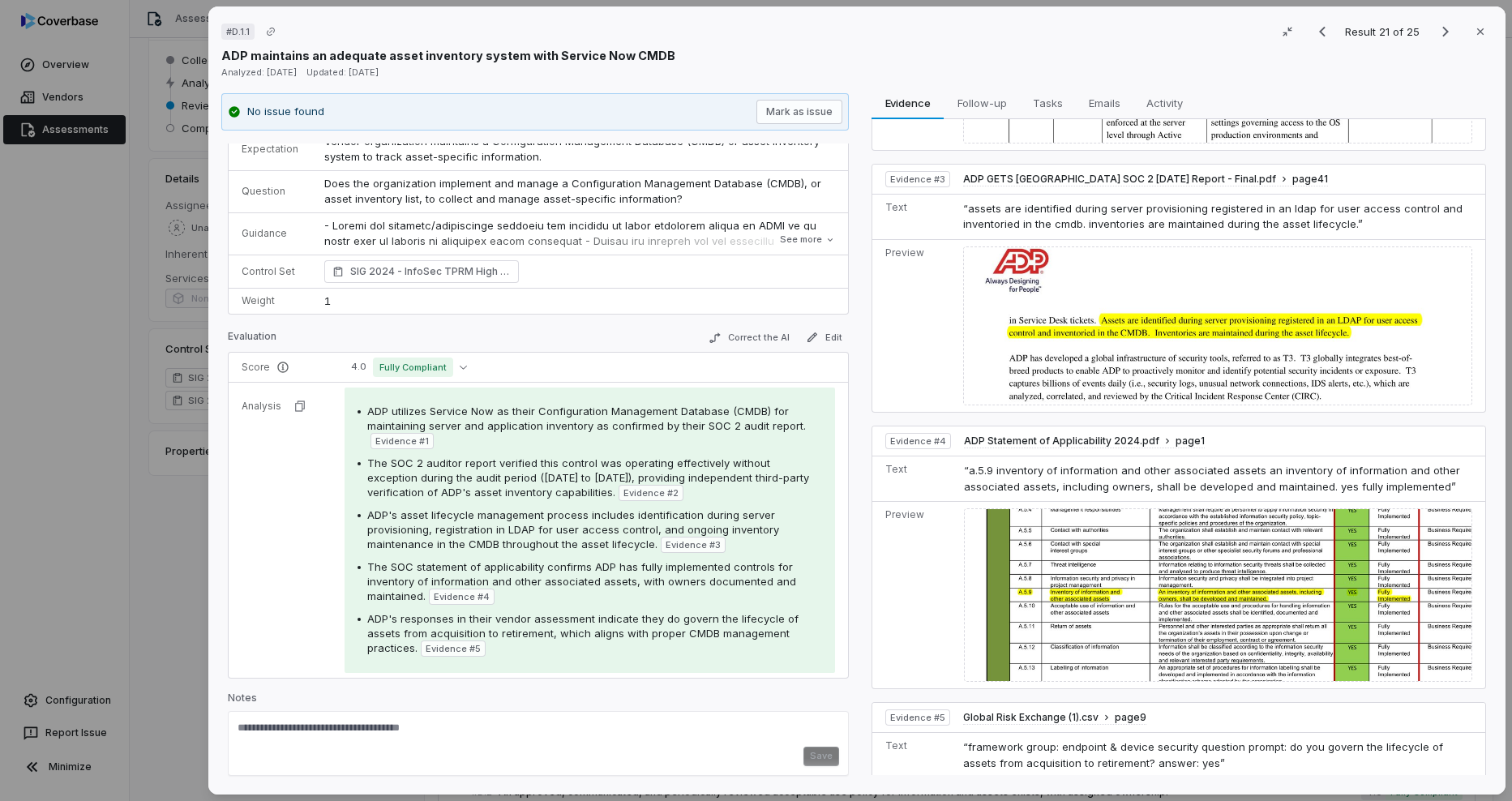
click at [1054, 619] on img at bounding box center [1218, 595] width 508 height 174
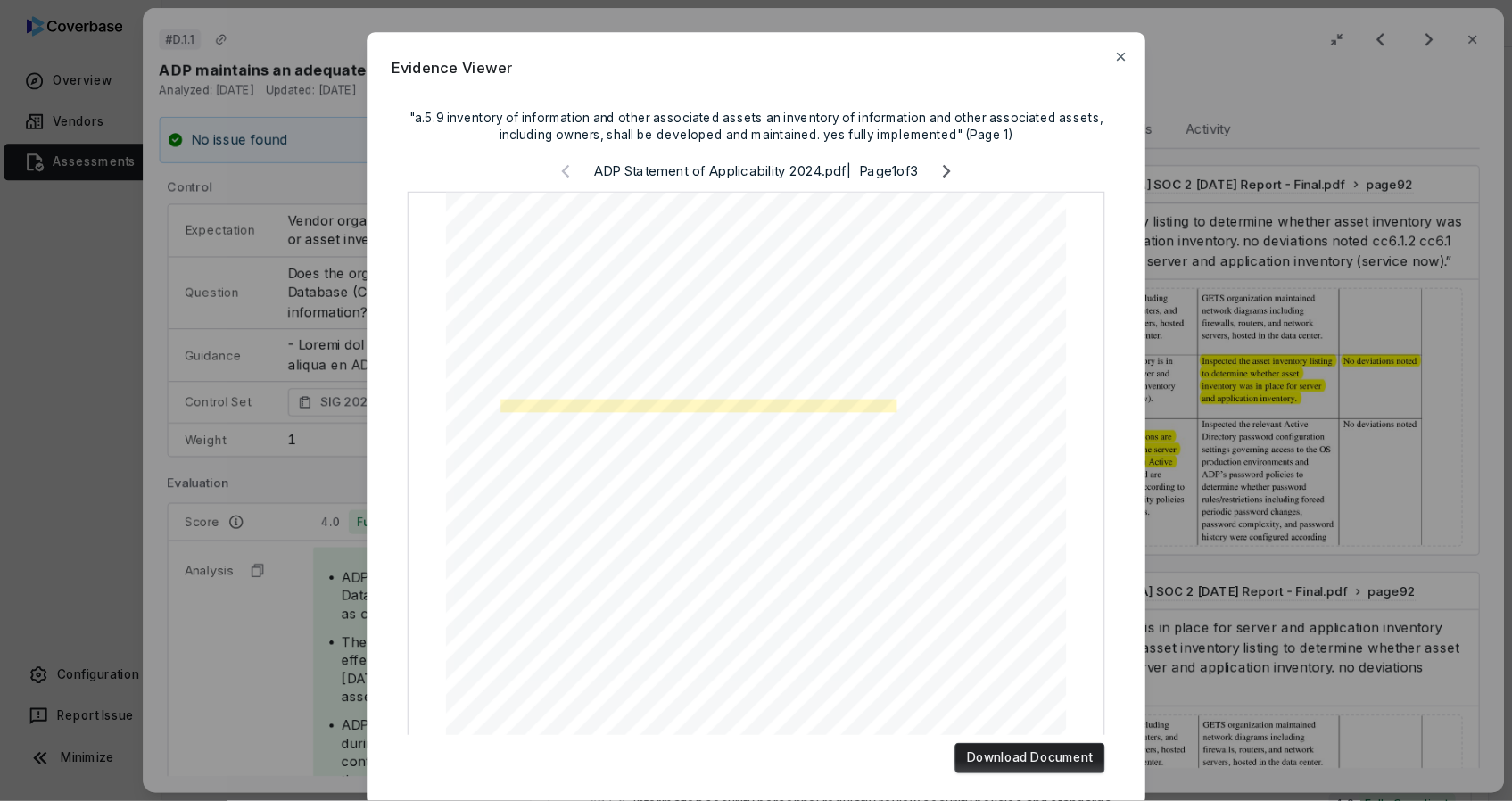
scroll to position [178, 0]
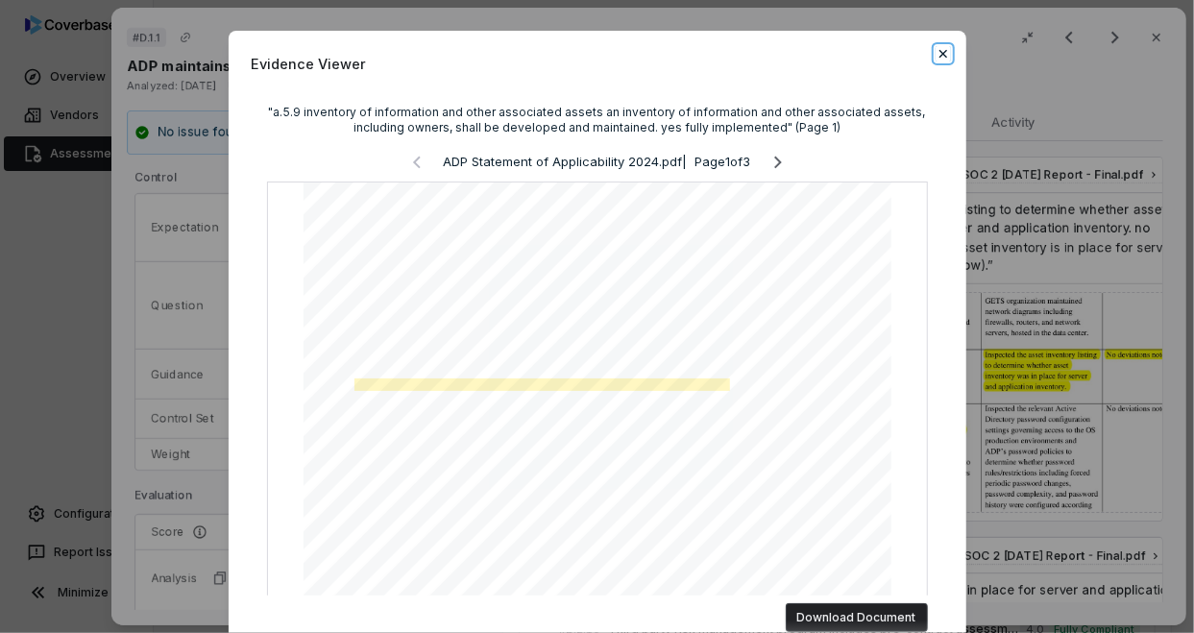
click at [943, 54] on icon "button" at bounding box center [943, 53] width 15 height 15
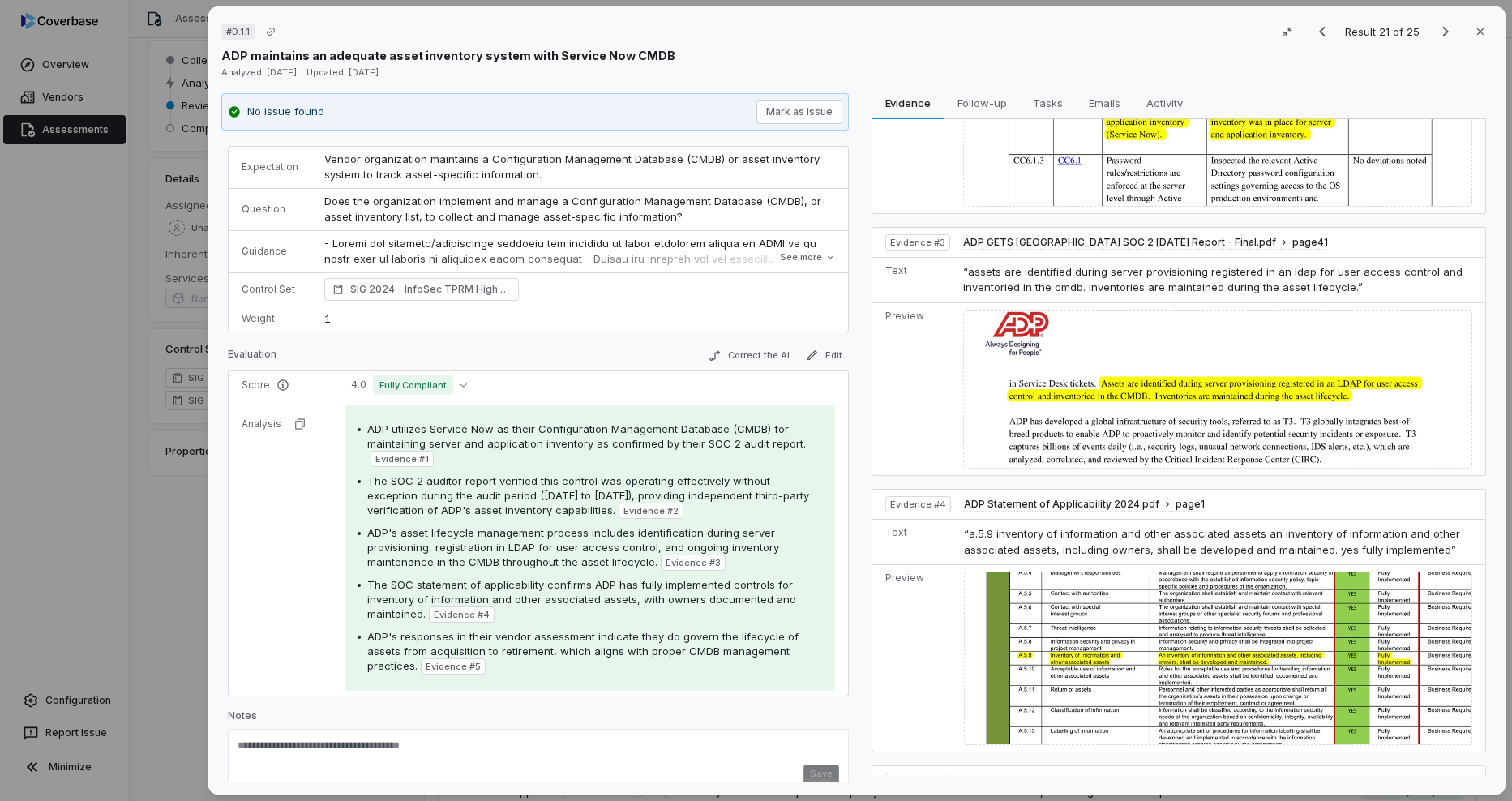
scroll to position [0, 0]
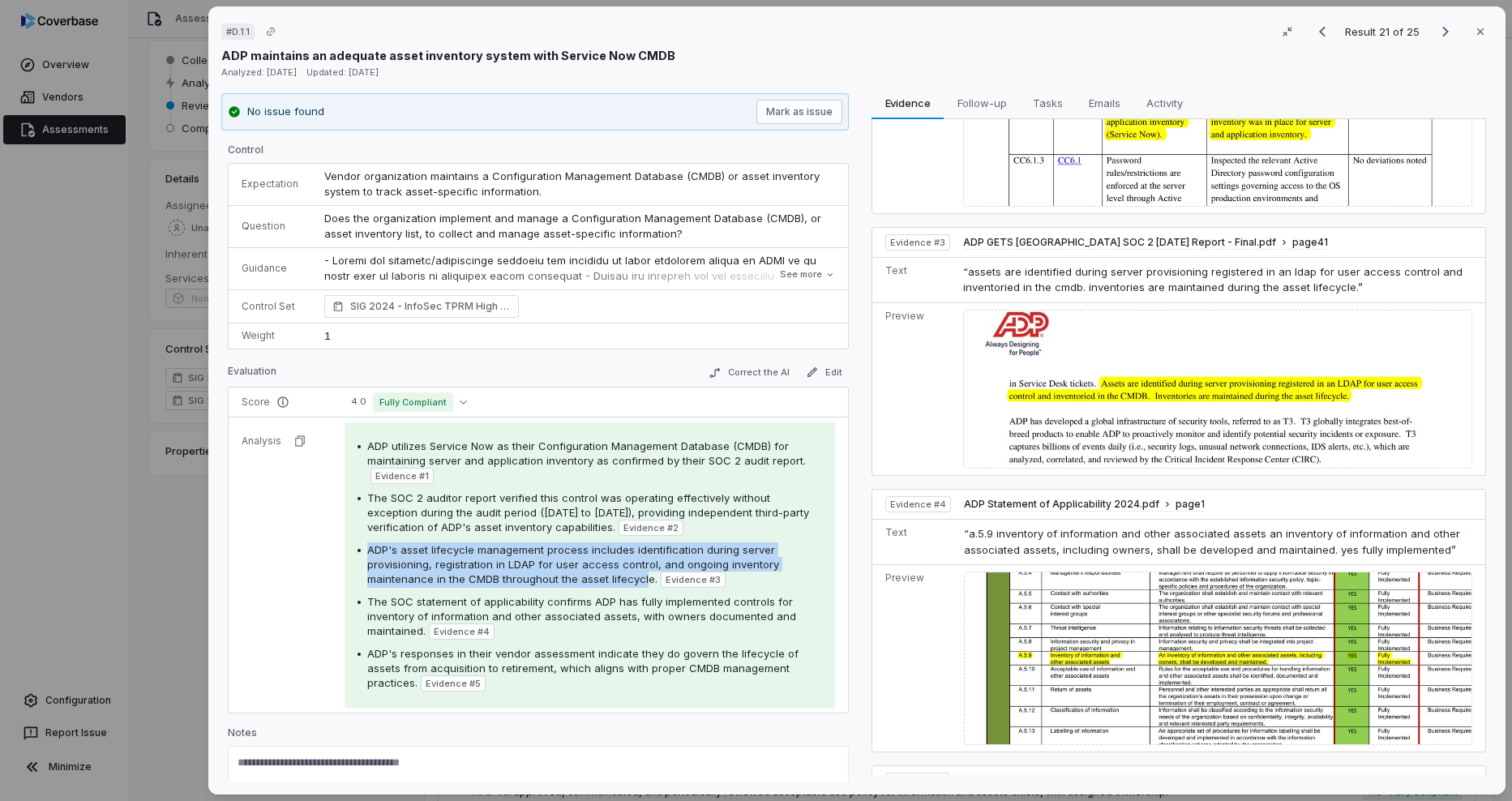
drag, startPoint x: 642, startPoint y: 583, endPoint x: 354, endPoint y: 555, distance: 289.4
click at [354, 555] on div "ADP utilizes Service Now as their Configuration Management Database (CMDB) for …" at bounding box center [589, 566] width 490 height 285
drag, startPoint x: 354, startPoint y: 555, endPoint x: 396, endPoint y: 553, distance: 42.0
click at [1145, 389] on img at bounding box center [1218, 389] width 509 height 159
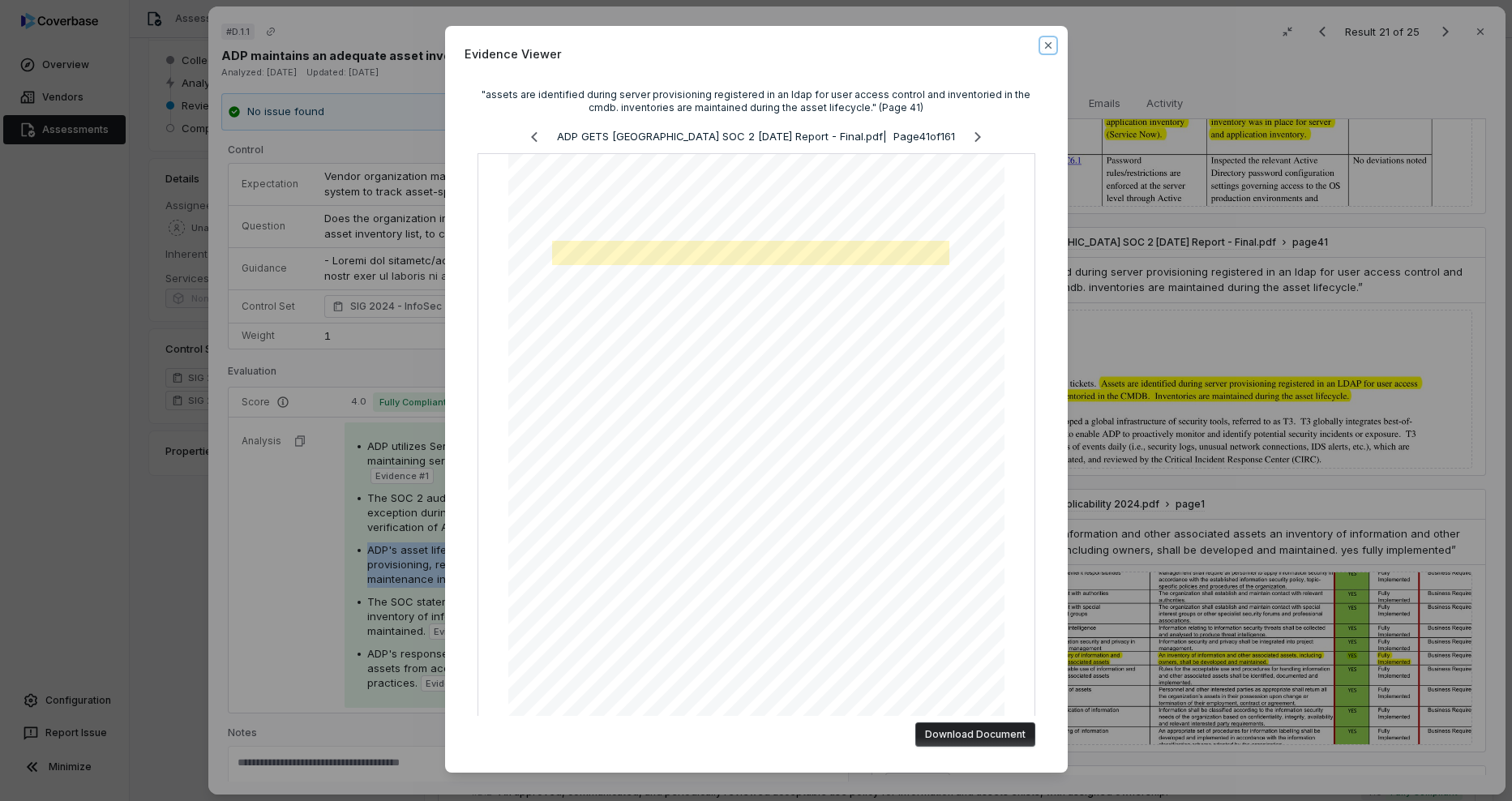
drag, startPoint x: 1045, startPoint y: 44, endPoint x: 1017, endPoint y: 73, distance: 40.3
click at [1045, 44] on icon "button" at bounding box center [1048, 46] width 7 height 7
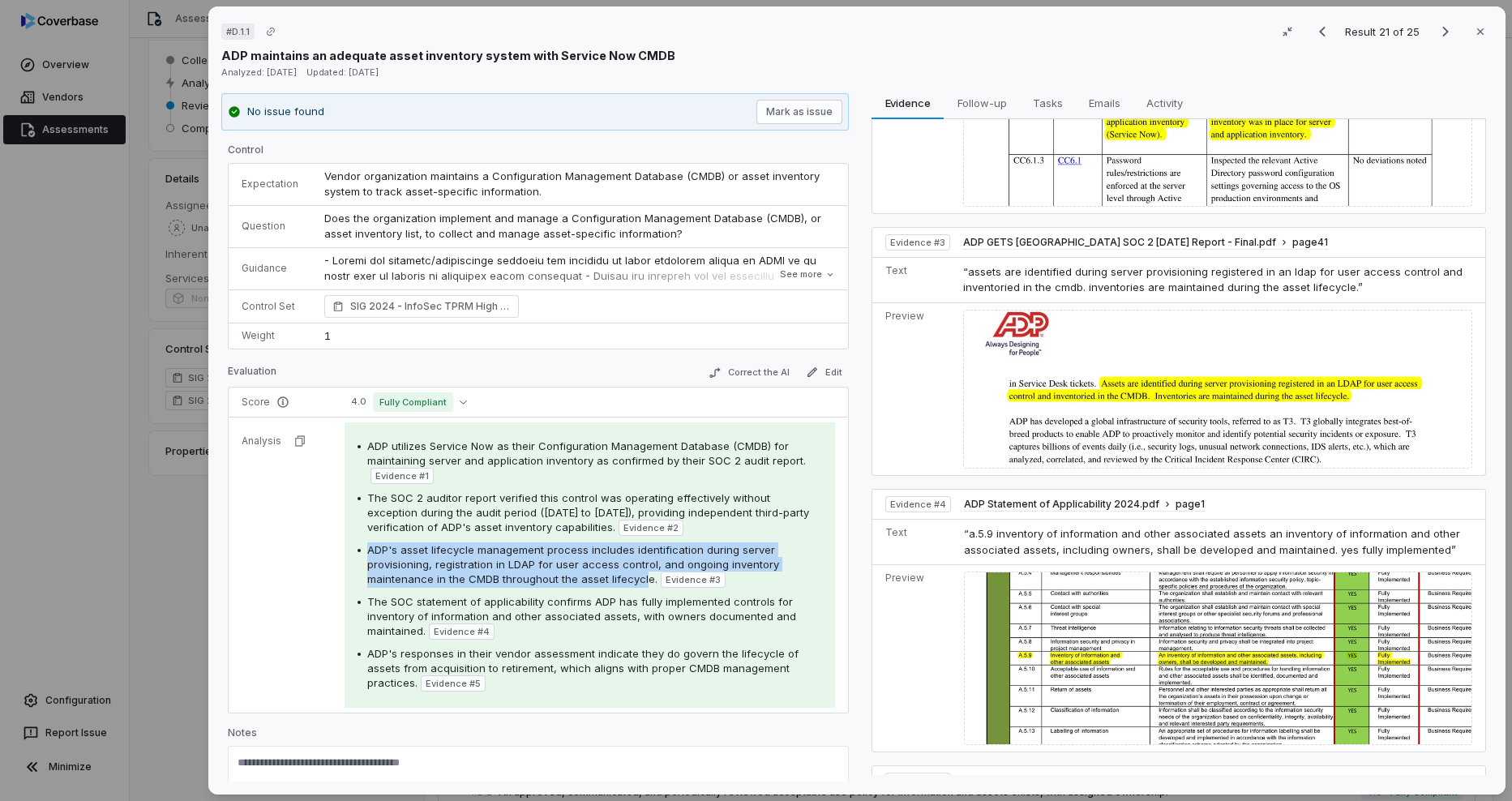
click at [508, 541] on div "ADP utilizes Service Now as their Configuration Management Database (CMDB) for …" at bounding box center [590, 566] width 465 height 253
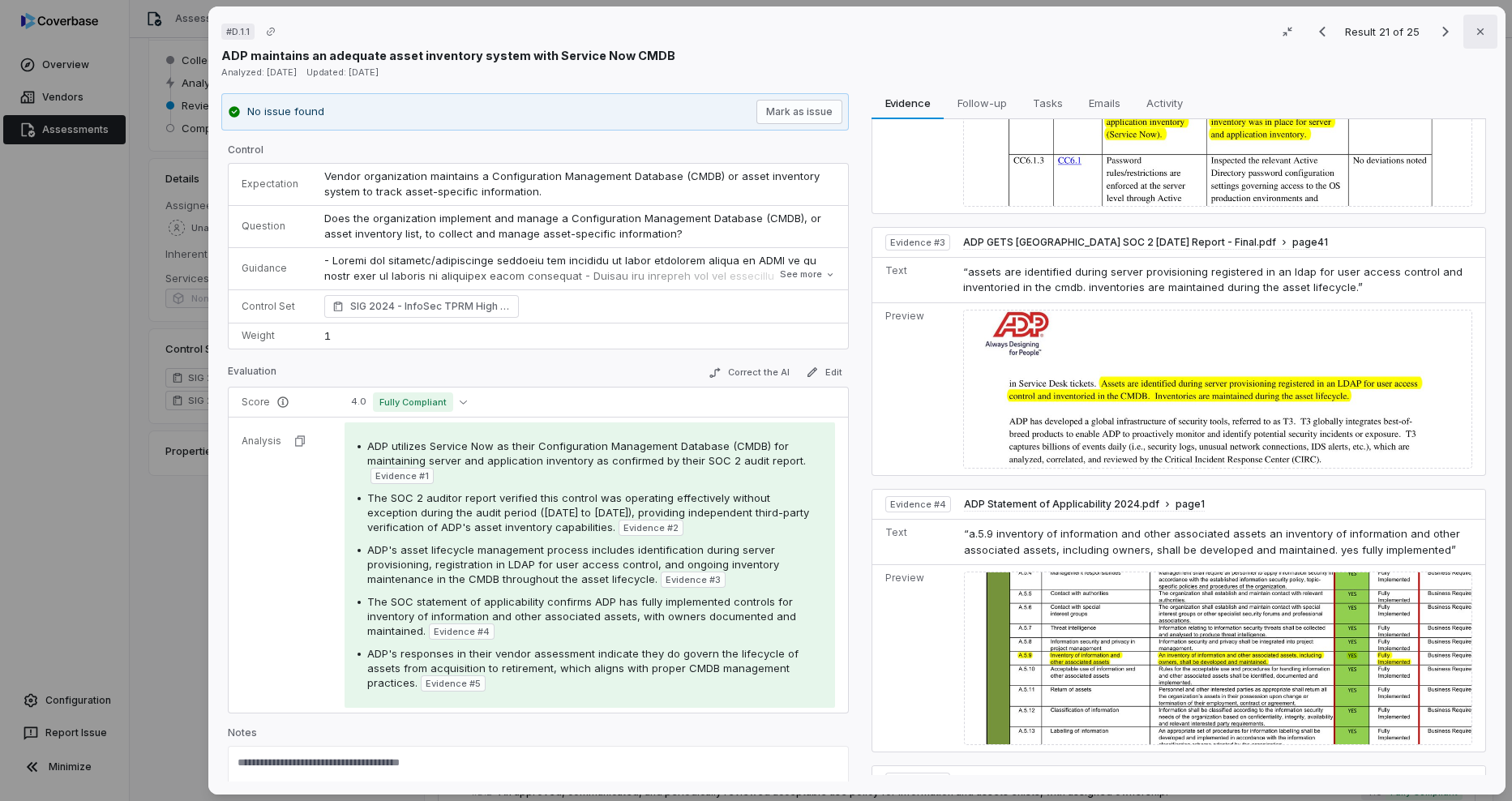
click at [1474, 23] on button "Close" at bounding box center [1480, 31] width 34 height 34
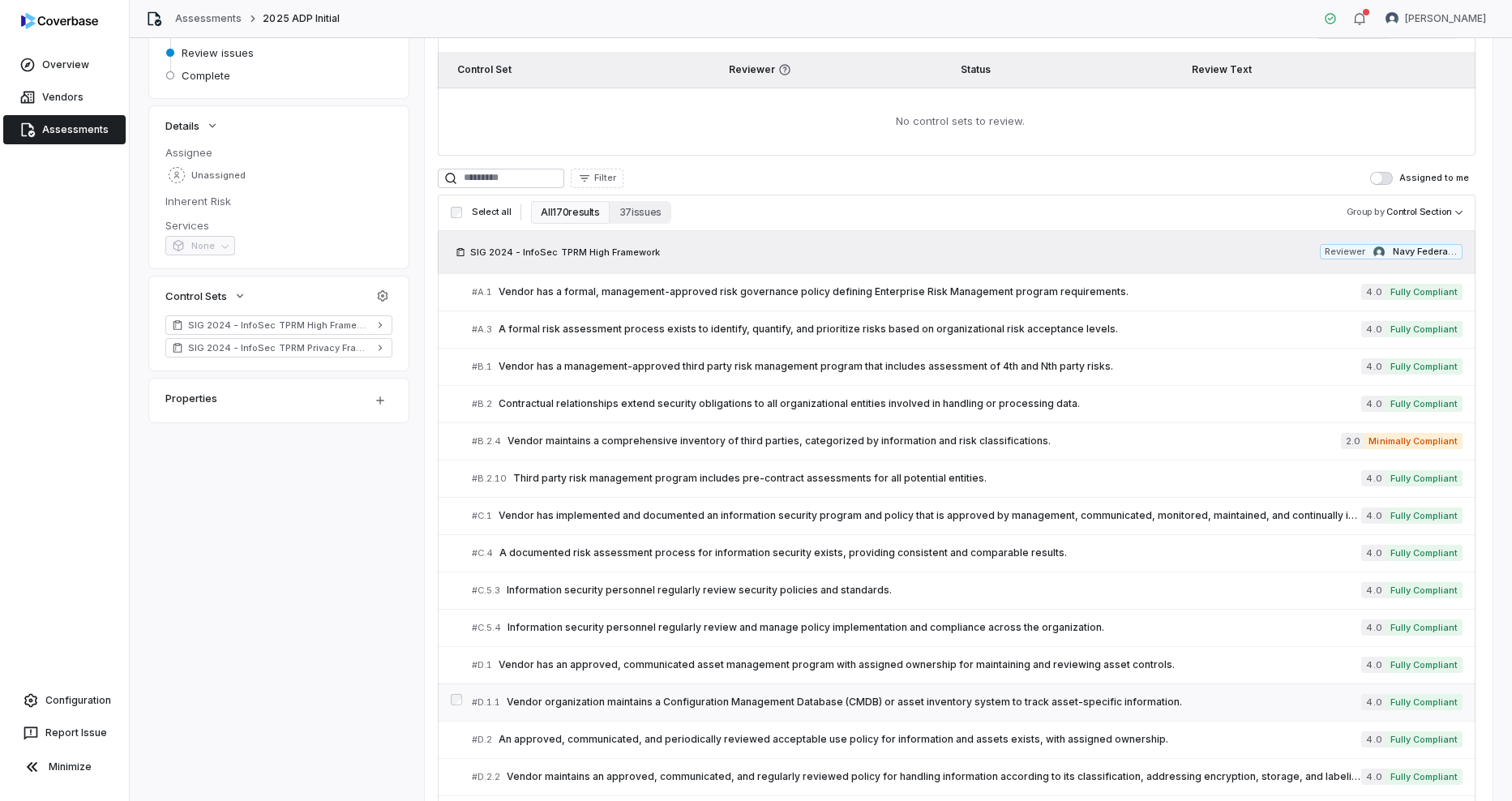
scroll to position [243, 0]
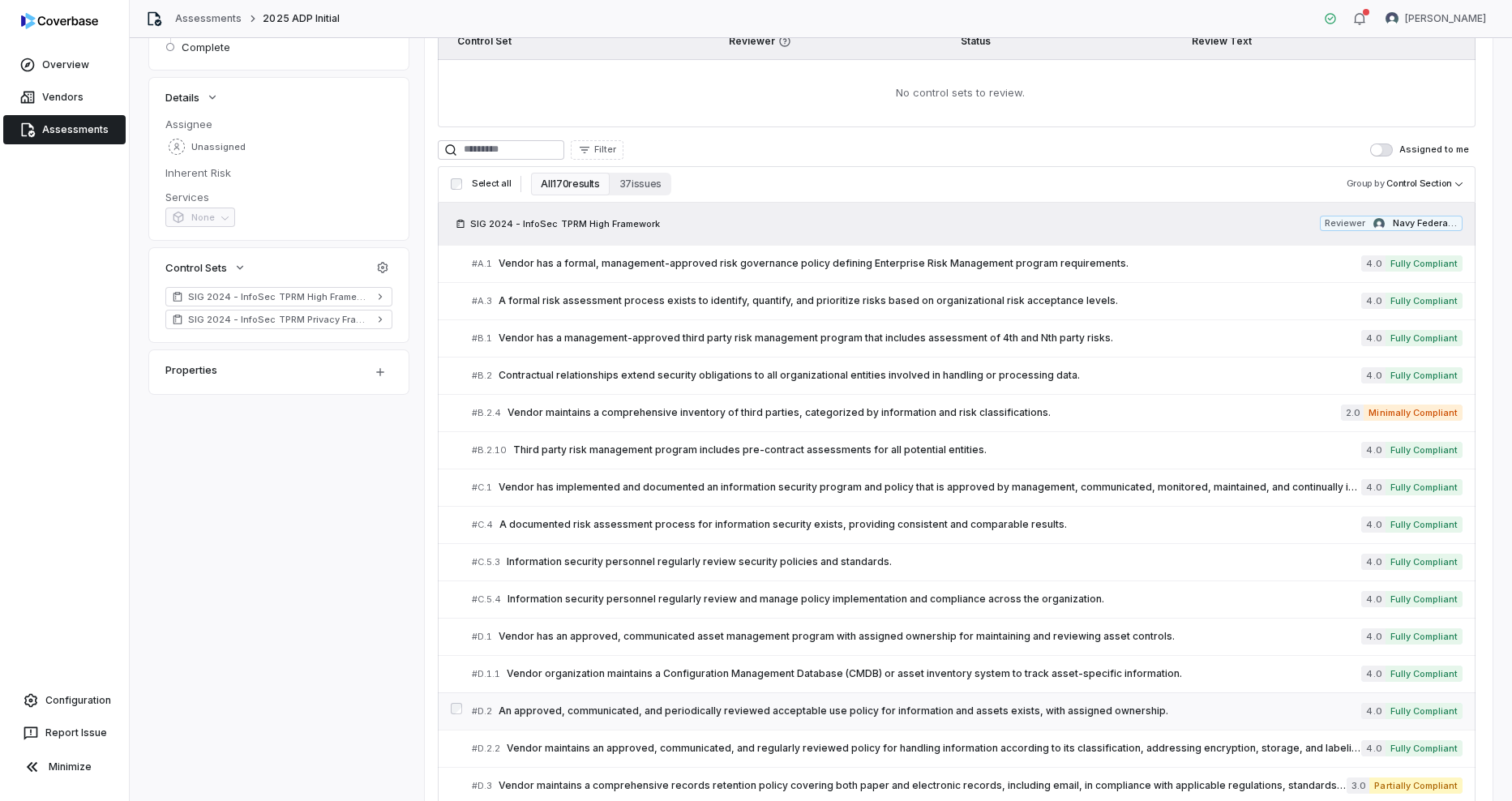
click at [626, 728] on link "# D.2 An approved, communicated, and periodically reviewed acceptable use polic…" at bounding box center [967, 712] width 991 height 36
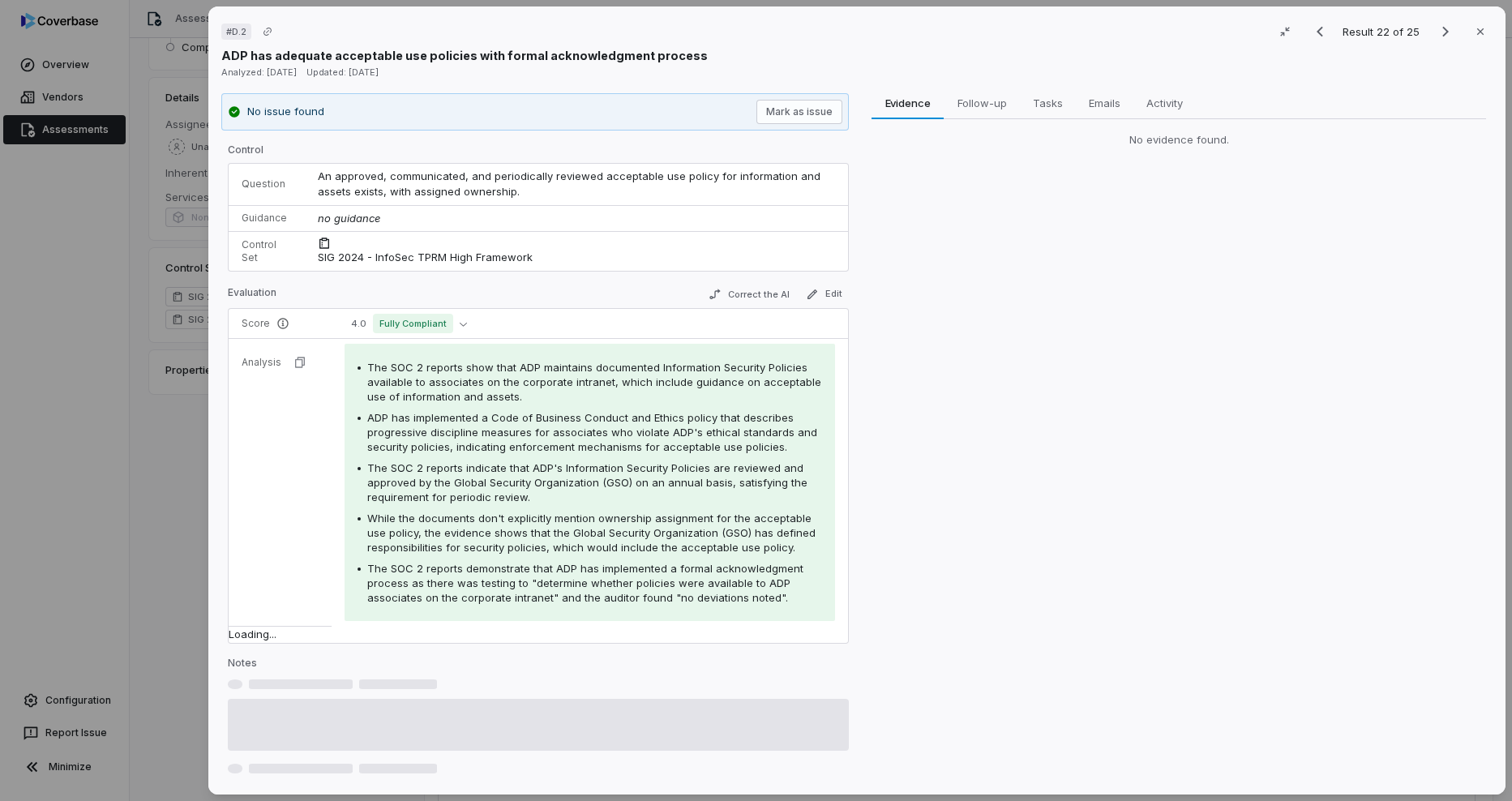
click at [521, 393] on div "The SOC 2 reports show that ADP maintains documented Information Security Polic…" at bounding box center [594, 382] width 455 height 44
